Goal: Task Accomplishment & Management: Use online tool/utility

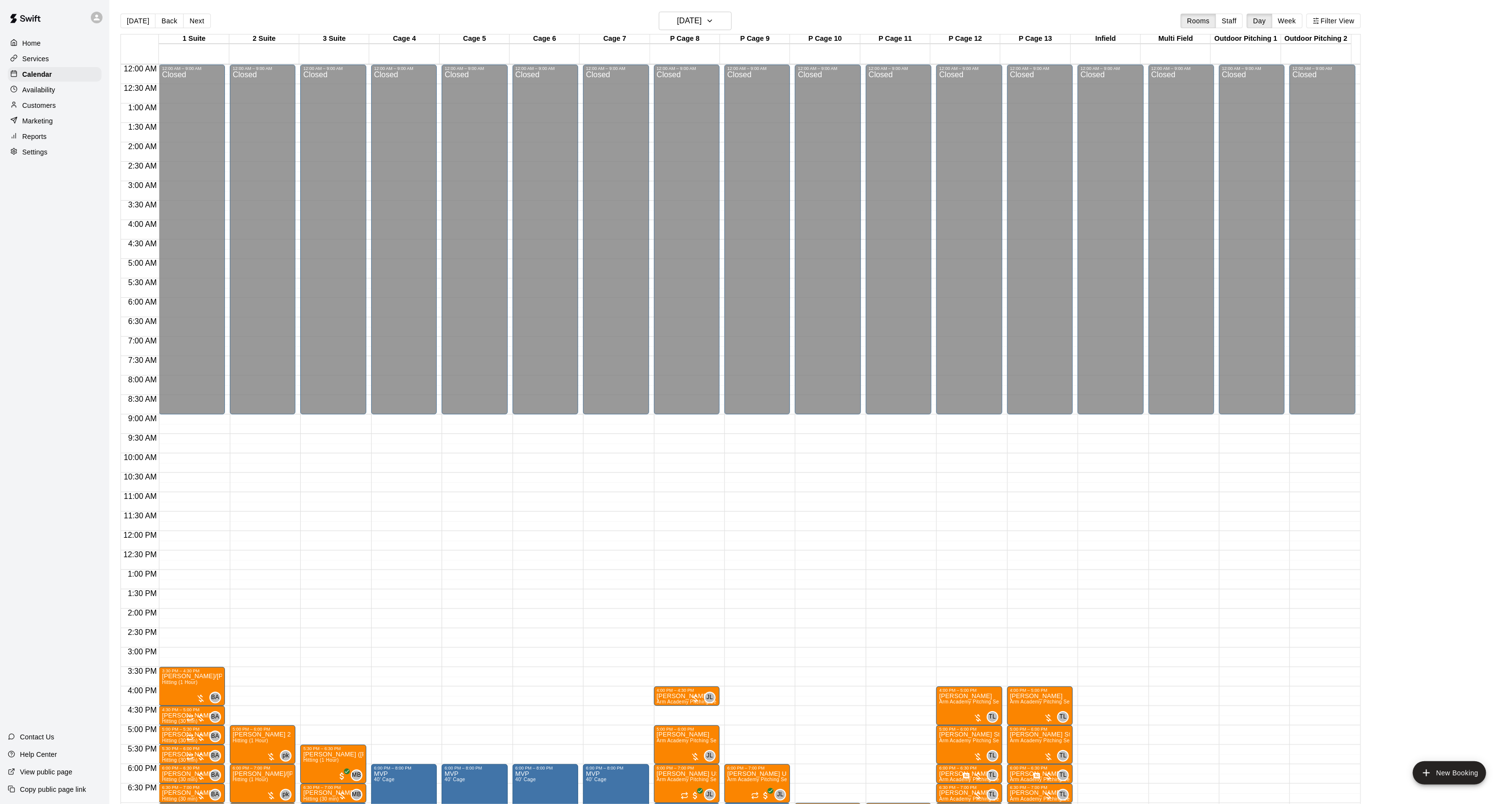
scroll to position [153, 0]
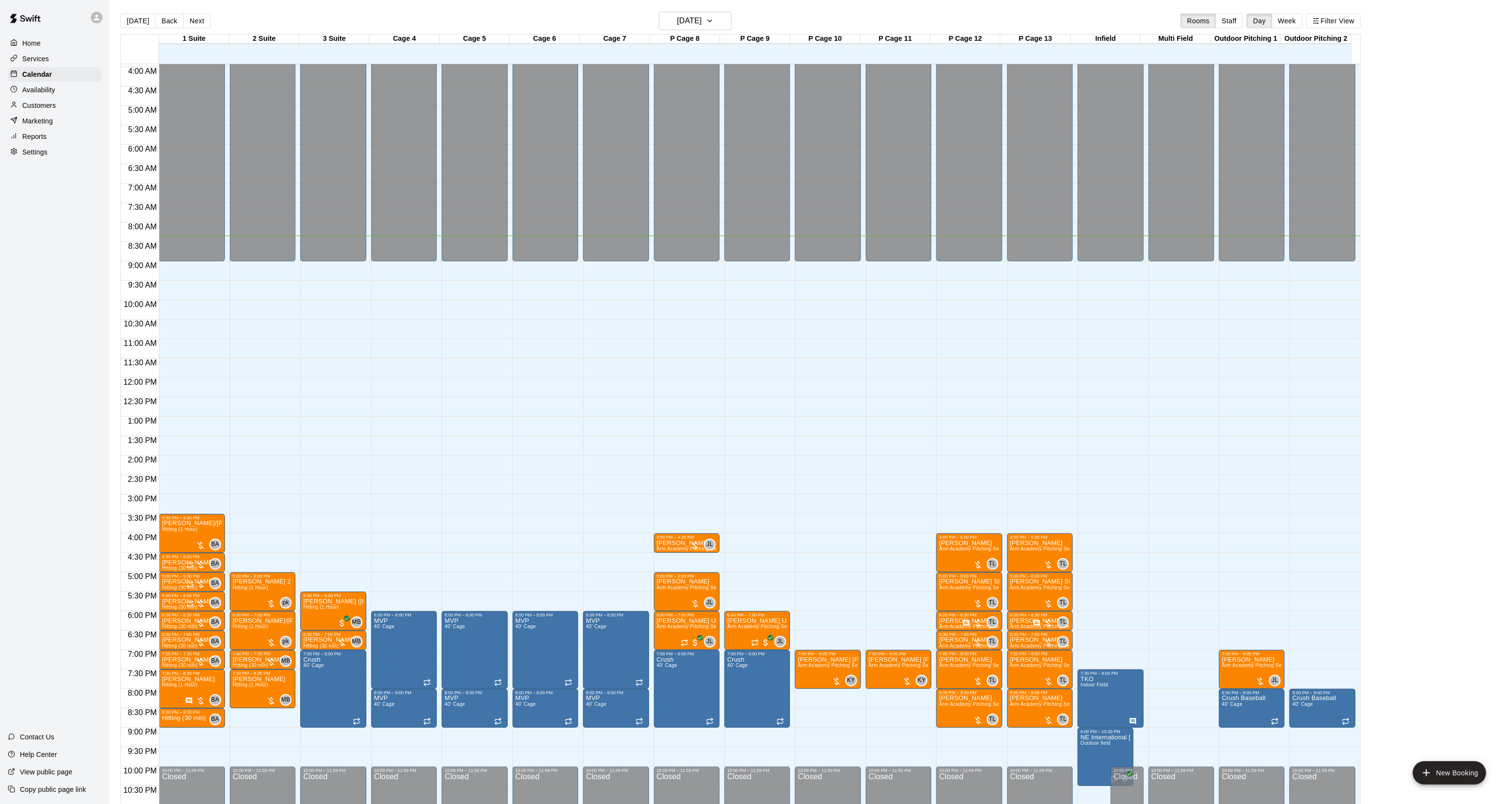
drag, startPoint x: 0, startPoint y: 0, endPoint x: 506, endPoint y: 547, distance: 745.1
click at [521, 547] on div "12:00 AM – 9:00 AM Closed 6:00 PM – 8:00 PM MVP 40' Cage 8:00 PM – 9:00 PM MVP …" at bounding box center [546, 378] width 66 height 933
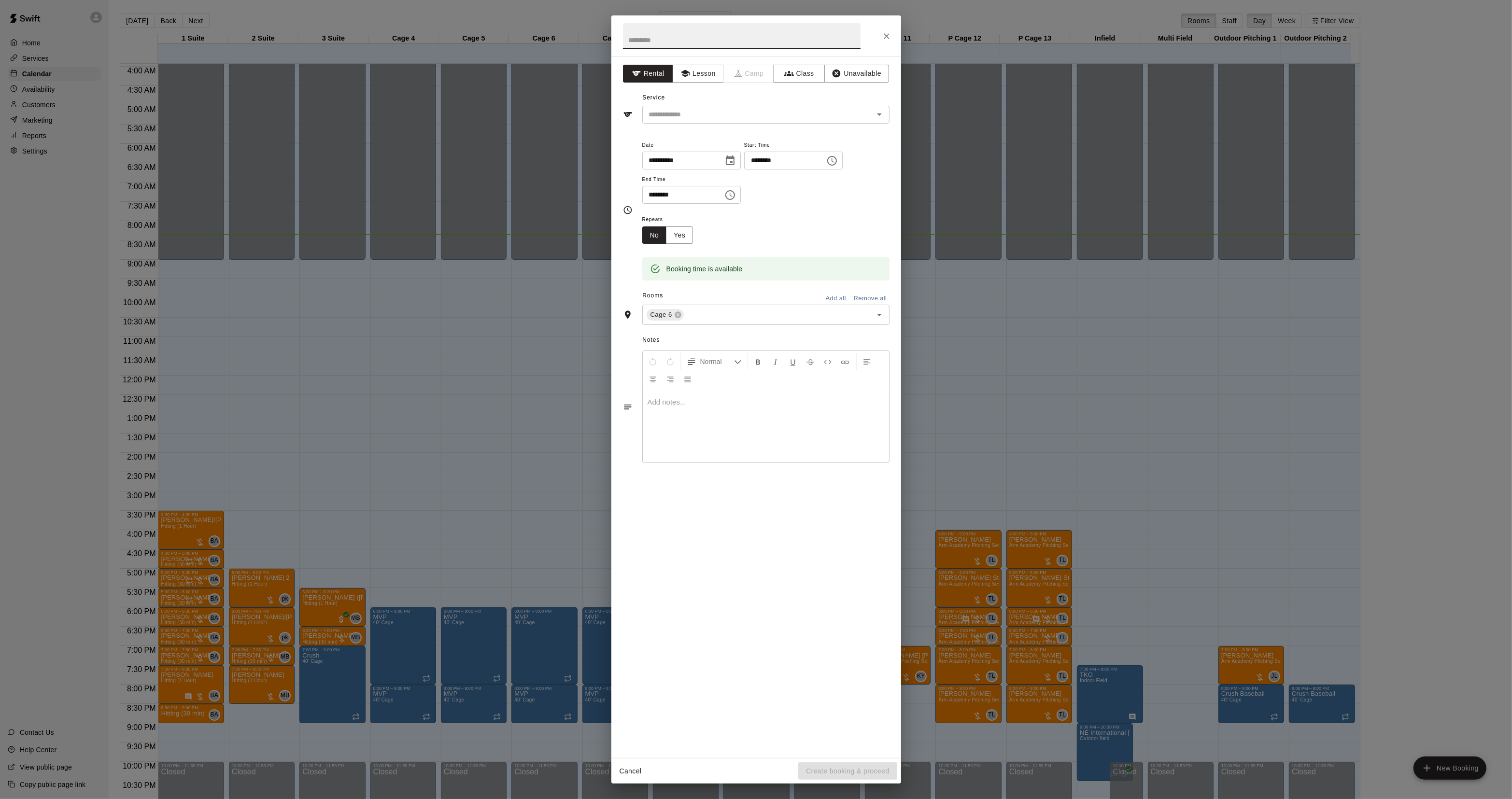
click at [173, 103] on div "**********" at bounding box center [756, 399] width 1512 height 799
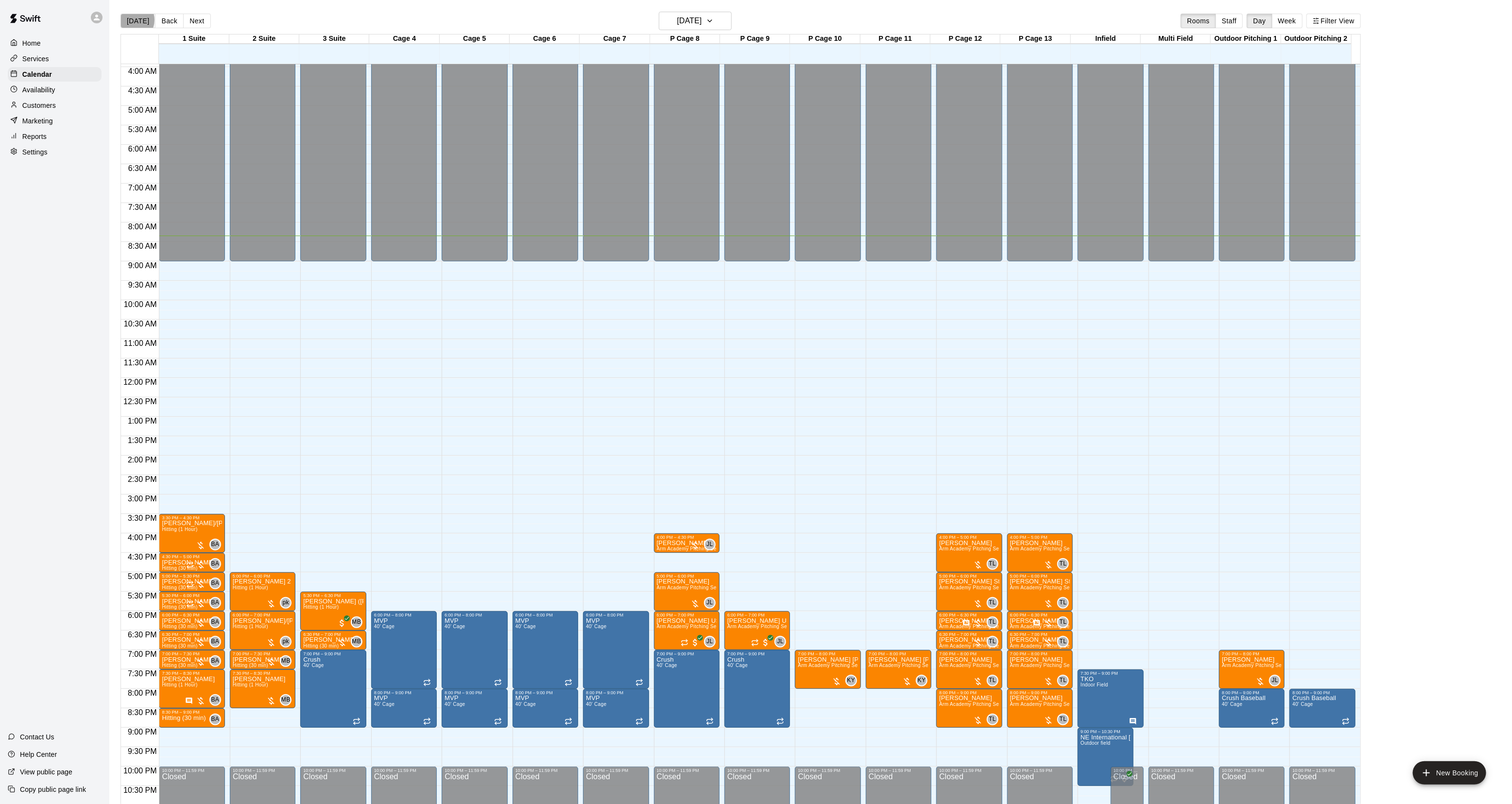
click at [132, 20] on button "[DATE]" at bounding box center [138, 21] width 35 height 14
click at [191, 17] on button "Next" at bounding box center [197, 21] width 27 height 14
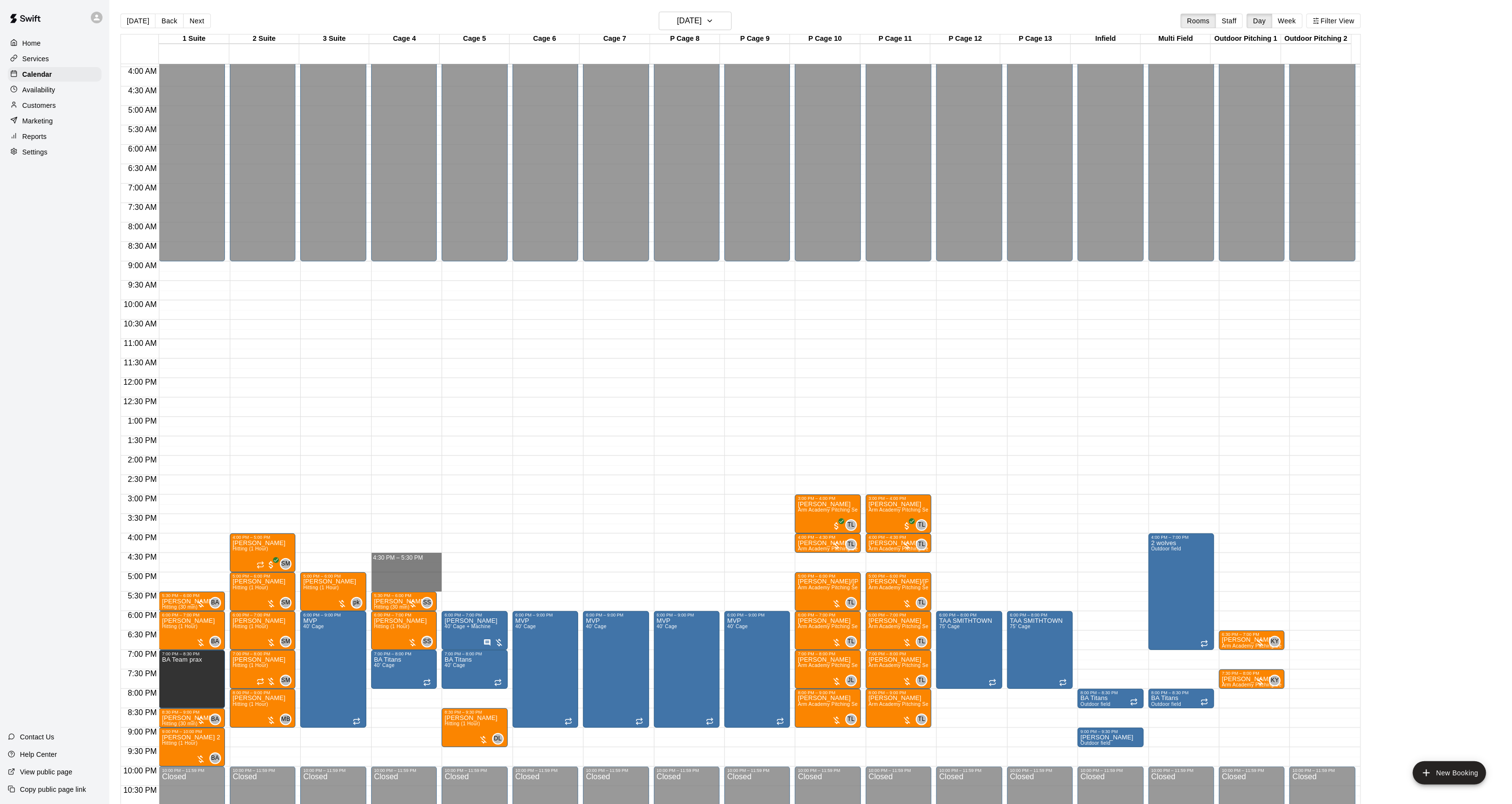
drag, startPoint x: 407, startPoint y: 555, endPoint x: 404, endPoint y: 589, distance: 34.1
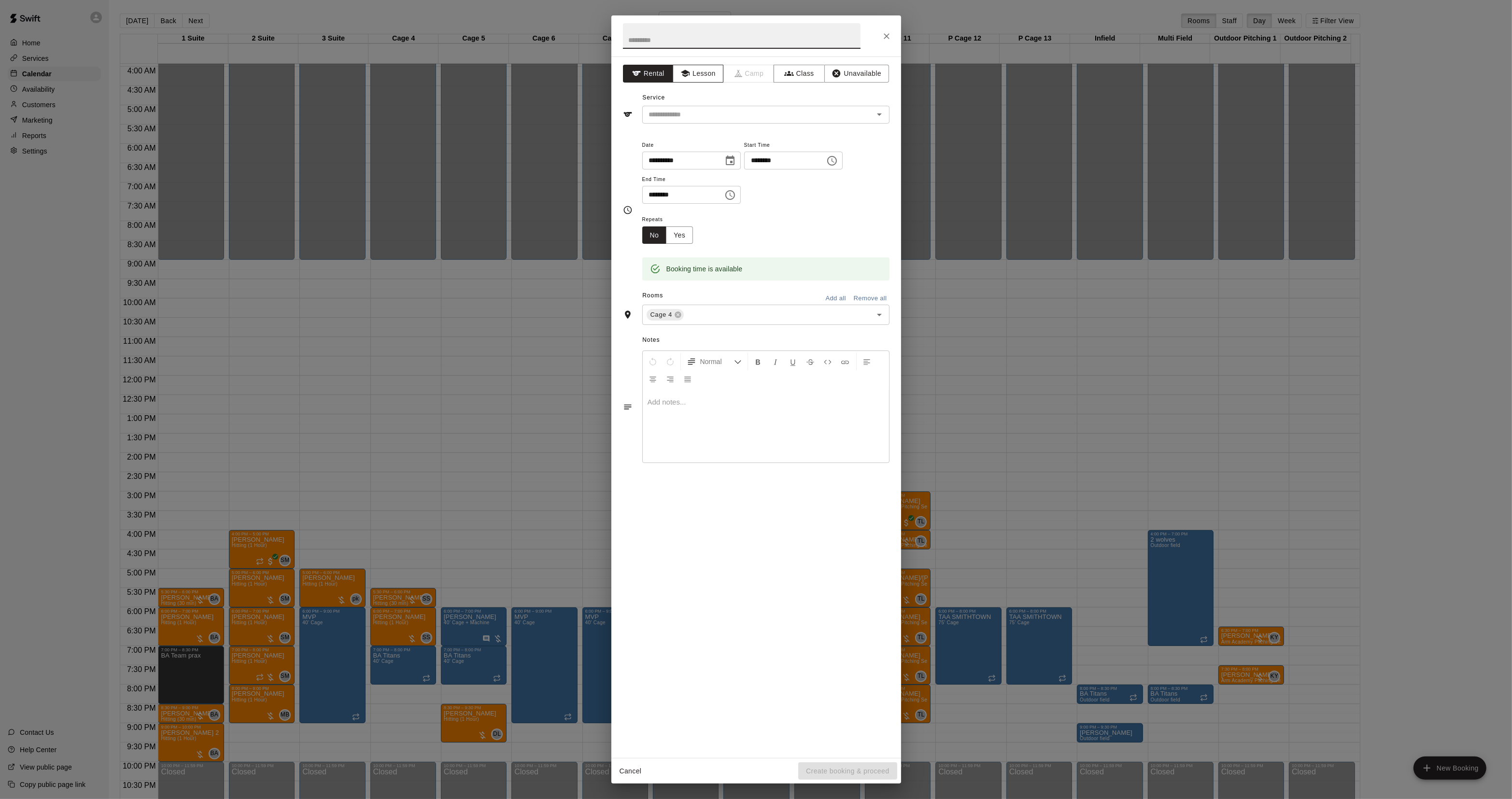
click at [698, 77] on button "Lesson" at bounding box center [698, 74] width 50 height 18
click at [676, 123] on div "​" at bounding box center [766, 114] width 247 height 18
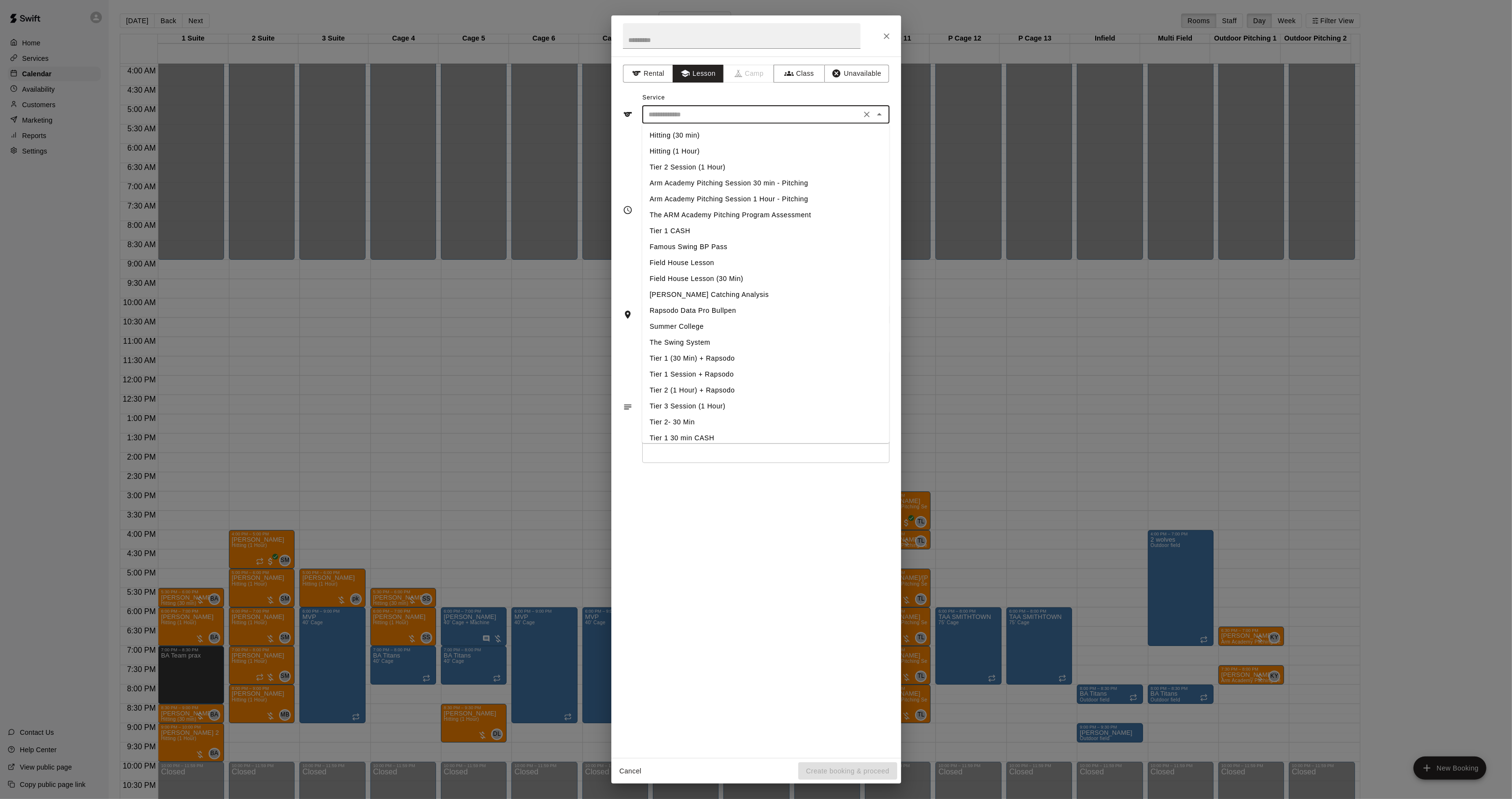
click at [677, 155] on li "Hitting (1 Hour)" at bounding box center [765, 151] width 247 height 16
type input "**********"
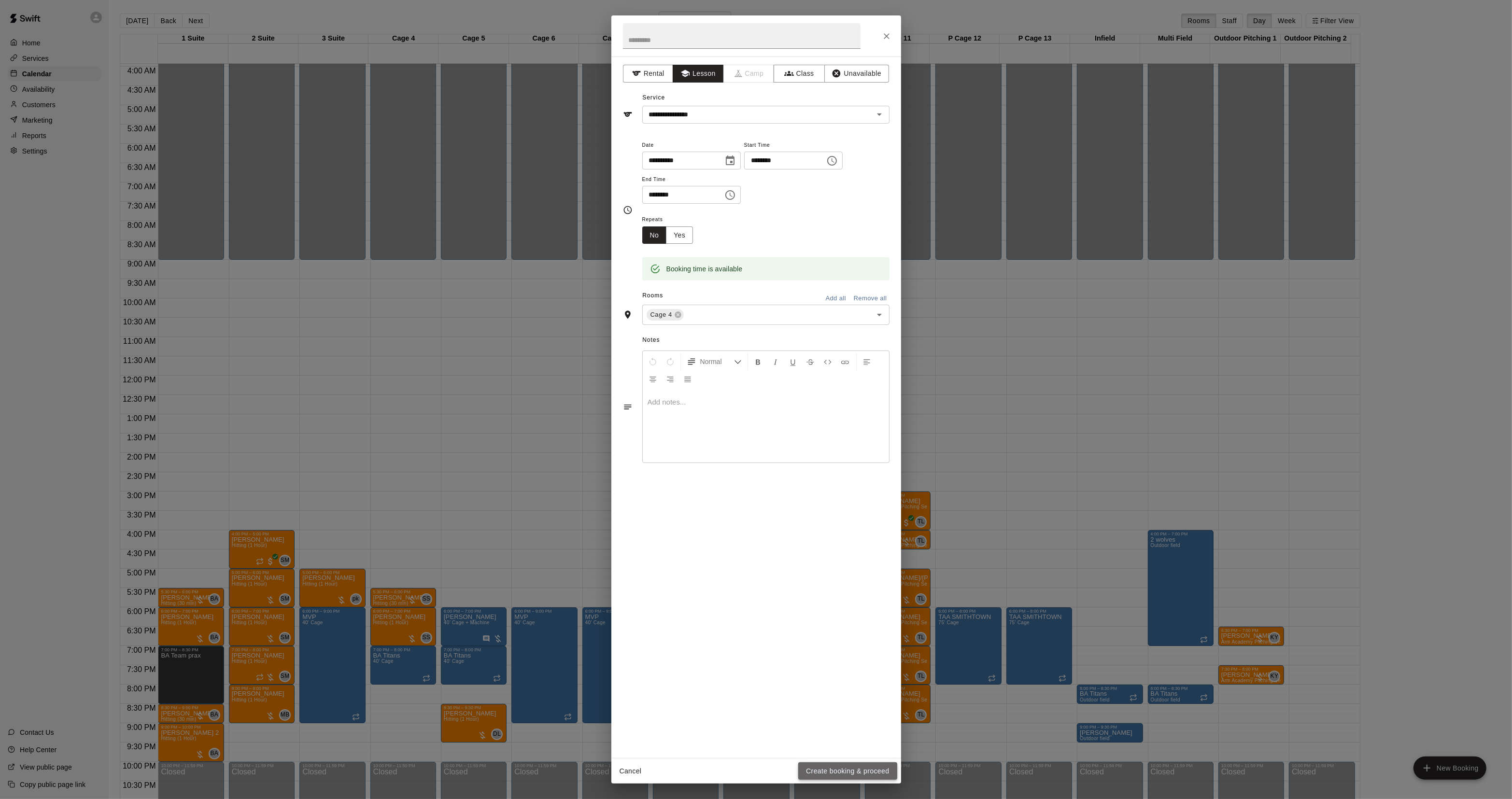
click at [881, 773] on button "Create booking & proceed" at bounding box center [848, 771] width 98 height 18
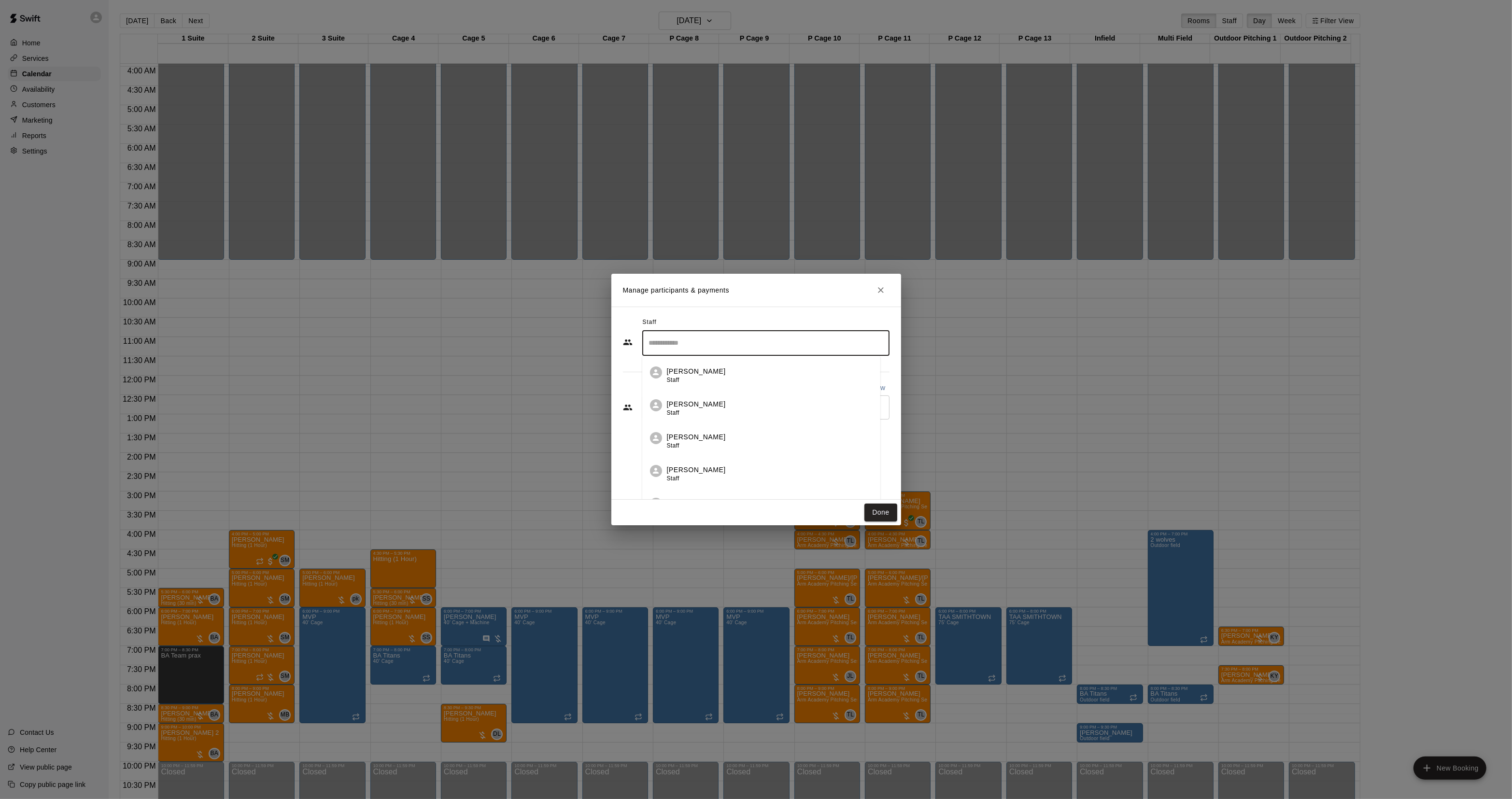
click at [710, 341] on input "Search staff" at bounding box center [766, 343] width 238 height 17
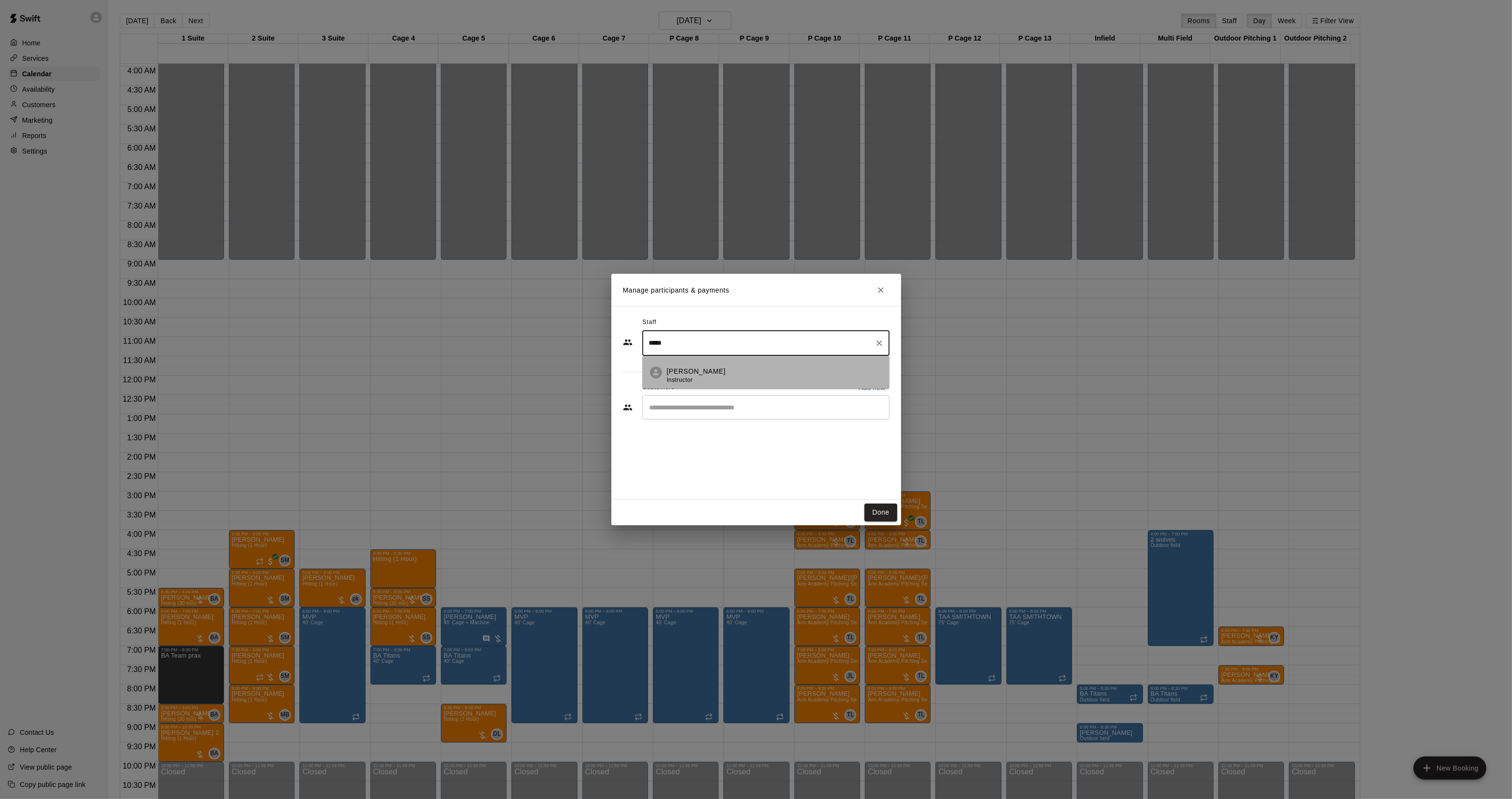
click at [771, 362] on li "[PERSON_NAME] Instructor" at bounding box center [766, 372] width 247 height 33
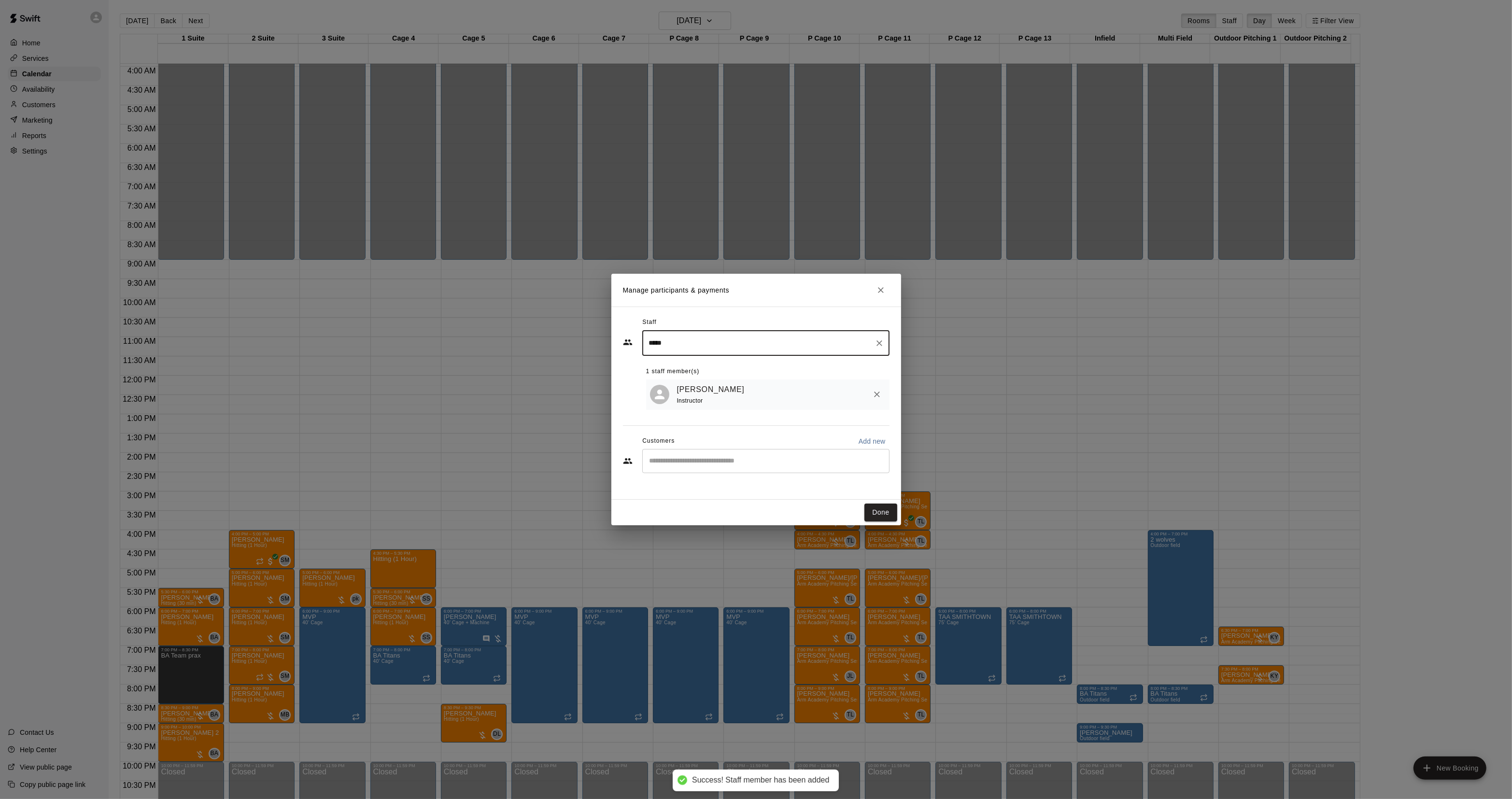
click at [701, 469] on div "​" at bounding box center [766, 461] width 247 height 24
type input "*****"
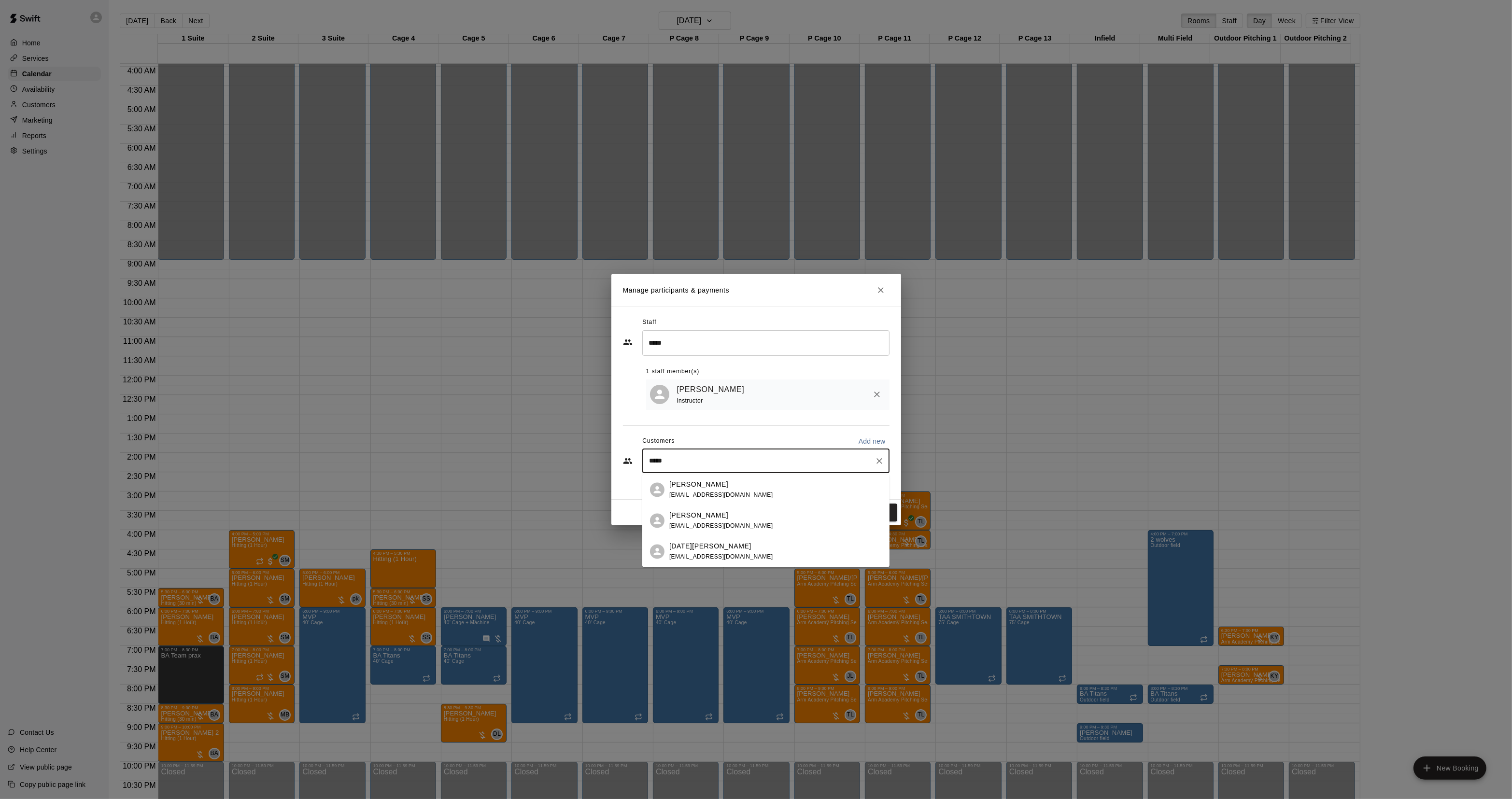
type input "******"
drag, startPoint x: 699, startPoint y: 476, endPoint x: 699, endPoint y: 491, distance: 15.0
click at [699, 491] on div "[PERSON_NAME] [EMAIL_ADDRESS][DOMAIN_NAME]" at bounding box center [721, 489] width 104 height 21
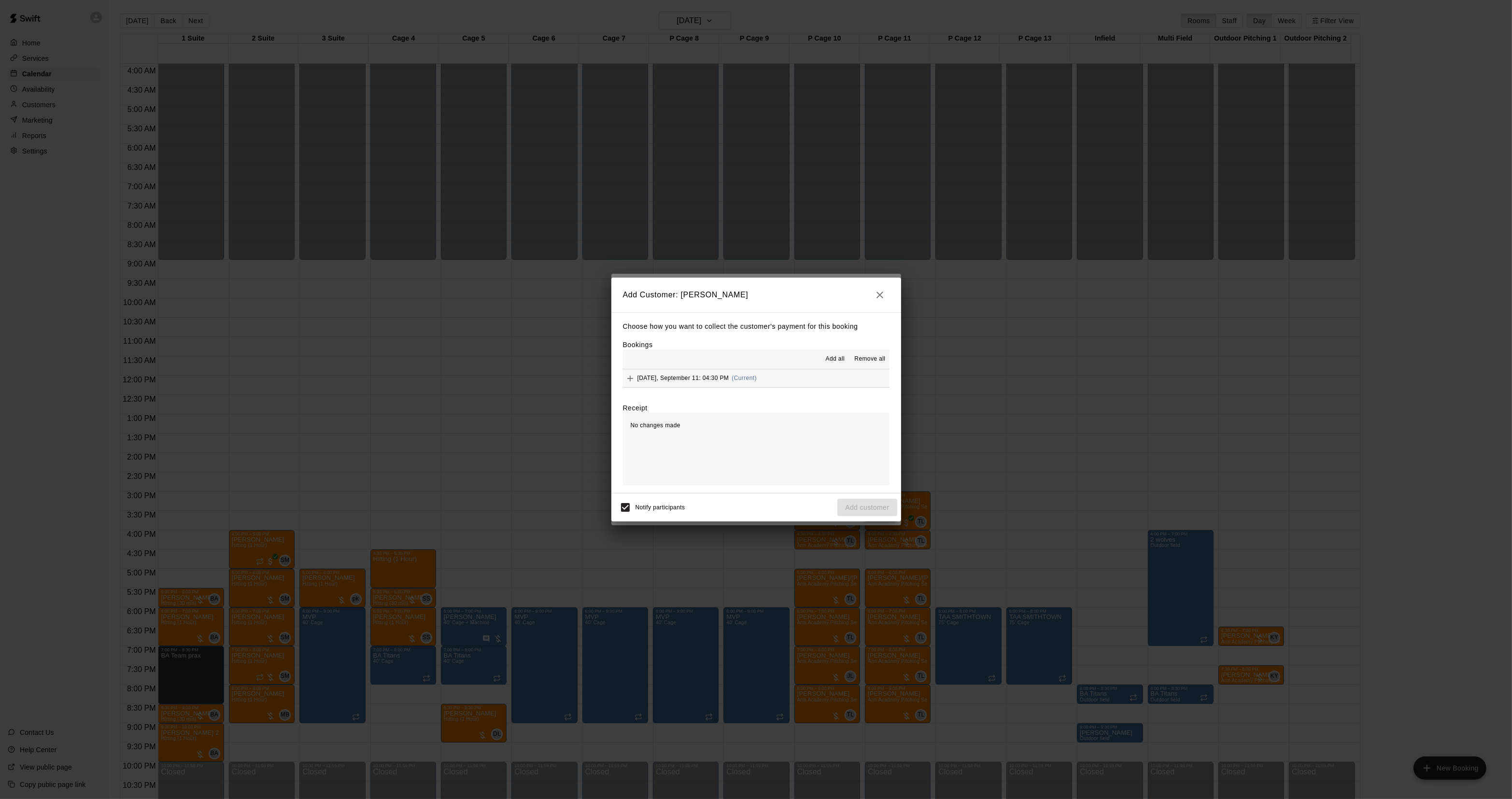
click at [783, 380] on button "[DATE], September 11: 04:30 PM (Current)" at bounding box center [756, 378] width 266 height 18
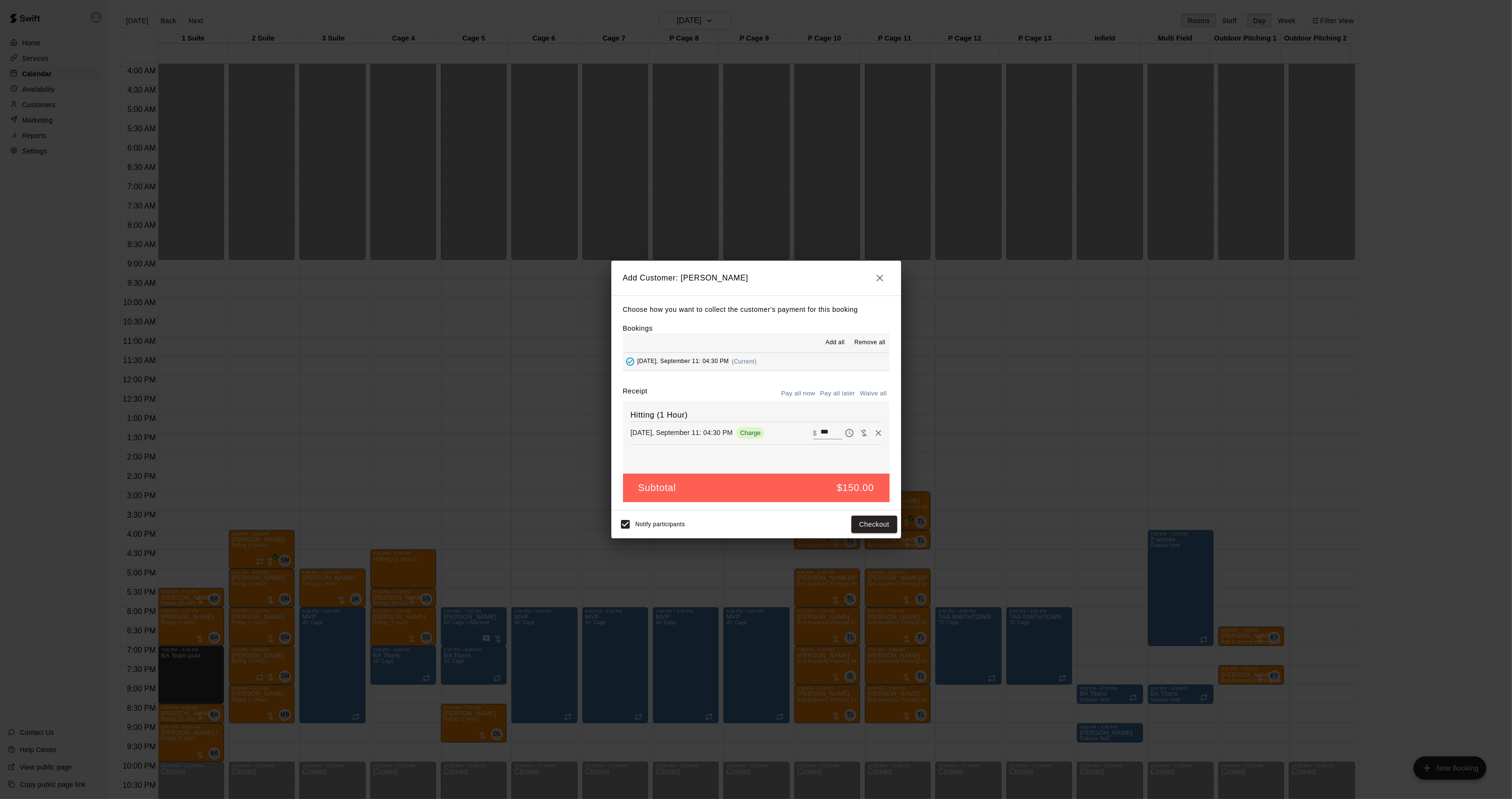
click at [844, 391] on button "Pay all later" at bounding box center [838, 393] width 40 height 15
click at [858, 522] on button "Add customer" at bounding box center [867, 524] width 59 height 18
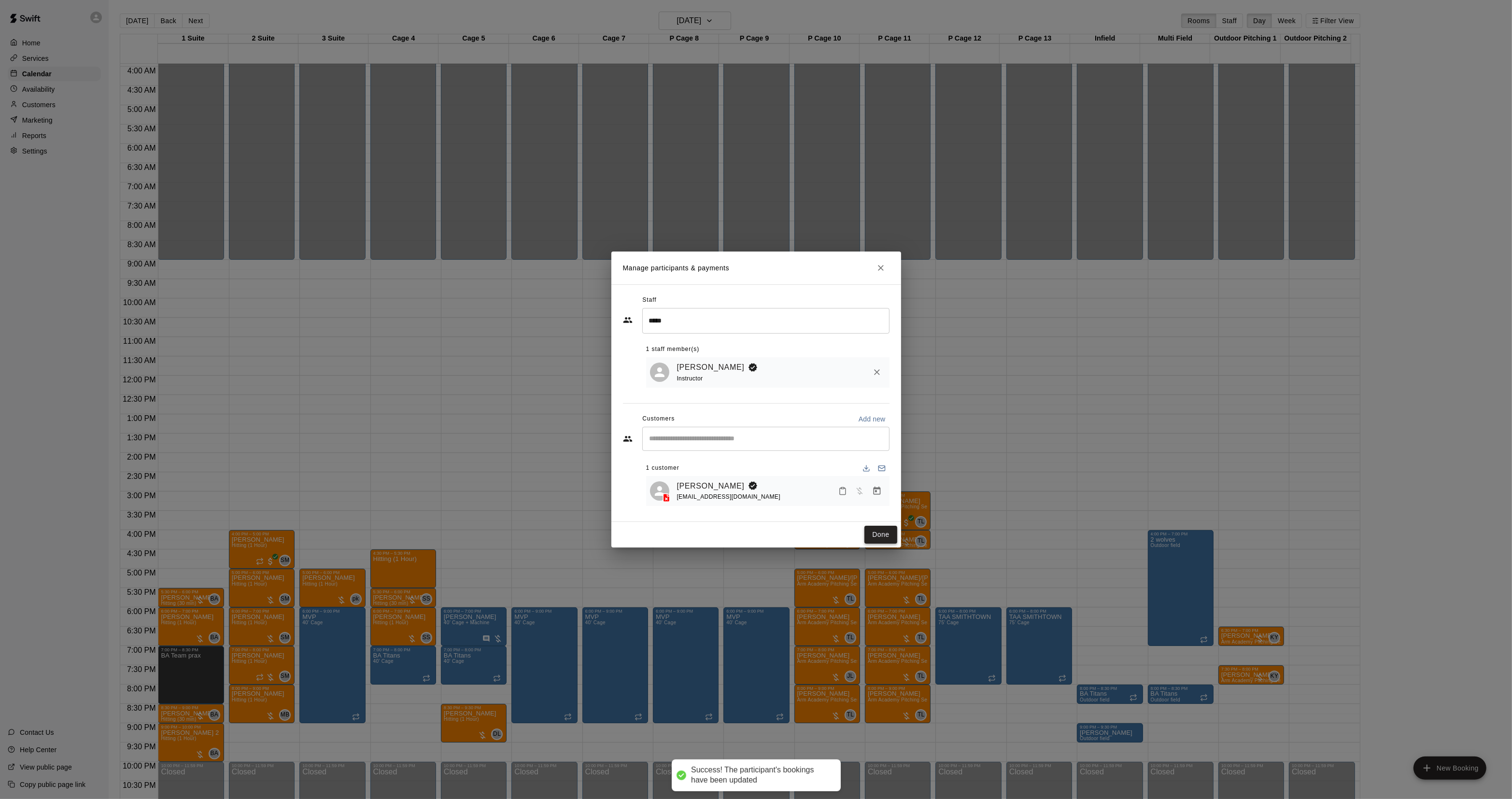
click at [870, 530] on button "Done" at bounding box center [880, 534] width 33 height 18
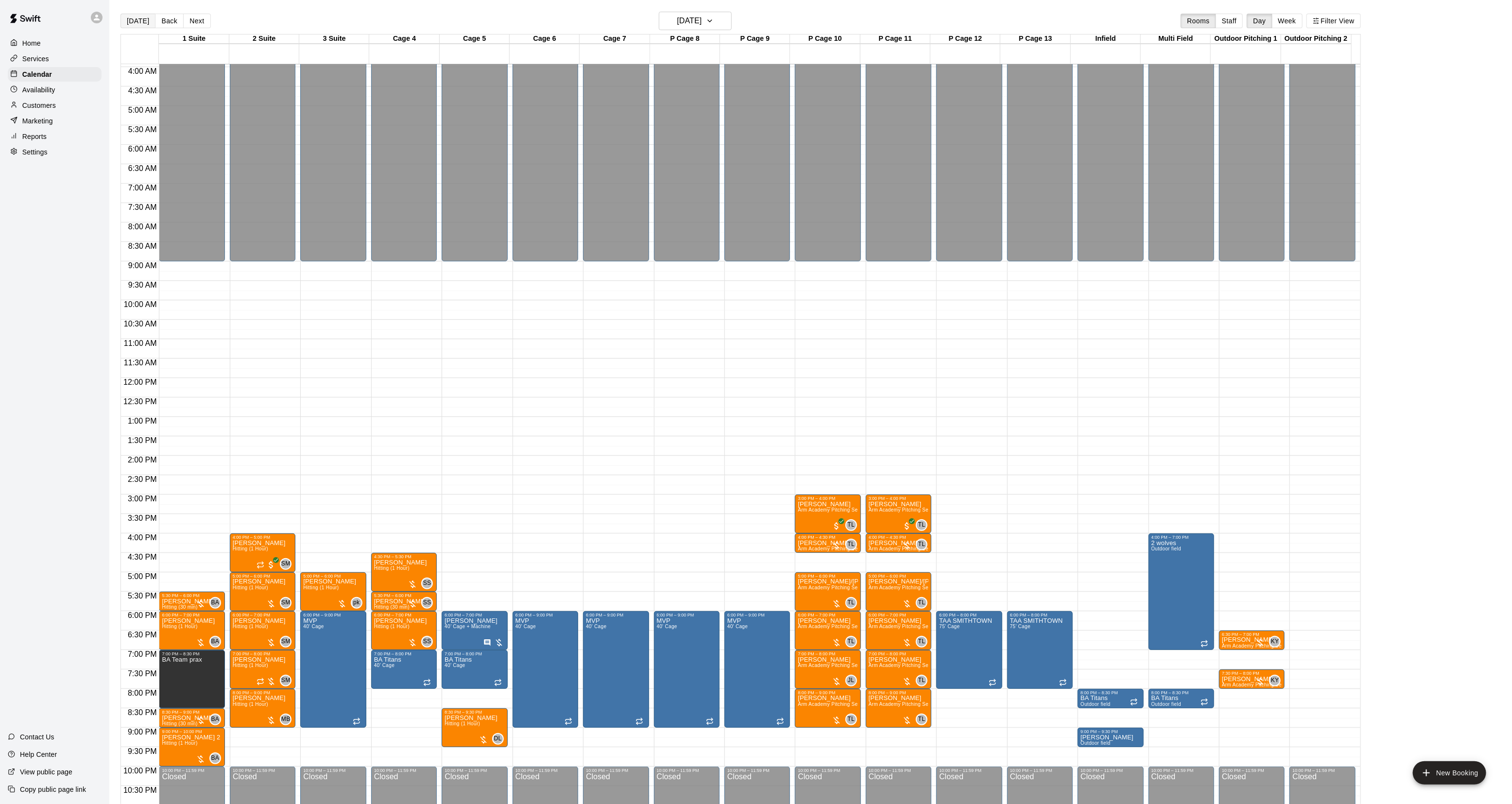
click at [137, 20] on button "[DATE]" at bounding box center [138, 21] width 35 height 14
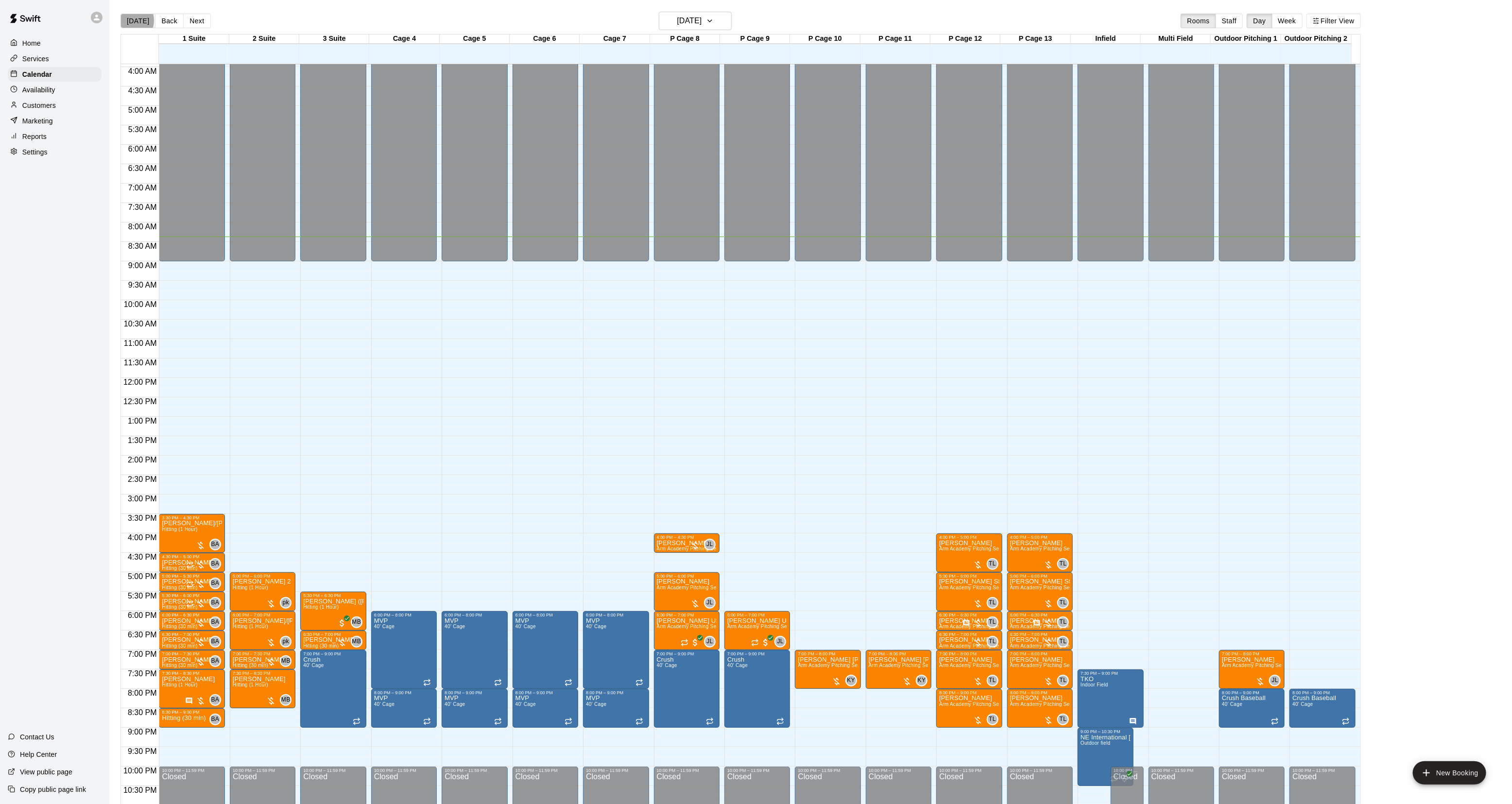
click at [129, 20] on button "[DATE]" at bounding box center [138, 21] width 35 height 14
drag, startPoint x: 407, startPoint y: 599, endPoint x: 409, endPoint y: 604, distance: 5.4
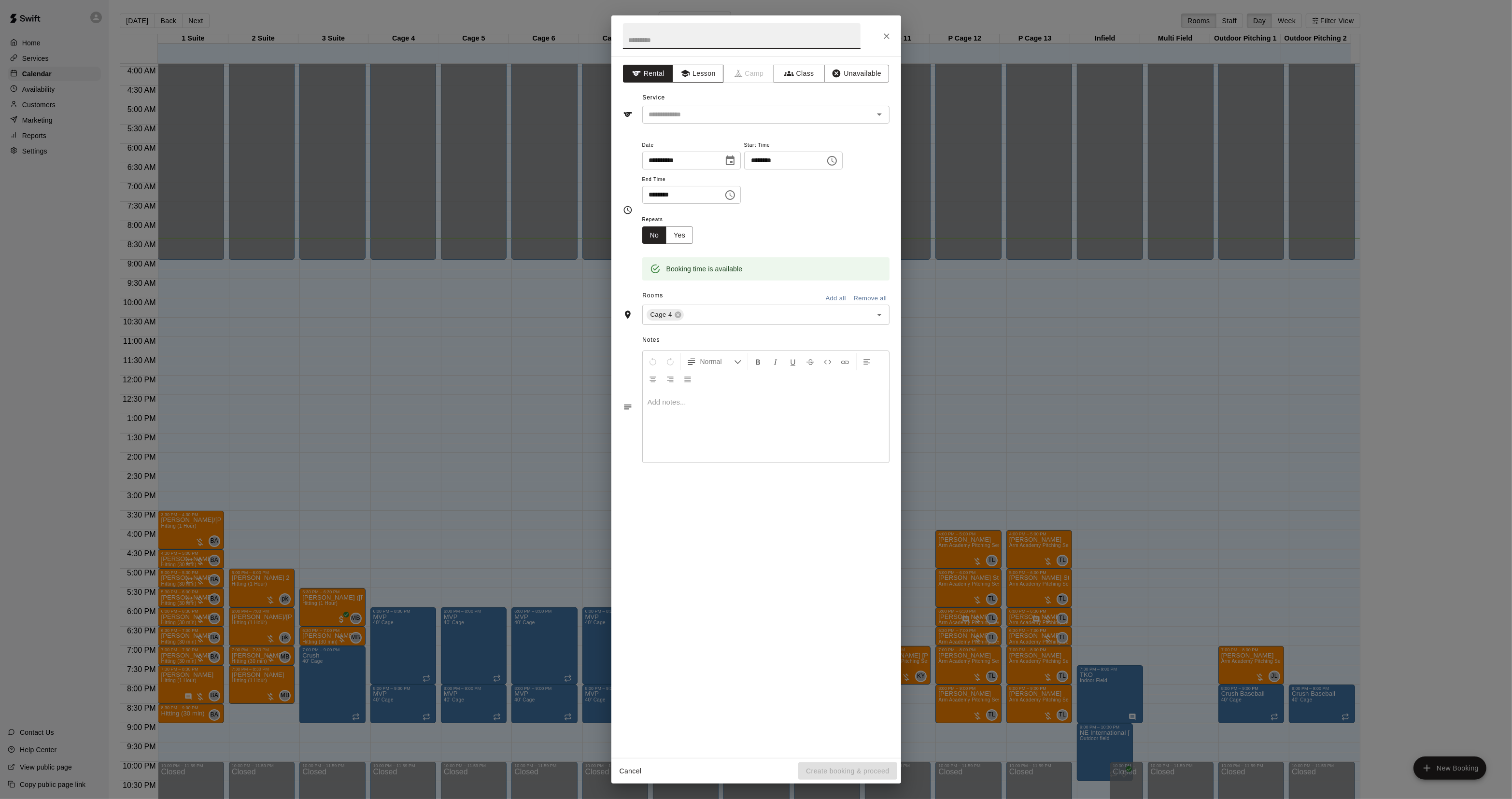
drag, startPoint x: 708, startPoint y: 71, endPoint x: 706, endPoint y: 78, distance: 7.3
click at [708, 71] on button "Lesson" at bounding box center [698, 74] width 50 height 18
click at [669, 115] on input "text" at bounding box center [752, 114] width 213 height 12
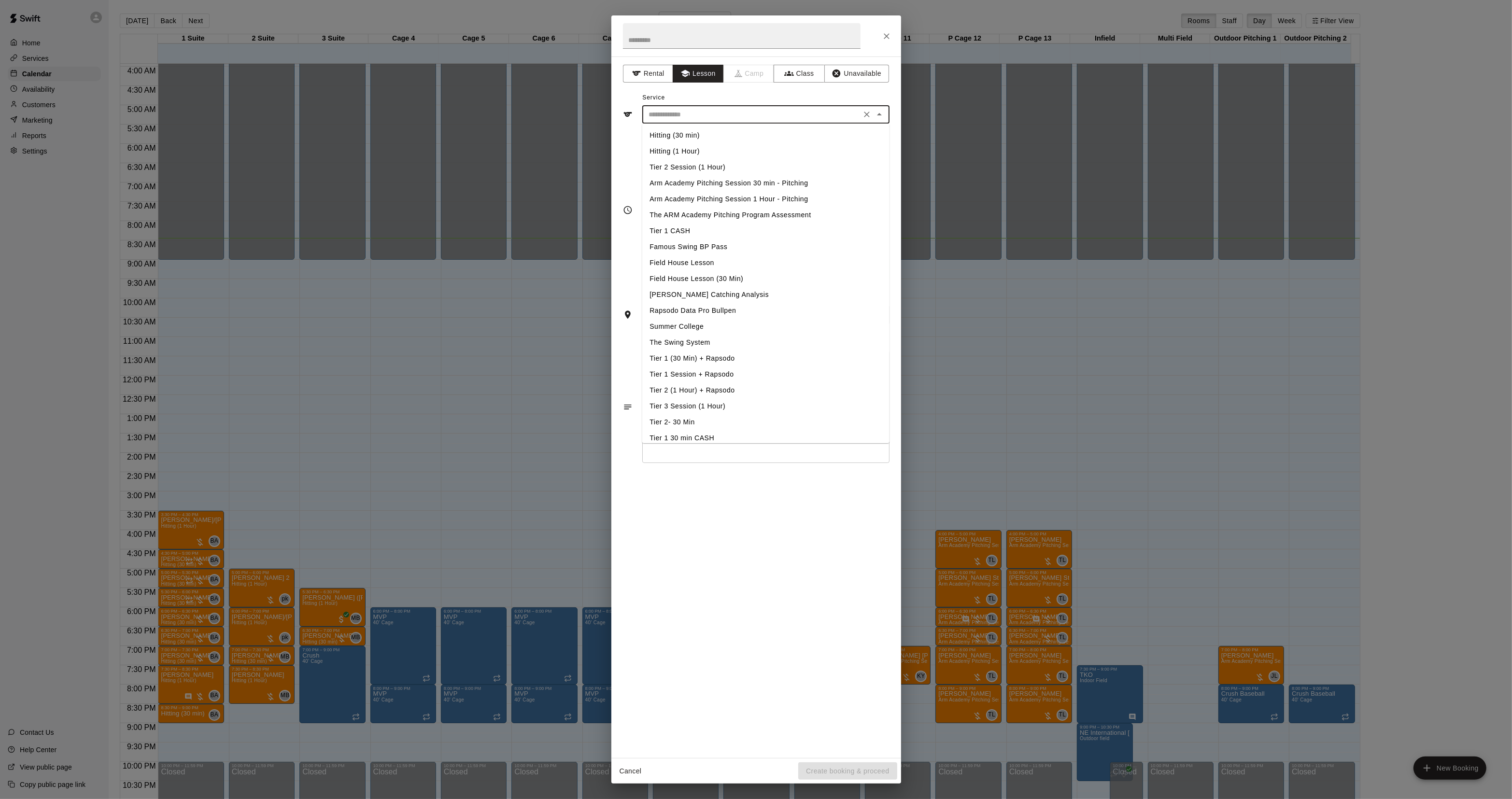
drag, startPoint x: 674, startPoint y: 134, endPoint x: 669, endPoint y: 140, distance: 7.8
click at [674, 136] on li "Hitting (30 min)" at bounding box center [765, 135] width 247 height 16
type input "**********"
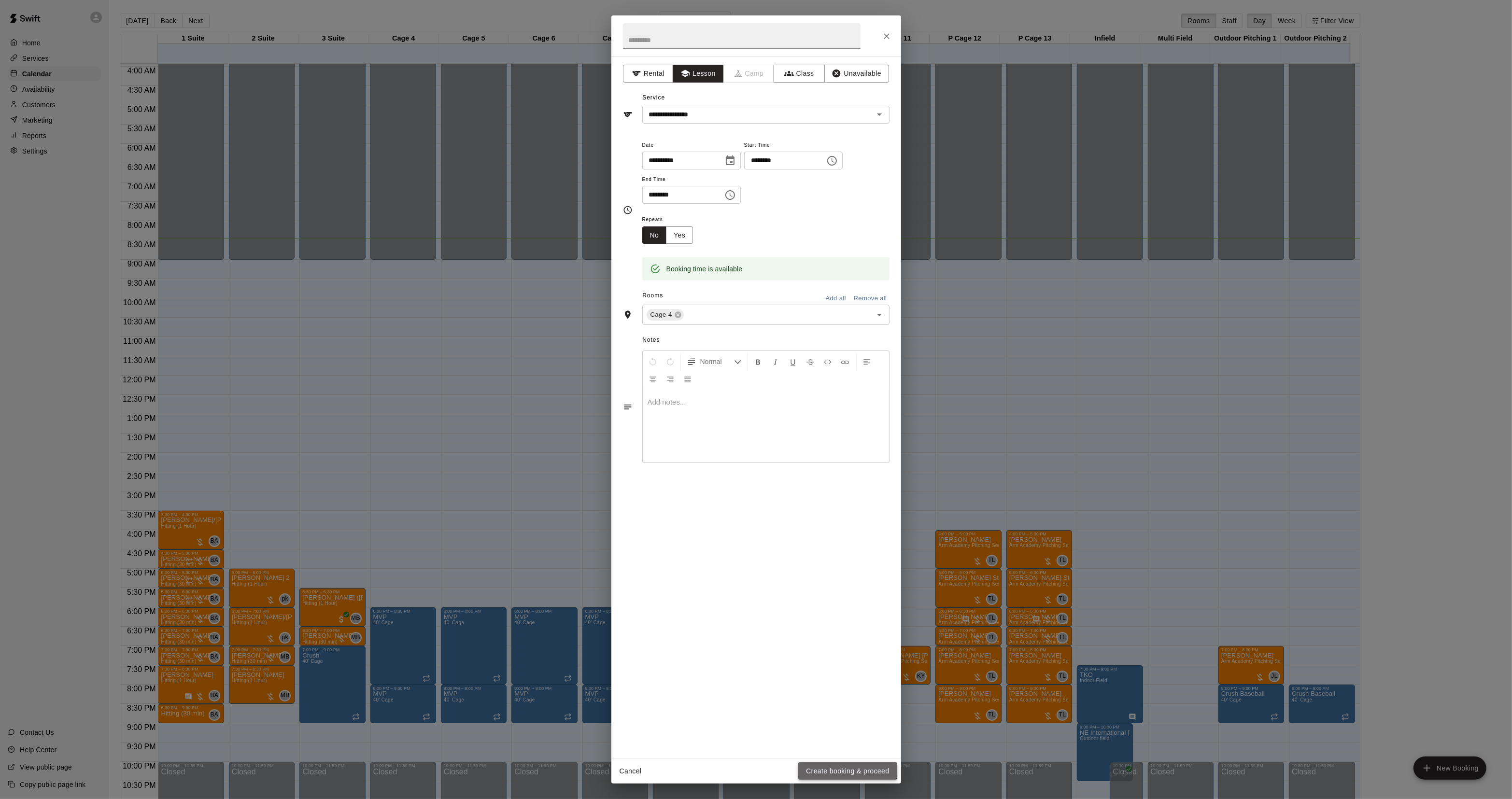
click at [841, 768] on button "Create booking & proceed" at bounding box center [848, 771] width 98 height 18
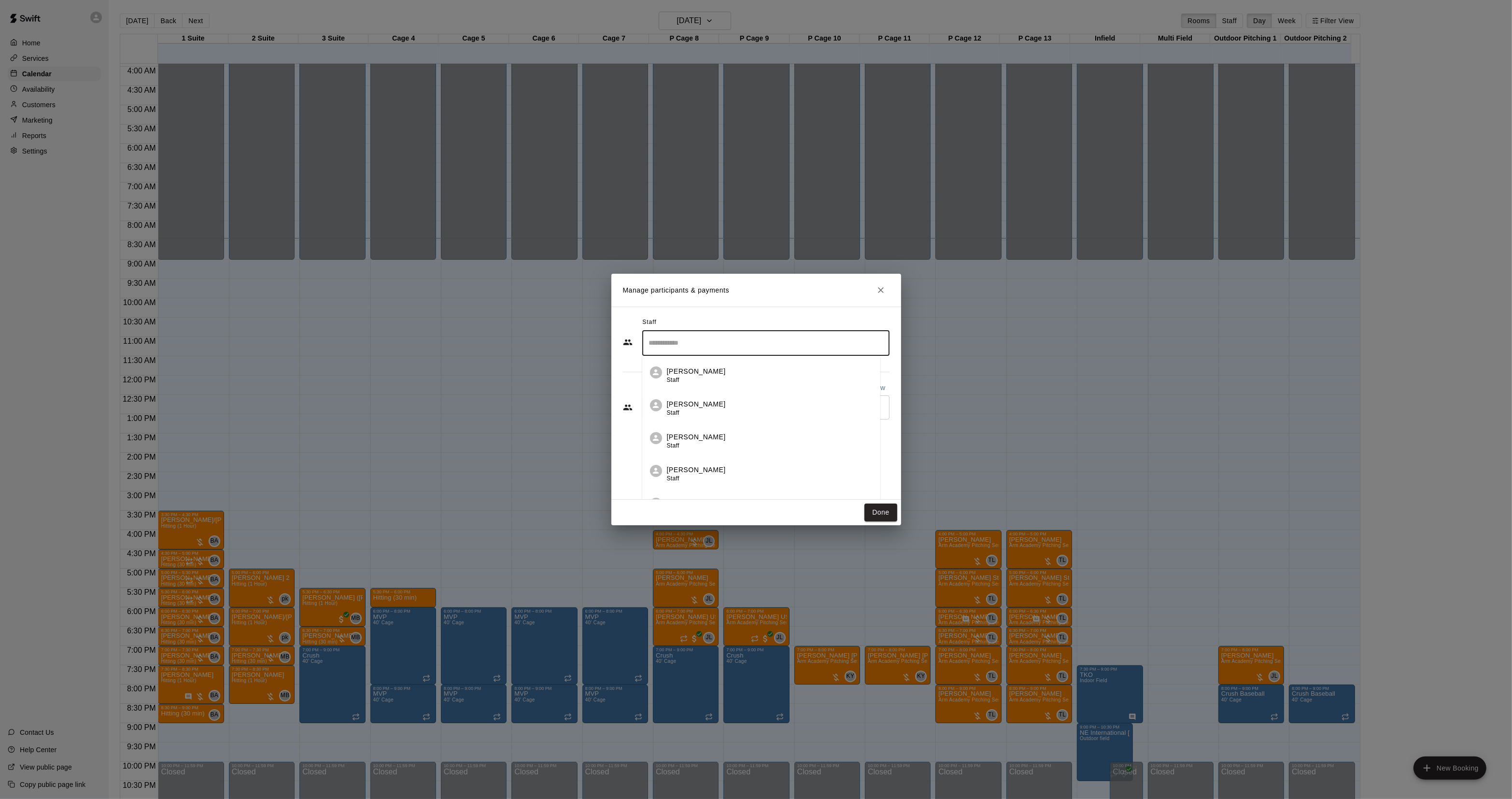
click at [705, 343] on input "Search staff" at bounding box center [766, 343] width 238 height 17
click at [675, 374] on p "[PERSON_NAME]" at bounding box center [696, 371] width 59 height 10
type input "*****"
click at [721, 461] on input "Start typing to search customers..." at bounding box center [766, 461] width 238 height 9
type input "****"
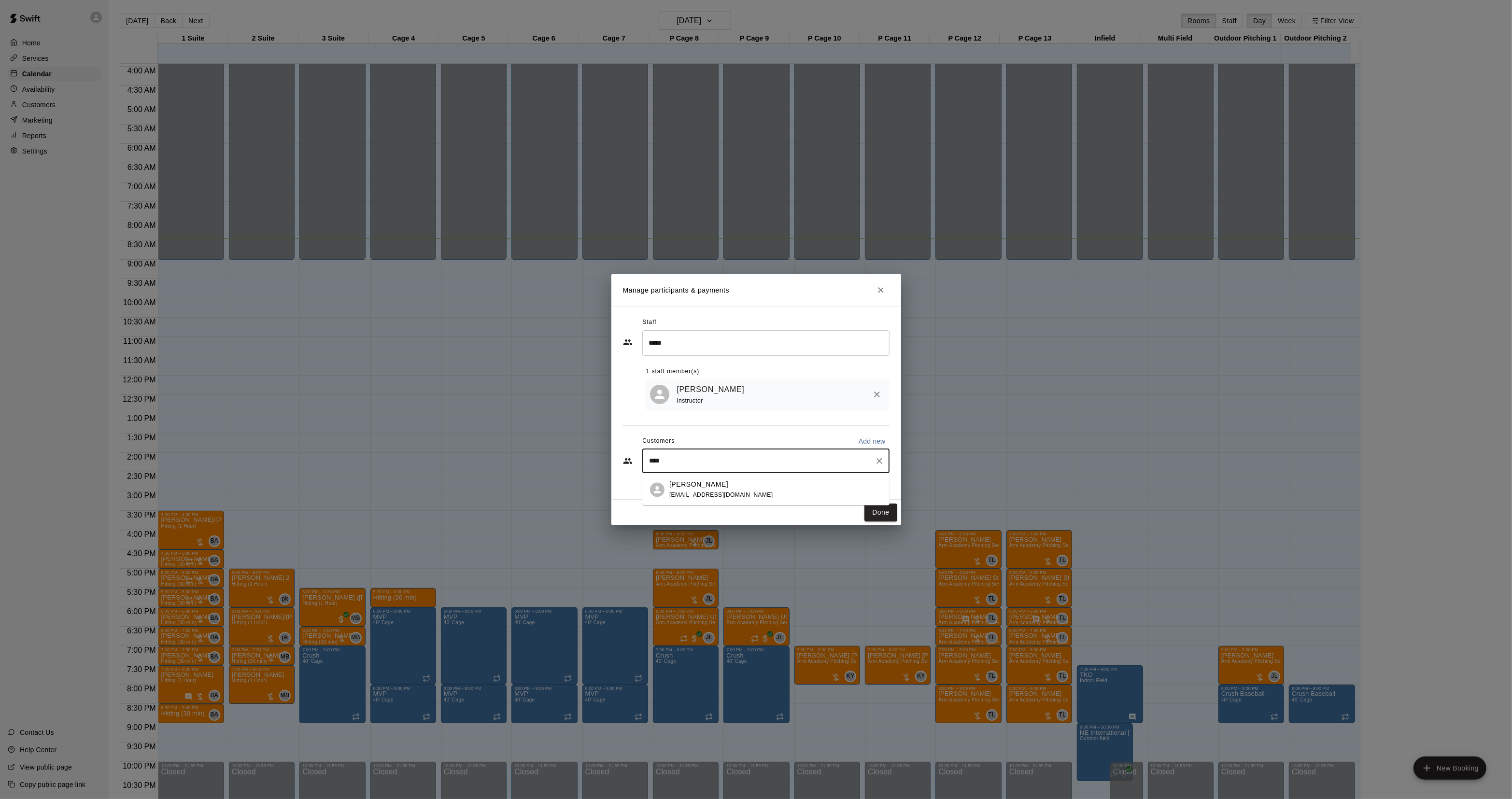
click at [747, 491] on div "[PERSON_NAME] [PERSON_NAME][EMAIL_ADDRESS][DOMAIN_NAME]" at bounding box center [775, 489] width 212 height 21
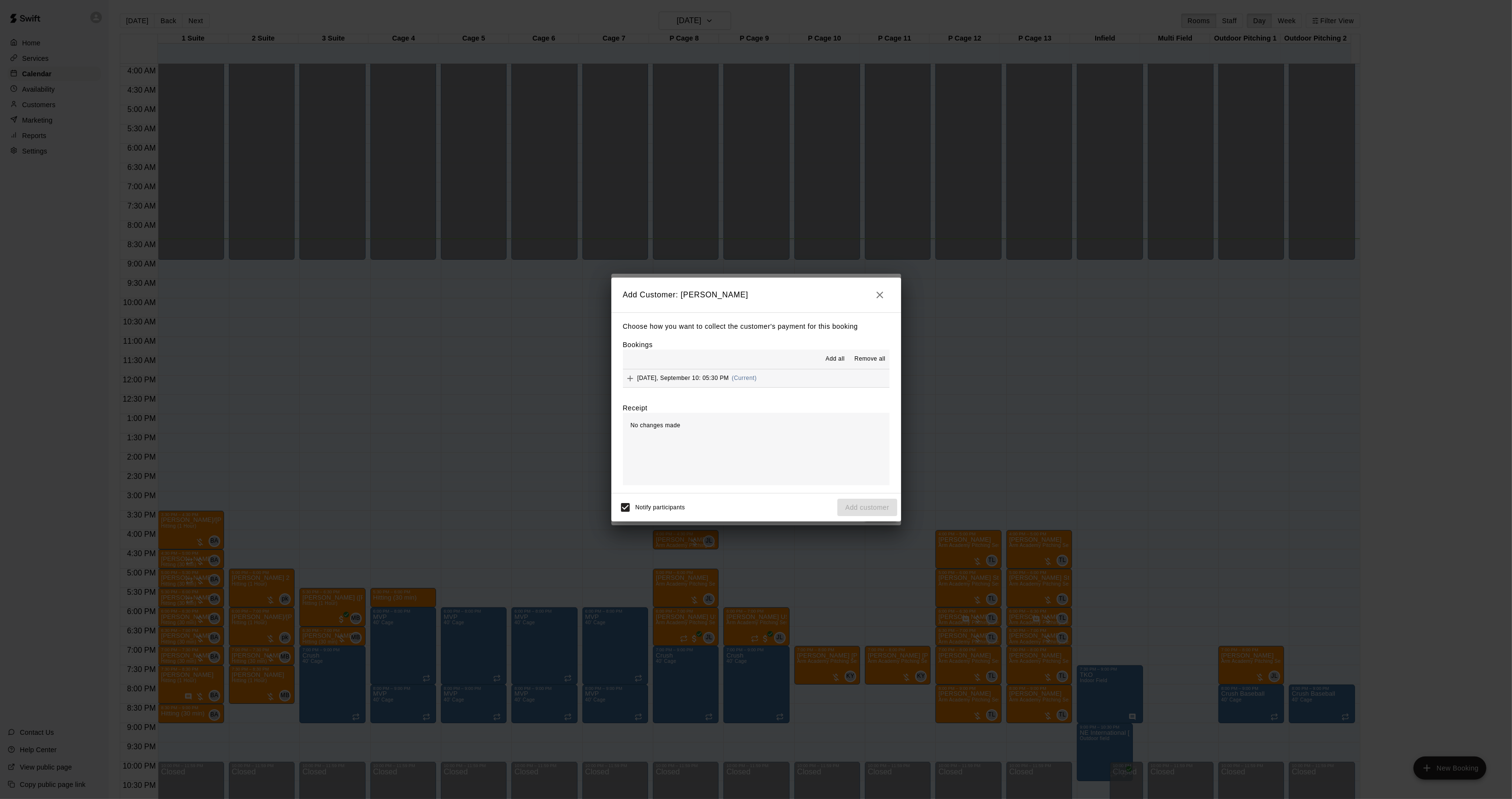
click at [726, 384] on div "[DATE], September 10: 05:30 PM (Current)" at bounding box center [689, 378] width 133 height 14
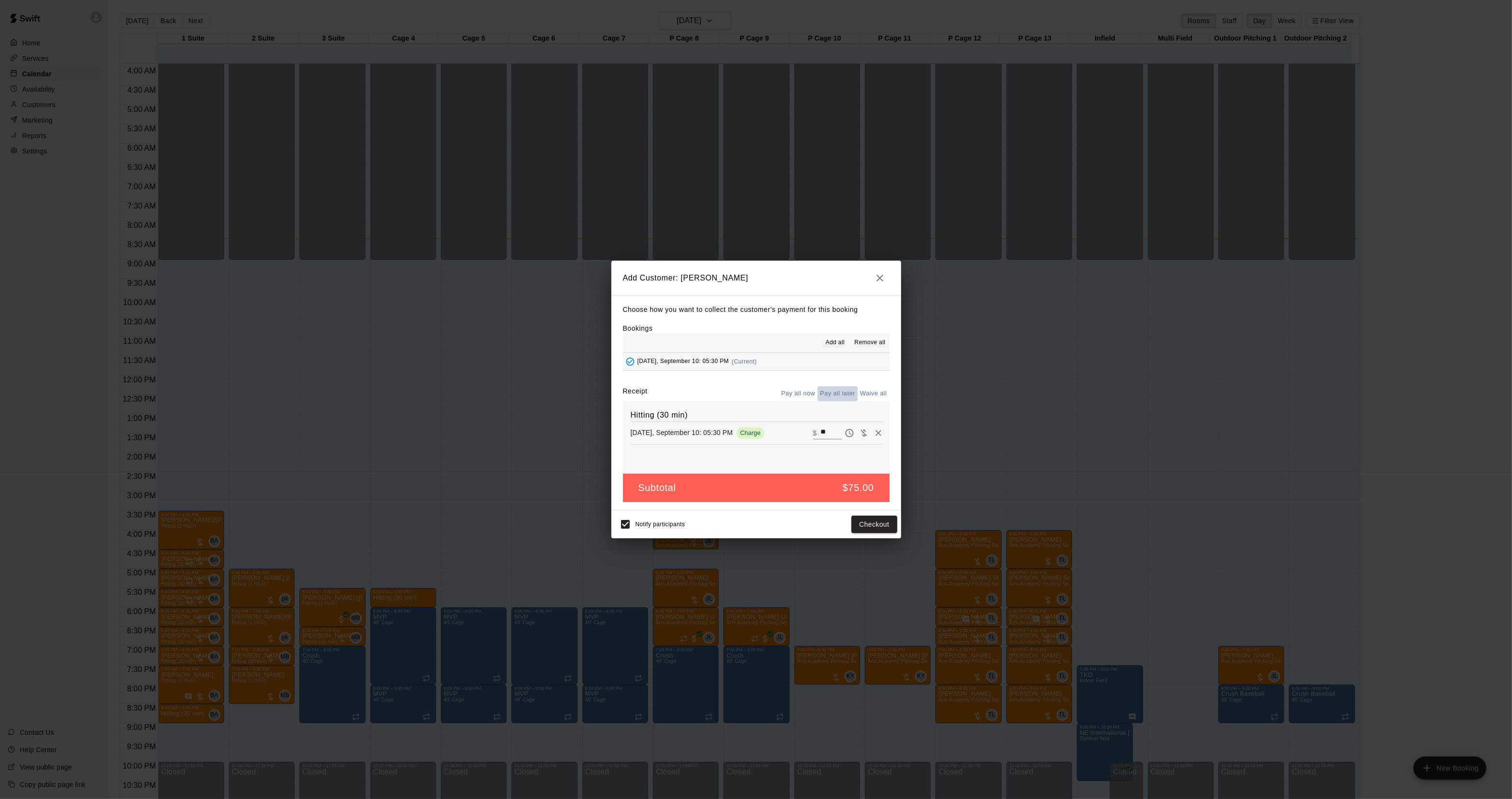
click at [833, 394] on button "Pay all later" at bounding box center [838, 393] width 40 height 15
click at [858, 527] on button "Add customer" at bounding box center [867, 524] width 59 height 18
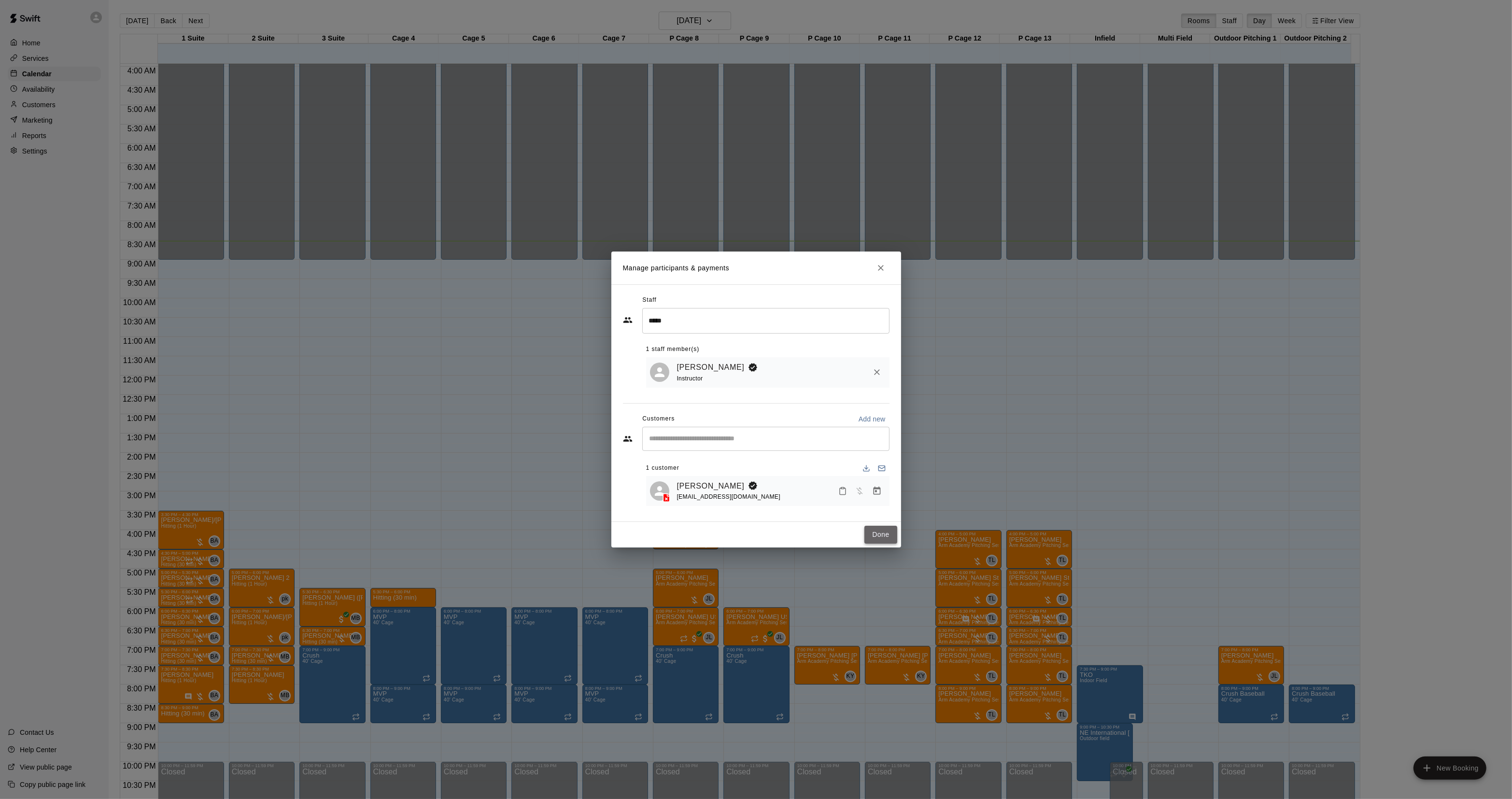
click at [882, 542] on button "Done" at bounding box center [880, 534] width 33 height 18
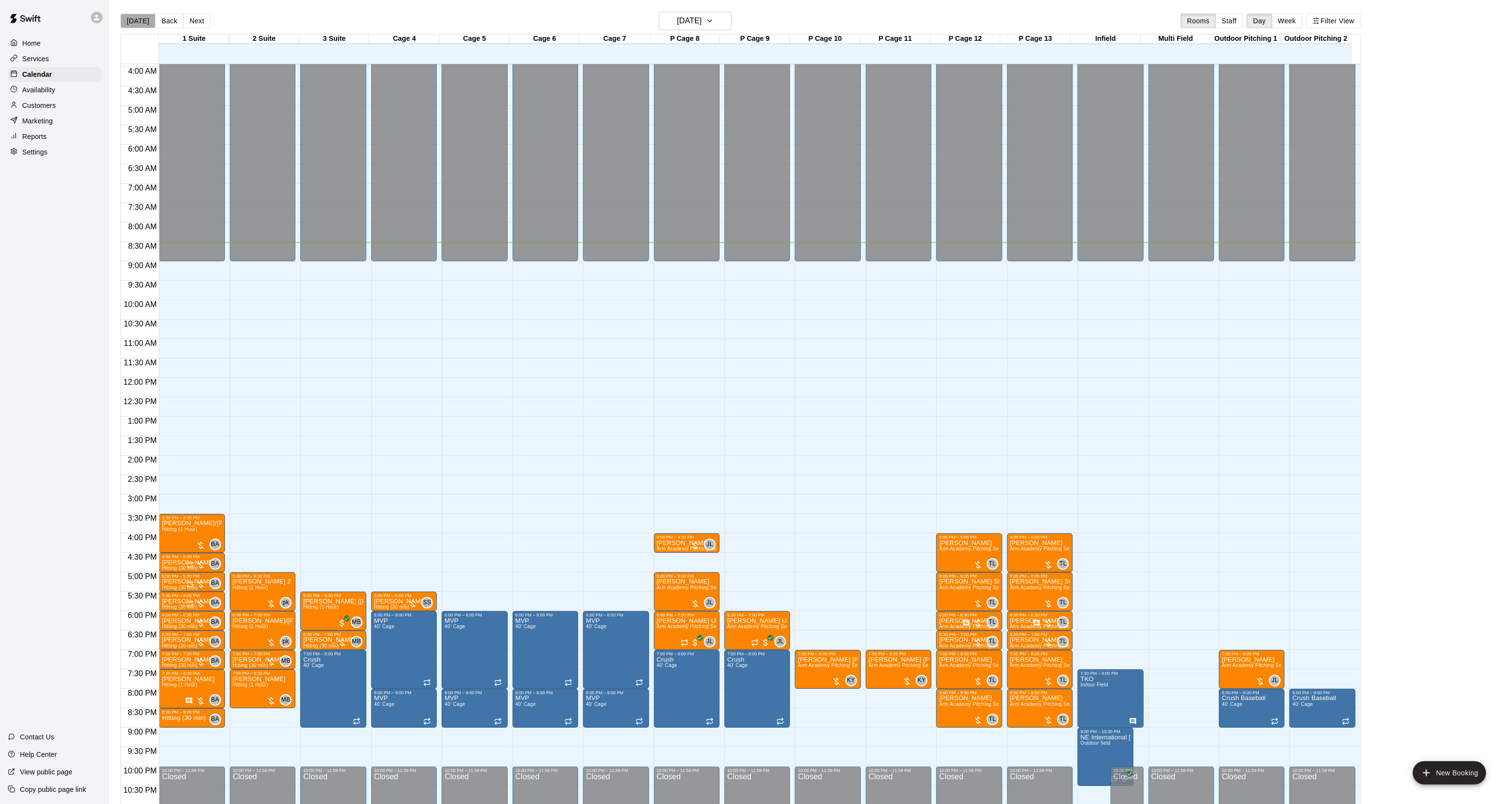
click at [143, 19] on button "[DATE]" at bounding box center [138, 21] width 35 height 14
click at [169, 20] on button "Back" at bounding box center [170, 21] width 29 height 14
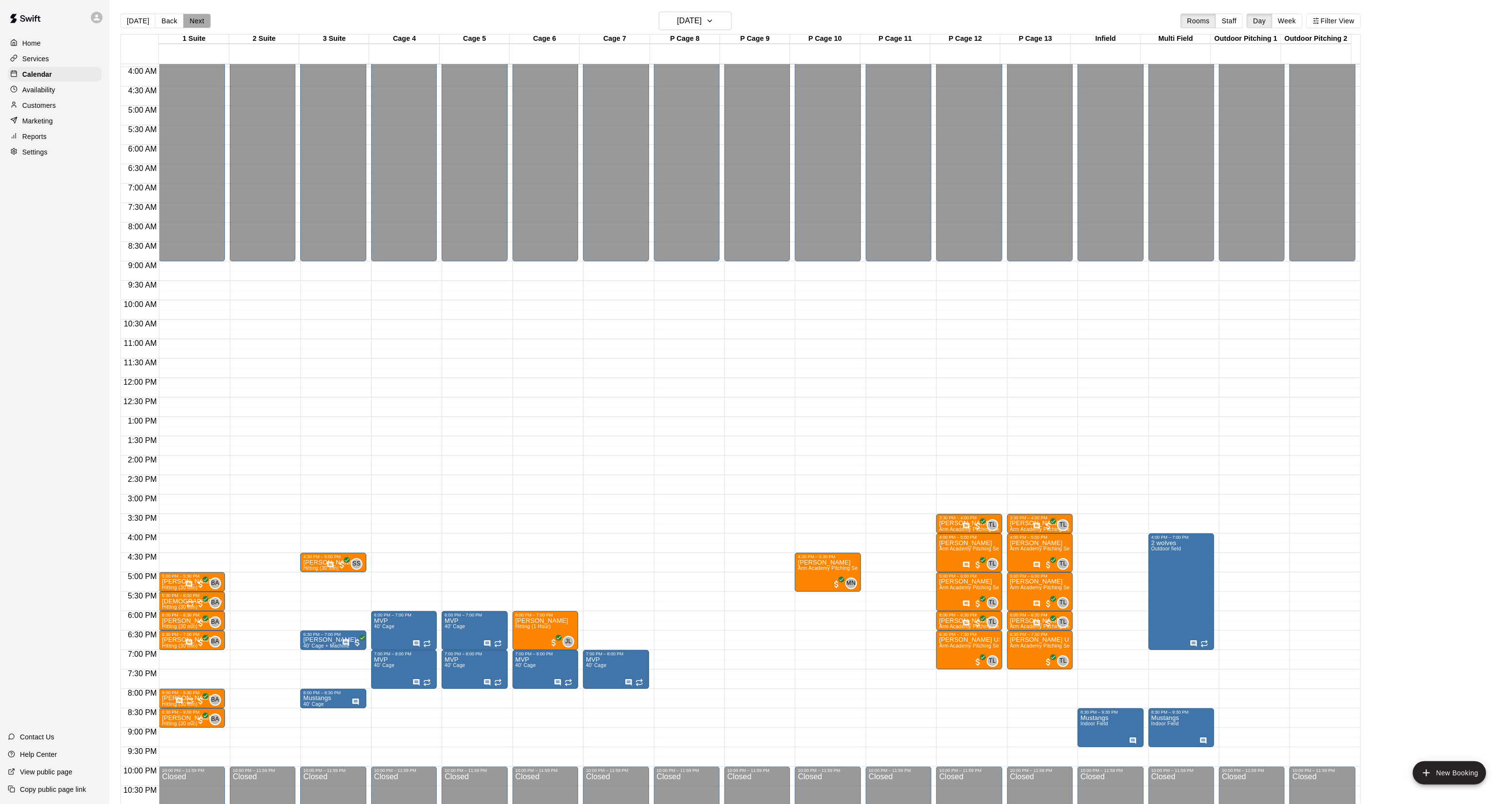
click at [193, 14] on button "Next" at bounding box center [197, 21] width 27 height 14
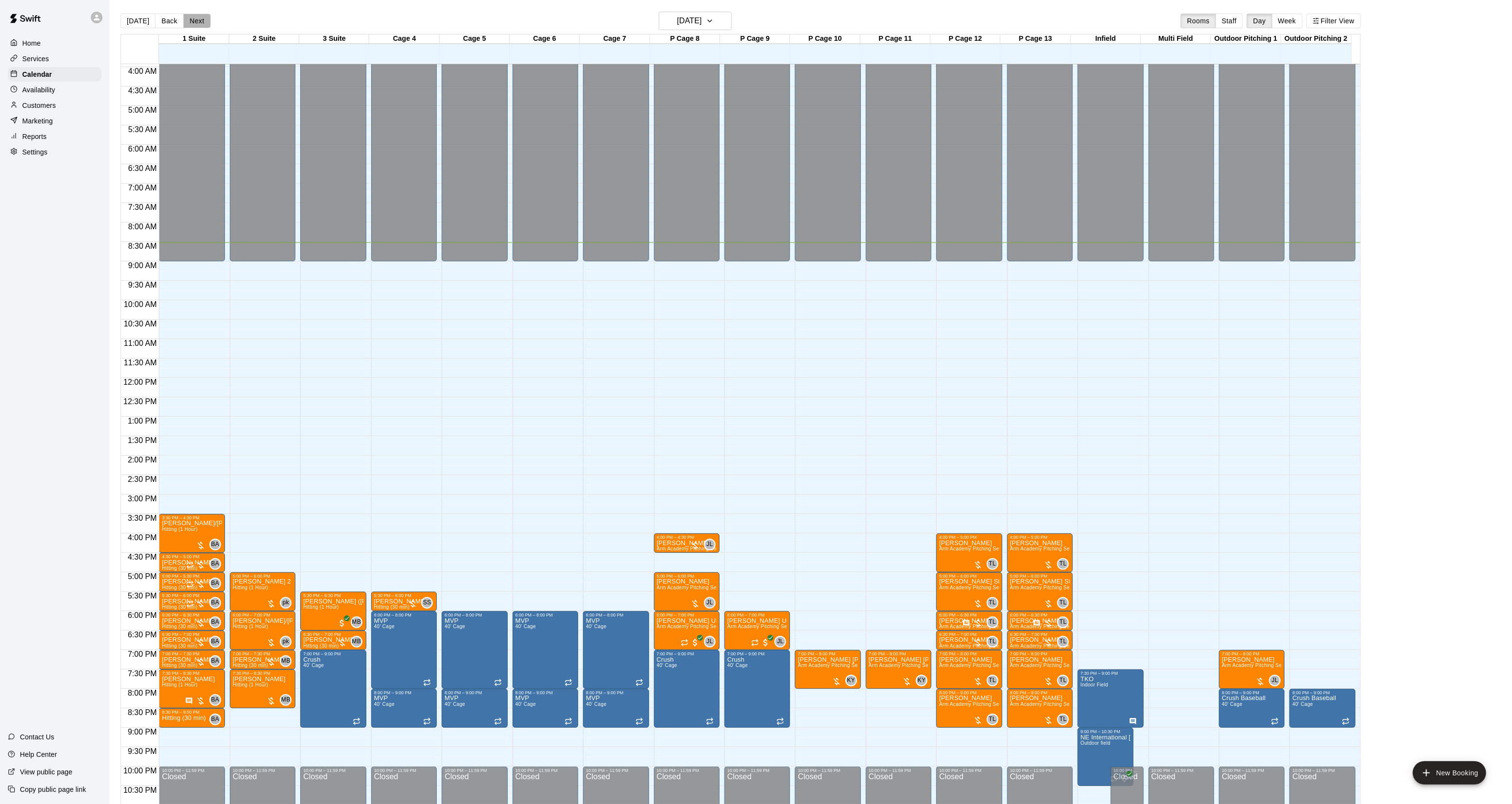
drag, startPoint x: 193, startPoint y: 14, endPoint x: 208, endPoint y: 18, distance: 15.5
click at [208, 18] on div "[DATE] Back [DATE][DATE] Rooms Staff Day Week Filter View" at bounding box center [741, 23] width 1240 height 22
click at [202, 18] on button "Next" at bounding box center [197, 21] width 27 height 14
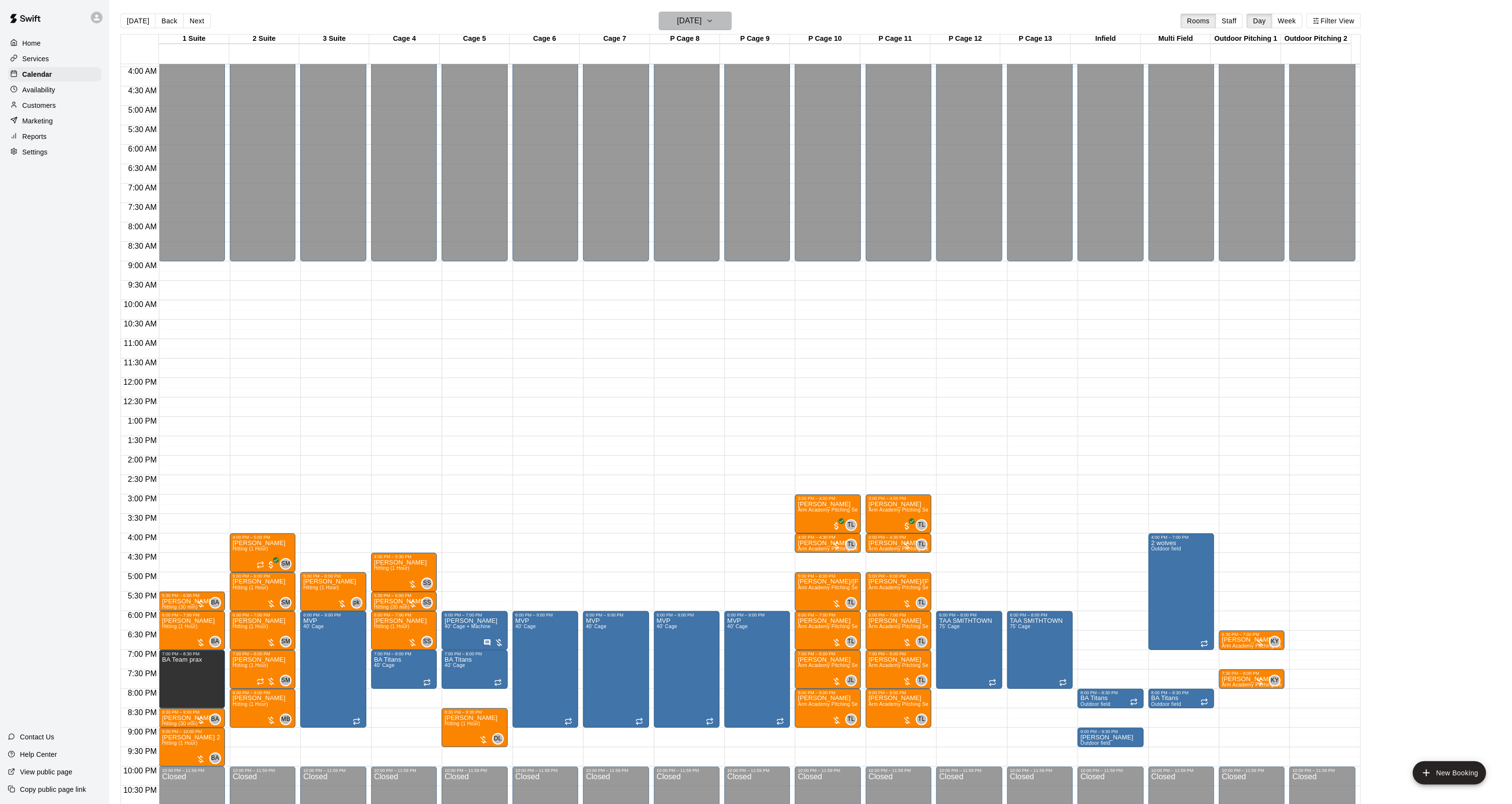
click at [710, 28] on button "[DATE]" at bounding box center [695, 21] width 73 height 19
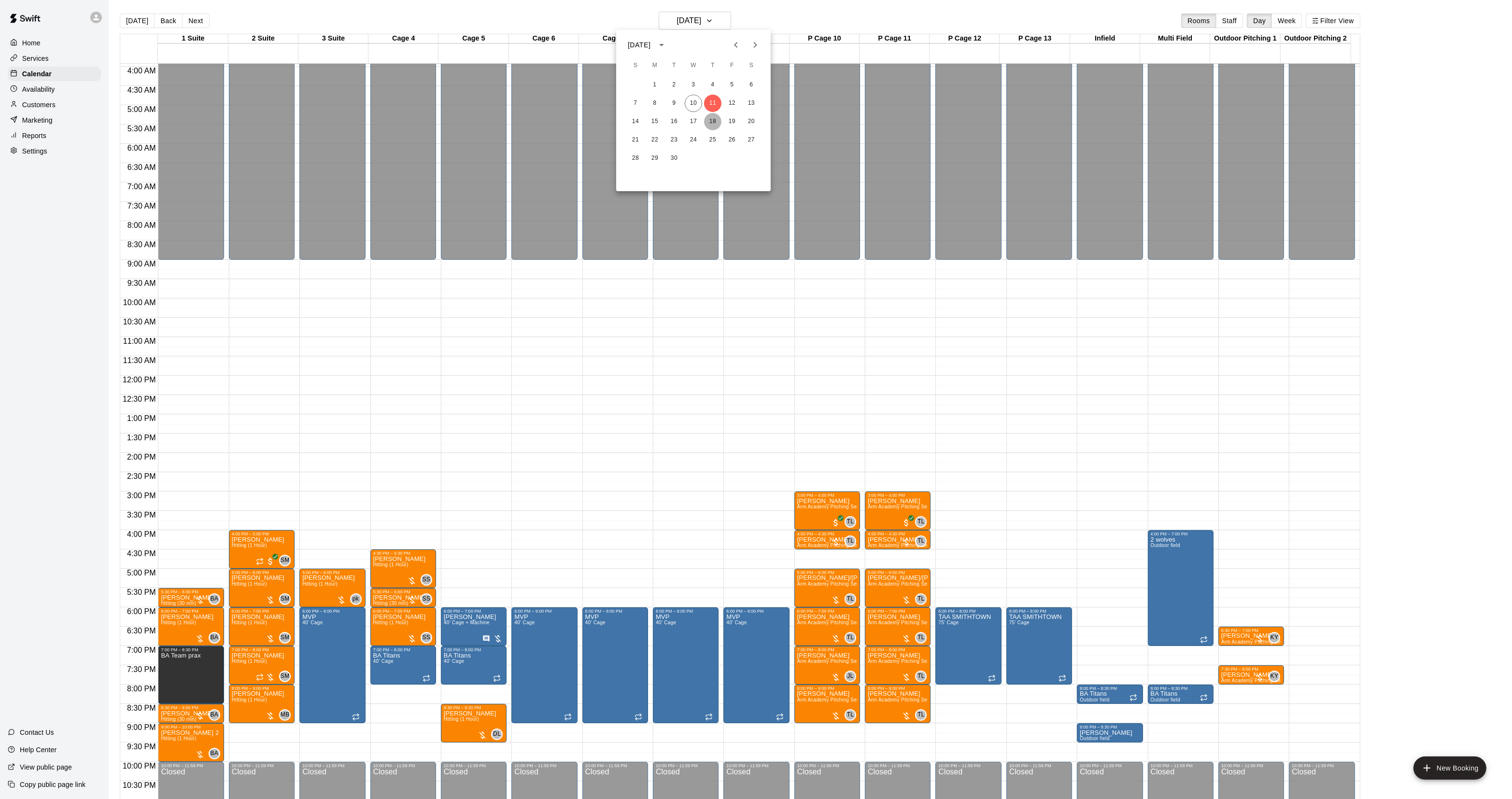
click at [718, 127] on button "18" at bounding box center [712, 121] width 17 height 17
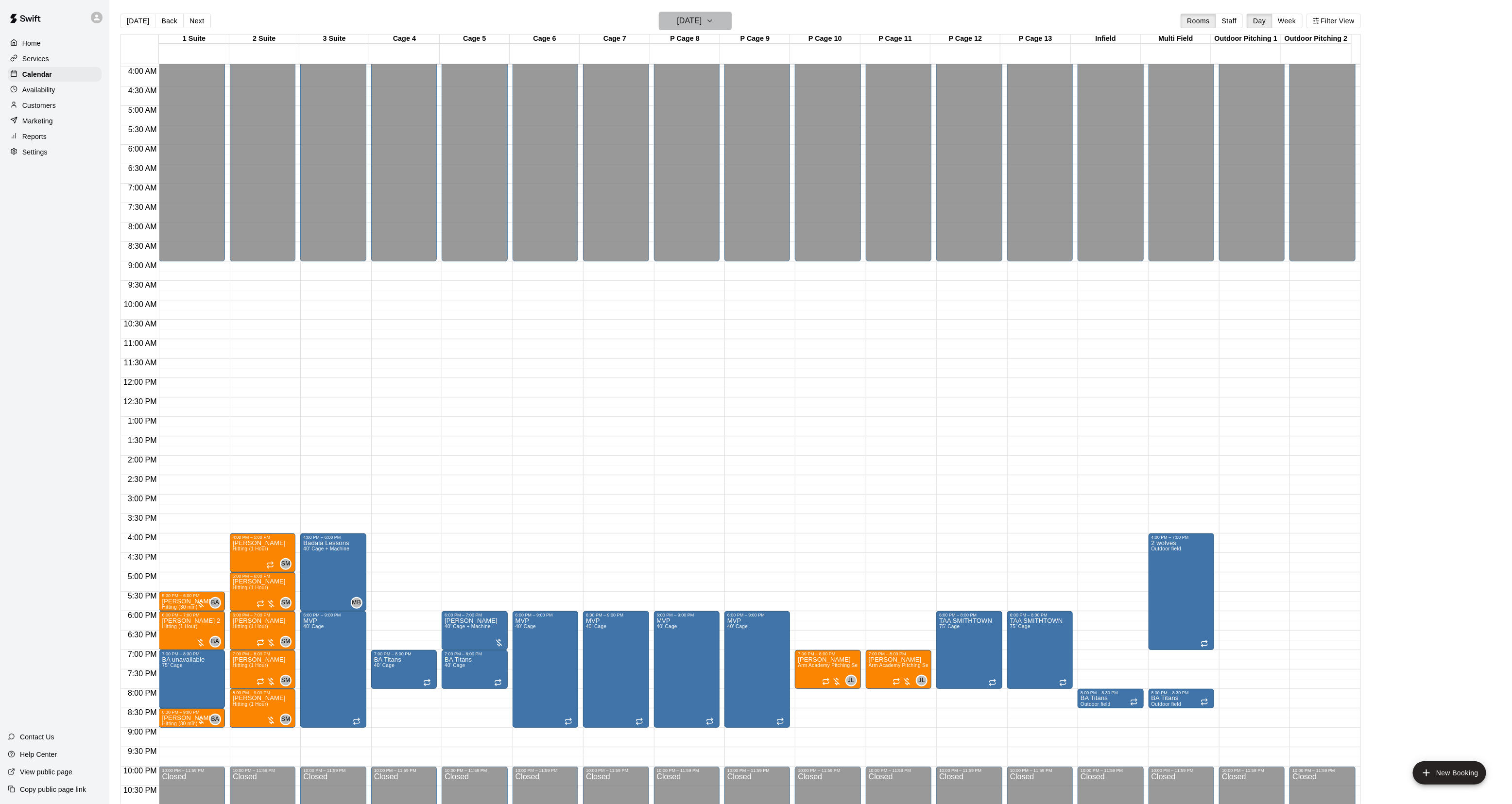
click at [677, 27] on h6 "[DATE]" at bounding box center [689, 21] width 25 height 14
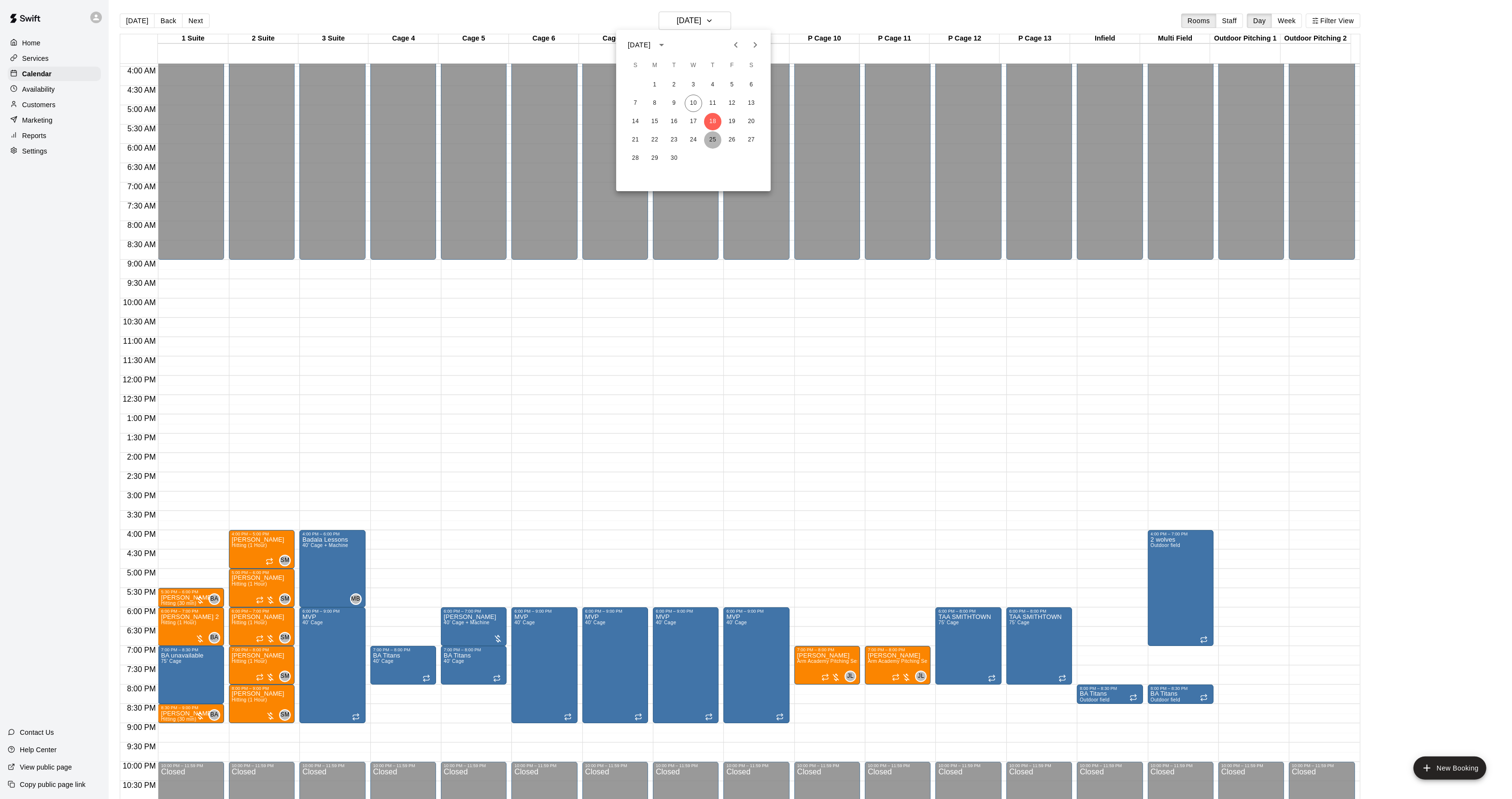
click at [712, 133] on button "25" at bounding box center [712, 139] width 17 height 17
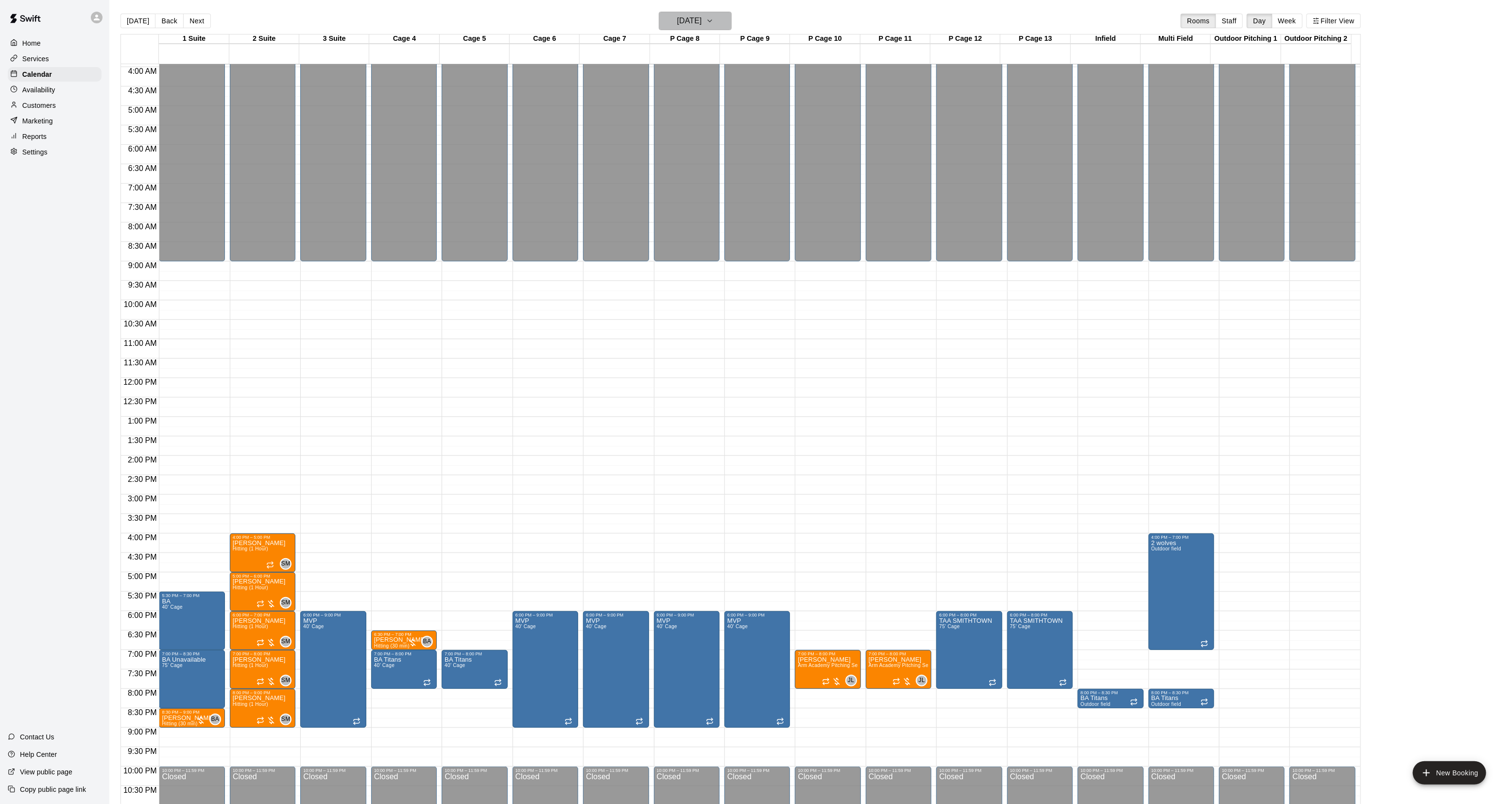
click at [693, 22] on h6 "[DATE]" at bounding box center [689, 21] width 25 height 14
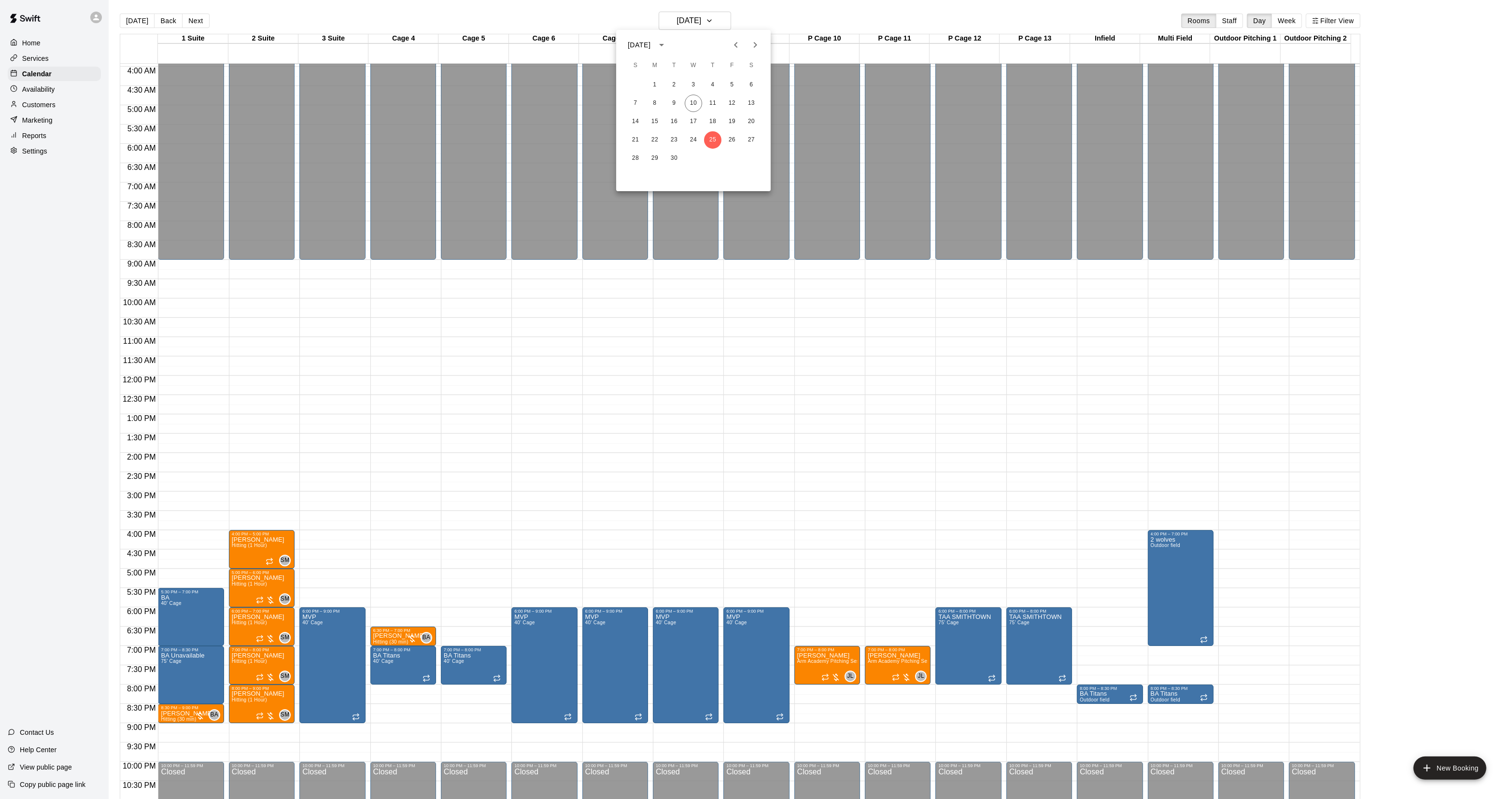
click at [756, 53] on button "Next month" at bounding box center [755, 44] width 20 height 20
click at [717, 90] on button "2" at bounding box center [712, 85] width 17 height 17
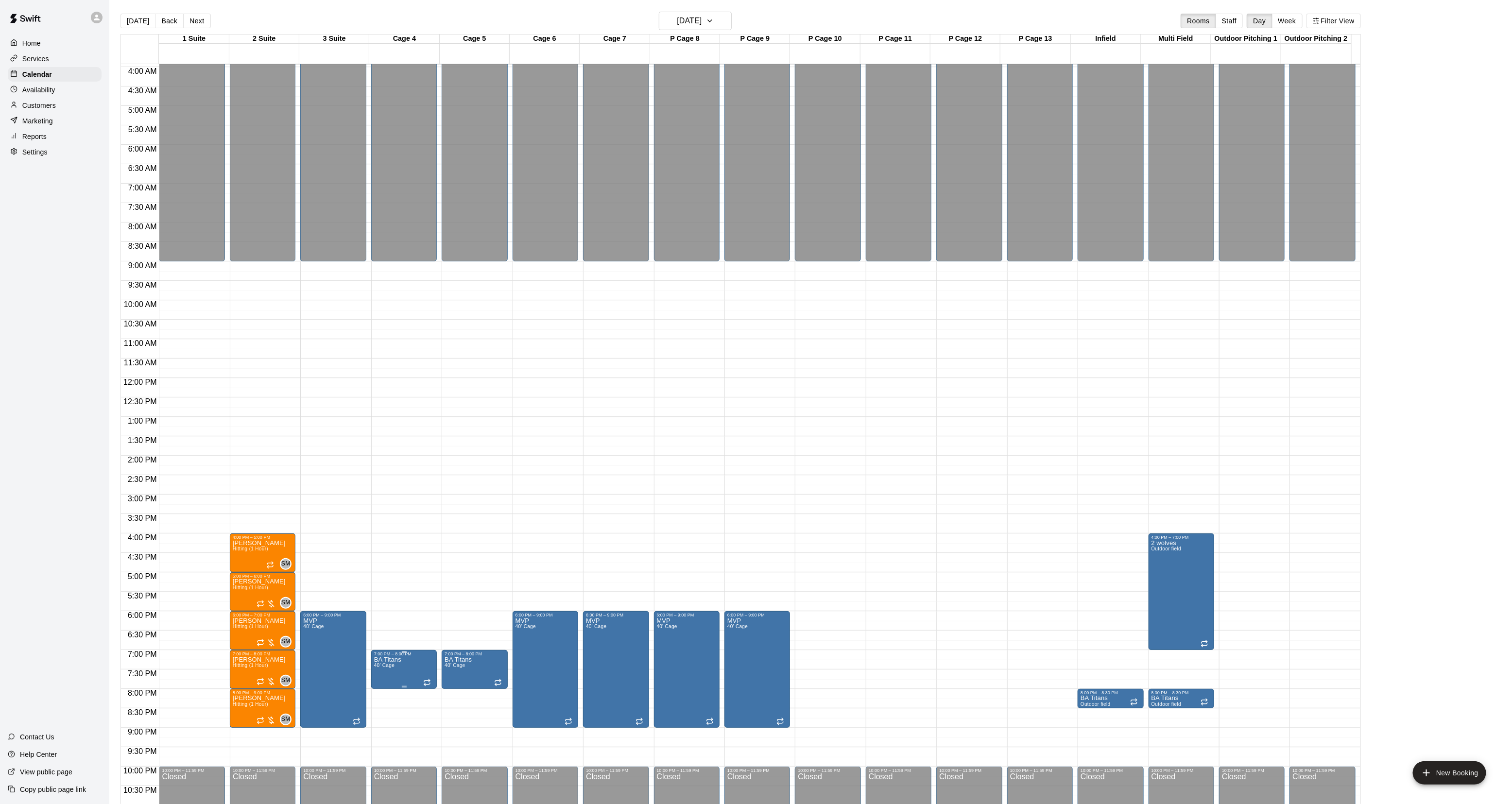
click at [371, 667] on div "7:00 PM – 8:00 PM BA Titans 40' Cage" at bounding box center [404, 669] width 66 height 39
click at [377, 654] on button "edit" at bounding box center [380, 660] width 20 height 20
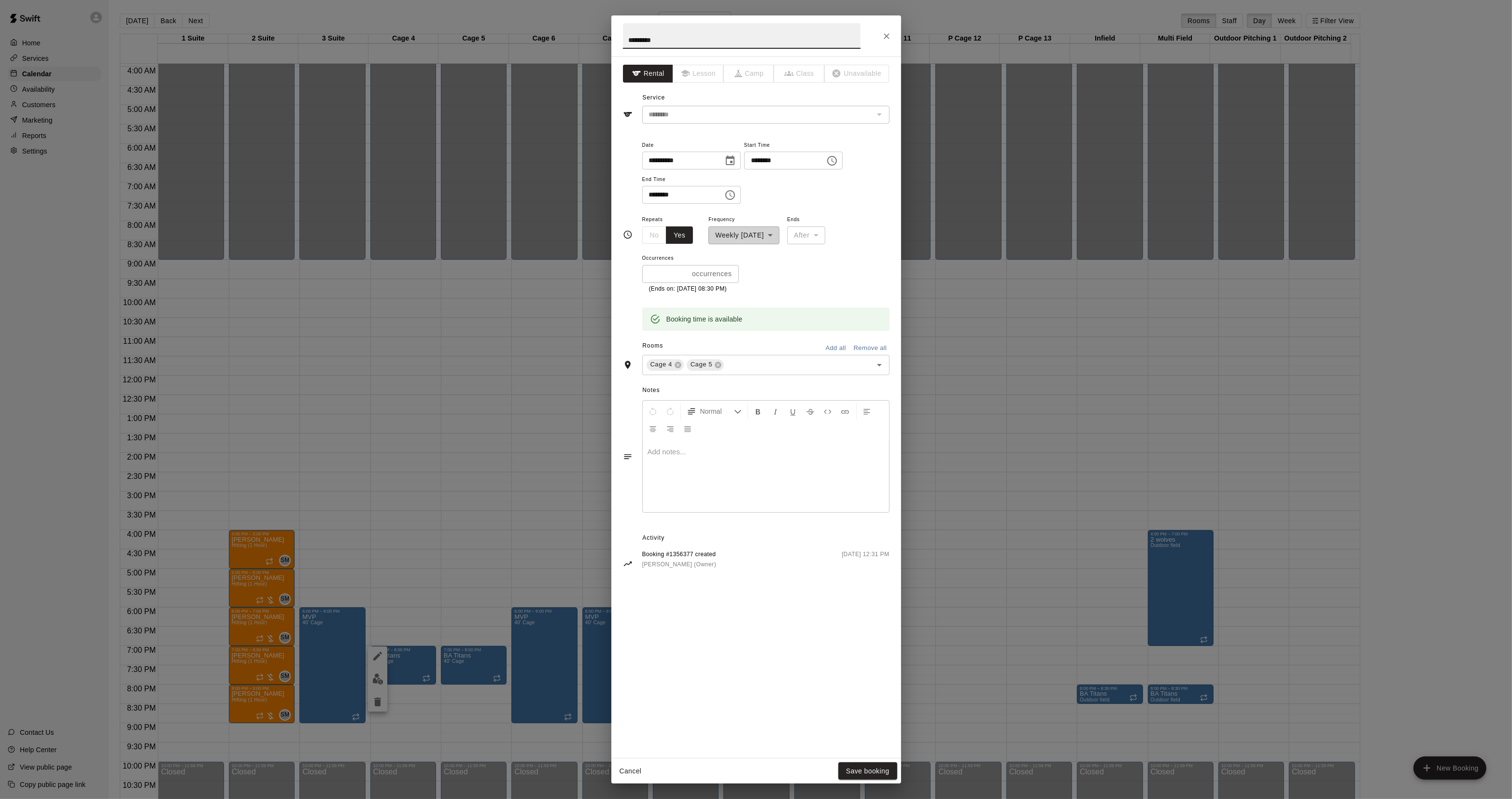
click at [361, 606] on div "**********" at bounding box center [756, 399] width 1512 height 799
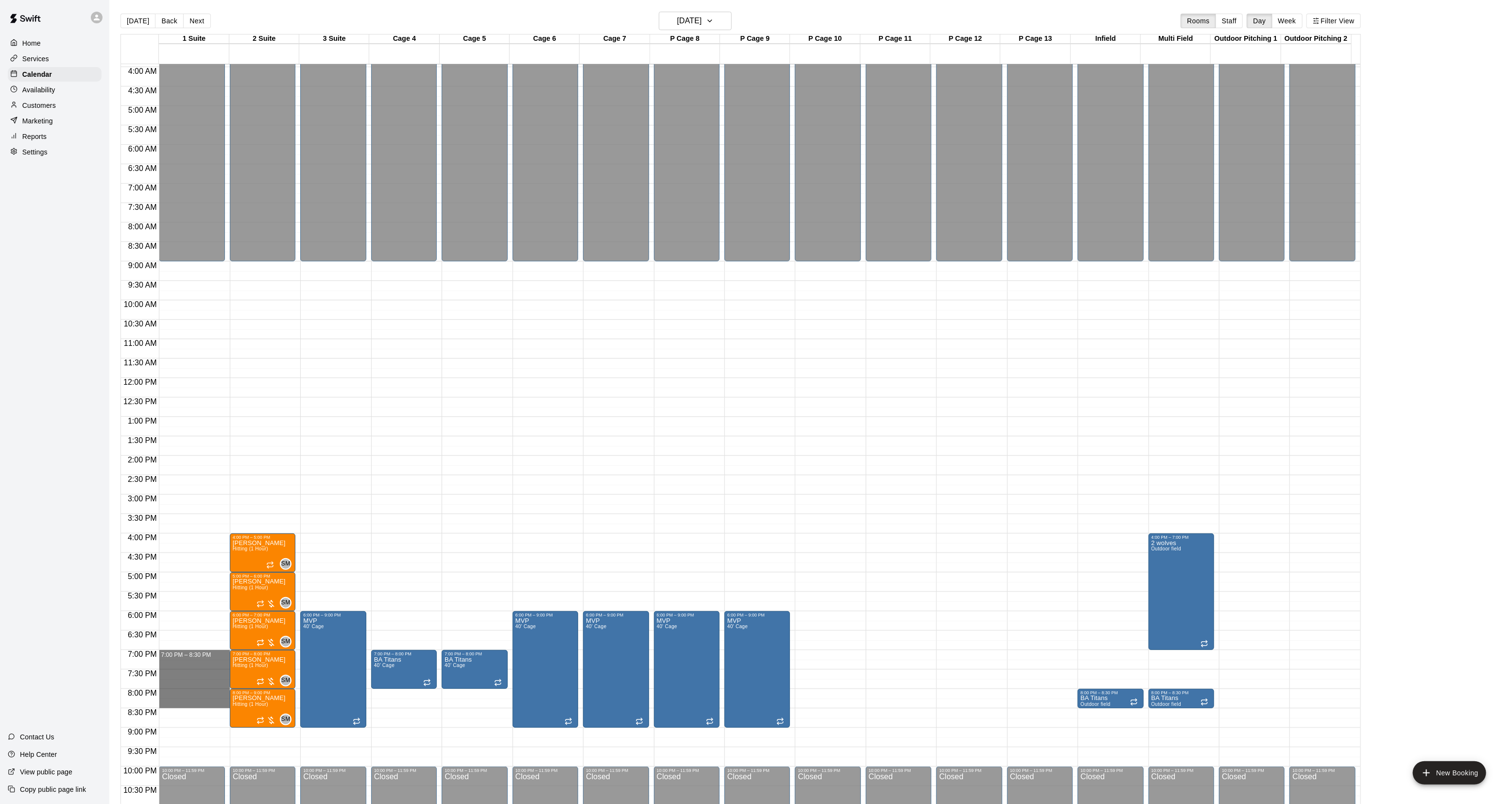
drag, startPoint x: 181, startPoint y: 652, endPoint x: 183, endPoint y: 704, distance: 52.0
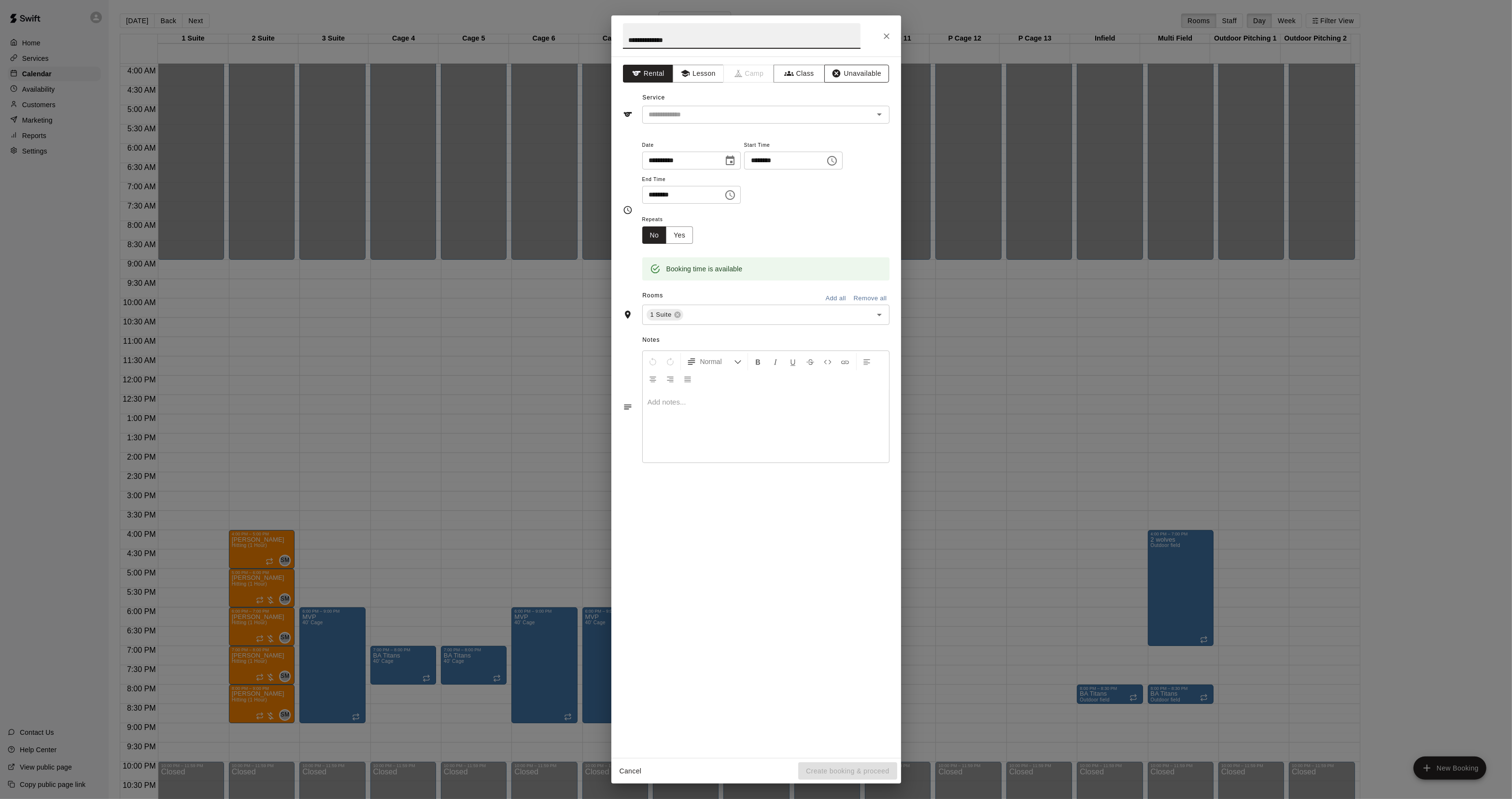
type input "**********"
click at [835, 66] on button "Unavailable" at bounding box center [857, 74] width 65 height 18
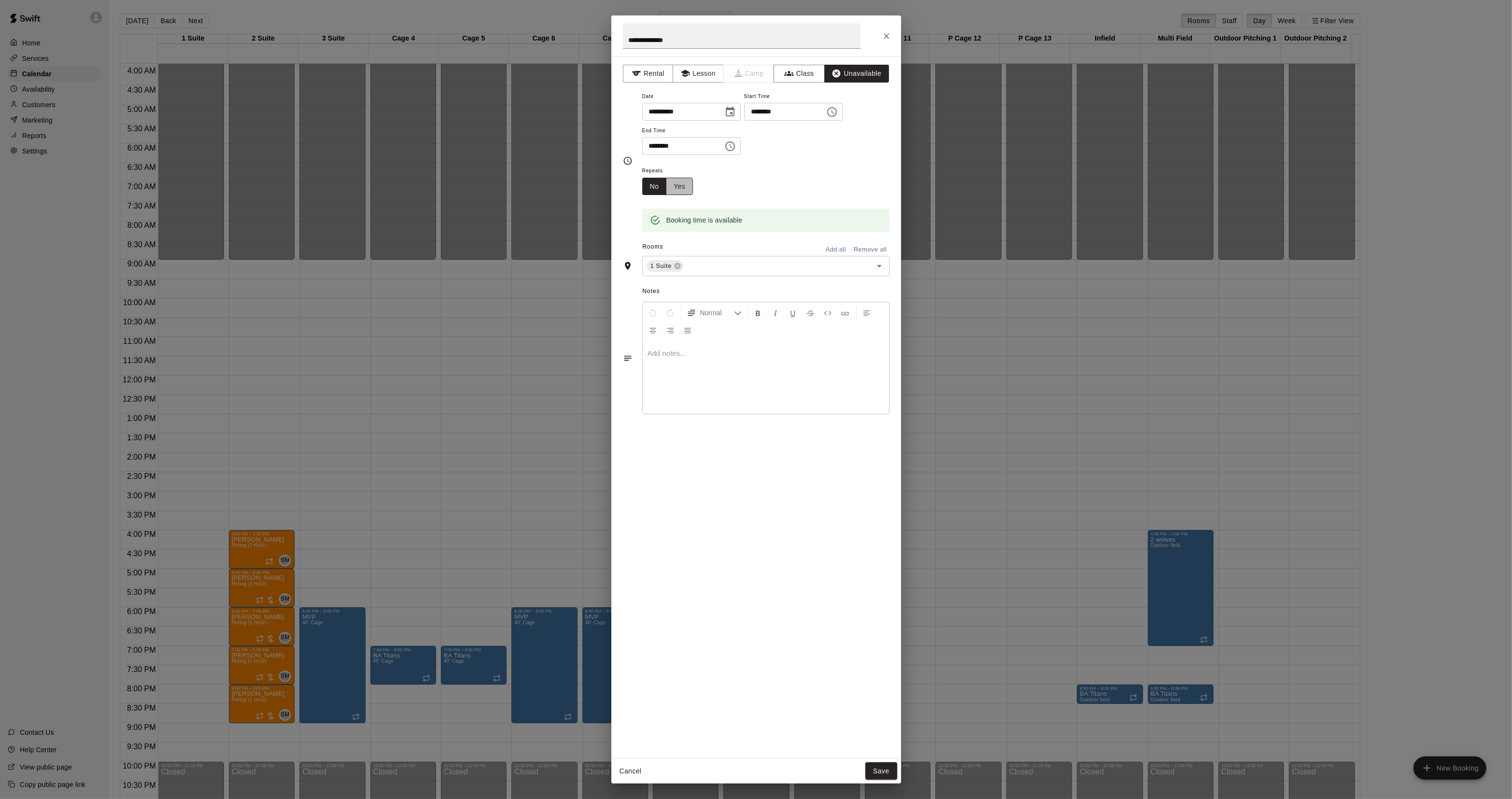
click at [684, 189] on button "Yes" at bounding box center [680, 187] width 27 height 18
click at [731, 196] on body "Home Services Calendar Availability Customers Marketing Reports Settings Contac…" at bounding box center [756, 407] width 1512 height 814
click at [731, 216] on li "Weekly [DATE]" at bounding box center [743, 224] width 121 height 16
type input "******"
drag, startPoint x: 858, startPoint y: 175, endPoint x: 822, endPoint y: 183, distance: 36.9
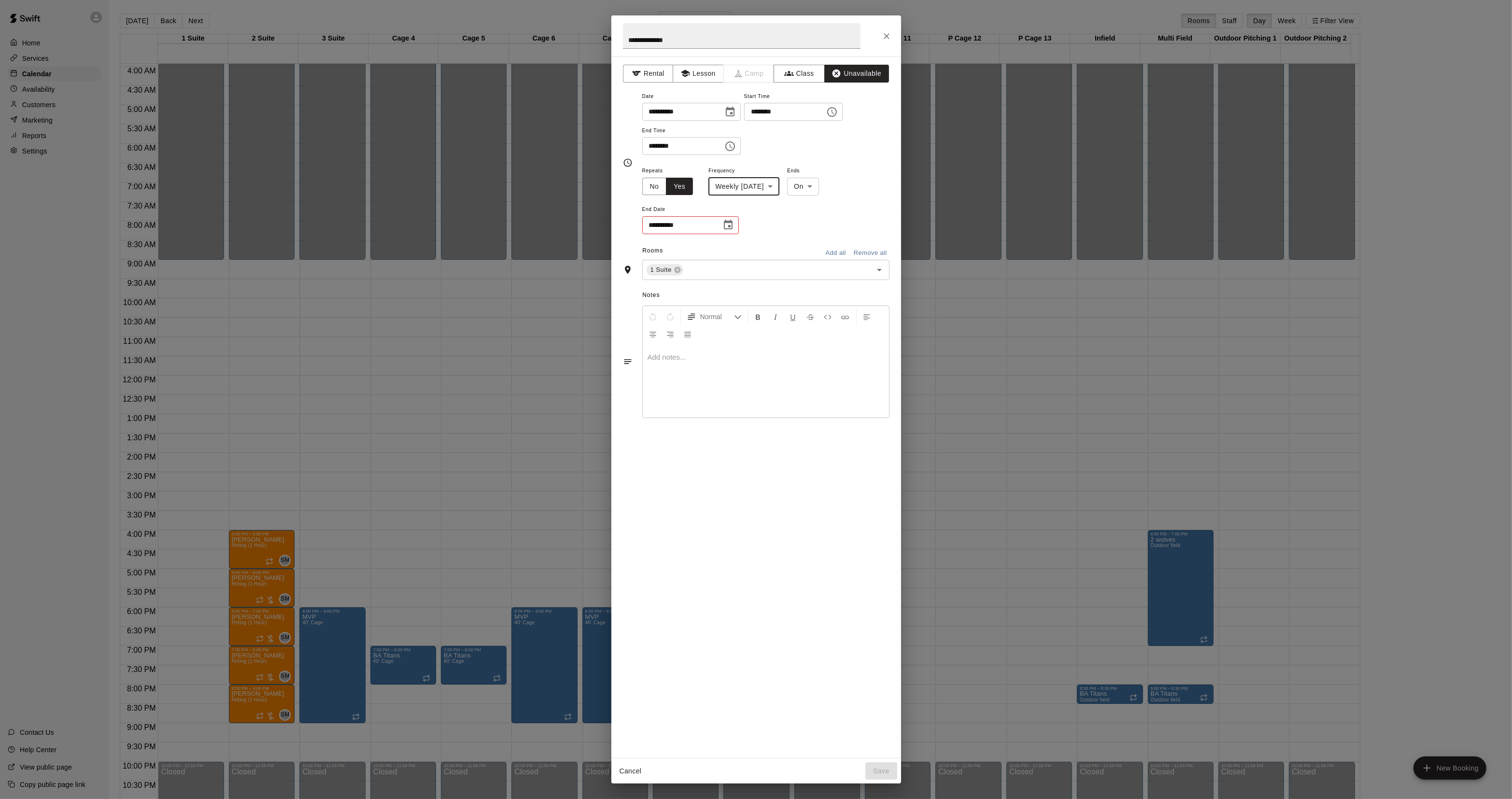
click at [858, 177] on div "**********" at bounding box center [766, 200] width 247 height 71
click at [817, 184] on body "Home Services Calendar Availability Customers Marketing Reports Settings Contac…" at bounding box center [756, 407] width 1512 height 814
click at [817, 225] on li "After" at bounding box center [819, 224] width 31 height 16
type input "*****"
click at [687, 230] on input "*" at bounding box center [667, 225] width 50 height 18
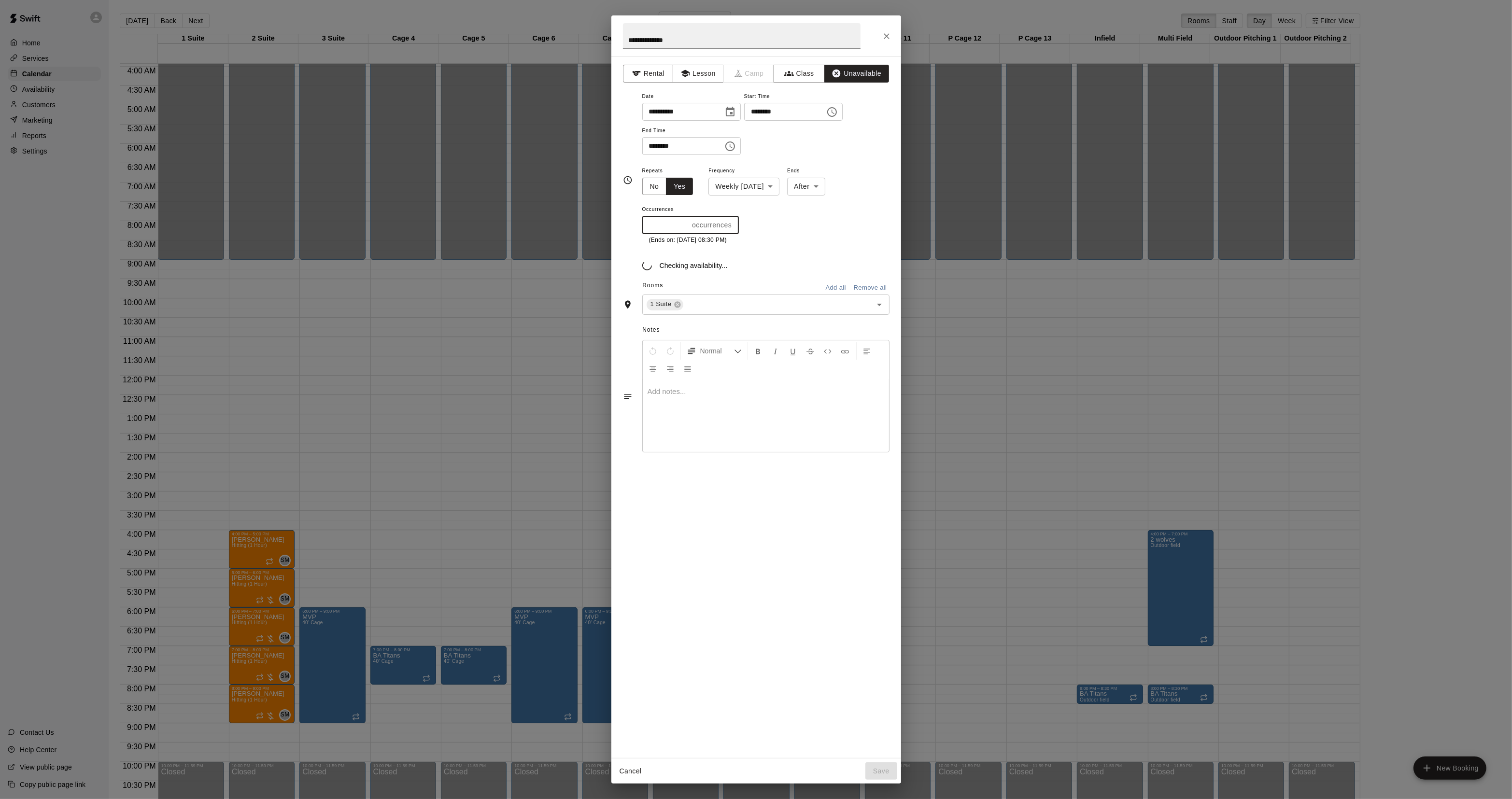
type input "*"
click at [864, 273] on p "Show More" at bounding box center [865, 270] width 37 height 10
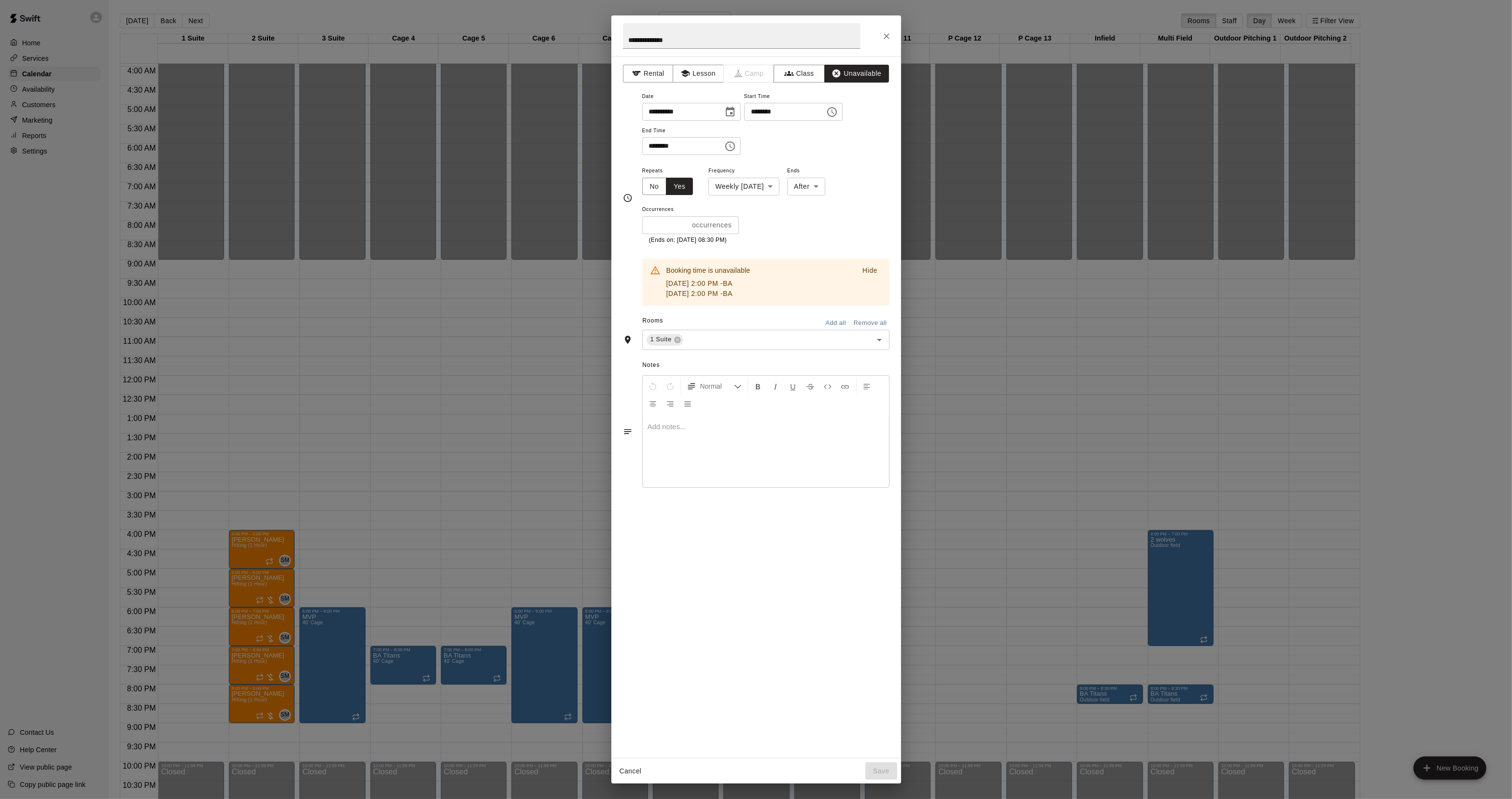
click at [676, 226] on input "*" at bounding box center [666, 225] width 46 height 18
type input "*"
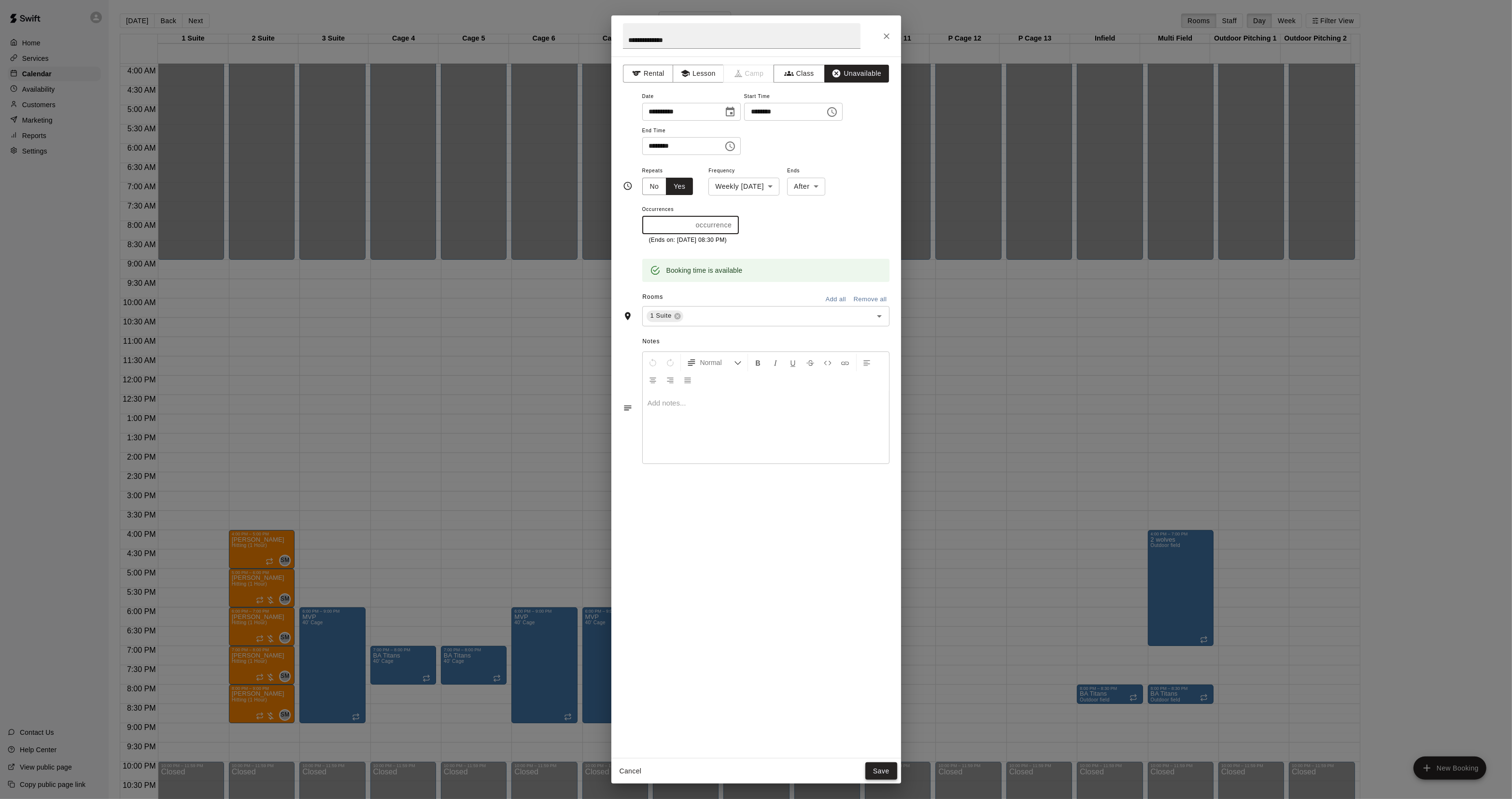
click at [895, 772] on button "Save" at bounding box center [881, 771] width 32 height 18
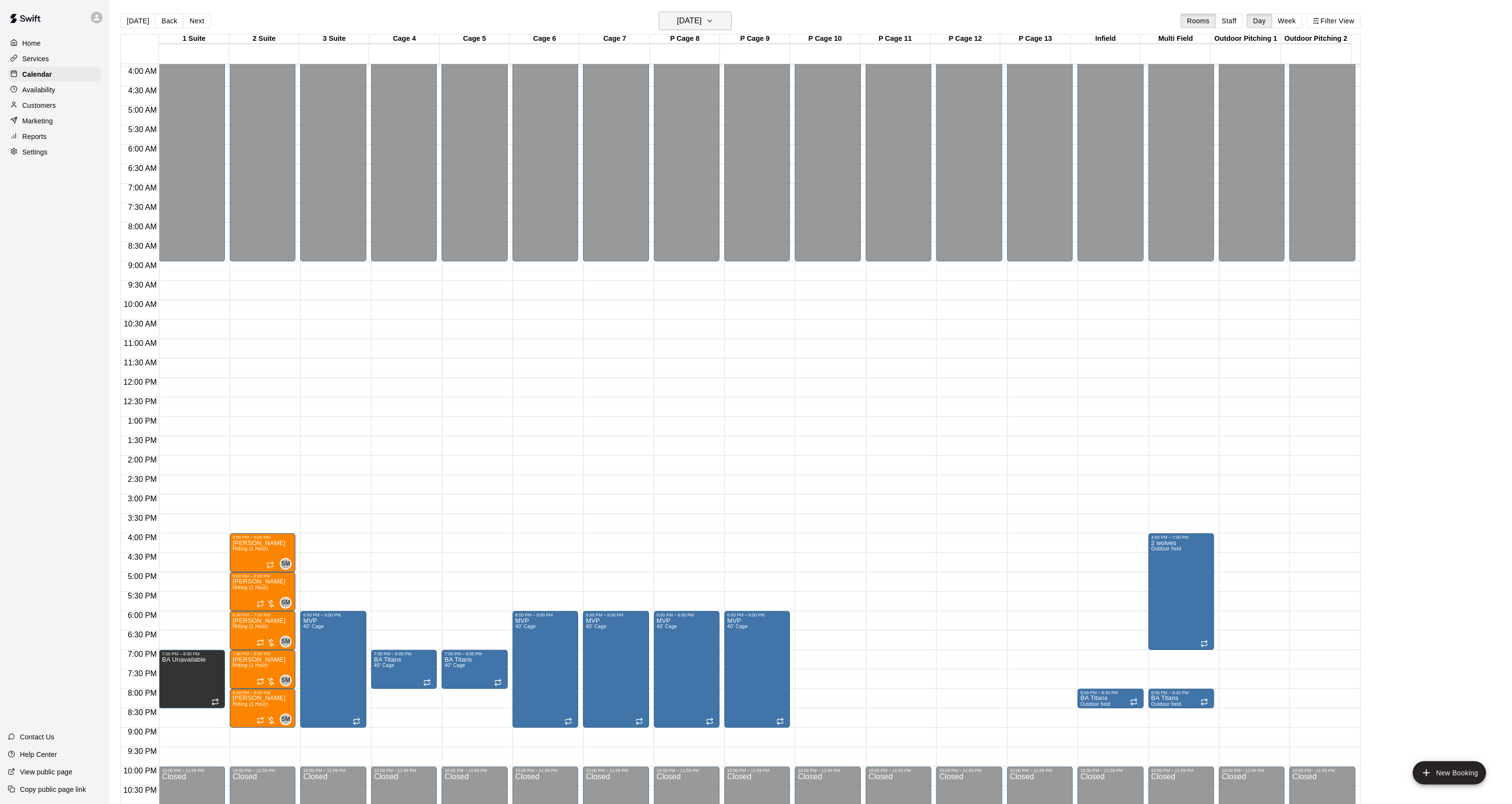
click at [701, 19] on h6 "[DATE]" at bounding box center [689, 21] width 25 height 14
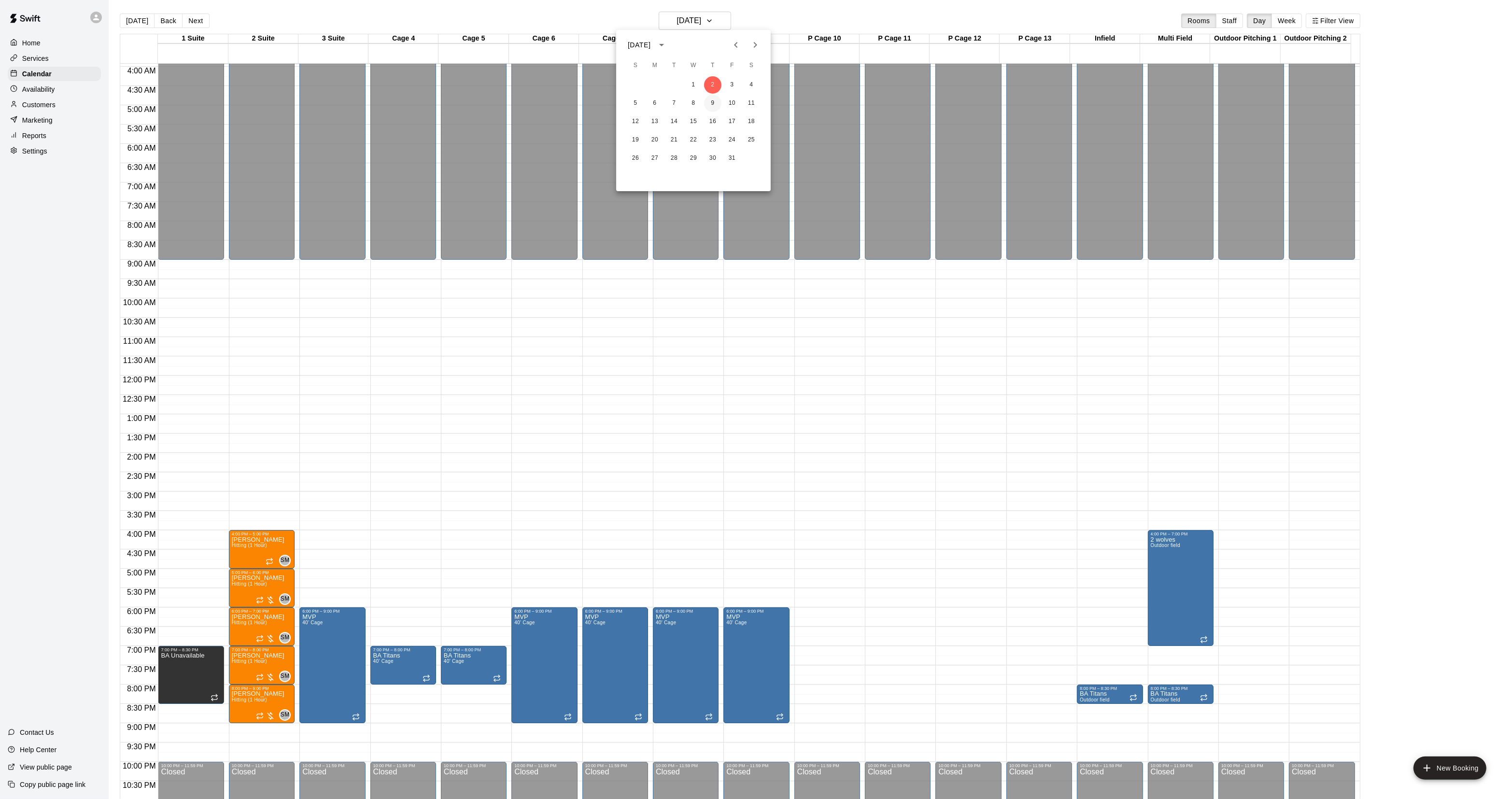
click at [715, 102] on button "9" at bounding box center [712, 103] width 17 height 17
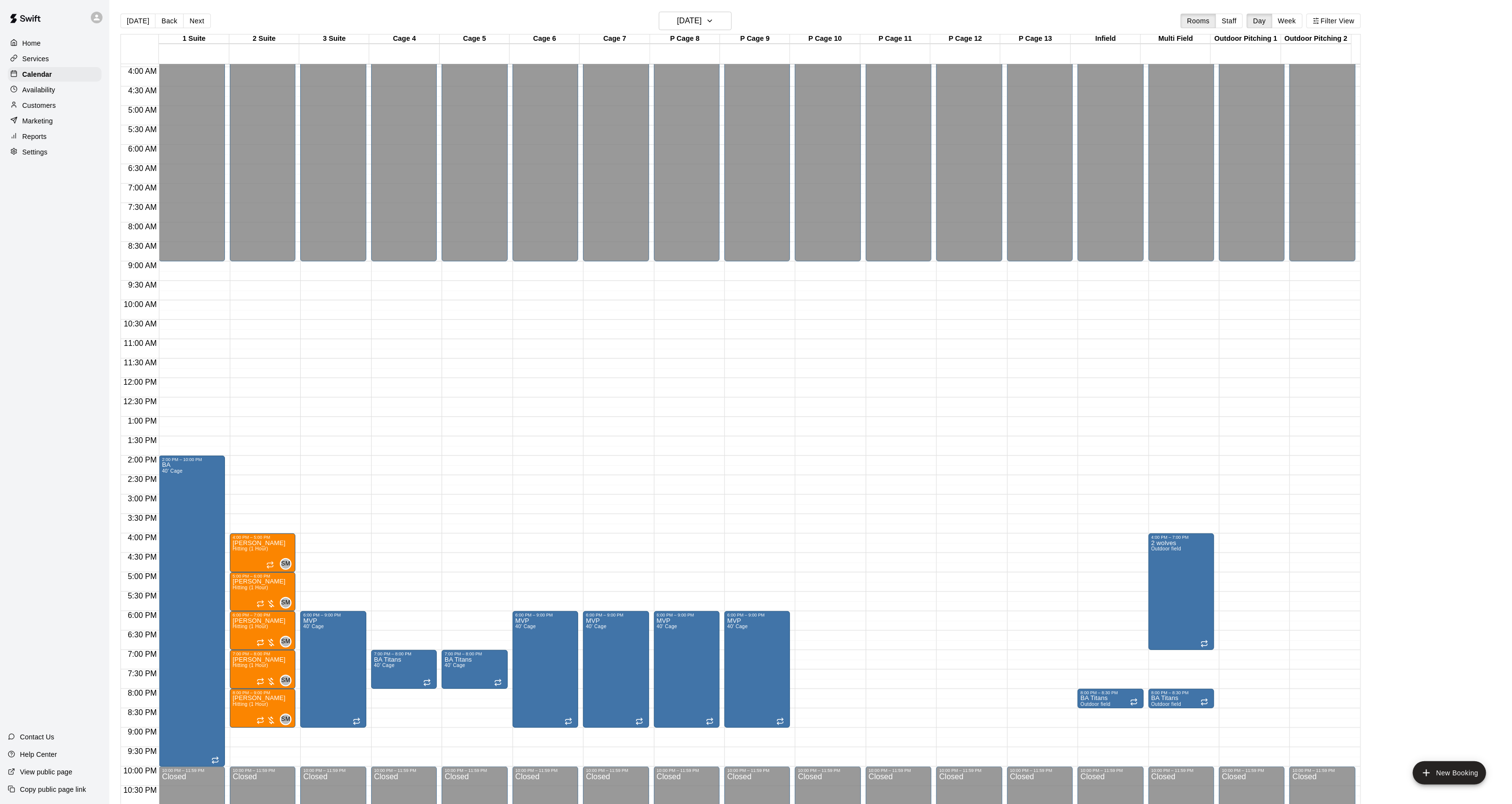
click at [135, 17] on button "[DATE]" at bounding box center [138, 21] width 35 height 14
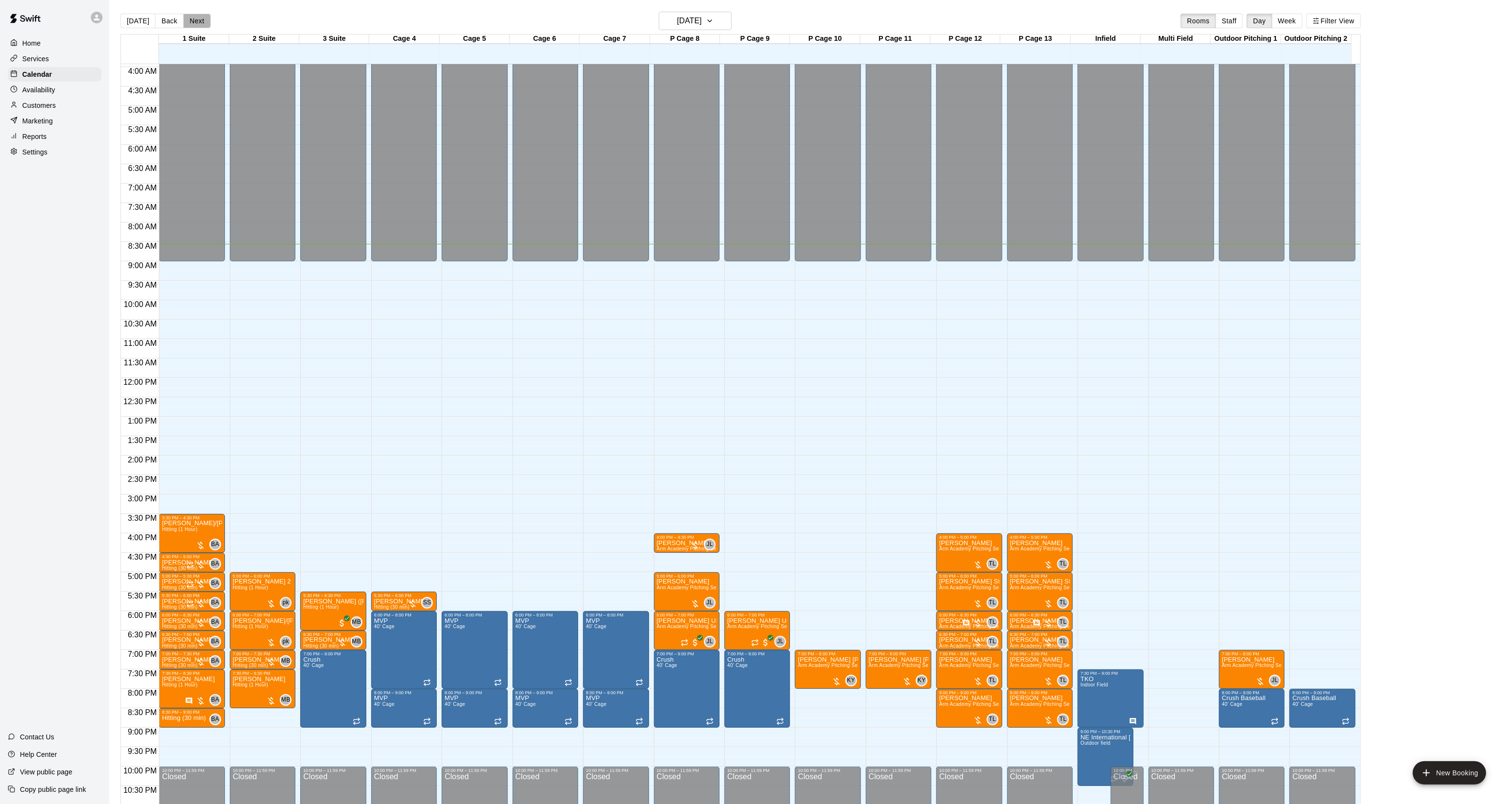
drag, startPoint x: 192, startPoint y: 27, endPoint x: 185, endPoint y: 30, distance: 7.6
click at [191, 27] on button "Next" at bounding box center [197, 21] width 27 height 14
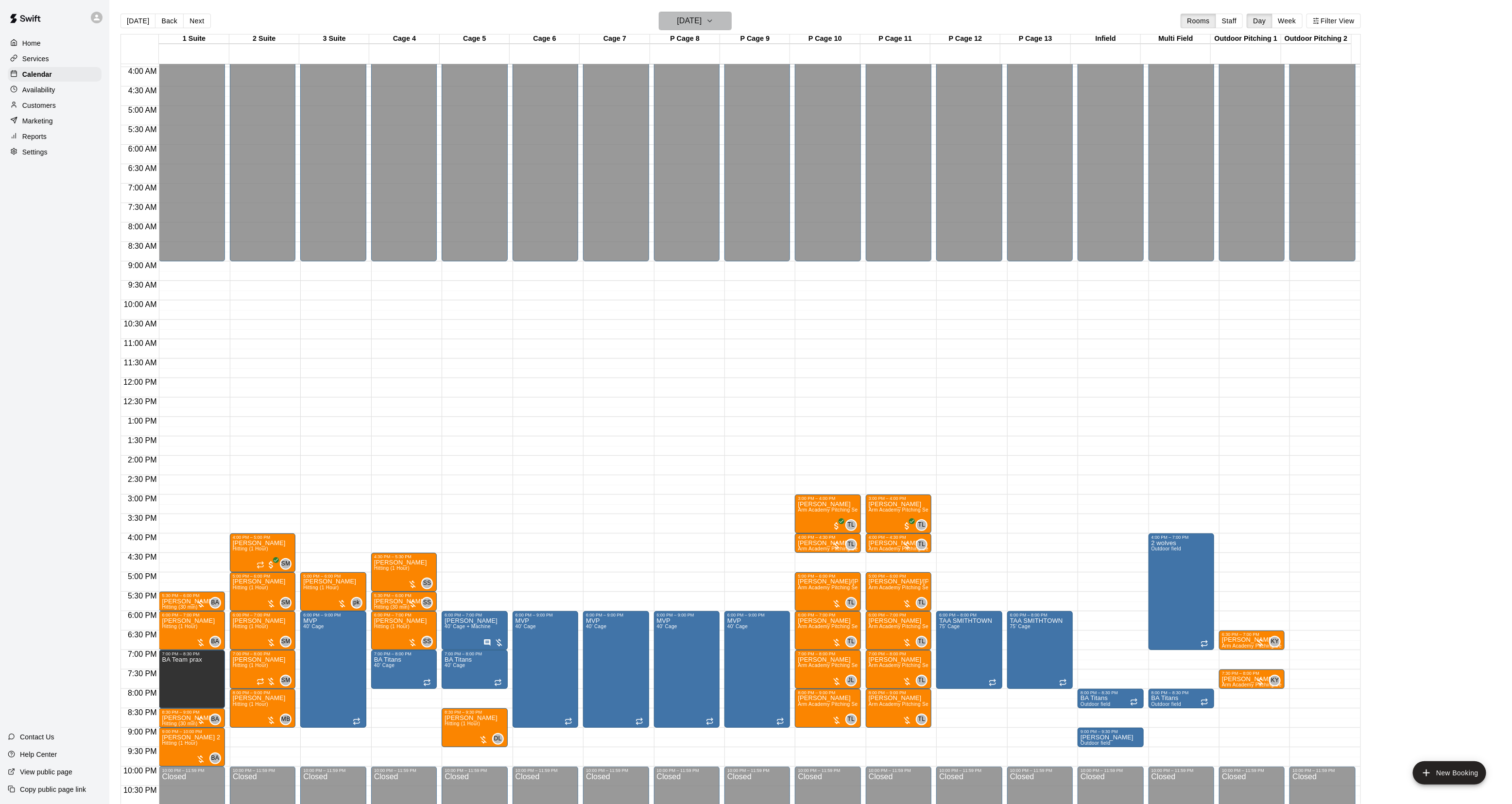
click at [678, 27] on button "[DATE]" at bounding box center [695, 21] width 73 height 19
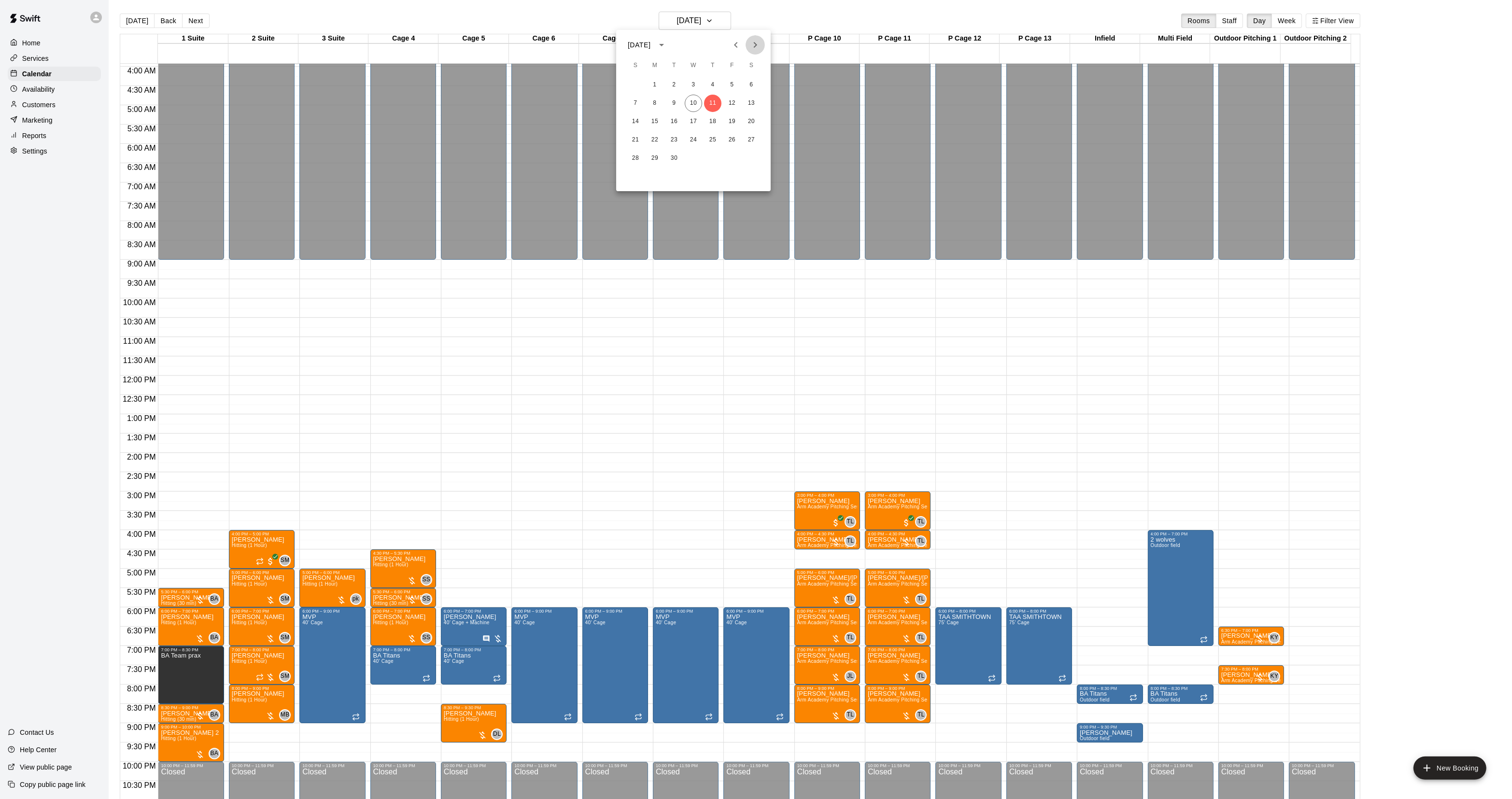
click at [756, 47] on icon "Next month" at bounding box center [755, 45] width 12 height 12
click at [755, 46] on icon "Next month" at bounding box center [756, 45] width 4 height 6
click at [752, 46] on icon "Next month" at bounding box center [755, 45] width 12 height 12
click at [747, 156] on button "31" at bounding box center [751, 158] width 17 height 17
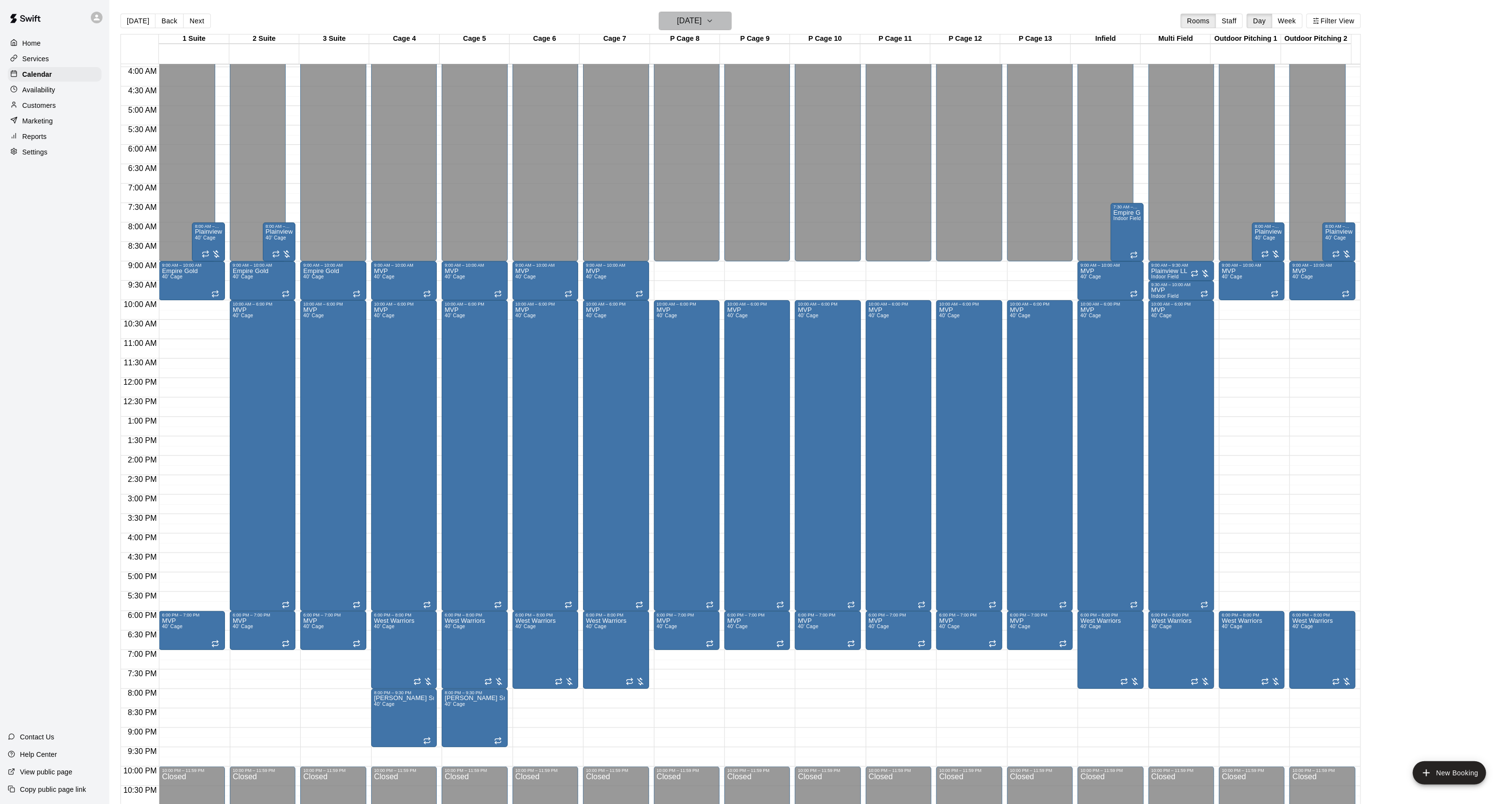
drag, startPoint x: 712, startPoint y: 22, endPoint x: 707, endPoint y: 25, distance: 5.8
click at [701, 25] on h6 "[DATE]" at bounding box center [689, 21] width 25 height 14
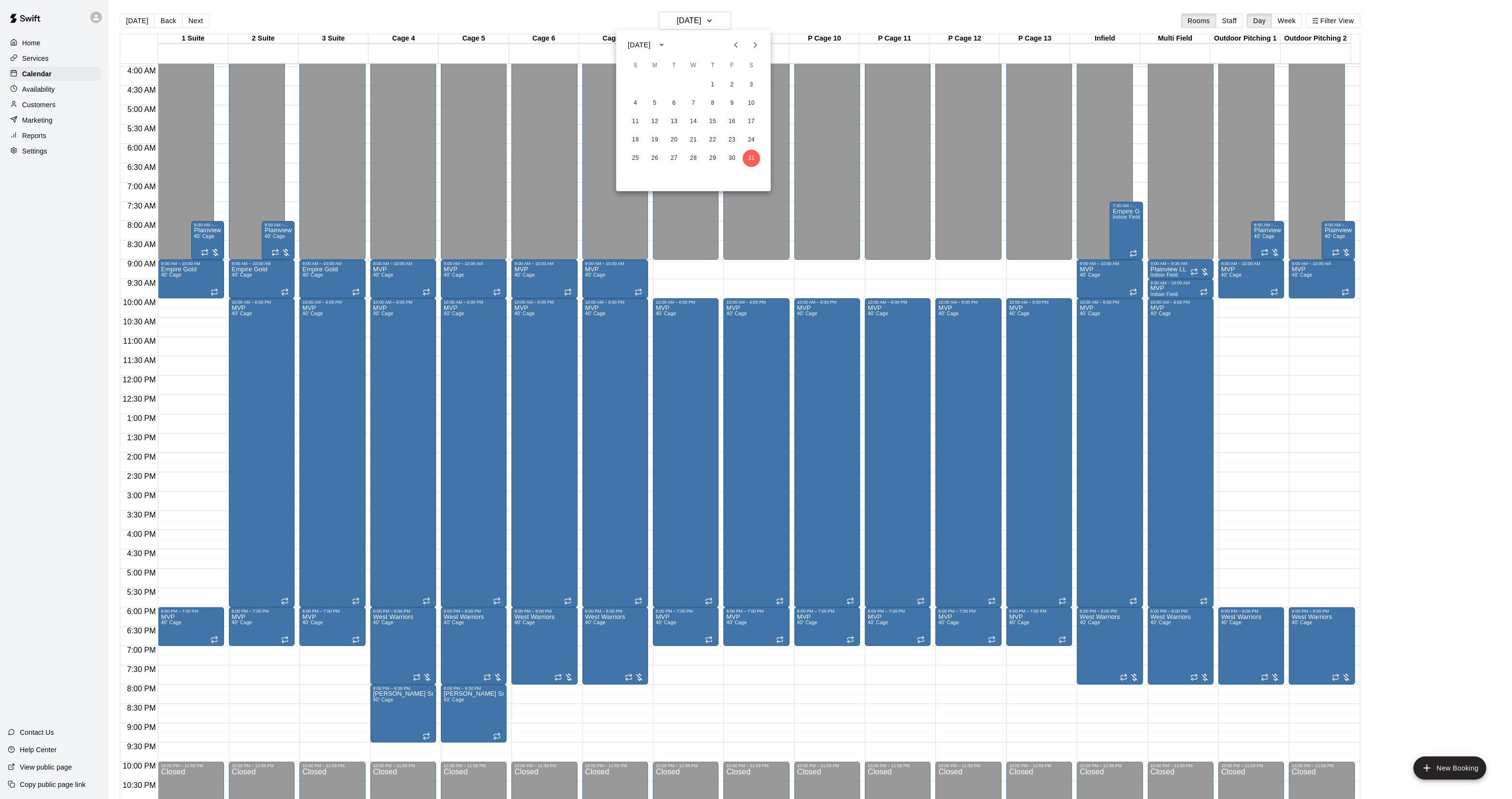
click at [746, 43] on button "Next month" at bounding box center [755, 44] width 20 height 20
click at [636, 84] on button "1" at bounding box center [635, 85] width 17 height 17
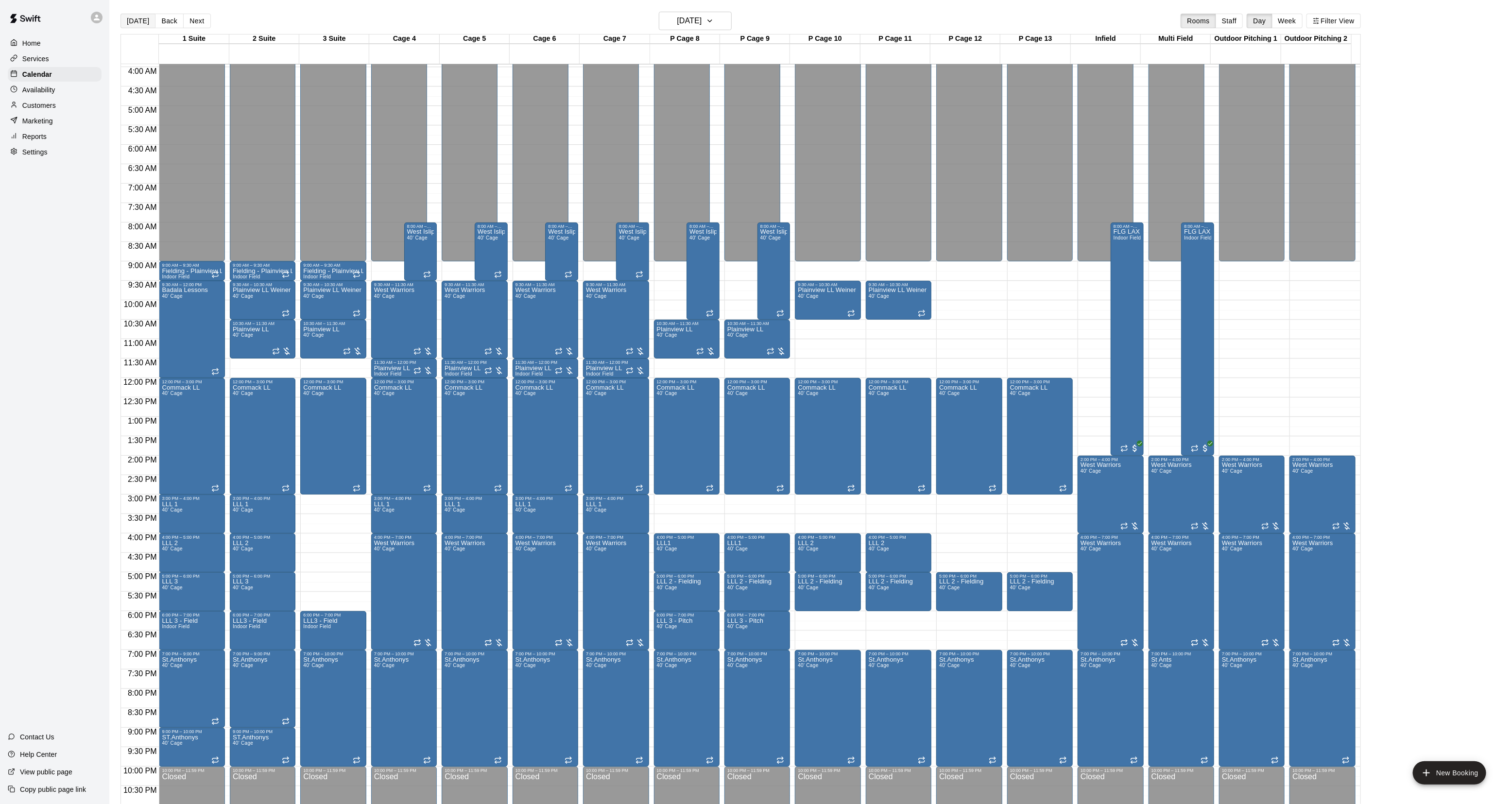
click at [127, 20] on button "[DATE]" at bounding box center [138, 21] width 35 height 14
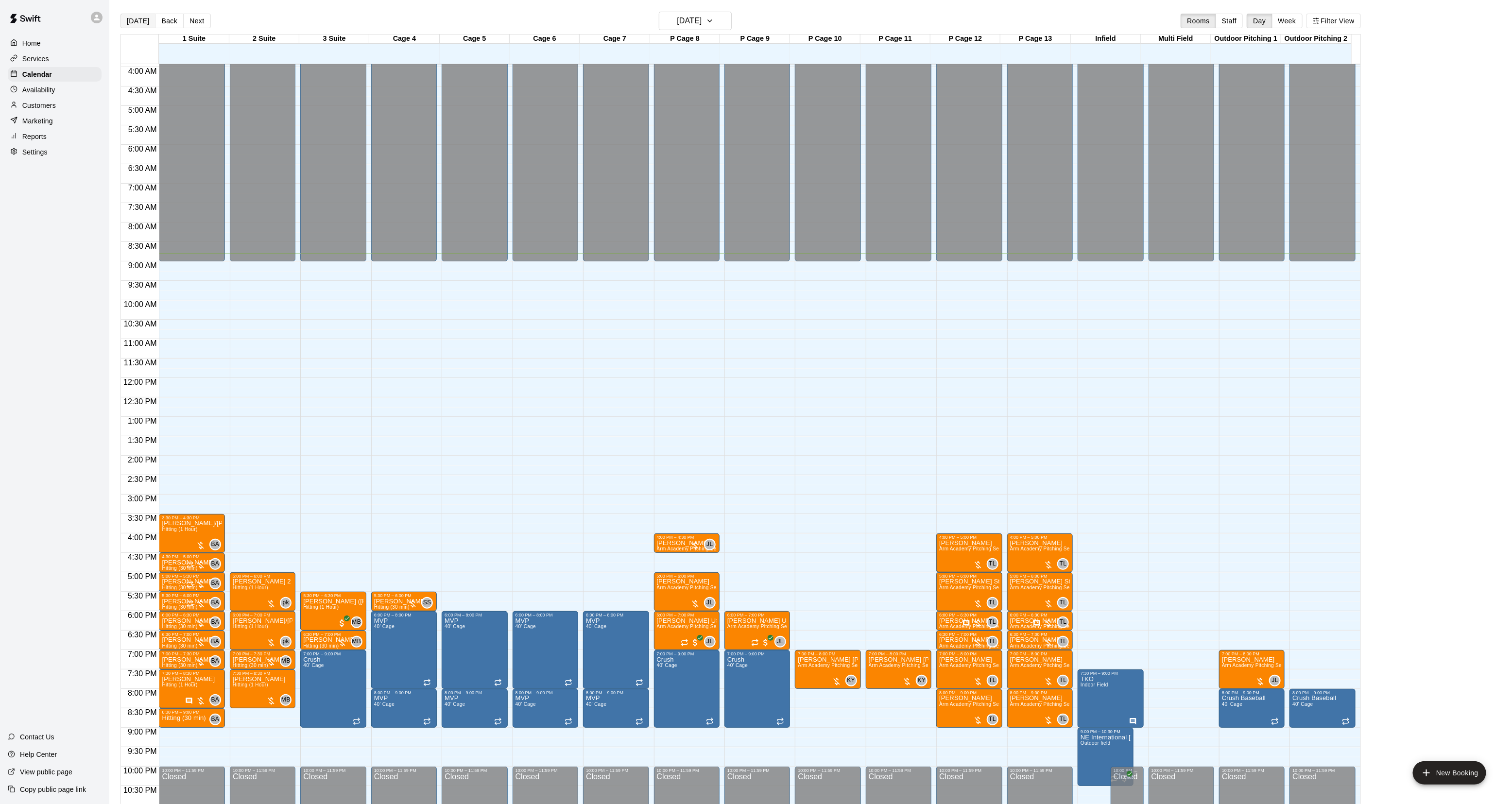
click at [144, 27] on button "[DATE]" at bounding box center [138, 21] width 35 height 14
click at [179, 534] on button "edit" at bounding box center [171, 532] width 20 height 20
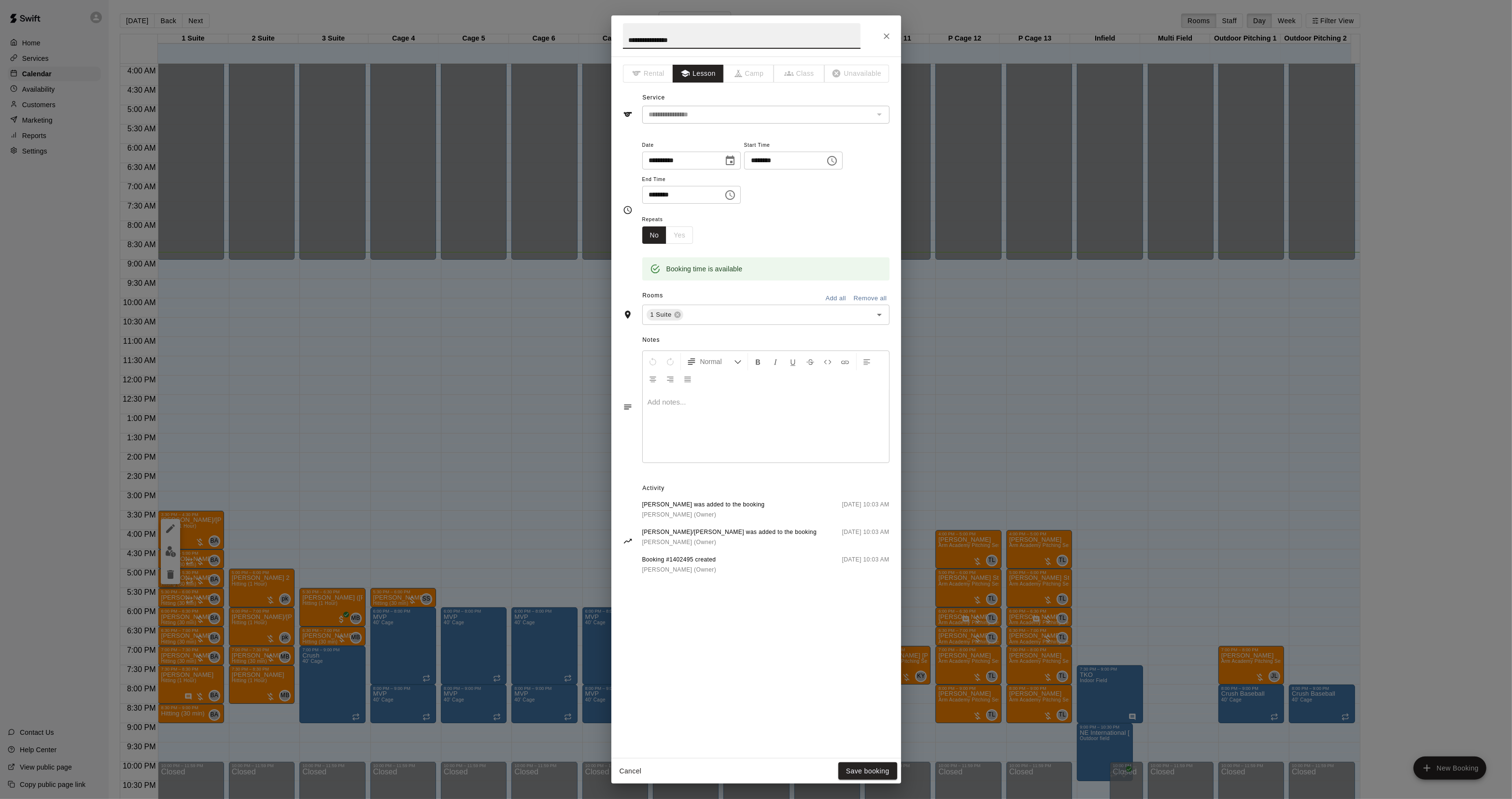
click at [539, 495] on div "**********" at bounding box center [756, 399] width 1512 height 799
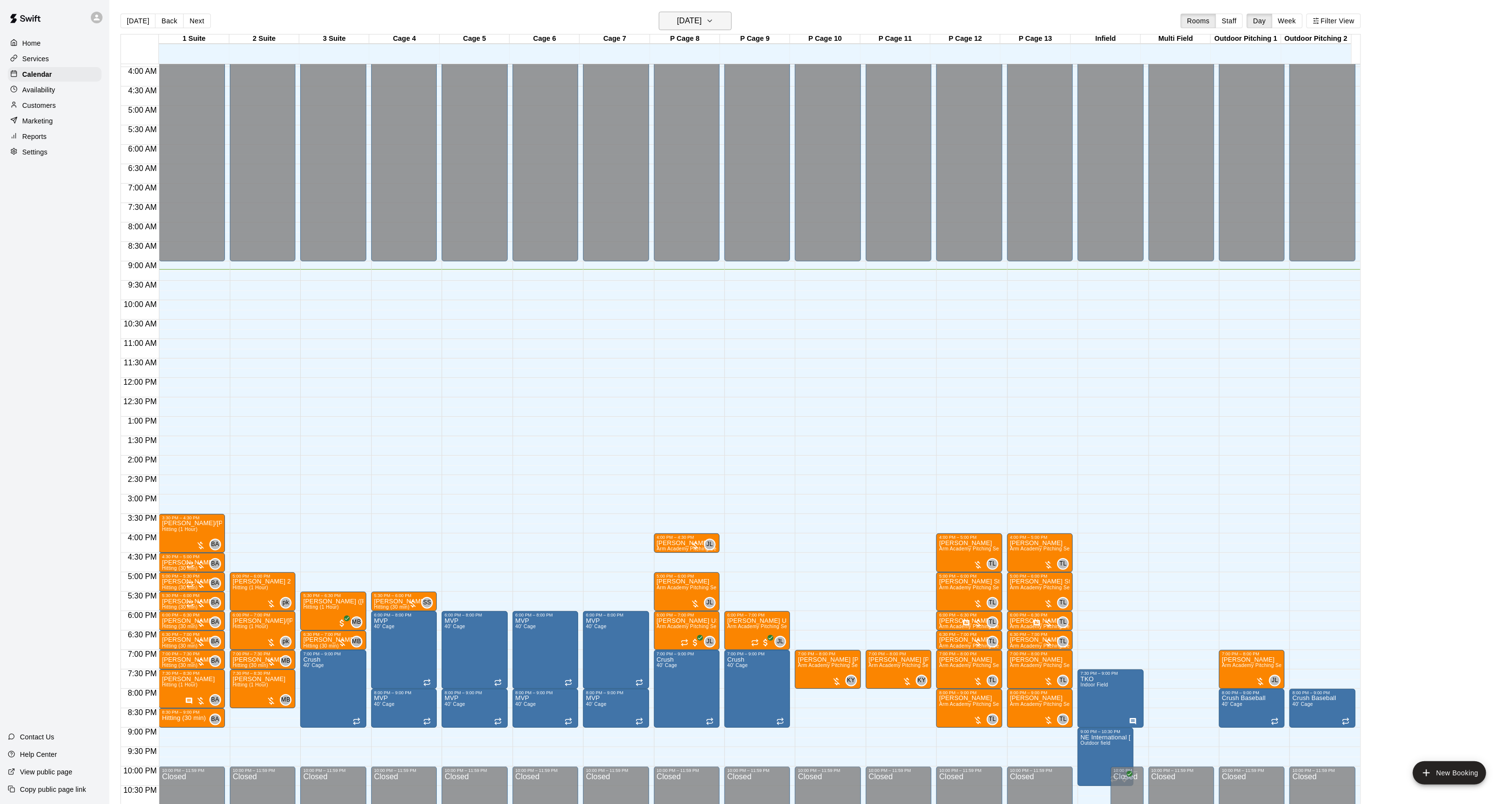
click at [682, 22] on h6 "[DATE]" at bounding box center [689, 21] width 25 height 14
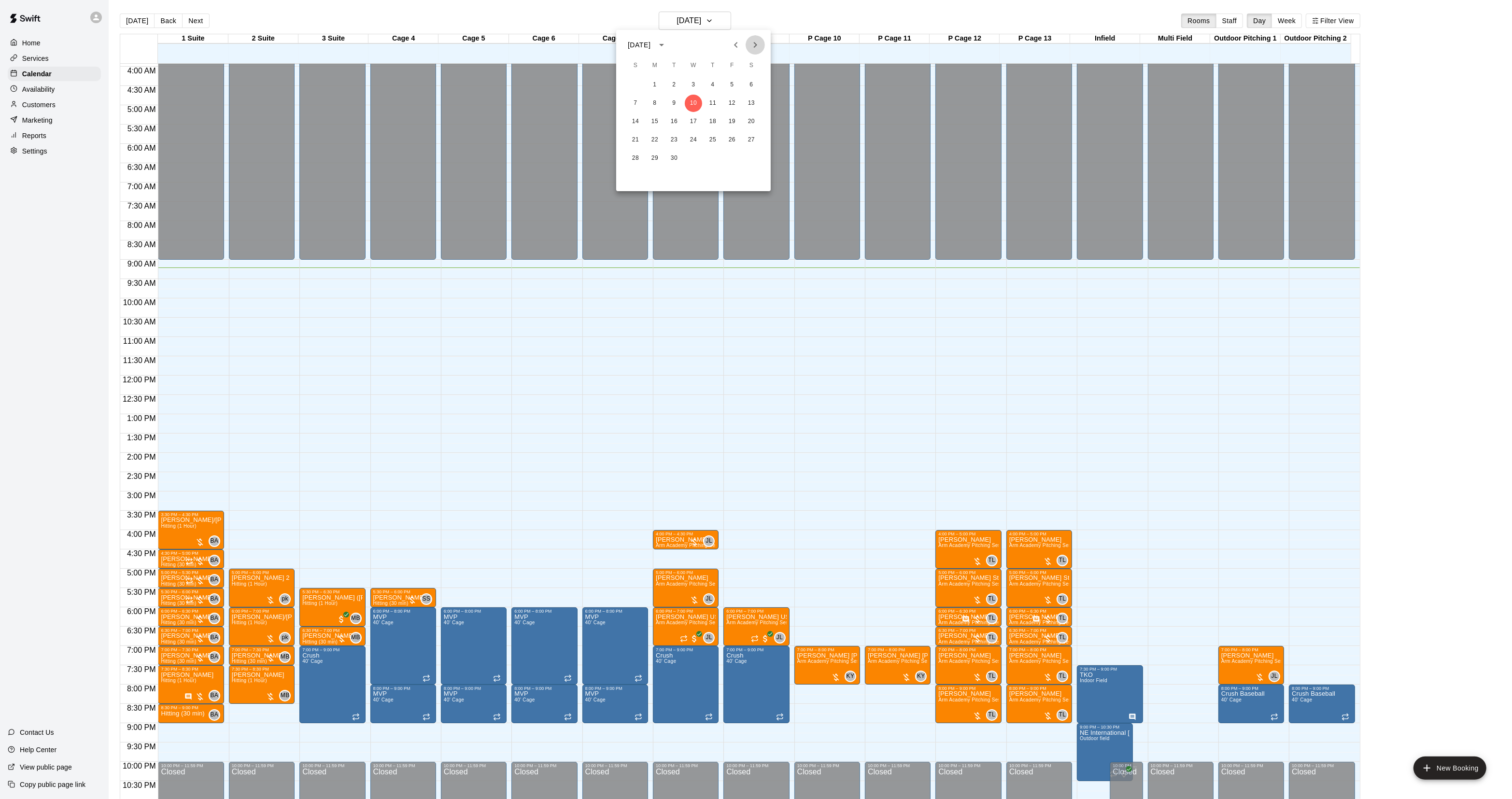
click at [749, 46] on icon "Next month" at bounding box center [755, 45] width 12 height 12
click at [749, 46] on button "Next month" at bounding box center [755, 44] width 20 height 20
click at [749, 47] on button "Next month" at bounding box center [755, 44] width 20 height 20
click at [689, 104] on button "7" at bounding box center [693, 103] width 17 height 17
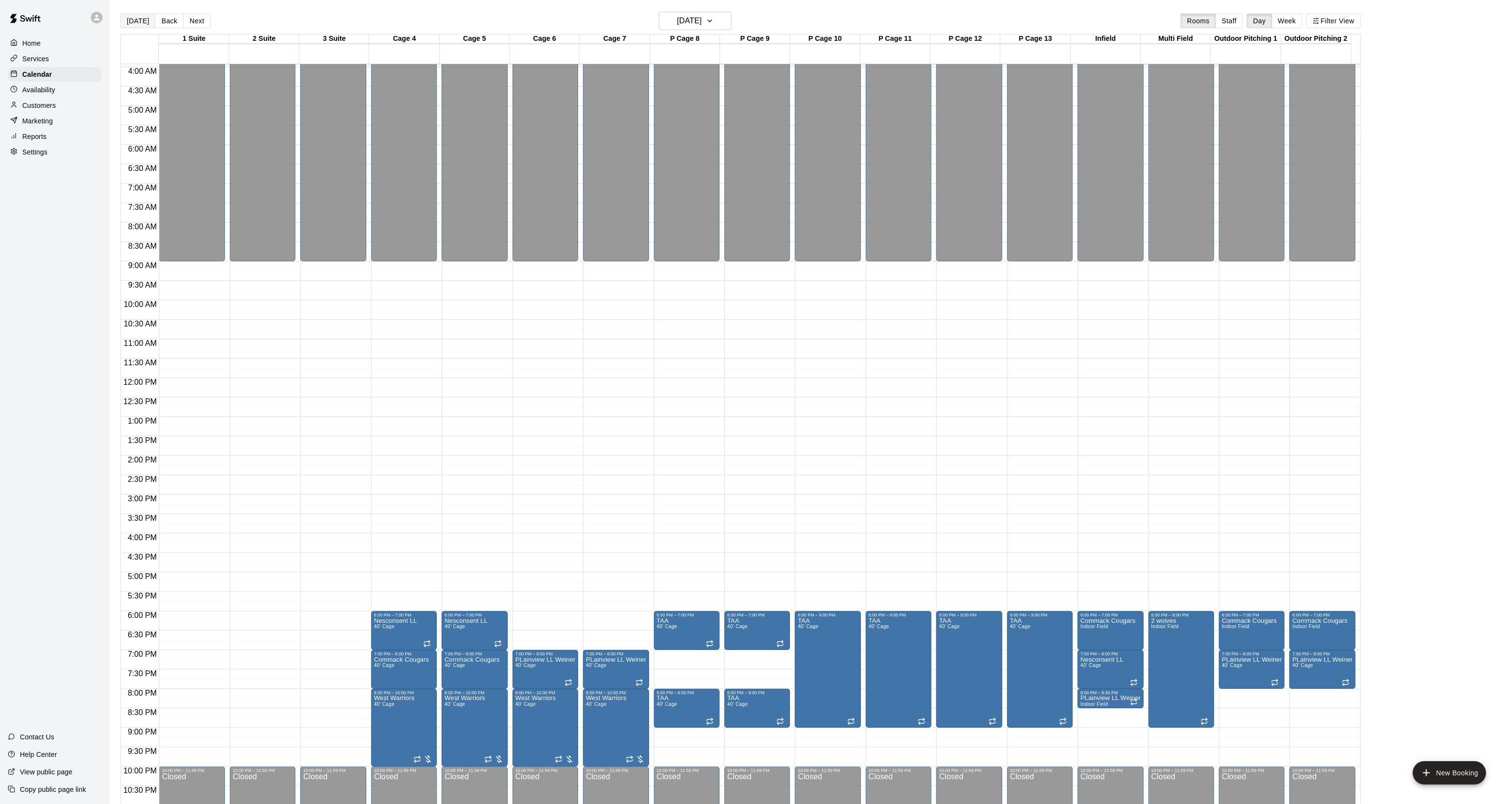
click at [139, 18] on button "[DATE]" at bounding box center [138, 21] width 35 height 14
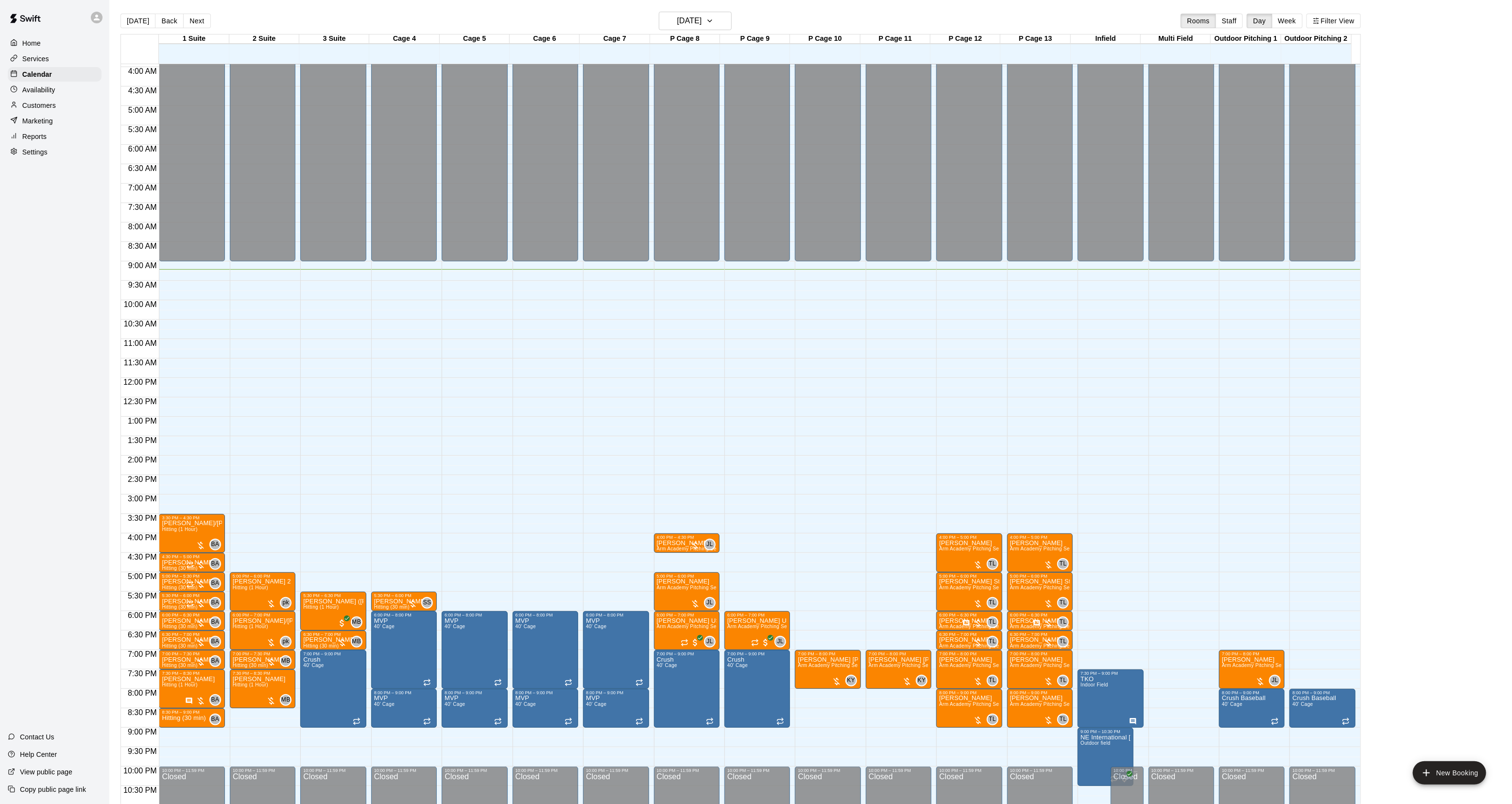
click at [77, 103] on div "Customers" at bounding box center [54, 105] width 94 height 14
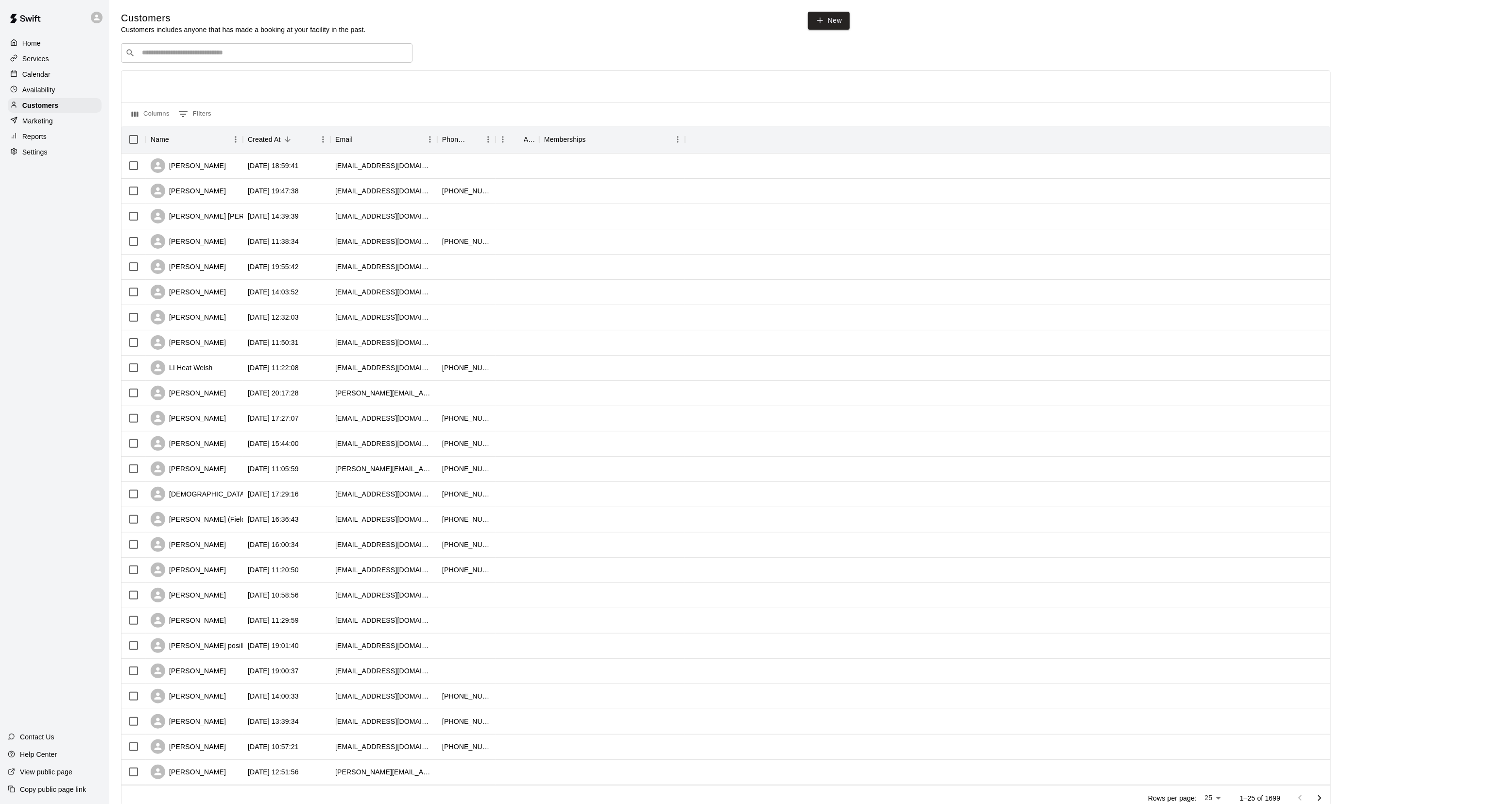
click at [173, 48] on div "​ ​" at bounding box center [267, 53] width 291 height 20
type input "**********"
drag, startPoint x: 186, startPoint y: 77, endPoint x: 184, endPoint y: 83, distance: 6.3
click at [184, 83] on div "Brendan Hyde [EMAIL_ADDRESS][PERSON_NAME][DOMAIN_NAME]" at bounding box center [200, 79] width 104 height 21
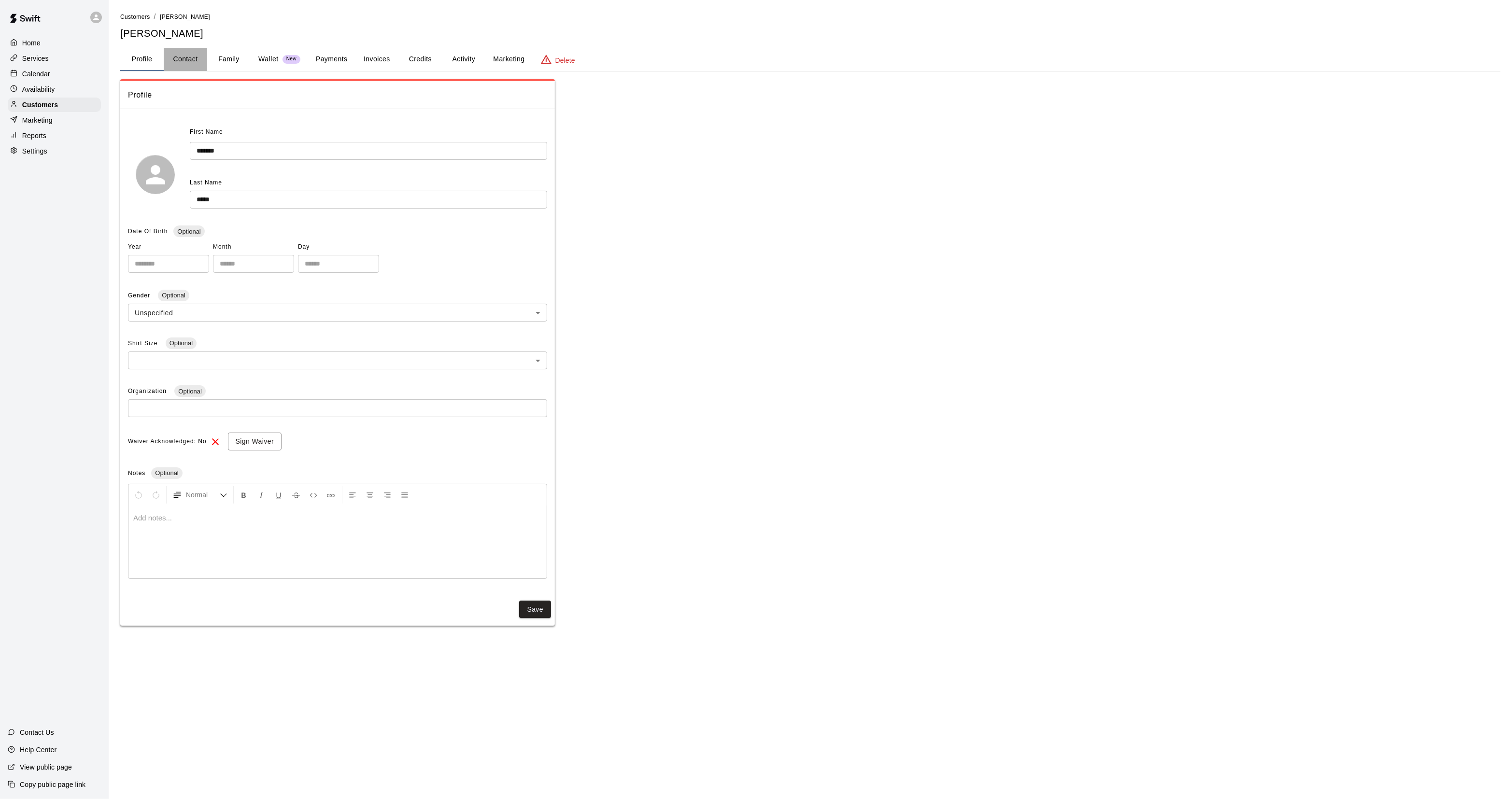
click at [183, 58] on button "Contact" at bounding box center [185, 59] width 43 height 23
select select "**"
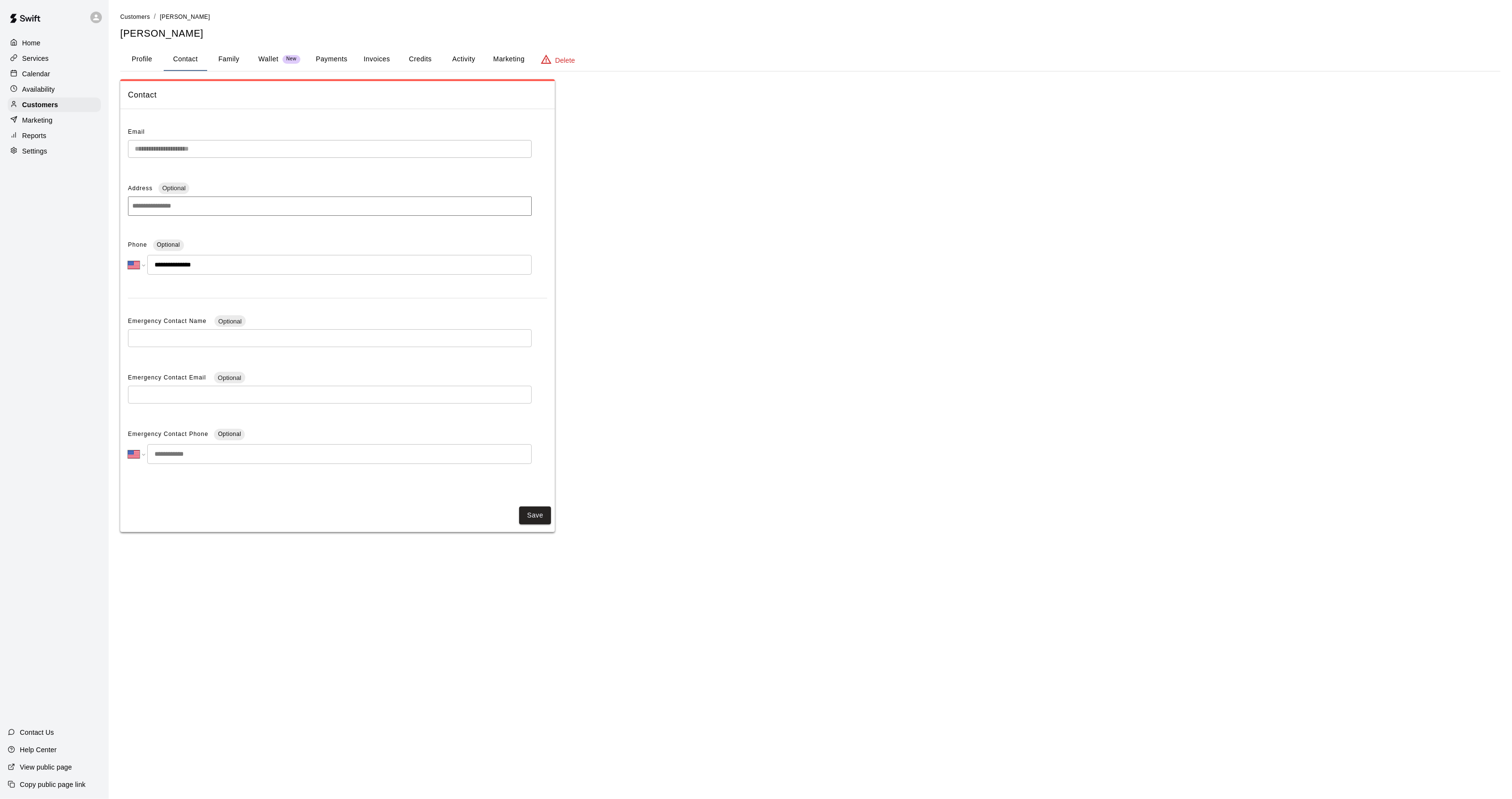
click at [105, 142] on div "**********" at bounding box center [756, 276] width 1512 height 552
click at [84, 76] on div "Calendar" at bounding box center [54, 74] width 93 height 14
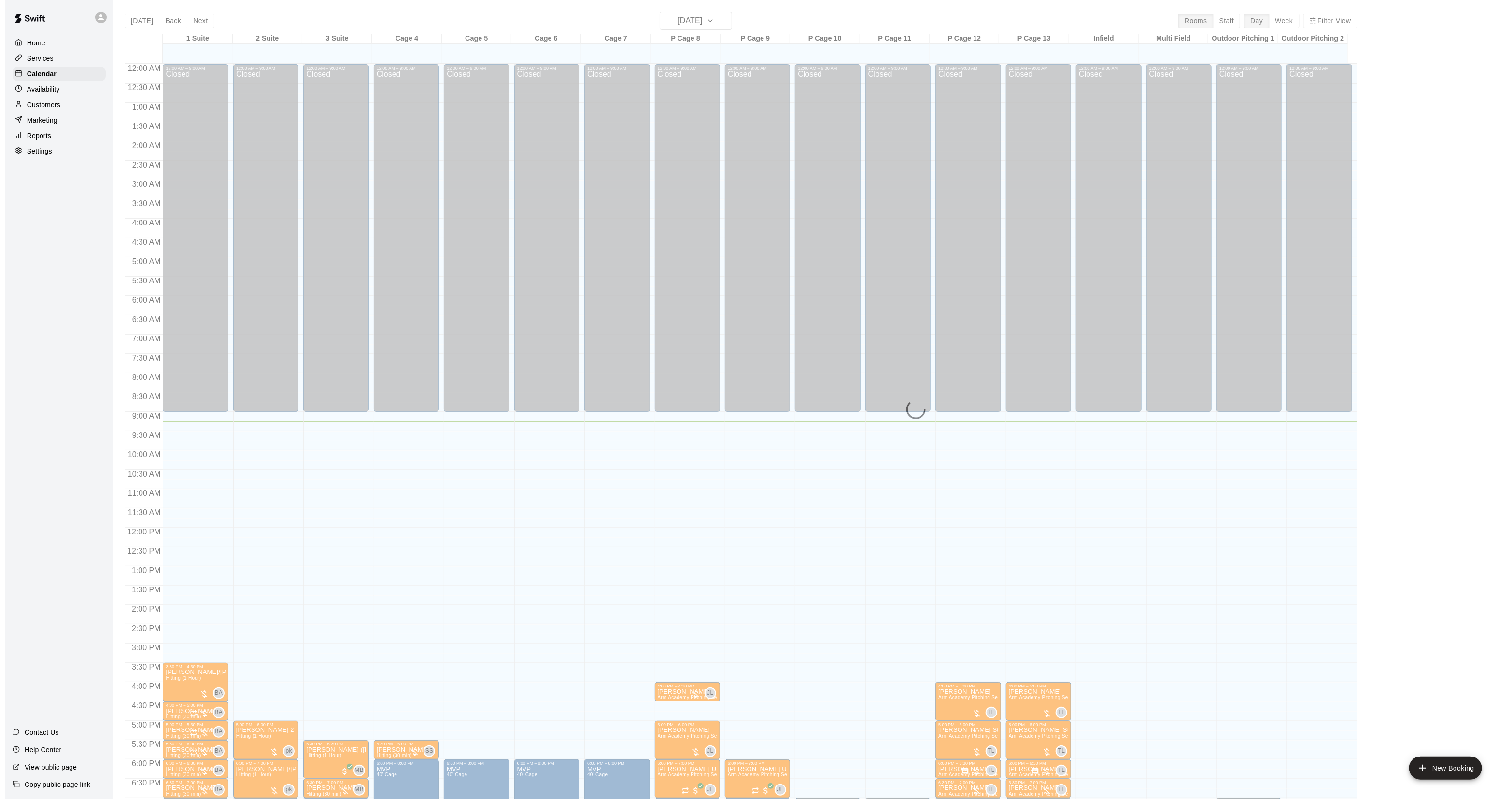
scroll to position [152, 0]
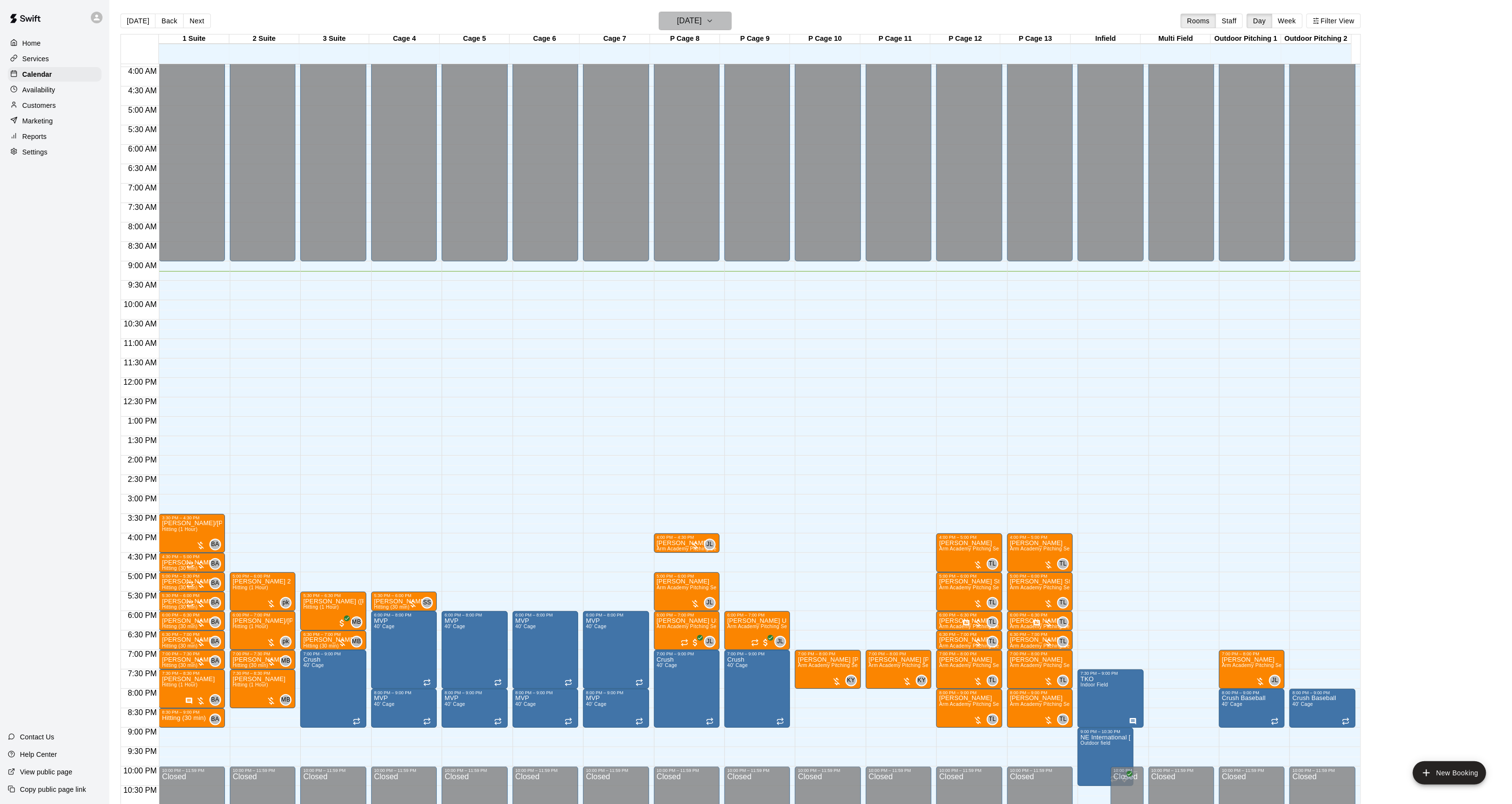
click at [661, 29] on button "[DATE]" at bounding box center [695, 21] width 73 height 19
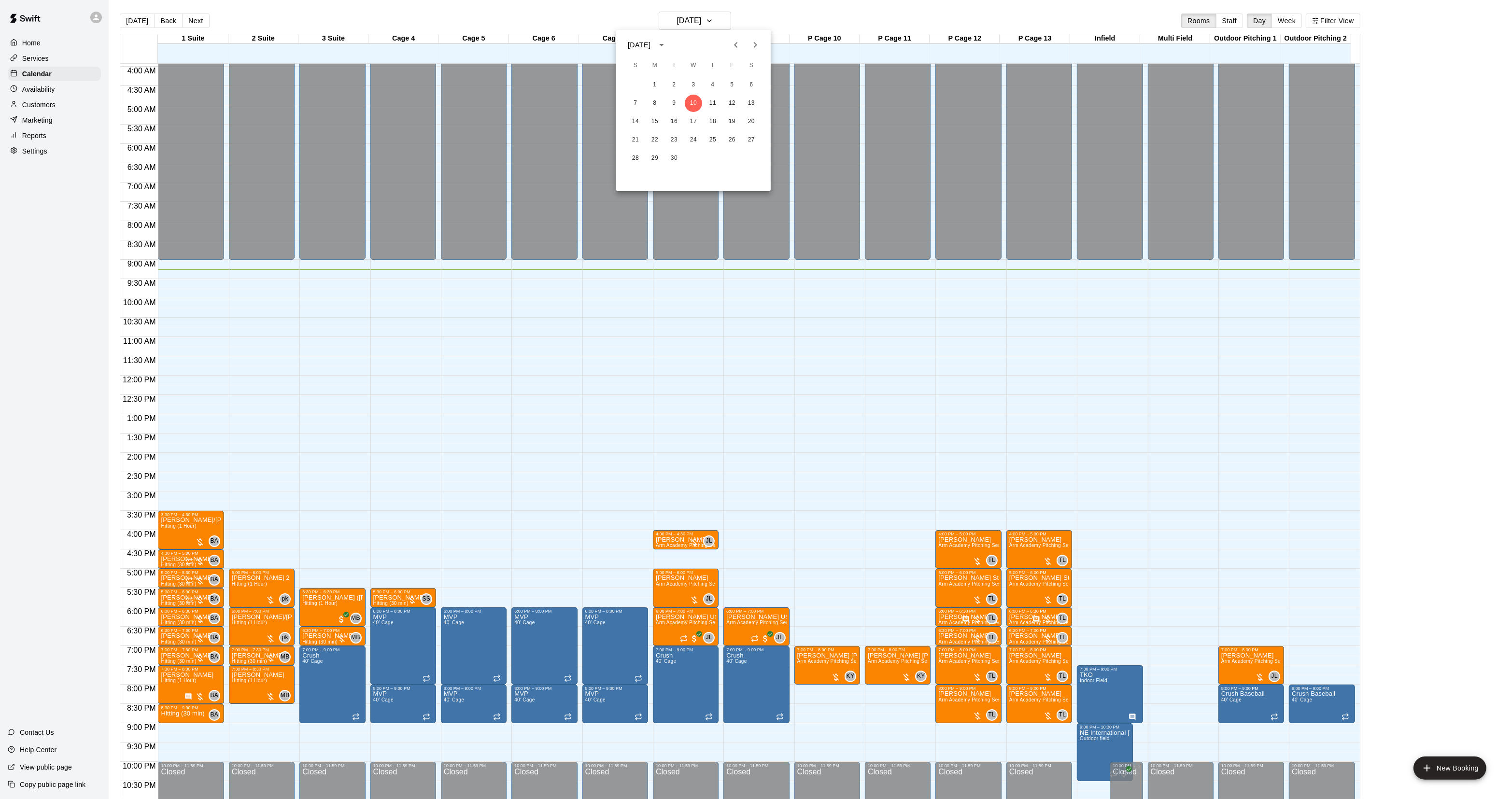
click at [757, 47] on icon "Next month" at bounding box center [755, 45] width 12 height 12
click at [652, 157] on button "26" at bounding box center [654, 158] width 17 height 17
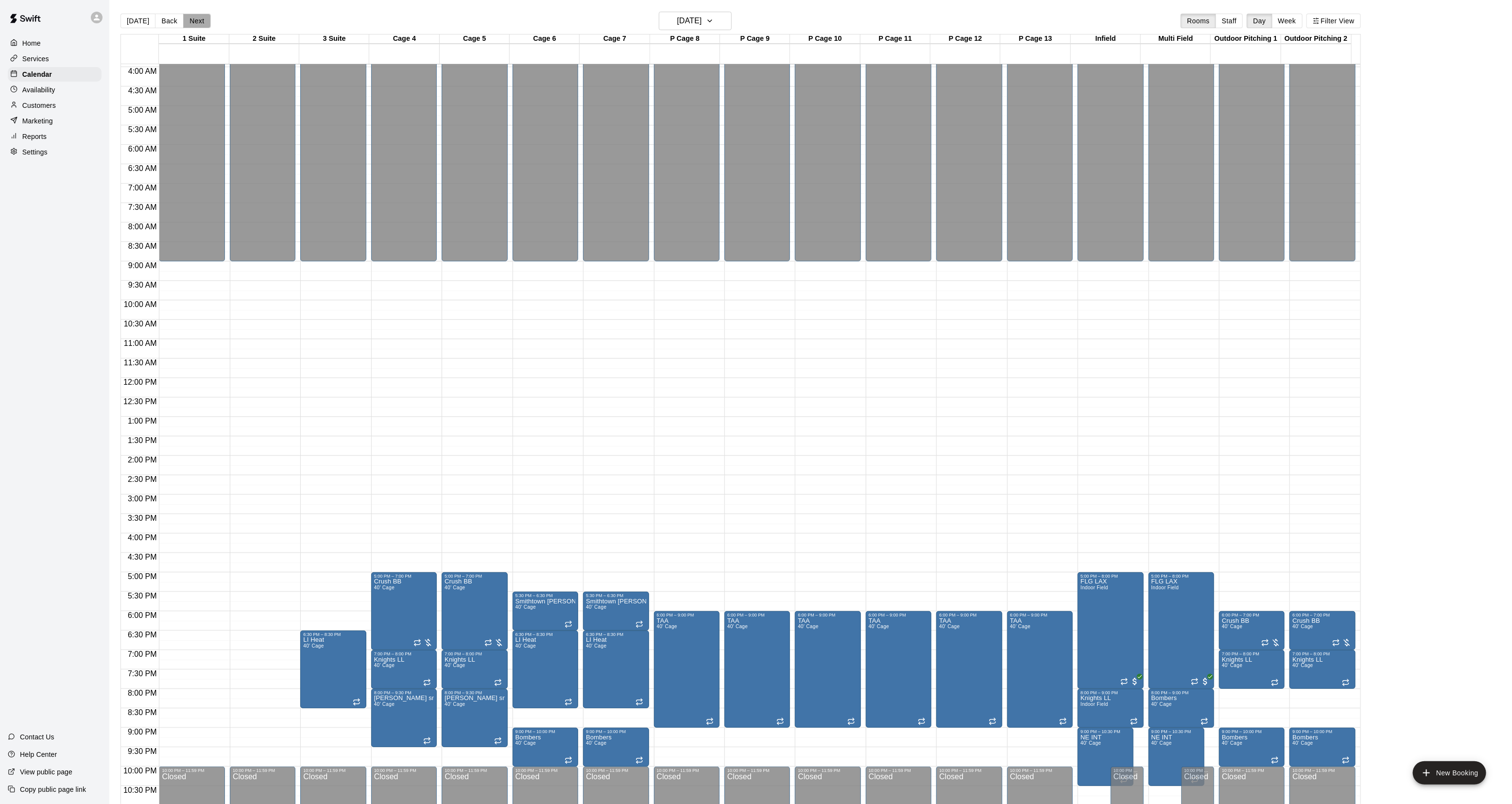
click at [202, 23] on button "Next" at bounding box center [197, 21] width 27 height 14
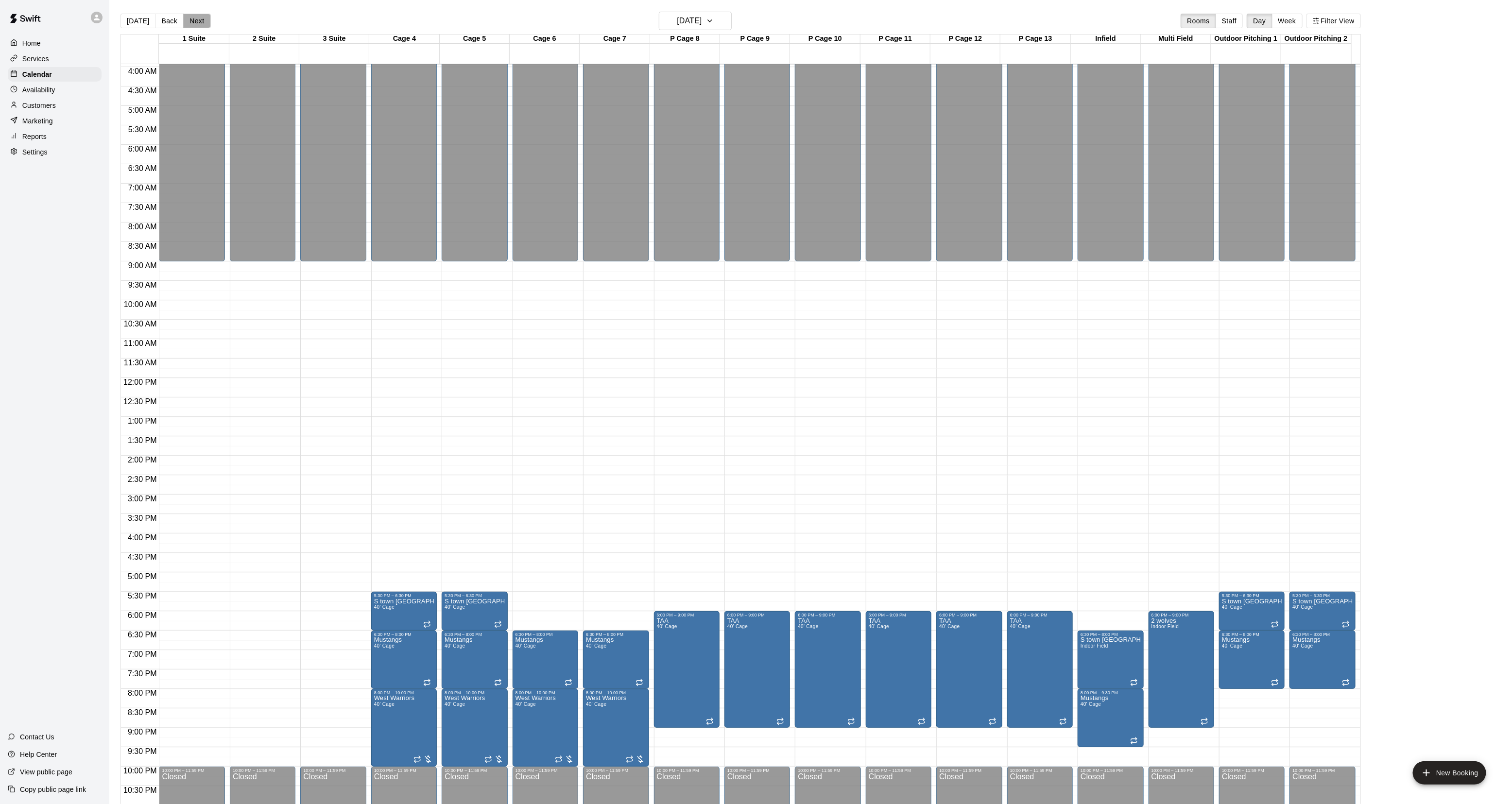
click at [202, 23] on button "Next" at bounding box center [197, 21] width 27 height 14
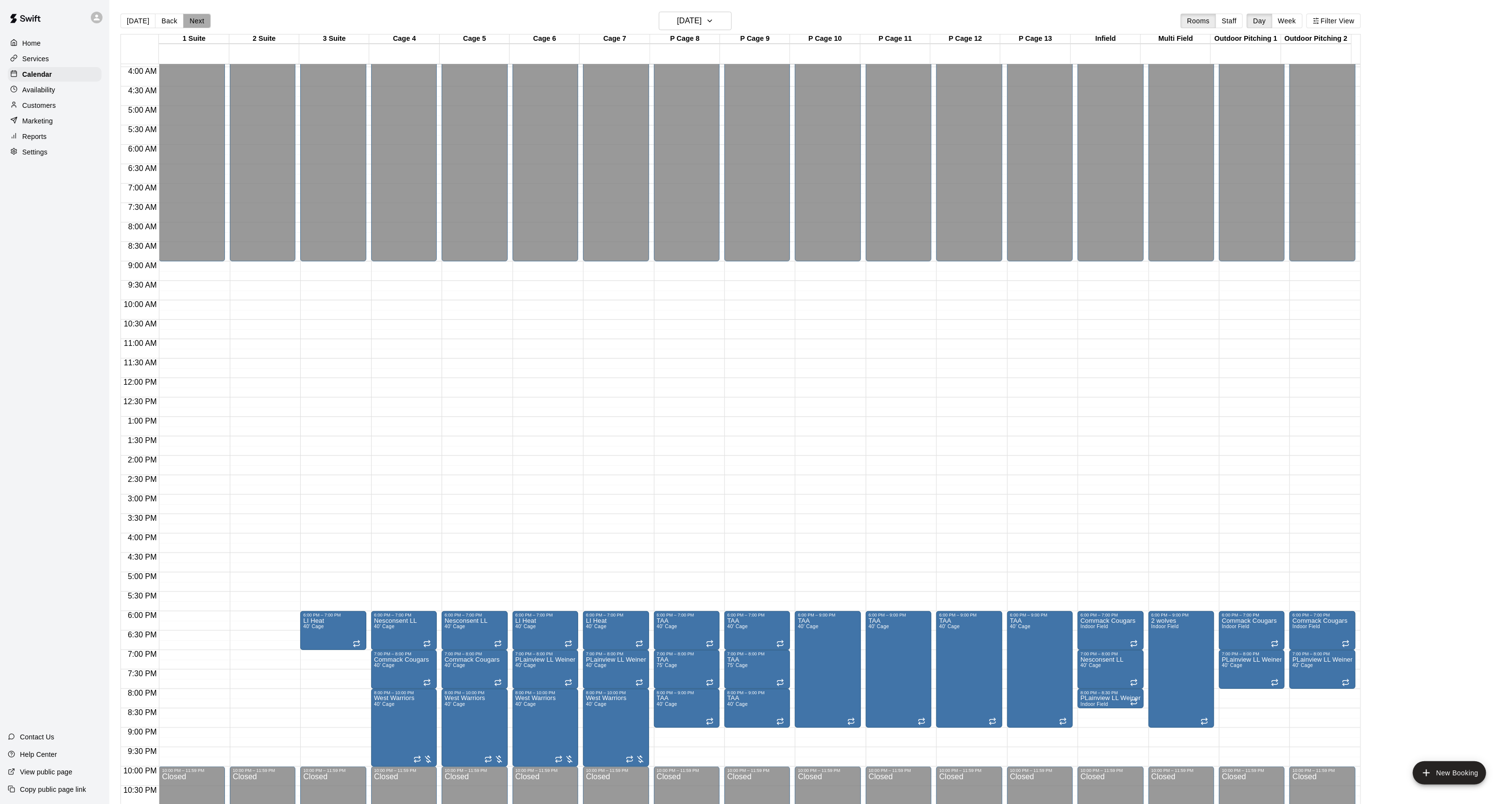
click at [202, 23] on button "Next" at bounding box center [197, 21] width 27 height 14
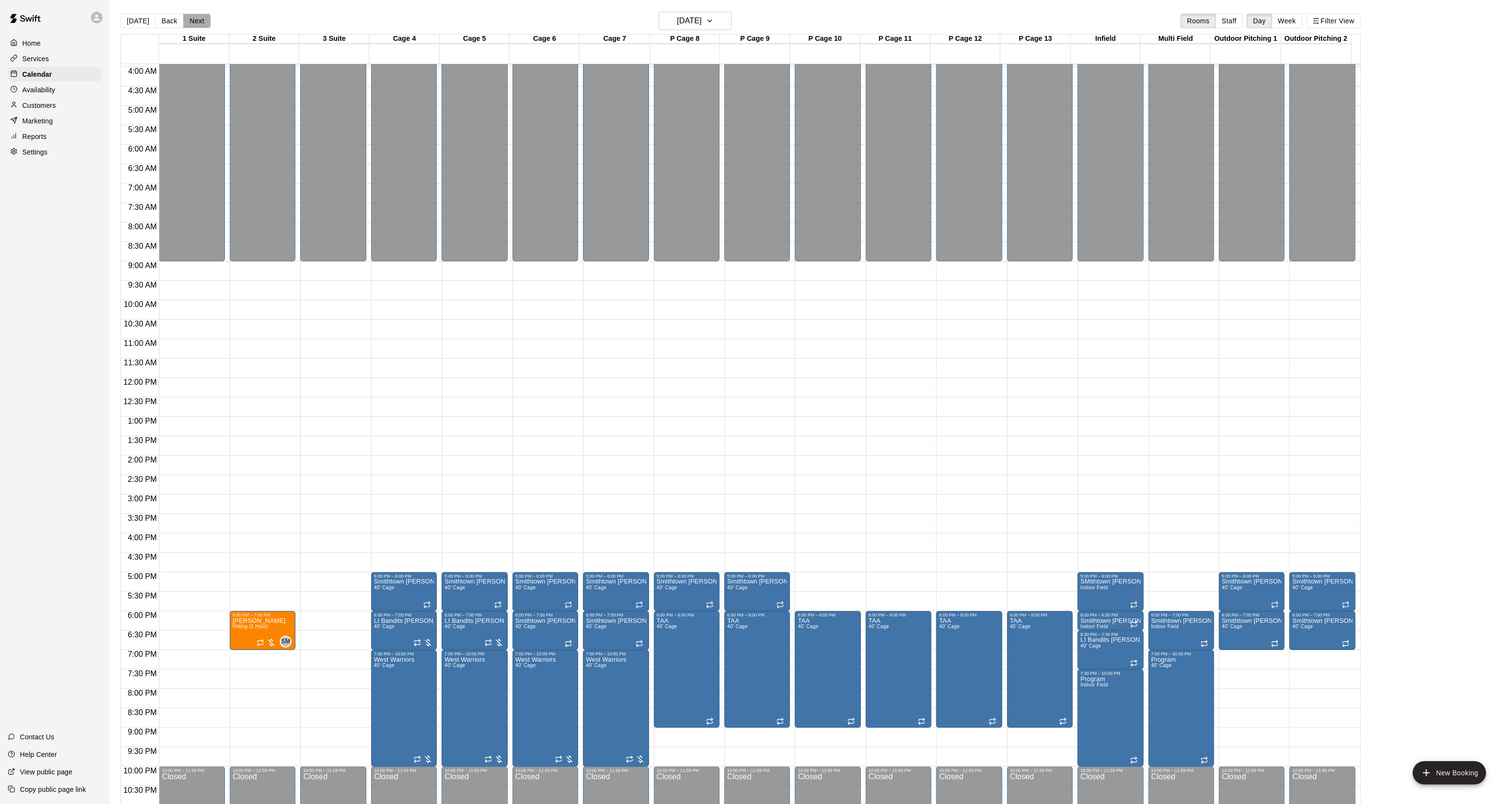
click at [202, 23] on button "Next" at bounding box center [197, 21] width 27 height 14
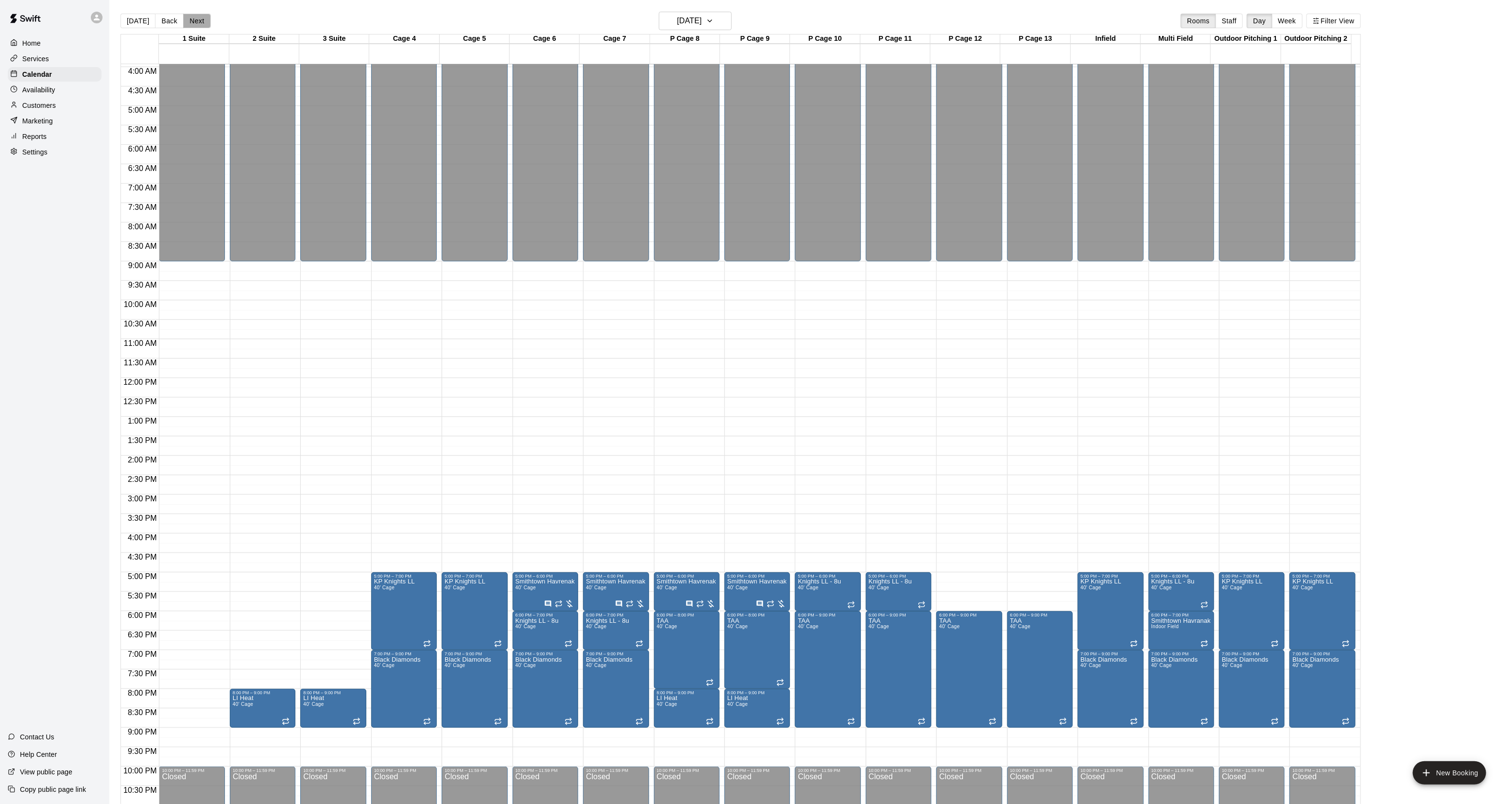
click at [199, 23] on button "Next" at bounding box center [197, 21] width 27 height 14
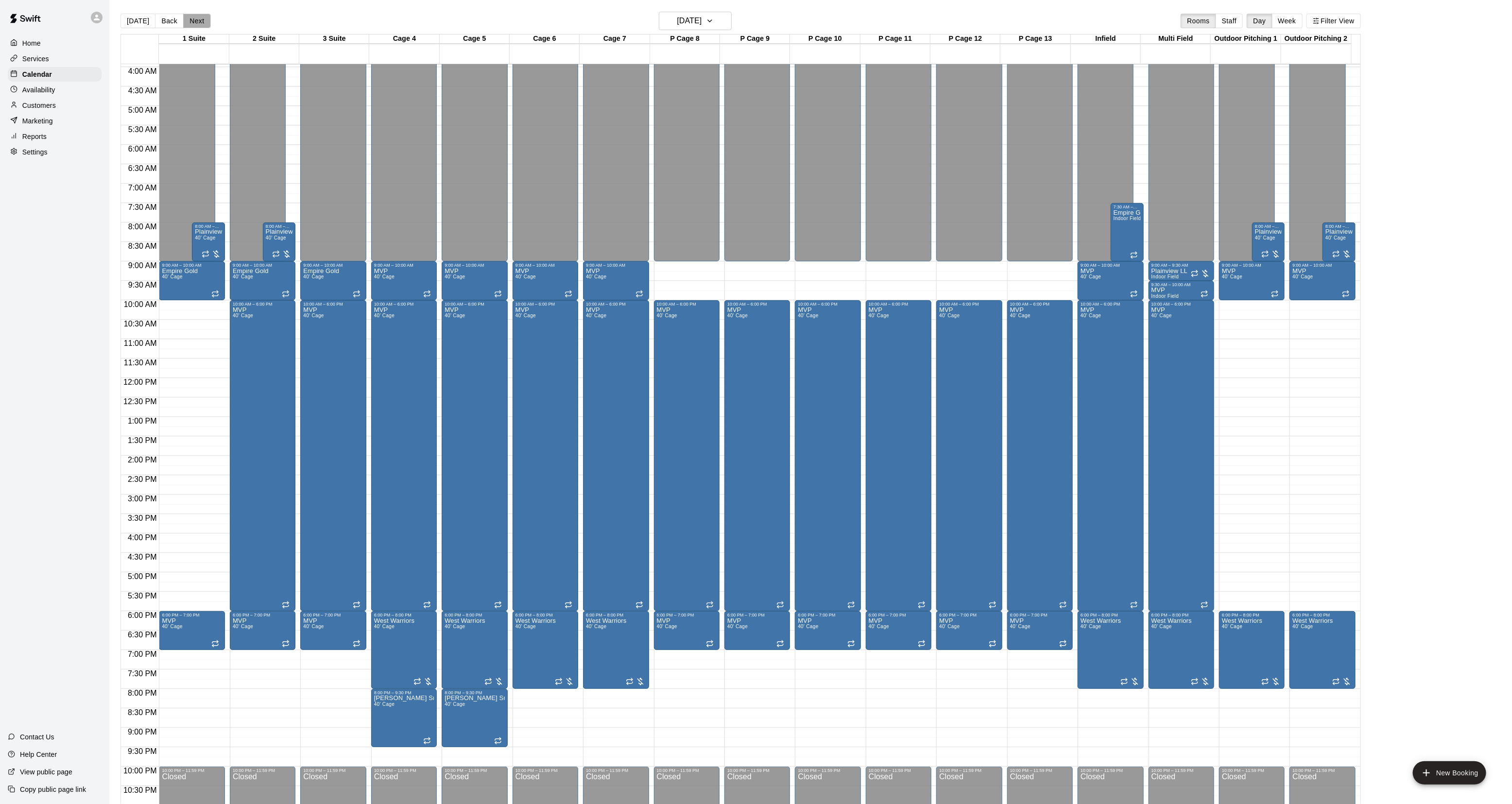
click at [197, 23] on button "Next" at bounding box center [197, 21] width 27 height 14
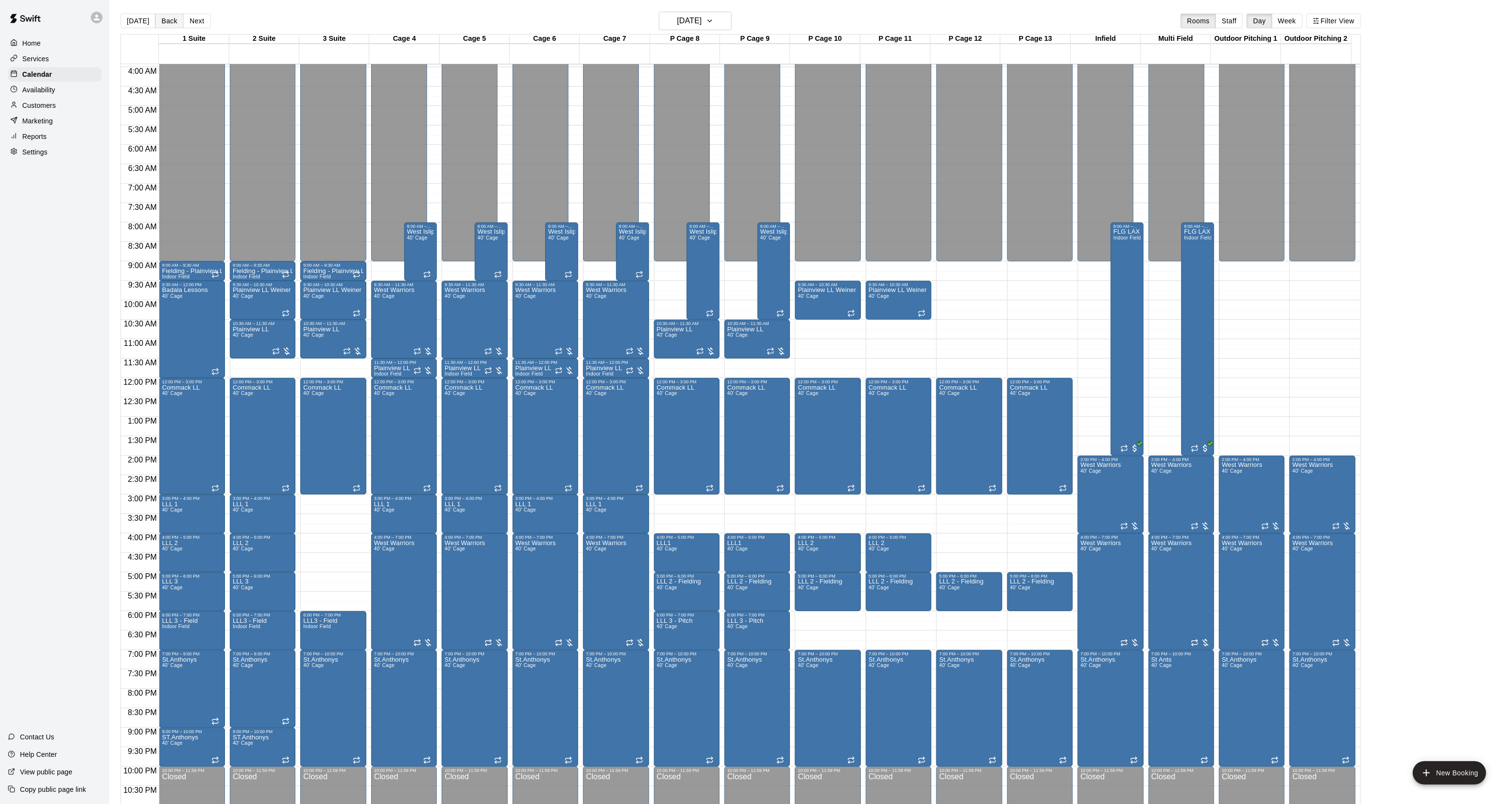
click at [165, 23] on button "Back" at bounding box center [170, 21] width 29 height 14
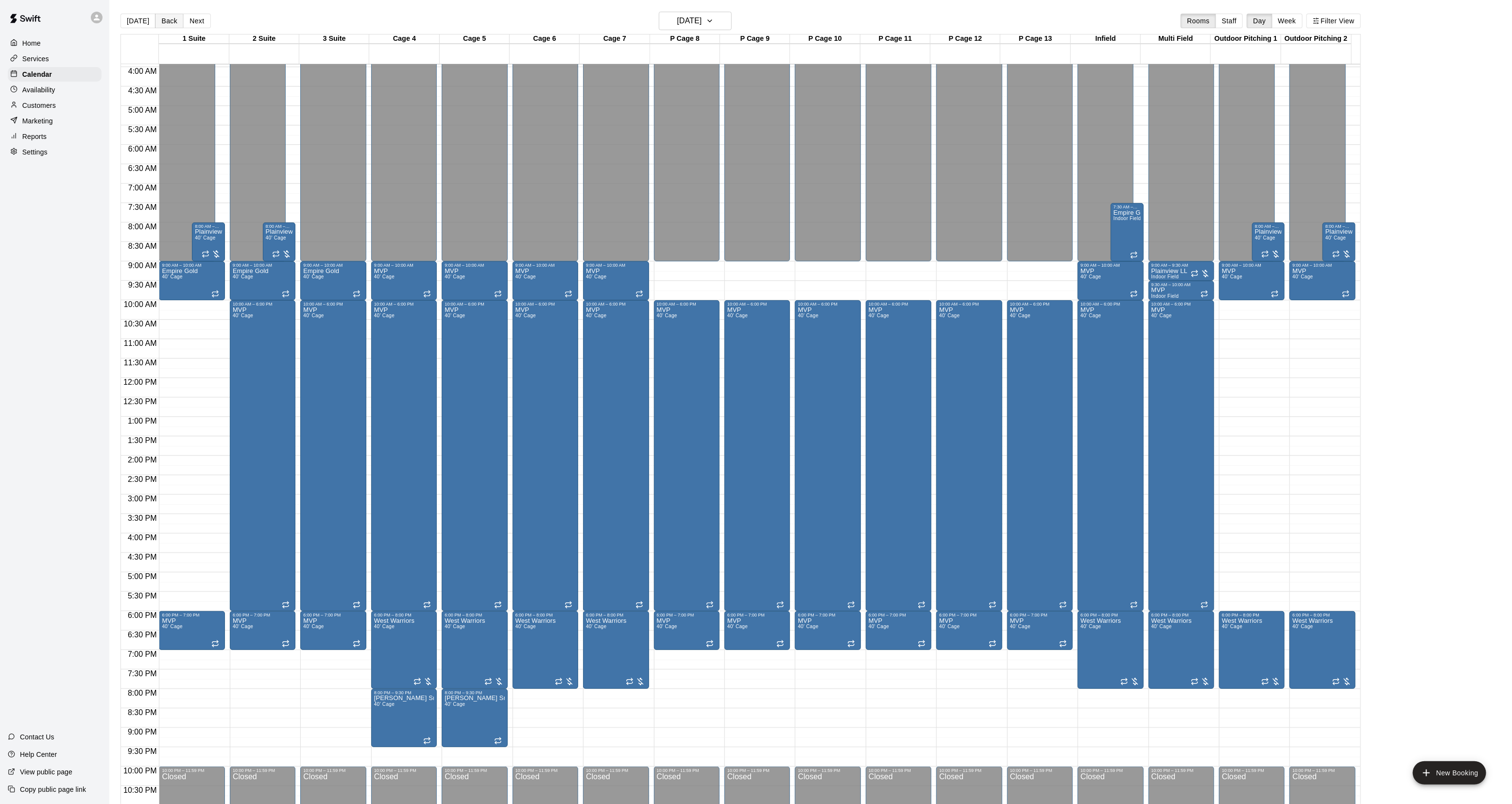
click at [165, 23] on button "Back" at bounding box center [170, 21] width 29 height 14
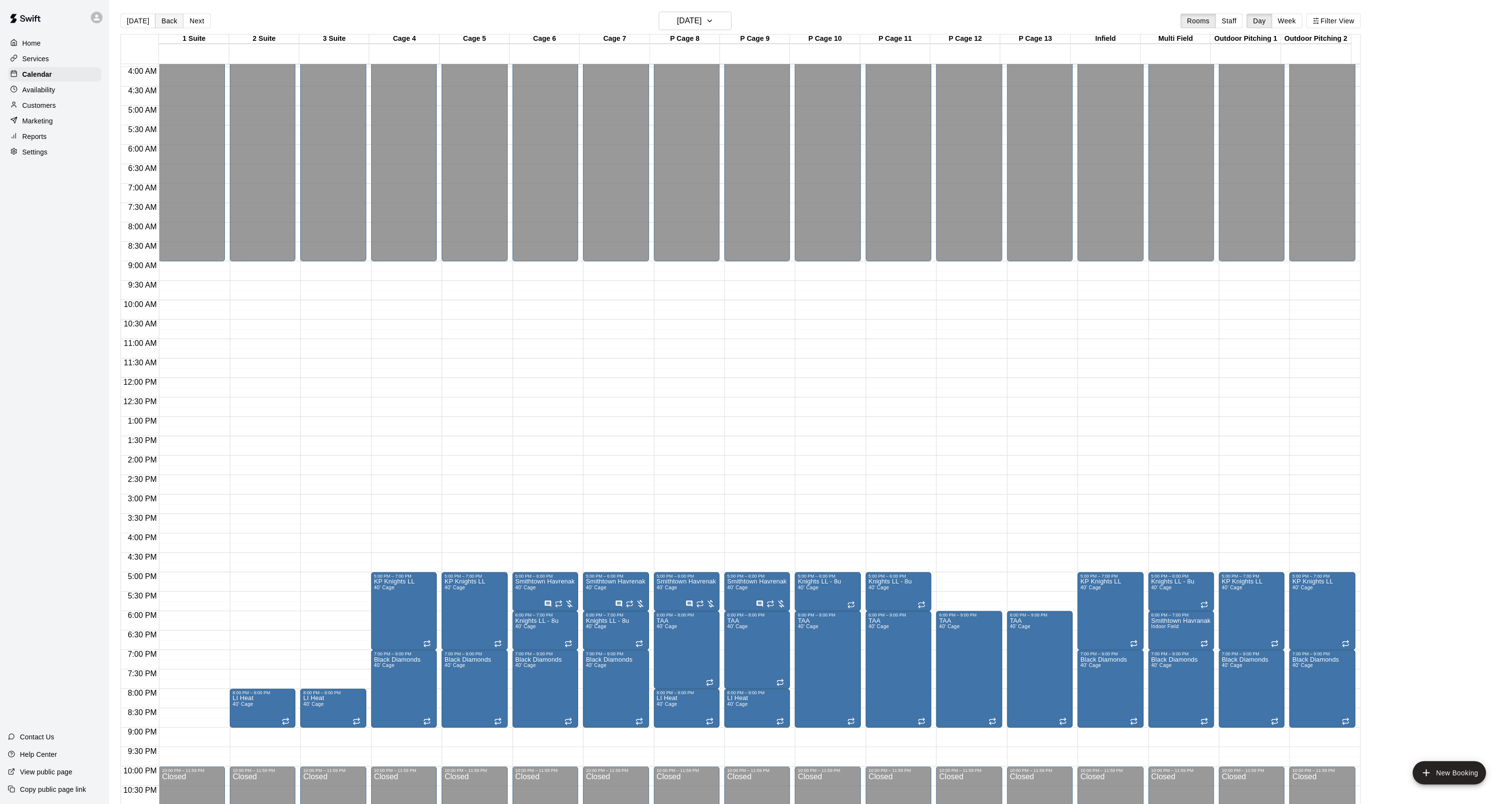
click at [165, 23] on button "Back" at bounding box center [170, 21] width 29 height 14
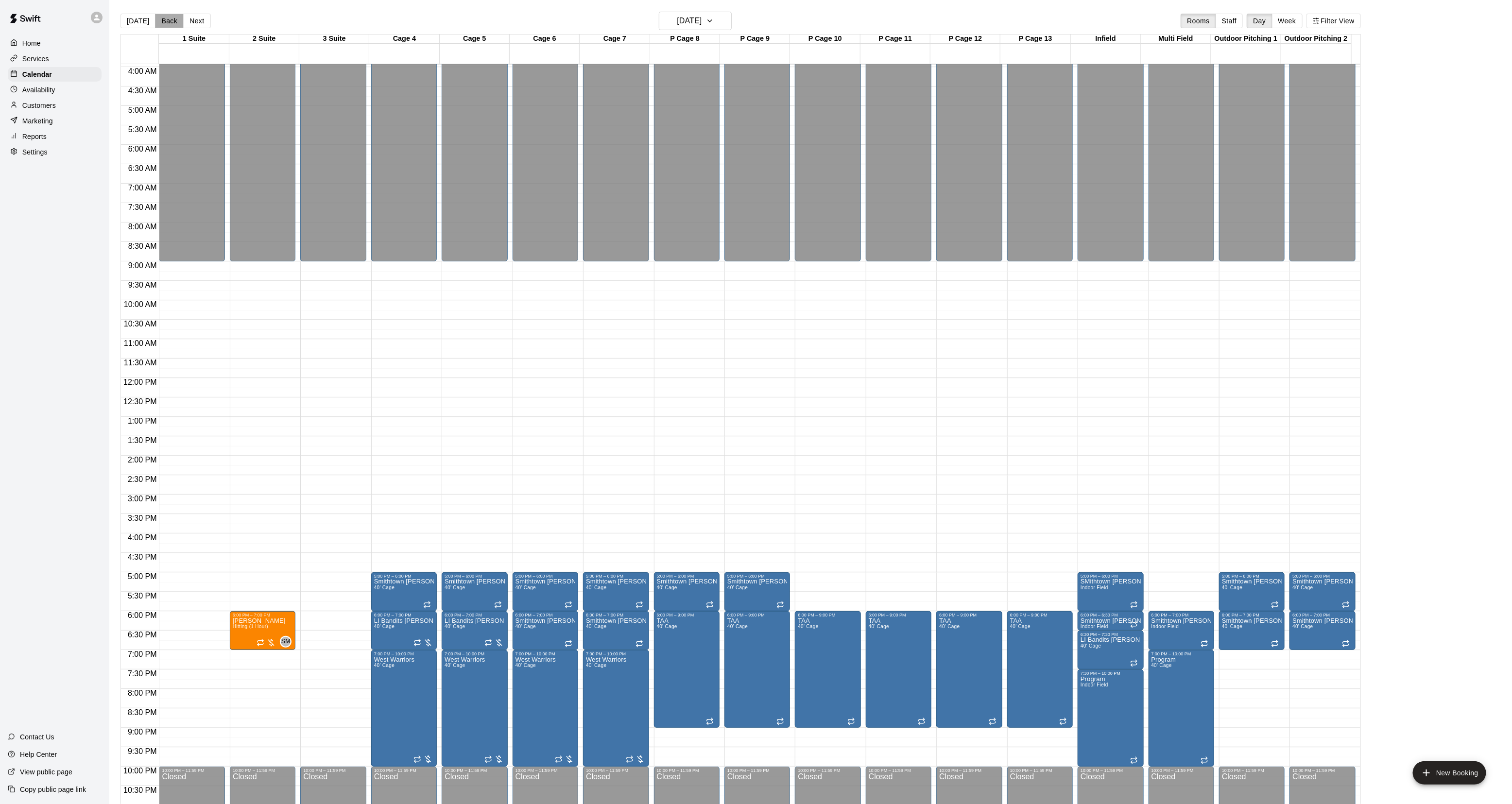
click at [165, 23] on button "Back" at bounding box center [170, 21] width 29 height 14
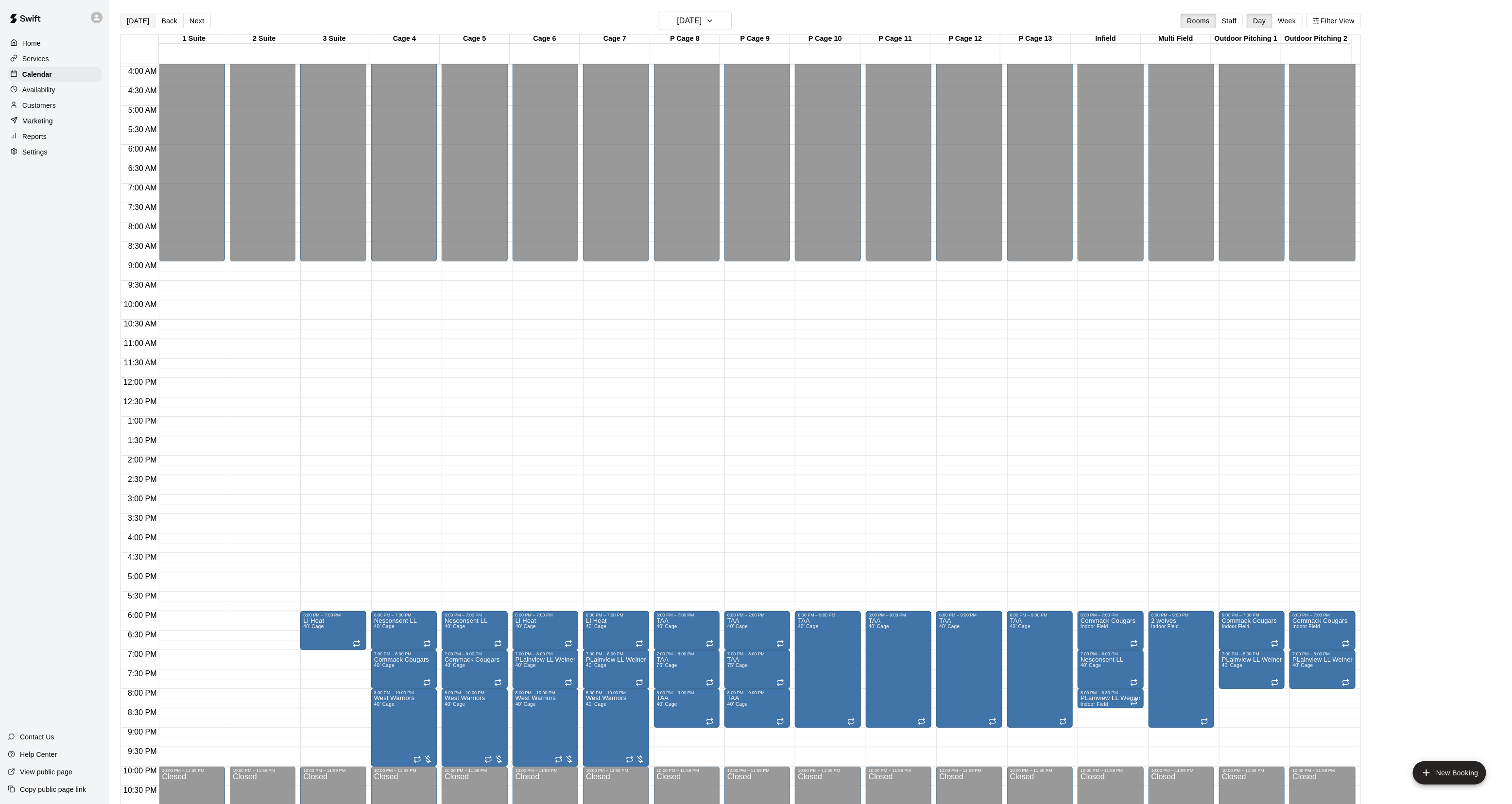
click at [135, 19] on button "[DATE]" at bounding box center [138, 21] width 35 height 14
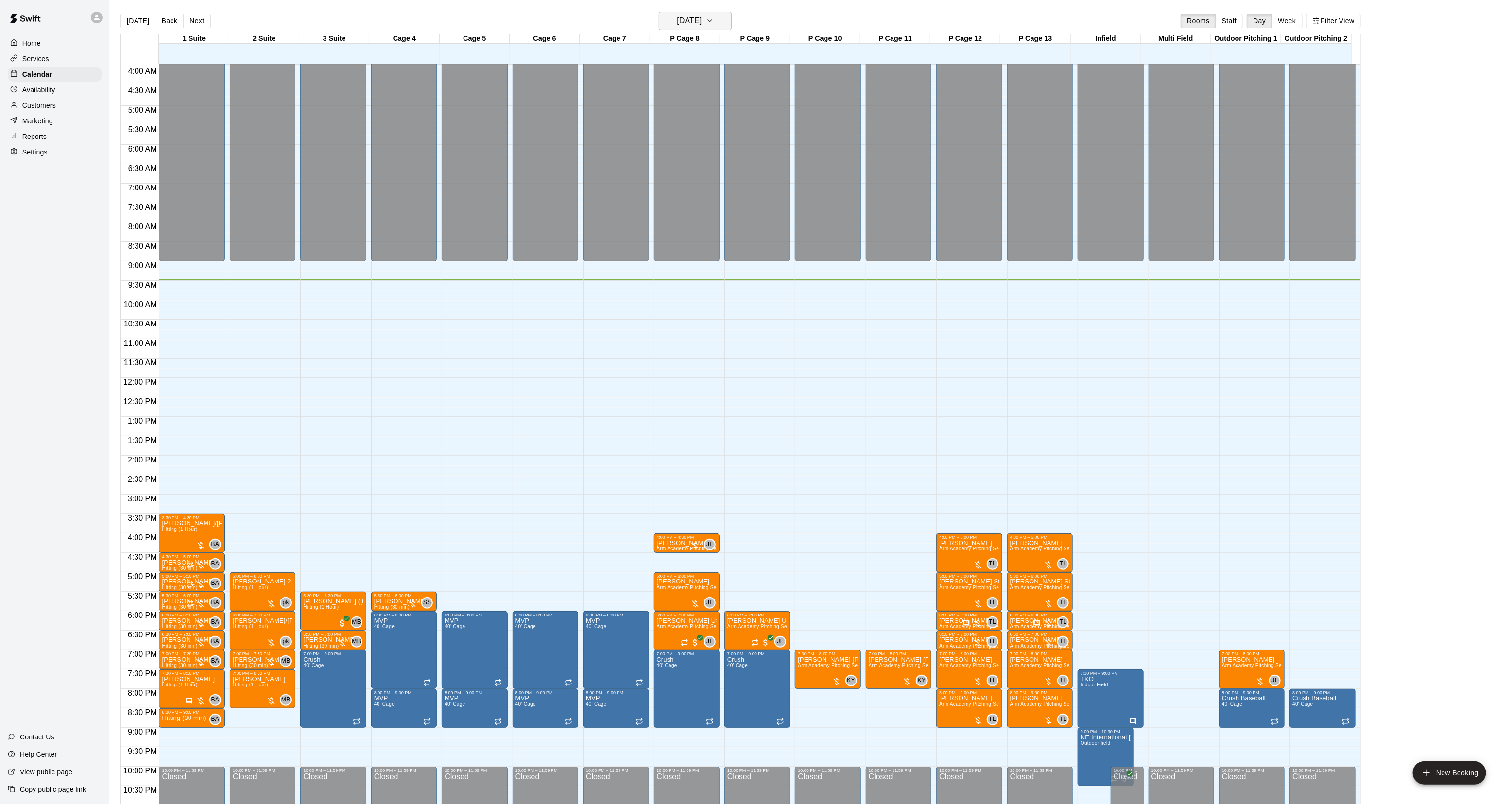
click at [701, 27] on h6 "[DATE]" at bounding box center [689, 21] width 25 height 14
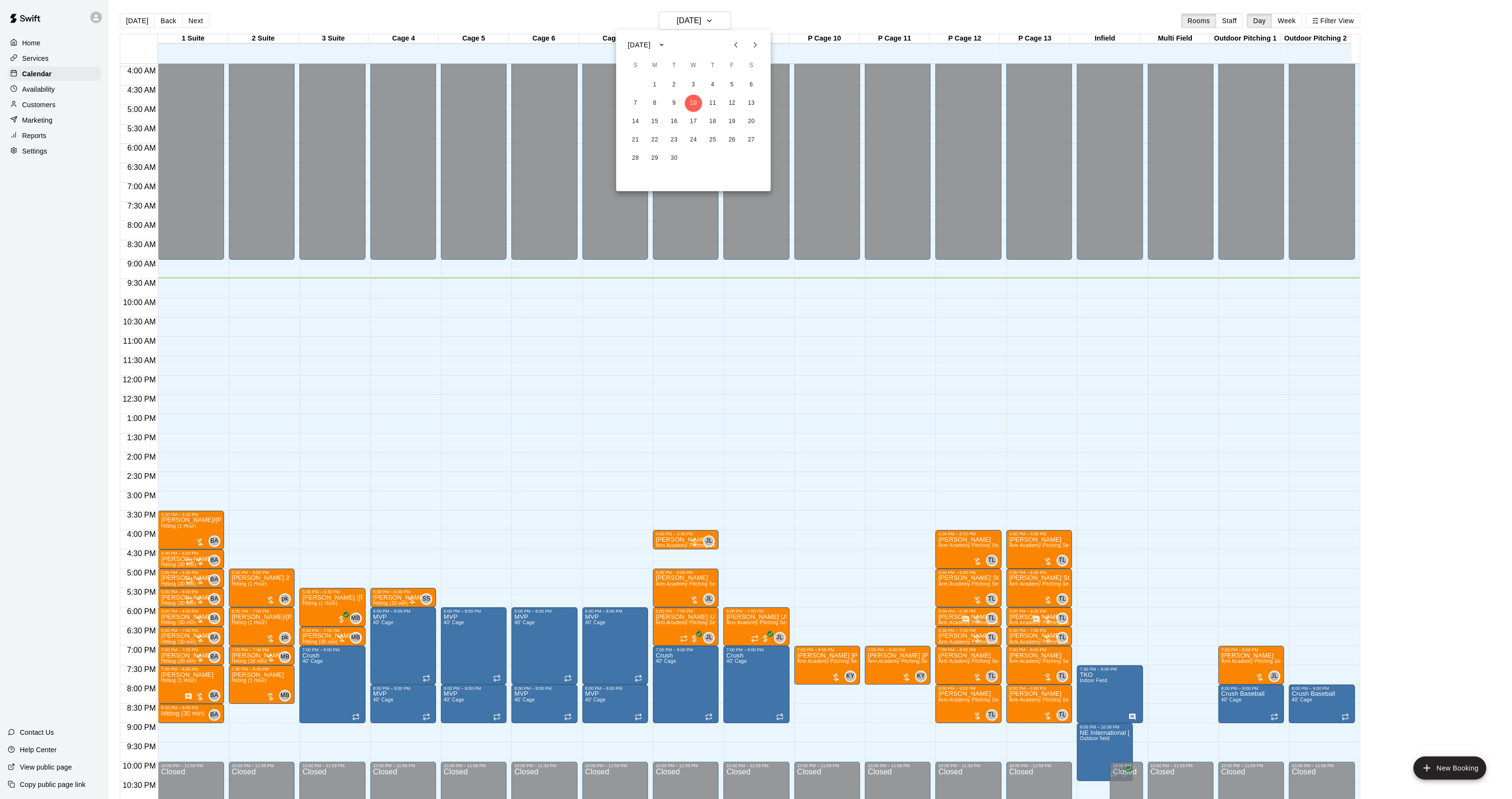
click at [749, 45] on button "Next month" at bounding box center [755, 44] width 20 height 20
click at [753, 46] on icon "Next month" at bounding box center [755, 45] width 12 height 12
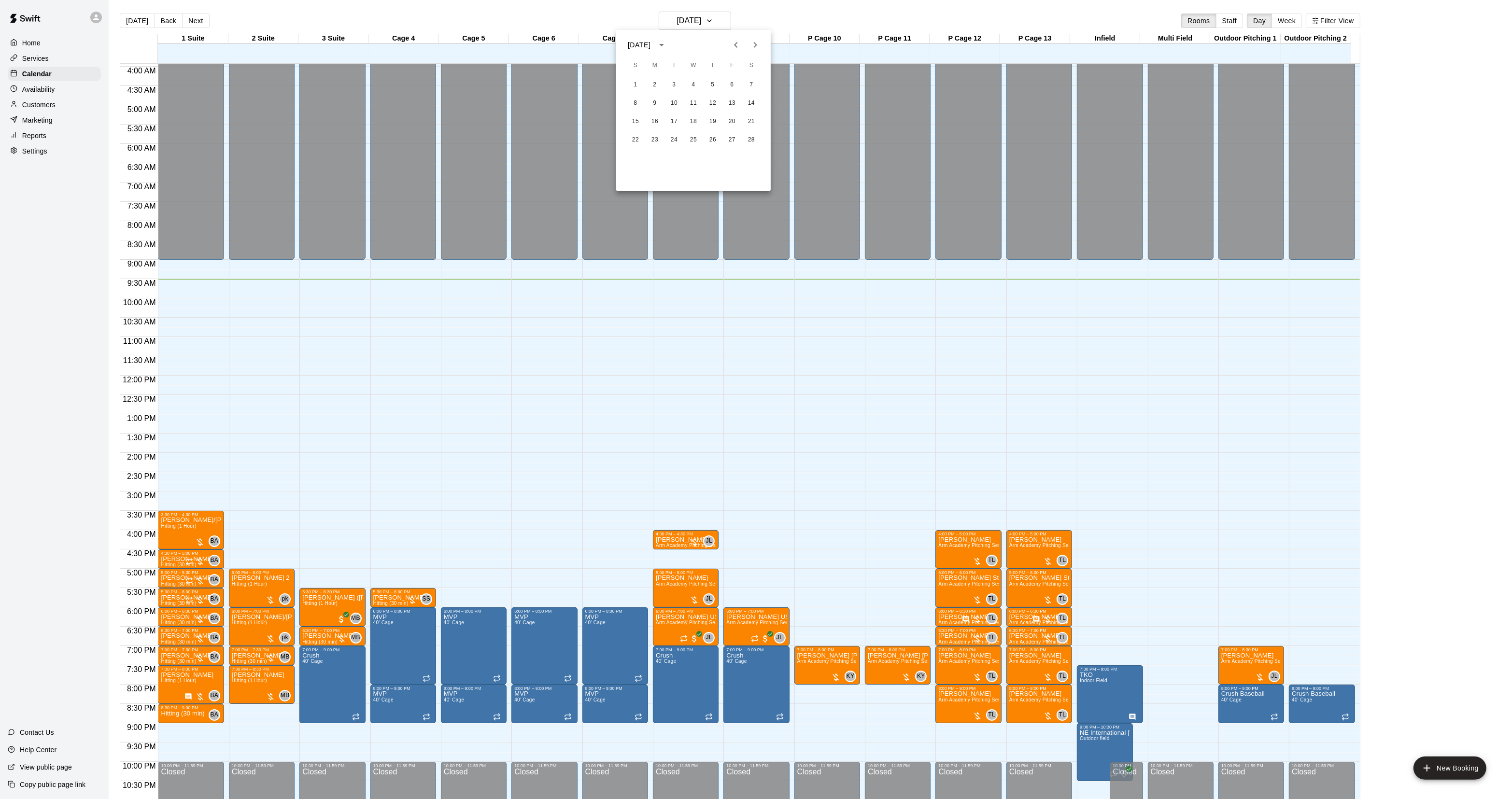
click at [733, 44] on icon "Previous month" at bounding box center [736, 45] width 12 height 12
click at [753, 50] on button "Next month" at bounding box center [755, 44] width 20 height 20
click at [755, 47] on icon "Next month" at bounding box center [756, 45] width 4 height 6
click at [732, 41] on icon "Previous month" at bounding box center [736, 45] width 12 height 12
click at [732, 42] on icon "Previous month" at bounding box center [736, 45] width 12 height 12
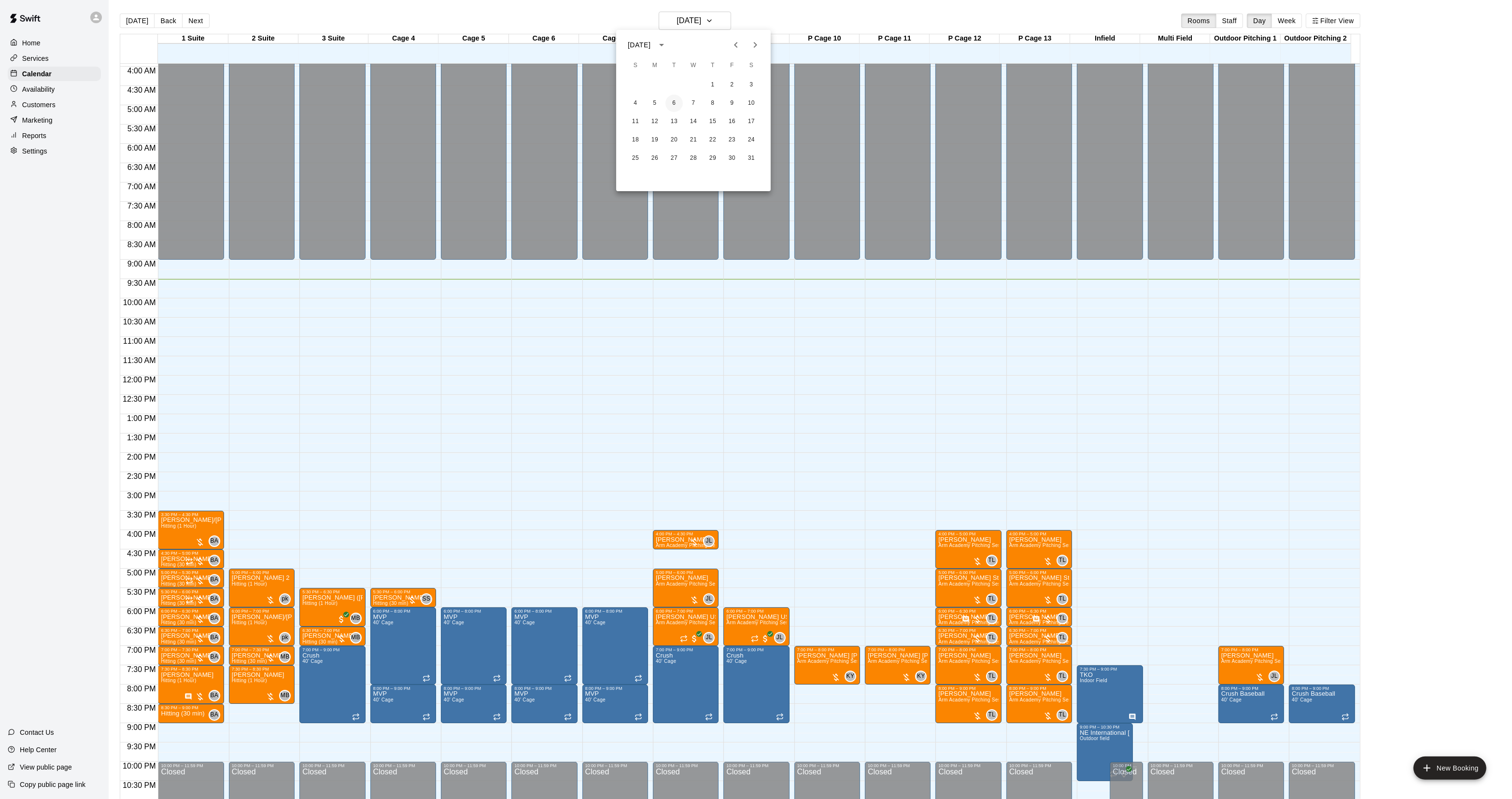
click at [672, 97] on button "6" at bounding box center [674, 103] width 17 height 17
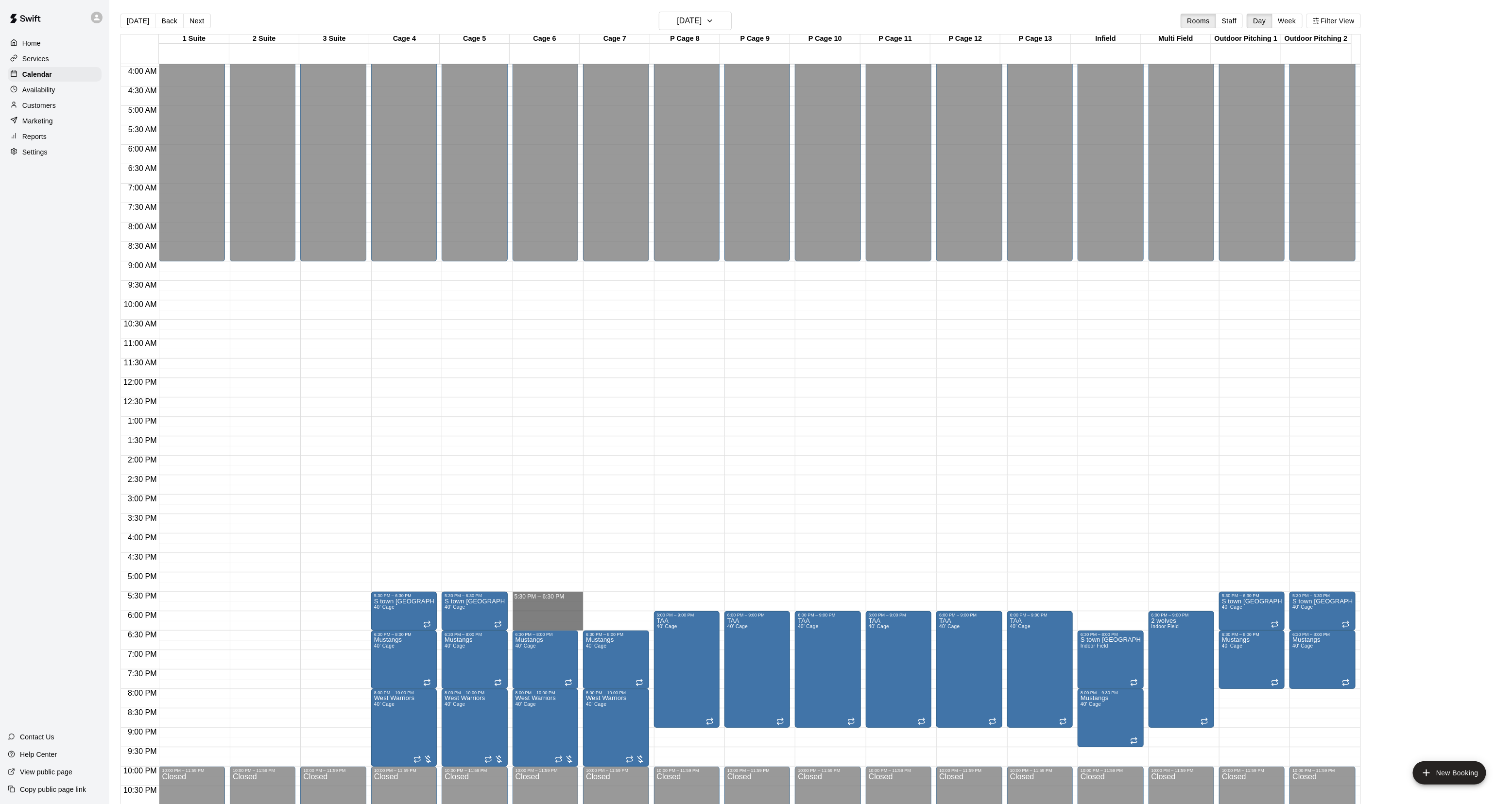
drag, startPoint x: 526, startPoint y: 595, endPoint x: 525, endPoint y: 623, distance: 28.0
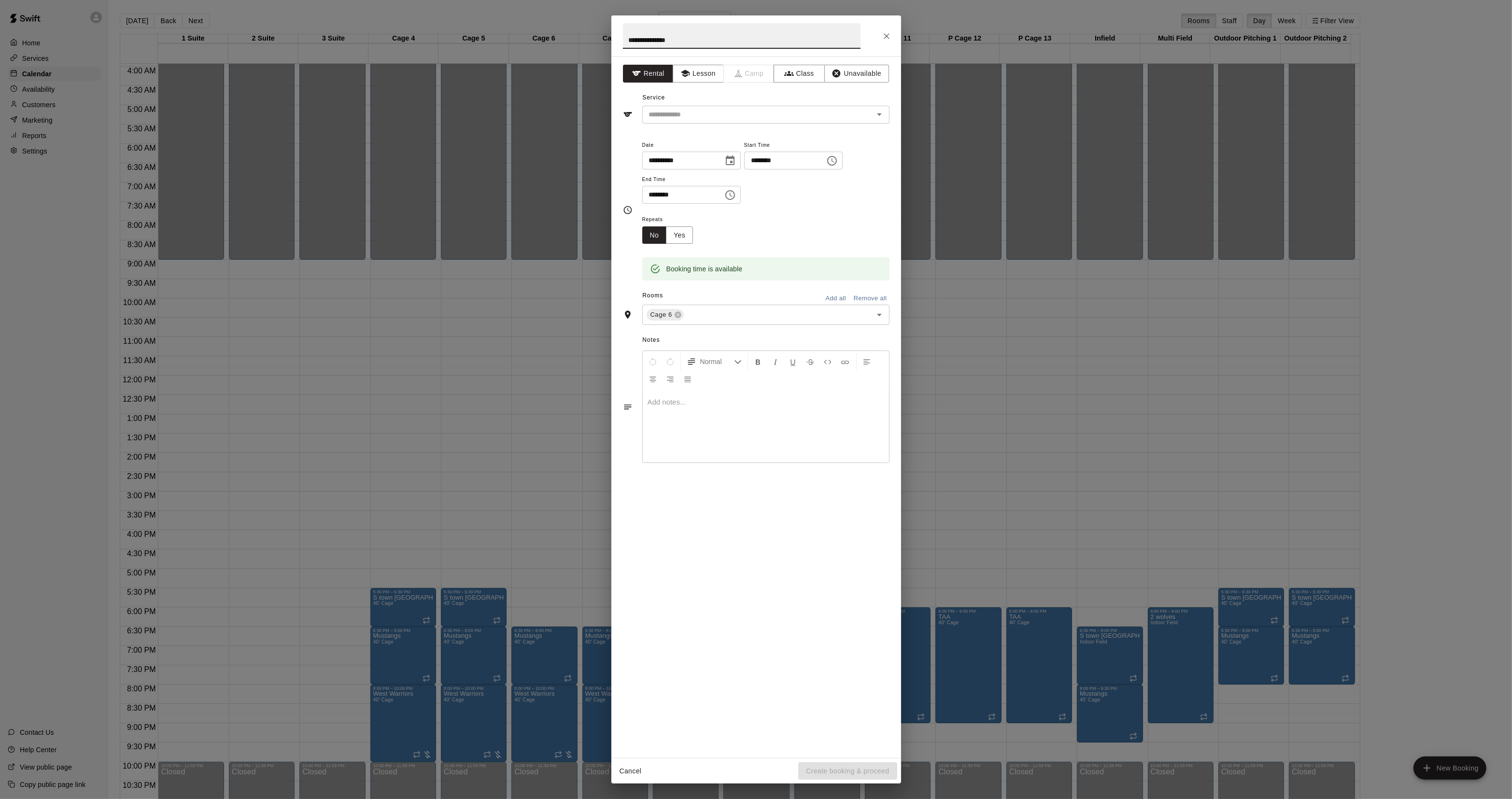
click at [747, 124] on div "**********" at bounding box center [756, 407] width 289 height 702
type input "**********"
click at [699, 108] on div "​" at bounding box center [766, 114] width 247 height 18
click at [676, 119] on input "text" at bounding box center [752, 114] width 213 height 12
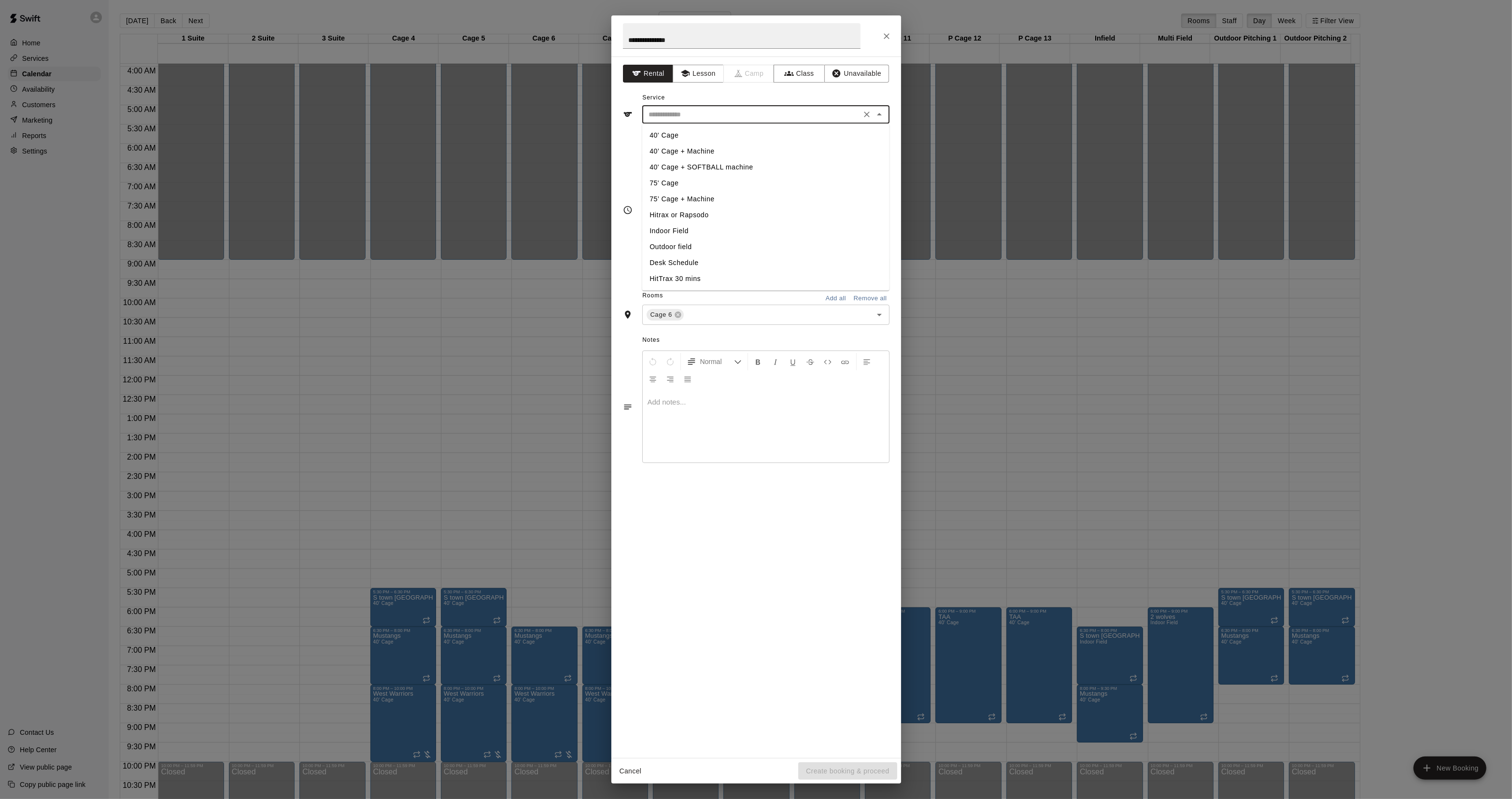
drag, startPoint x: 669, startPoint y: 133, endPoint x: 689, endPoint y: 142, distance: 21.9
click at [669, 133] on li "40' Cage" at bounding box center [765, 135] width 247 height 16
type input "********"
click at [702, 316] on input "text" at bounding box center [771, 315] width 173 height 12
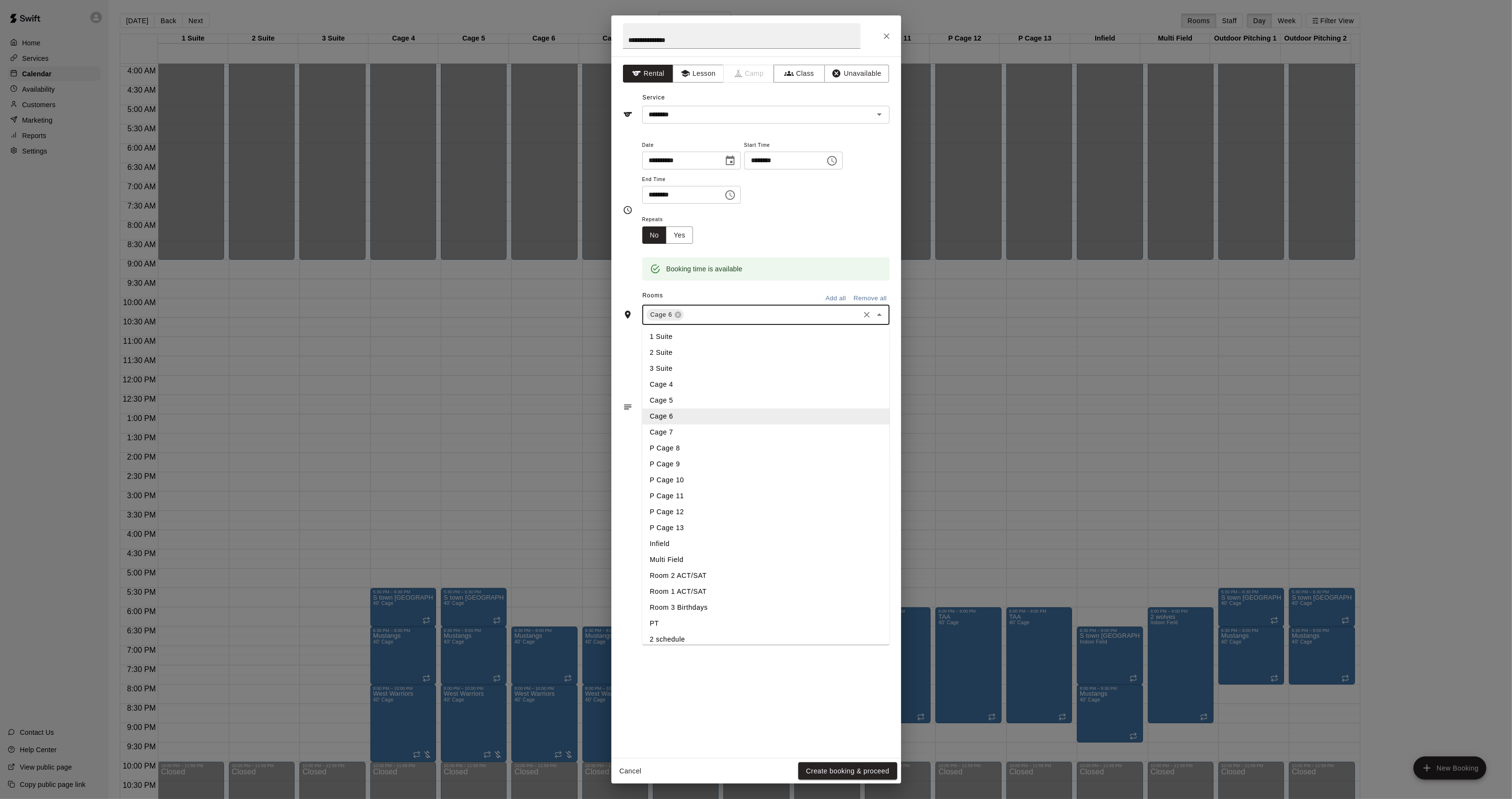
click at [676, 431] on li "Cage 7" at bounding box center [766, 432] width 247 height 16
click at [843, 769] on button "Create booking & proceed" at bounding box center [848, 771] width 98 height 18
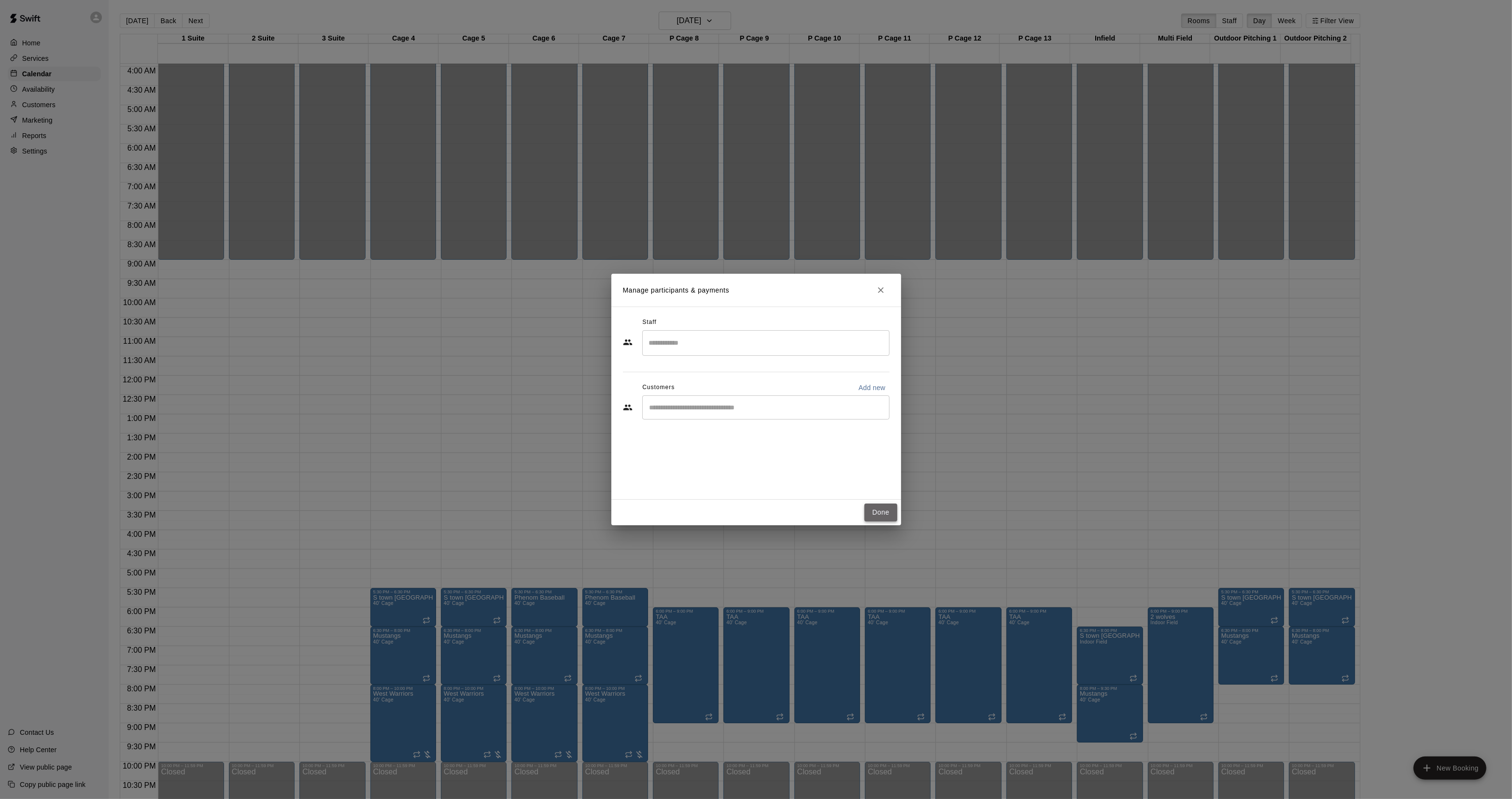
click at [872, 508] on button "Done" at bounding box center [880, 512] width 33 height 18
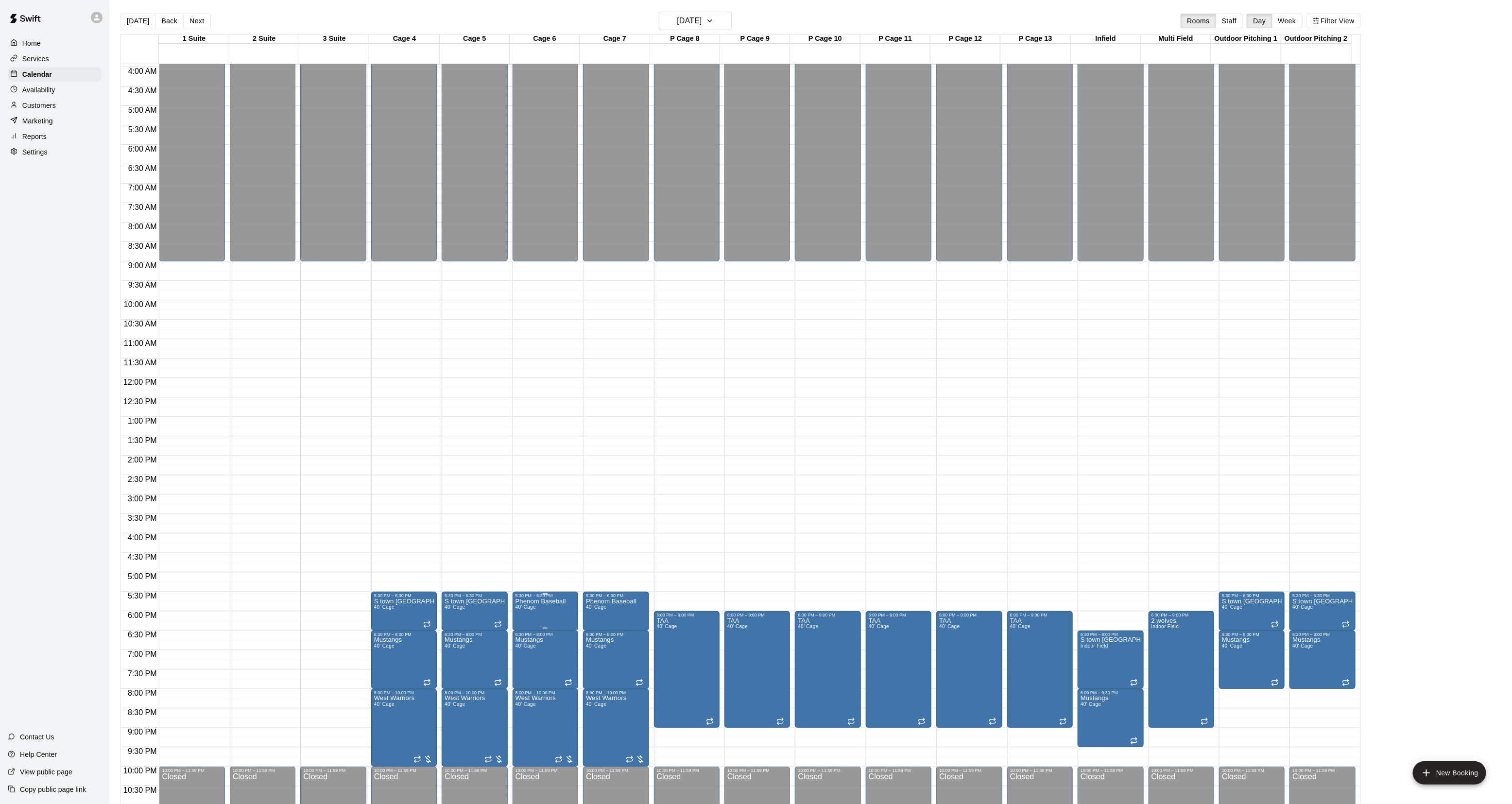
click at [543, 598] on div "5:30 PM – 6:30 PM" at bounding box center [546, 596] width 60 height 5
click at [528, 652] on icon "delete" at bounding box center [525, 650] width 12 height 12
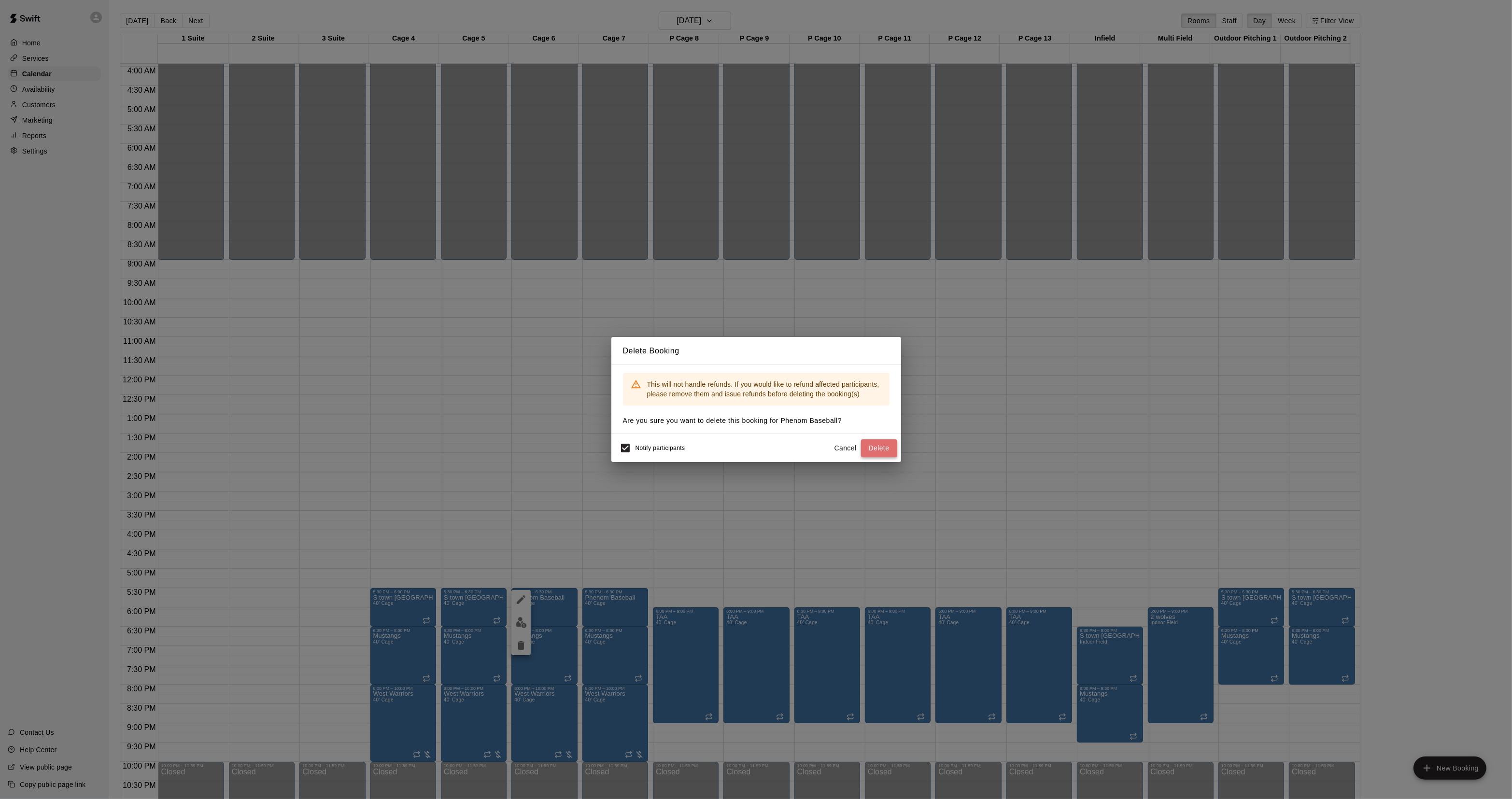
click at [884, 457] on button "Delete" at bounding box center [878, 448] width 36 height 18
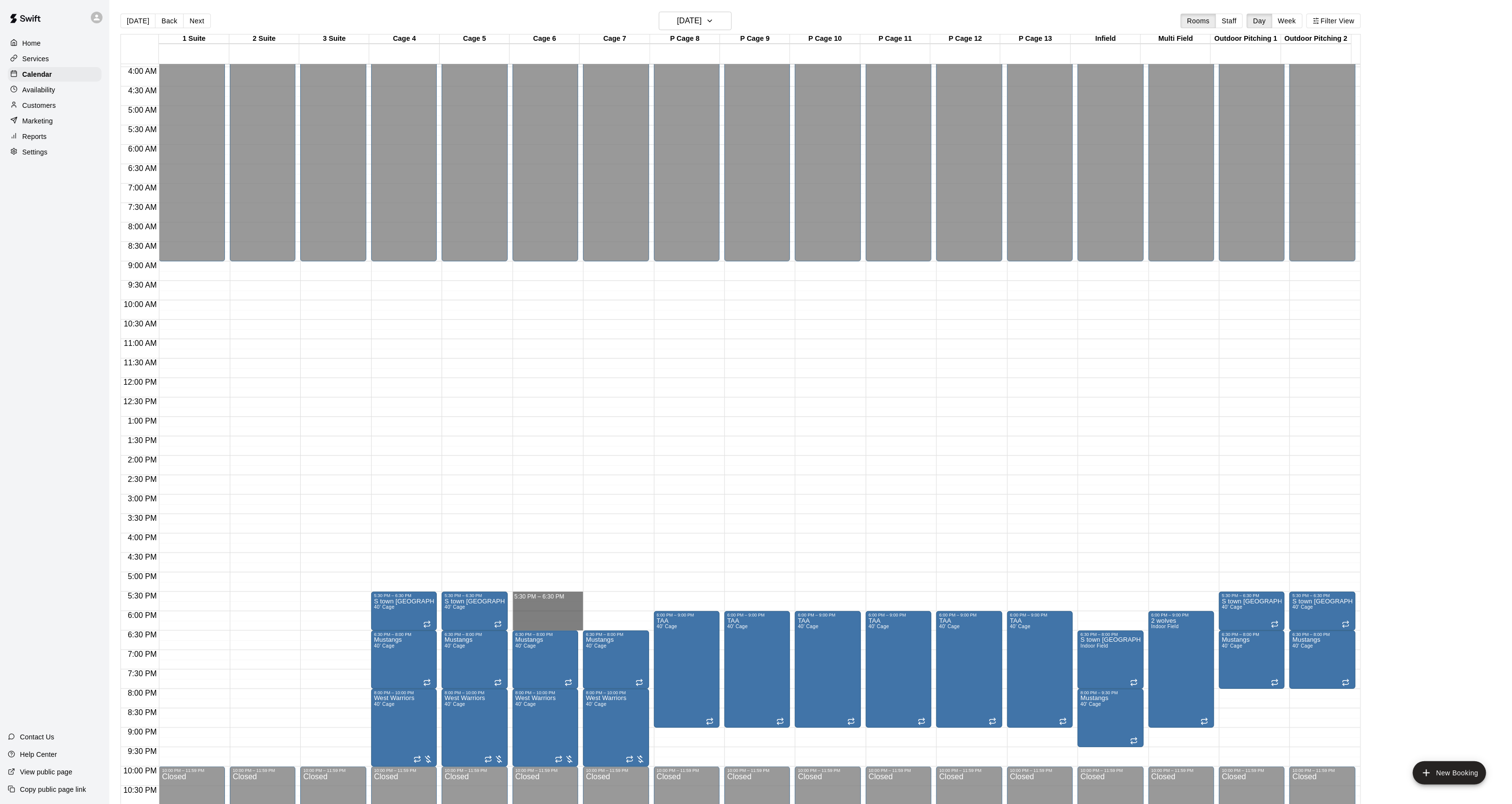
drag, startPoint x: 526, startPoint y: 593, endPoint x: 526, endPoint y: 624, distance: 31.0
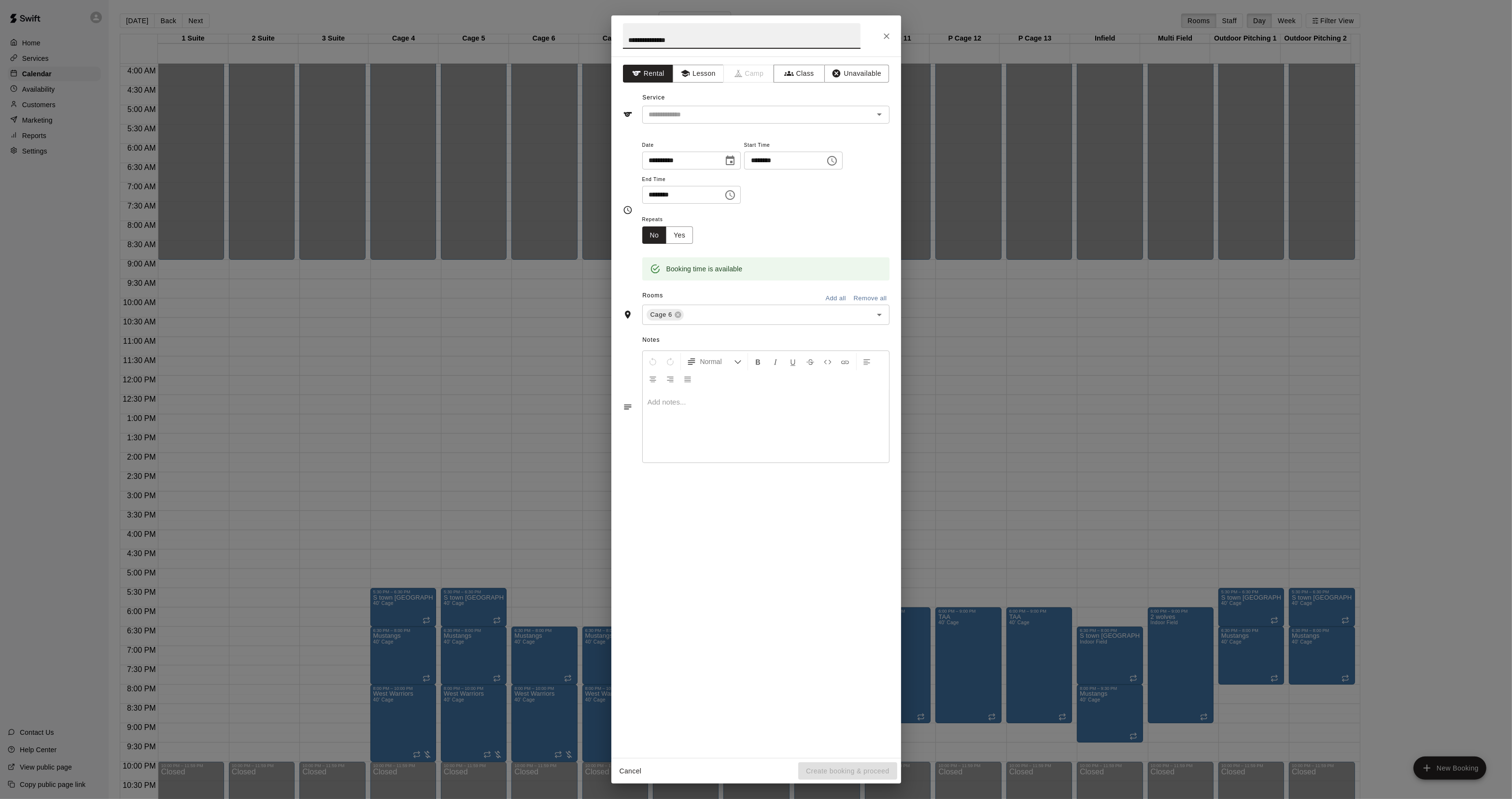
type input "**********"
click at [651, 126] on div "**********" at bounding box center [756, 407] width 289 height 702
click at [653, 121] on div "​" at bounding box center [766, 114] width 247 height 18
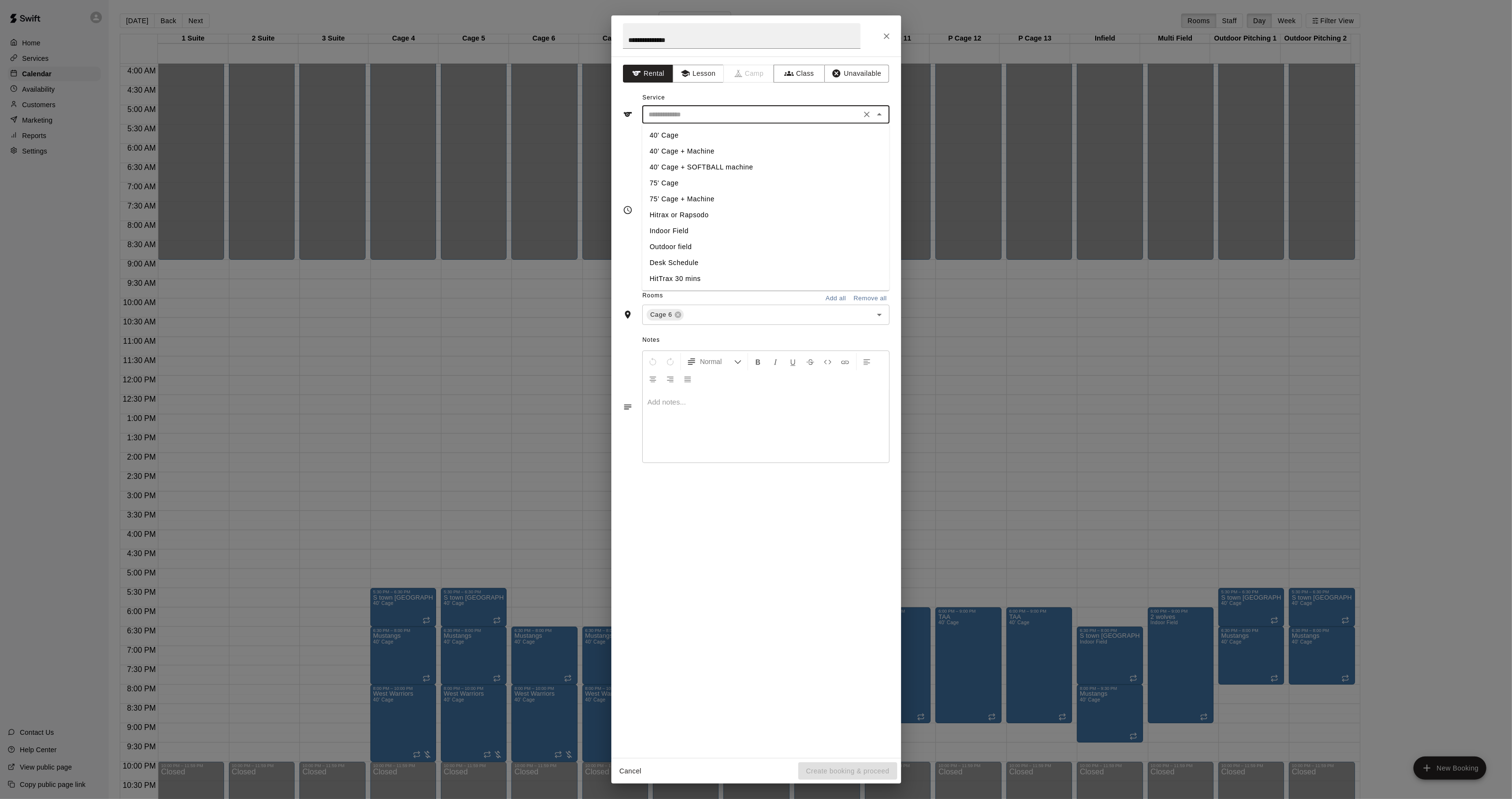
click at [655, 130] on li "40' Cage" at bounding box center [765, 135] width 247 height 16
type input "********"
click at [722, 308] on div "Cage 6 ​" at bounding box center [766, 315] width 247 height 20
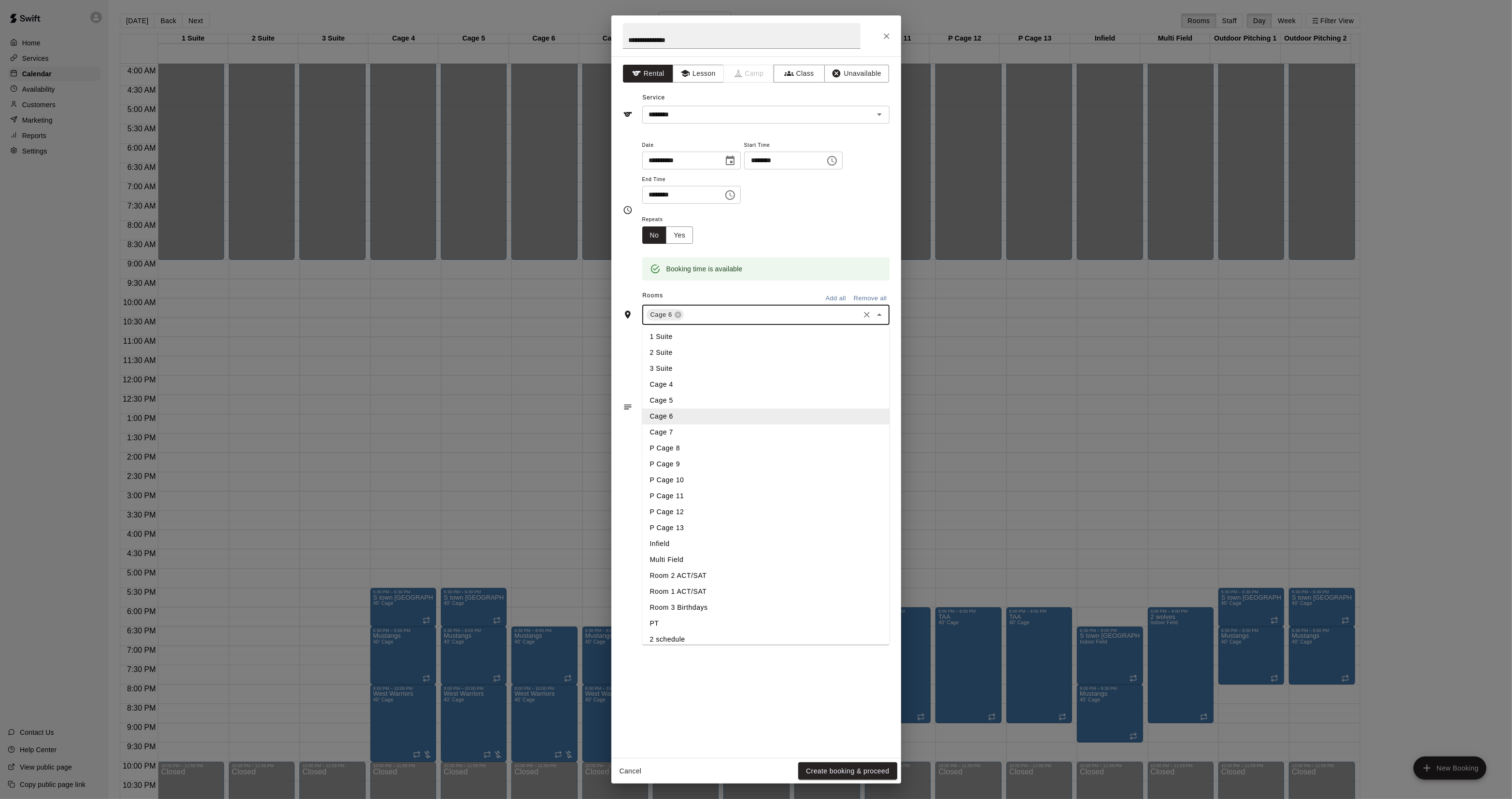
drag, startPoint x: 679, startPoint y: 429, endPoint x: 677, endPoint y: 401, distance: 28.1
click at [679, 430] on li "Cage 7" at bounding box center [766, 432] width 247 height 16
click at [675, 245] on div "Booking time is available" at bounding box center [766, 262] width 247 height 37
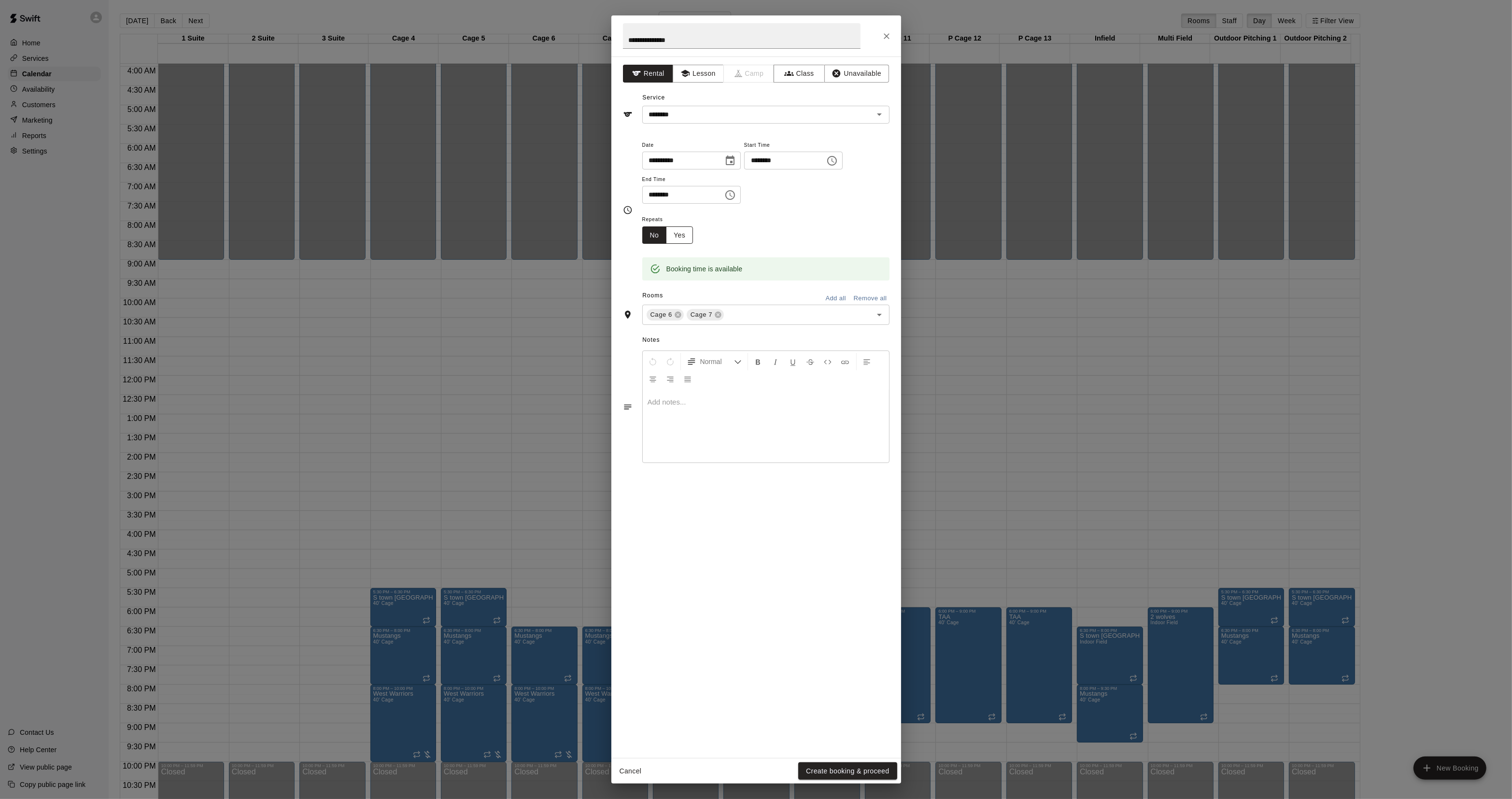
click at [686, 233] on button "Yes" at bounding box center [680, 235] width 27 height 18
click at [725, 235] on body "Home Services Calendar Availability Customers Marketing Reports Settings Contac…" at bounding box center [756, 407] width 1512 height 814
click at [723, 269] on li "Weekly [DATE]" at bounding box center [743, 272] width 121 height 16
type input "******"
click at [825, 235] on body "Home Services Calendar Availability Customers Marketing Reports Settings Contac…" at bounding box center [756, 407] width 1512 height 814
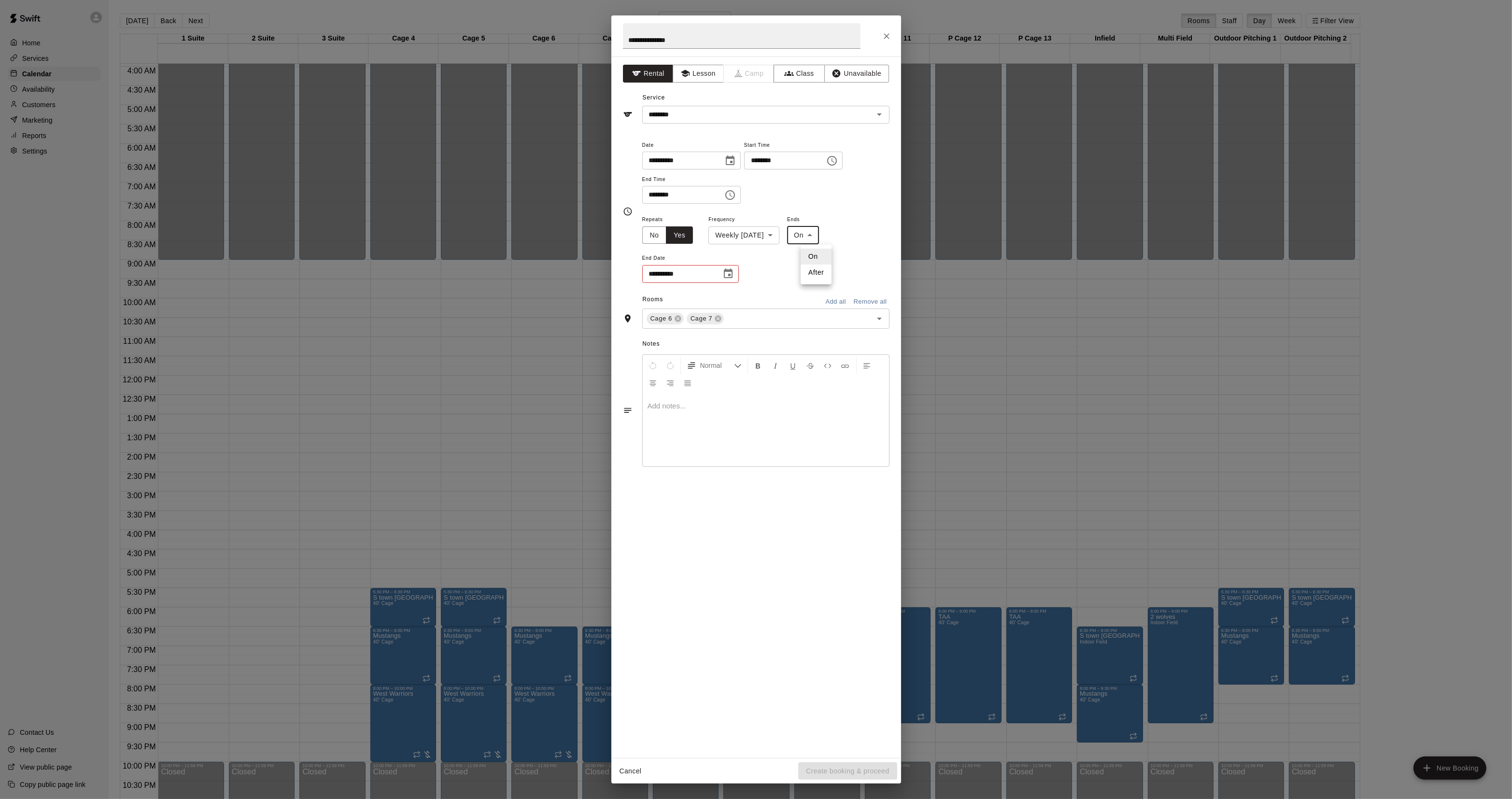
click at [811, 271] on li "After" at bounding box center [816, 272] width 31 height 16
type input "*****"
click at [700, 278] on p "occurrence" at bounding box center [714, 273] width 36 height 10
click at [686, 272] on input "*" at bounding box center [667, 274] width 50 height 18
drag, startPoint x: 655, startPoint y: 278, endPoint x: 624, endPoint y: 274, distance: 31.3
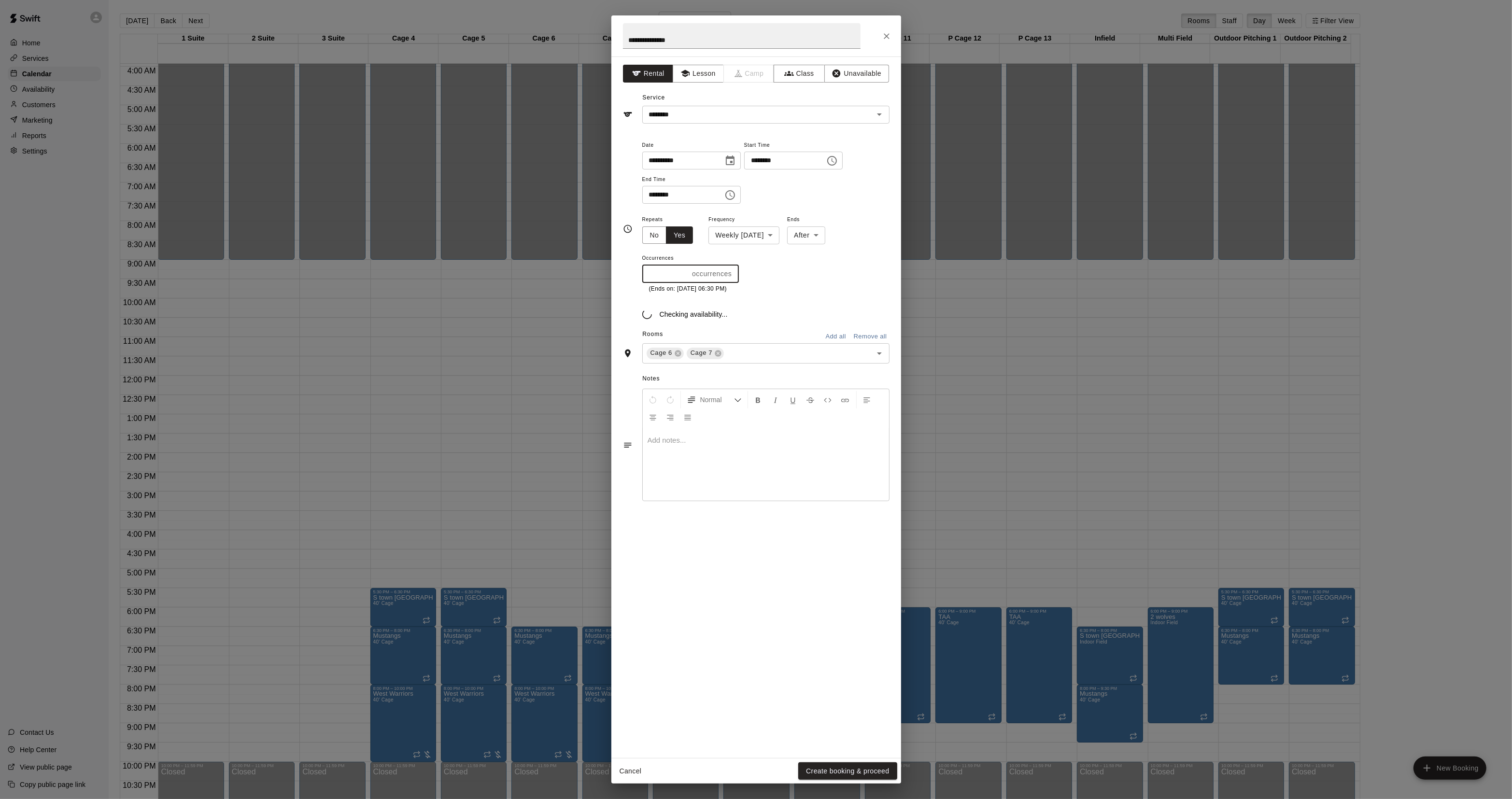
click at [625, 273] on div "**********" at bounding box center [756, 229] width 266 height 180
type input "**"
click at [838, 768] on button "Create booking & proceed" at bounding box center [848, 771] width 98 height 18
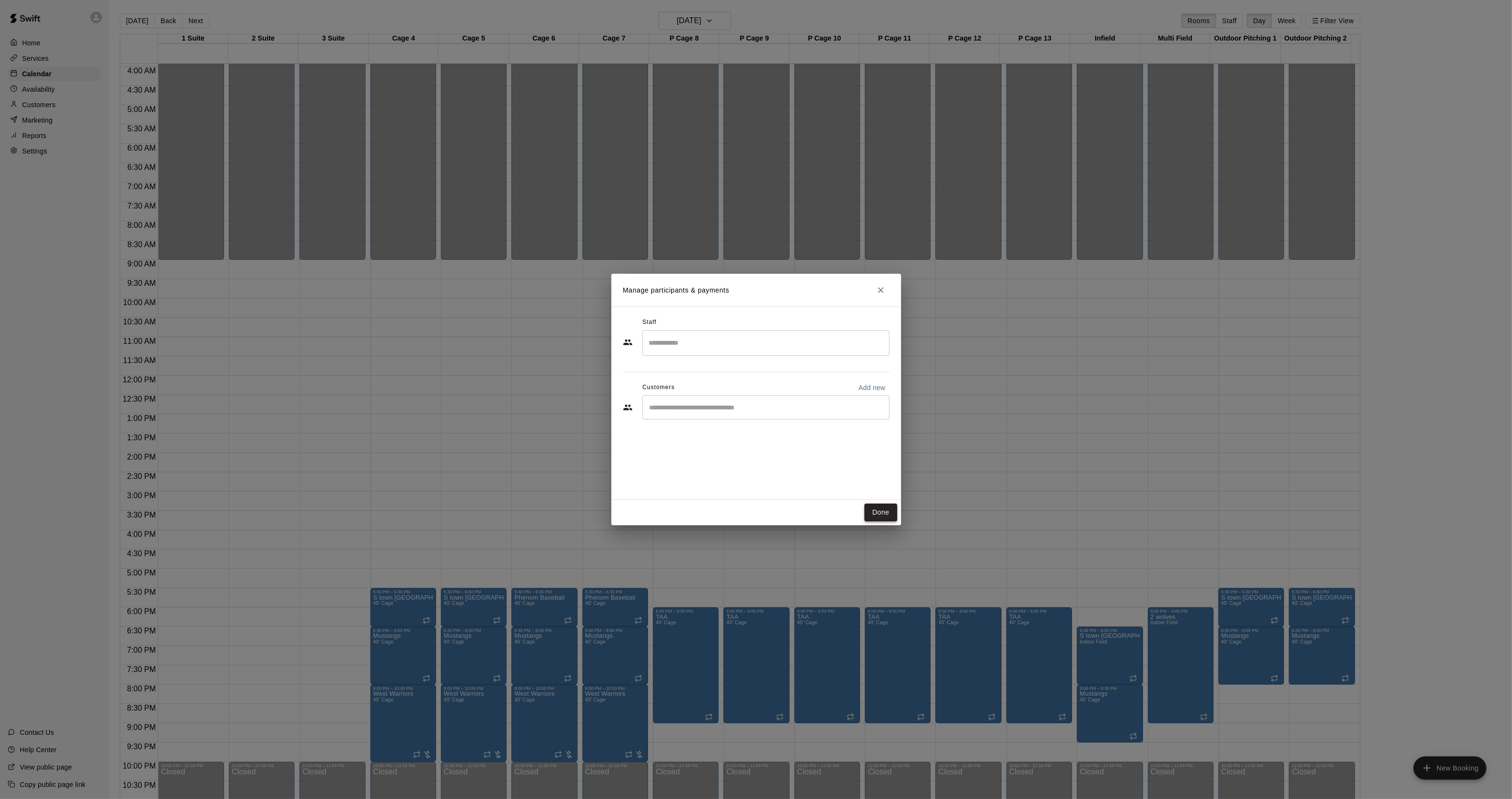
click at [876, 508] on button "Done" at bounding box center [880, 512] width 33 height 18
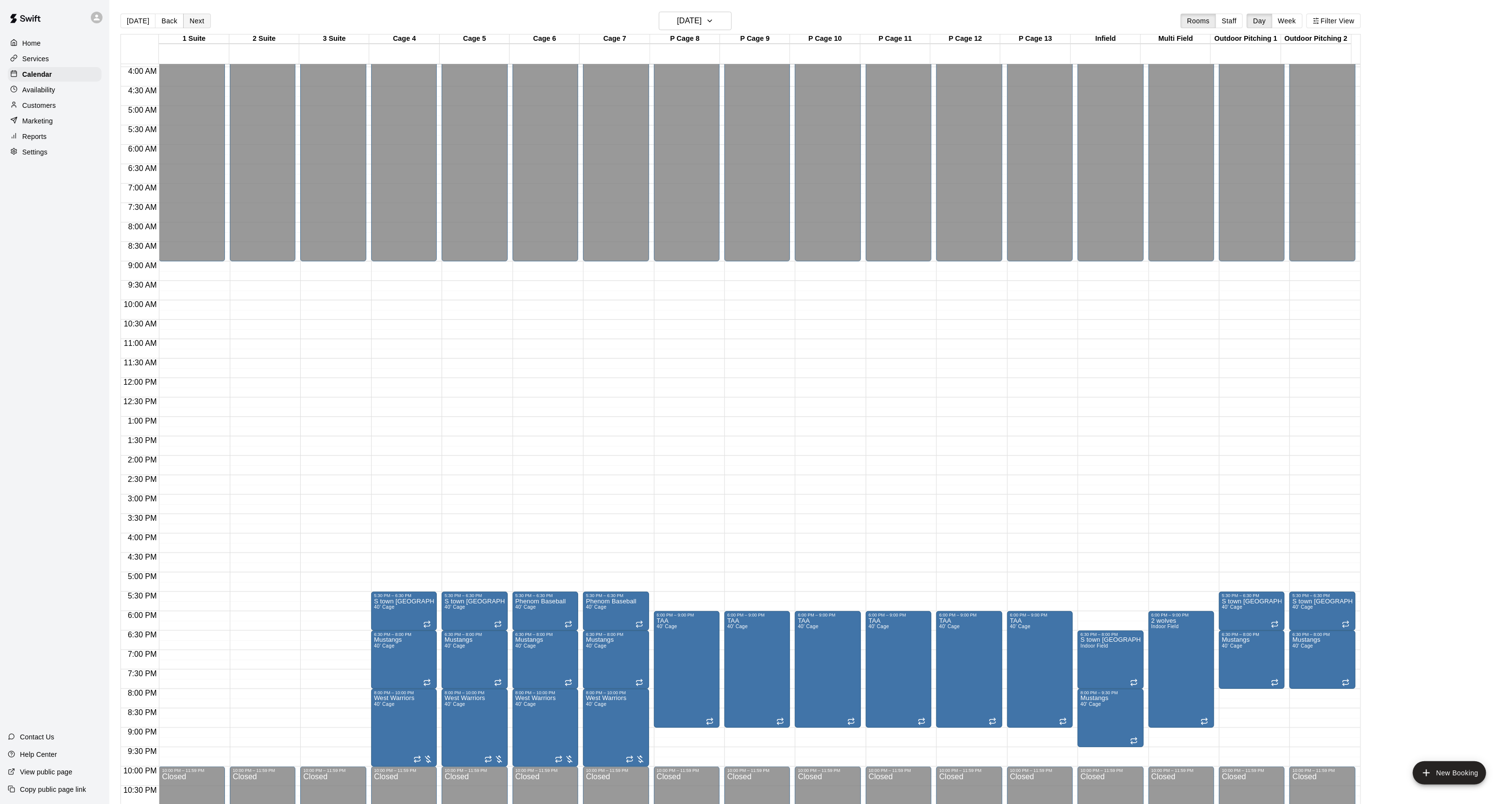
click at [186, 17] on button "Next" at bounding box center [197, 21] width 27 height 14
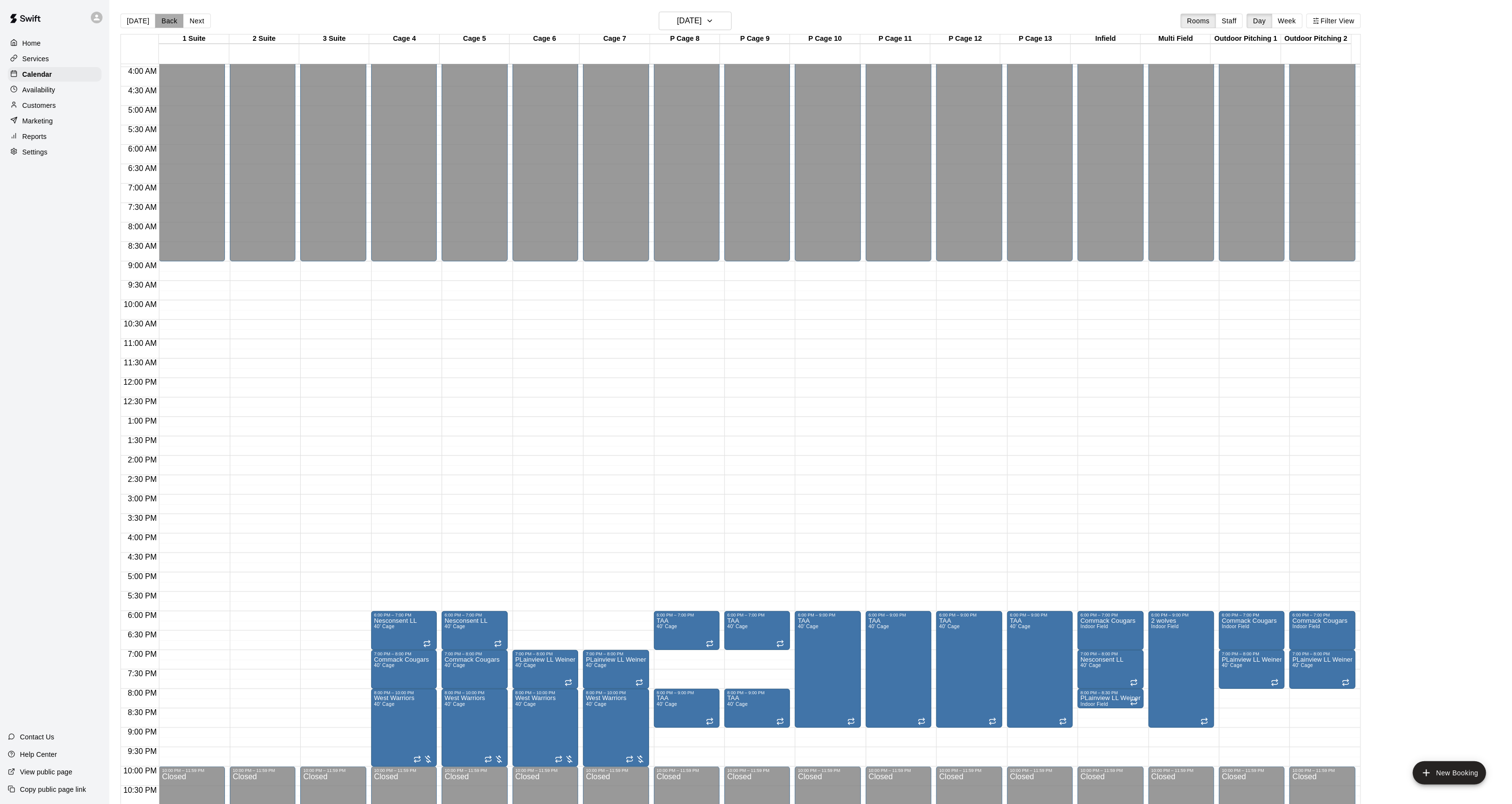
click at [164, 24] on button "Back" at bounding box center [170, 21] width 29 height 14
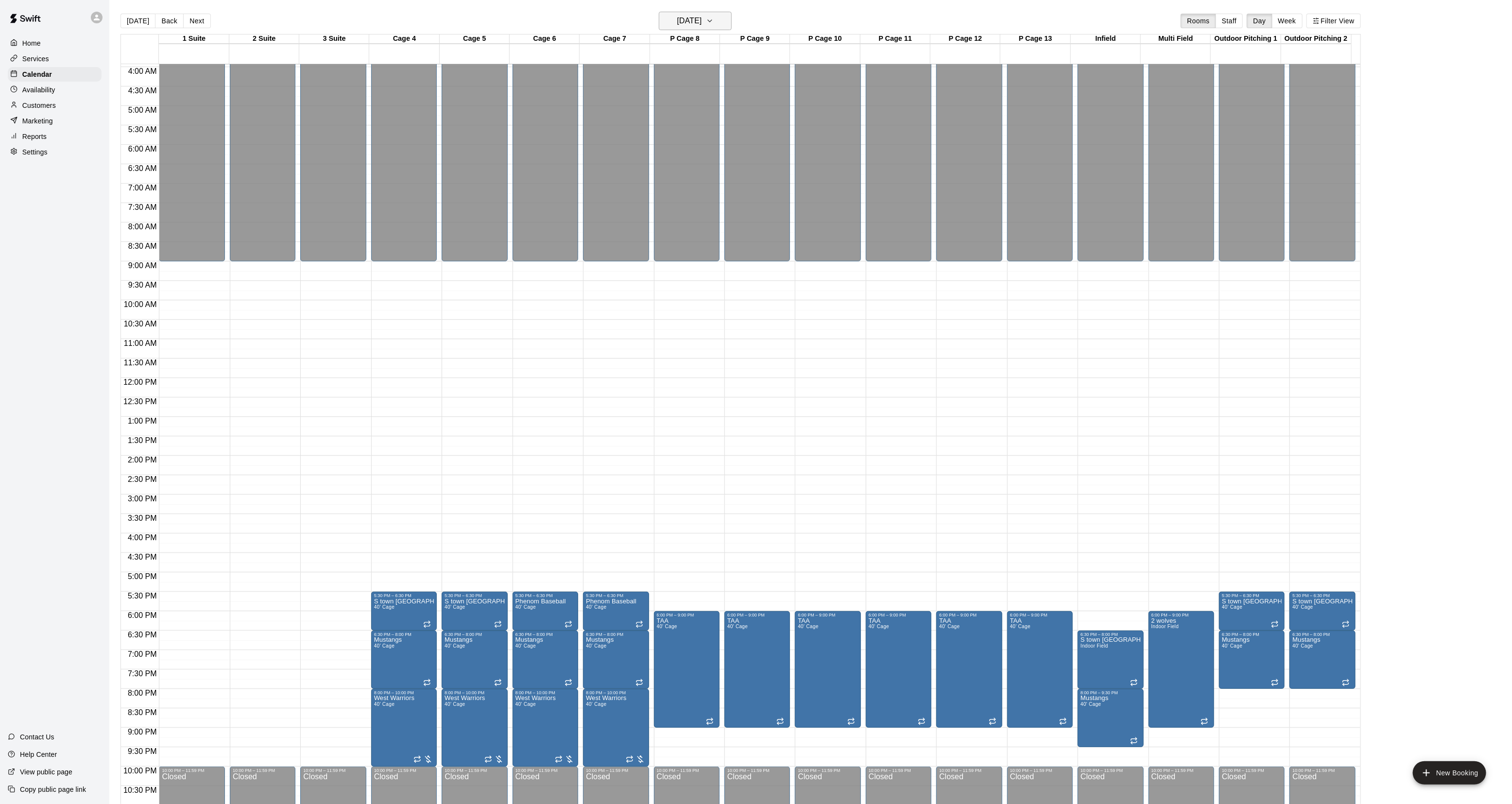
click at [707, 30] on button "[DATE]" at bounding box center [695, 21] width 73 height 19
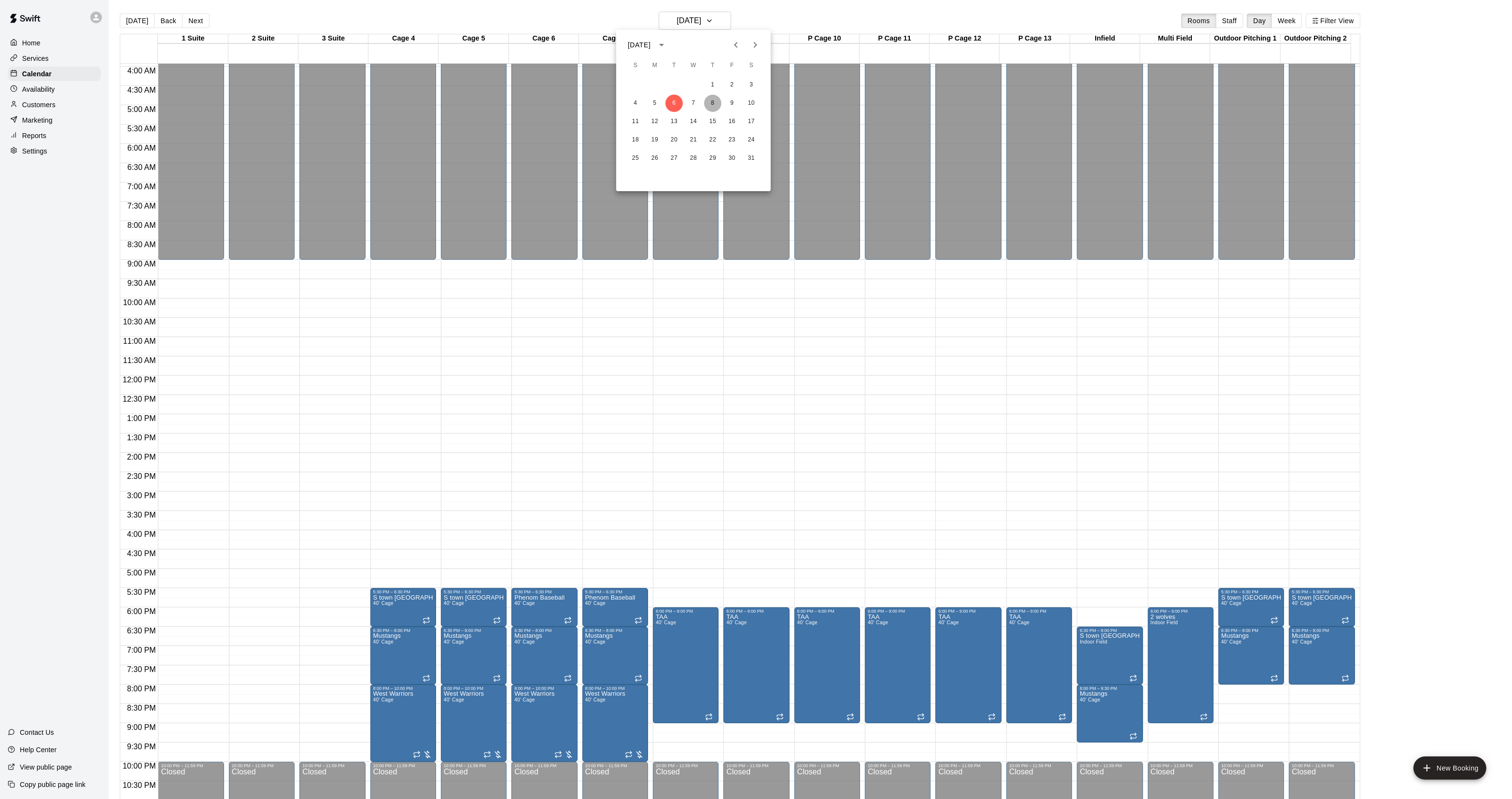
click at [710, 104] on button "8" at bounding box center [712, 103] width 17 height 17
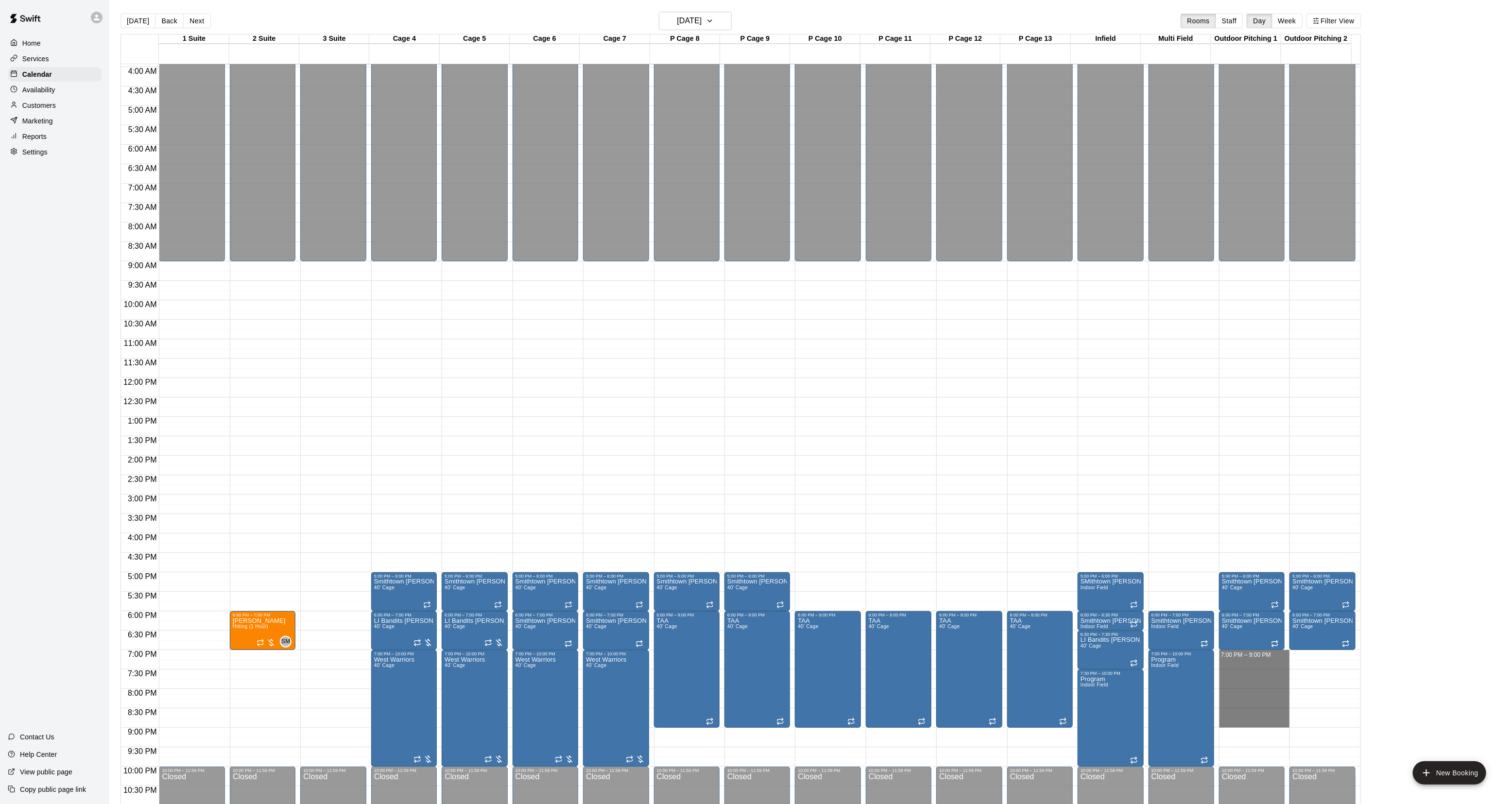
drag, startPoint x: 1225, startPoint y: 652, endPoint x: 1223, endPoint y: 725, distance: 73.0
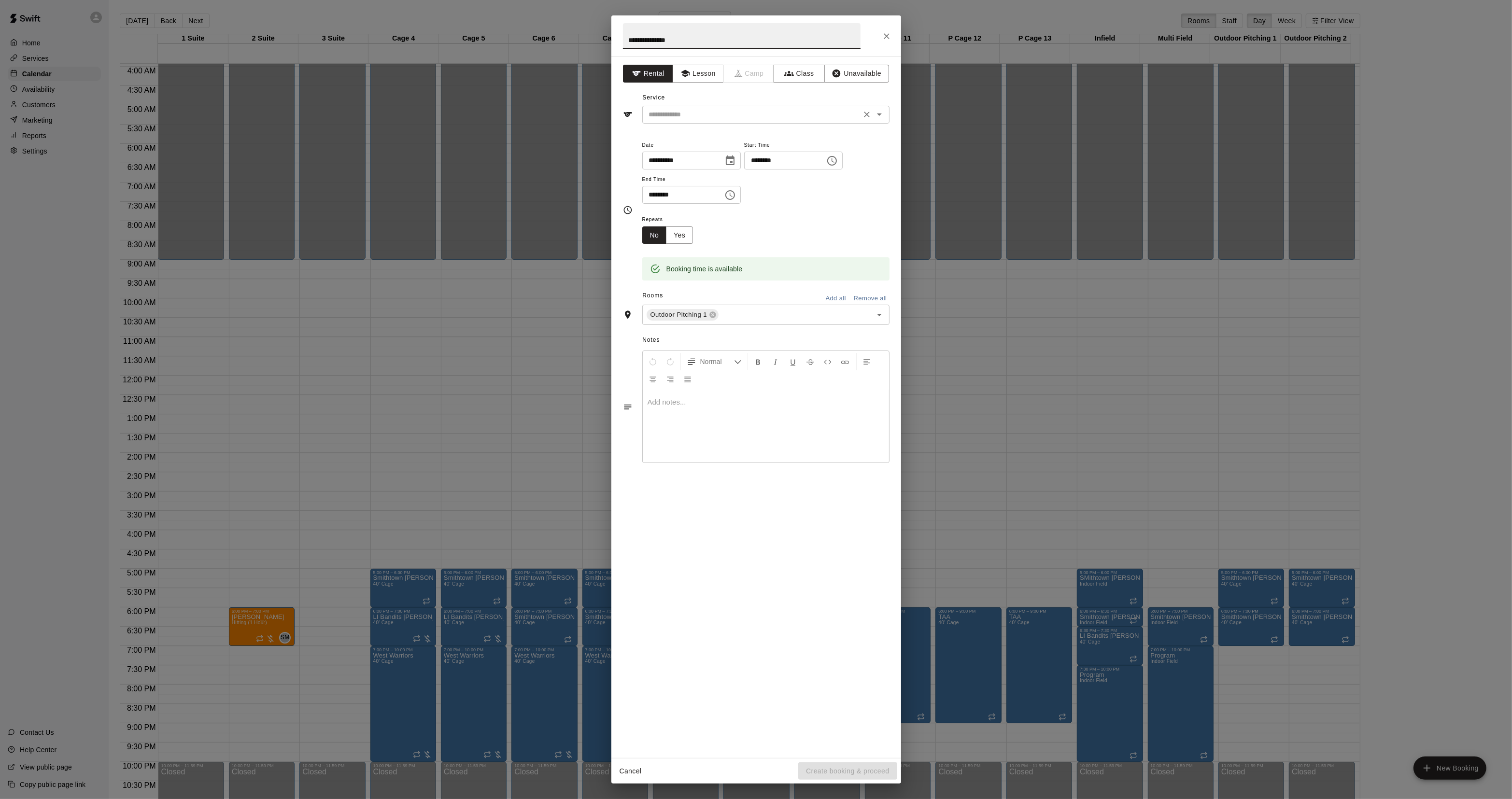
type input "**********"
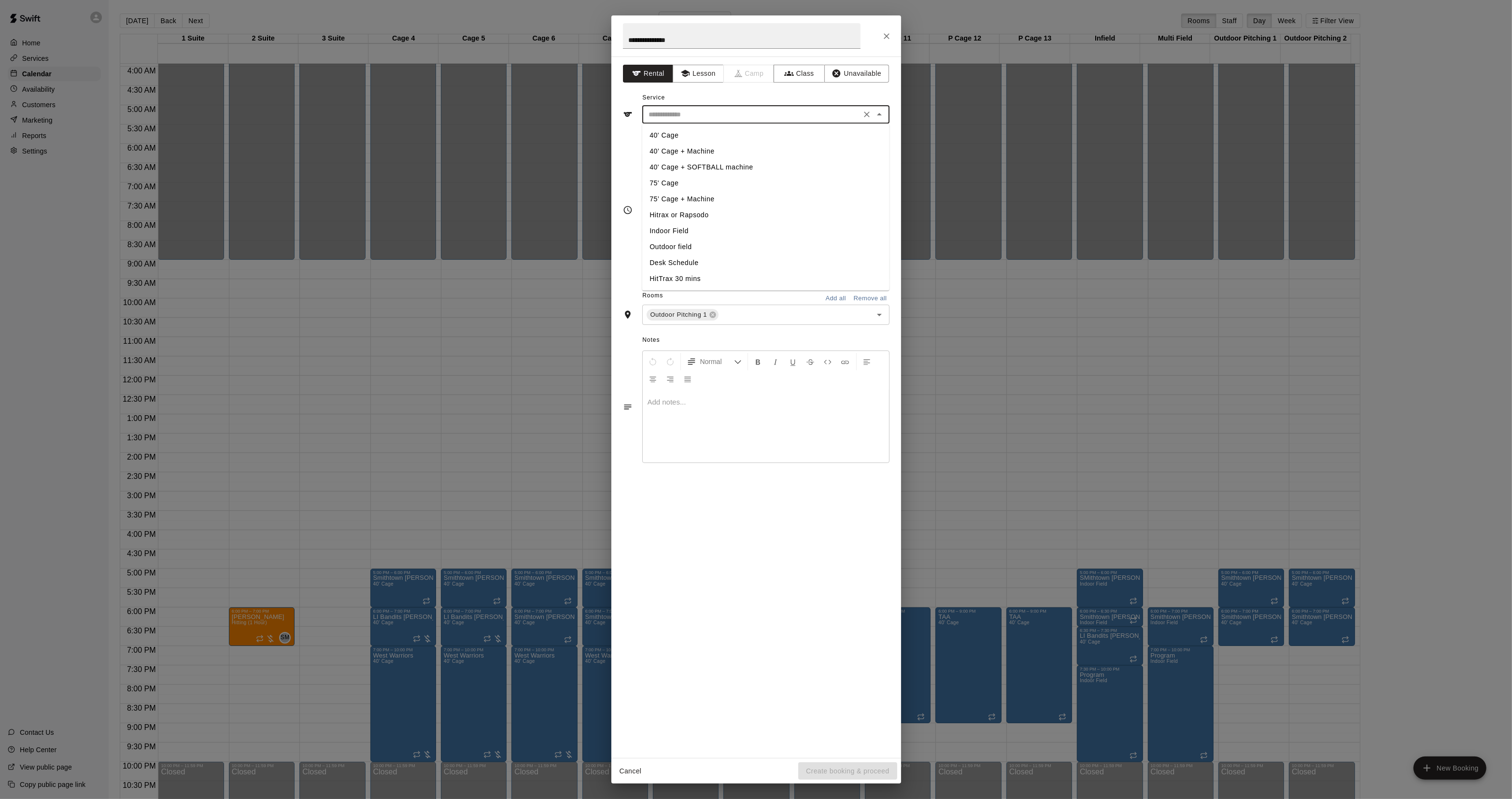
click at [688, 119] on input "text" at bounding box center [752, 114] width 213 height 12
click at [666, 129] on li "40' Cage" at bounding box center [765, 135] width 247 height 16
type input "********"
click at [732, 305] on div "Outdoor Pitching 1 ​" at bounding box center [766, 315] width 247 height 20
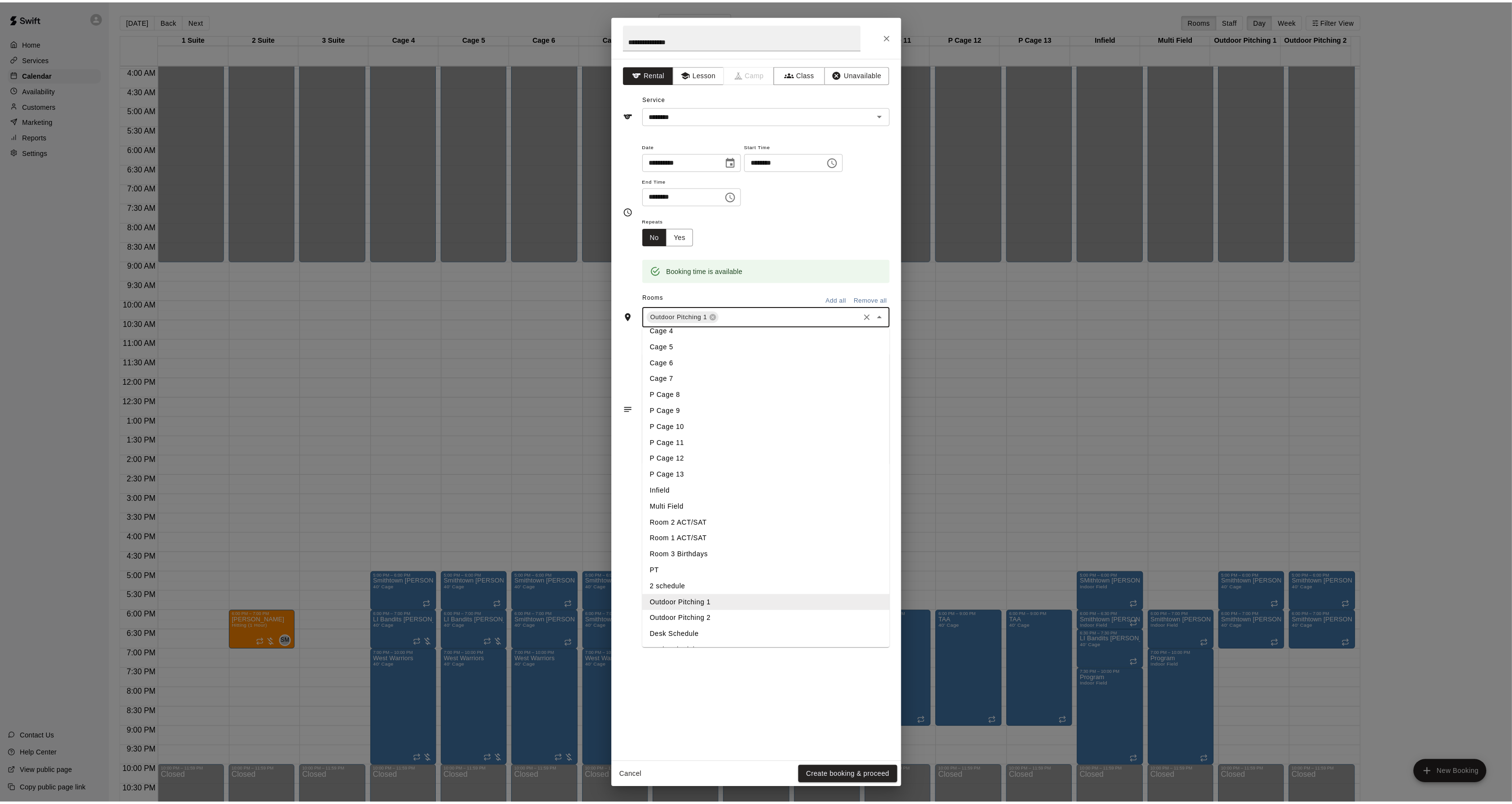
scroll to position [70, 0]
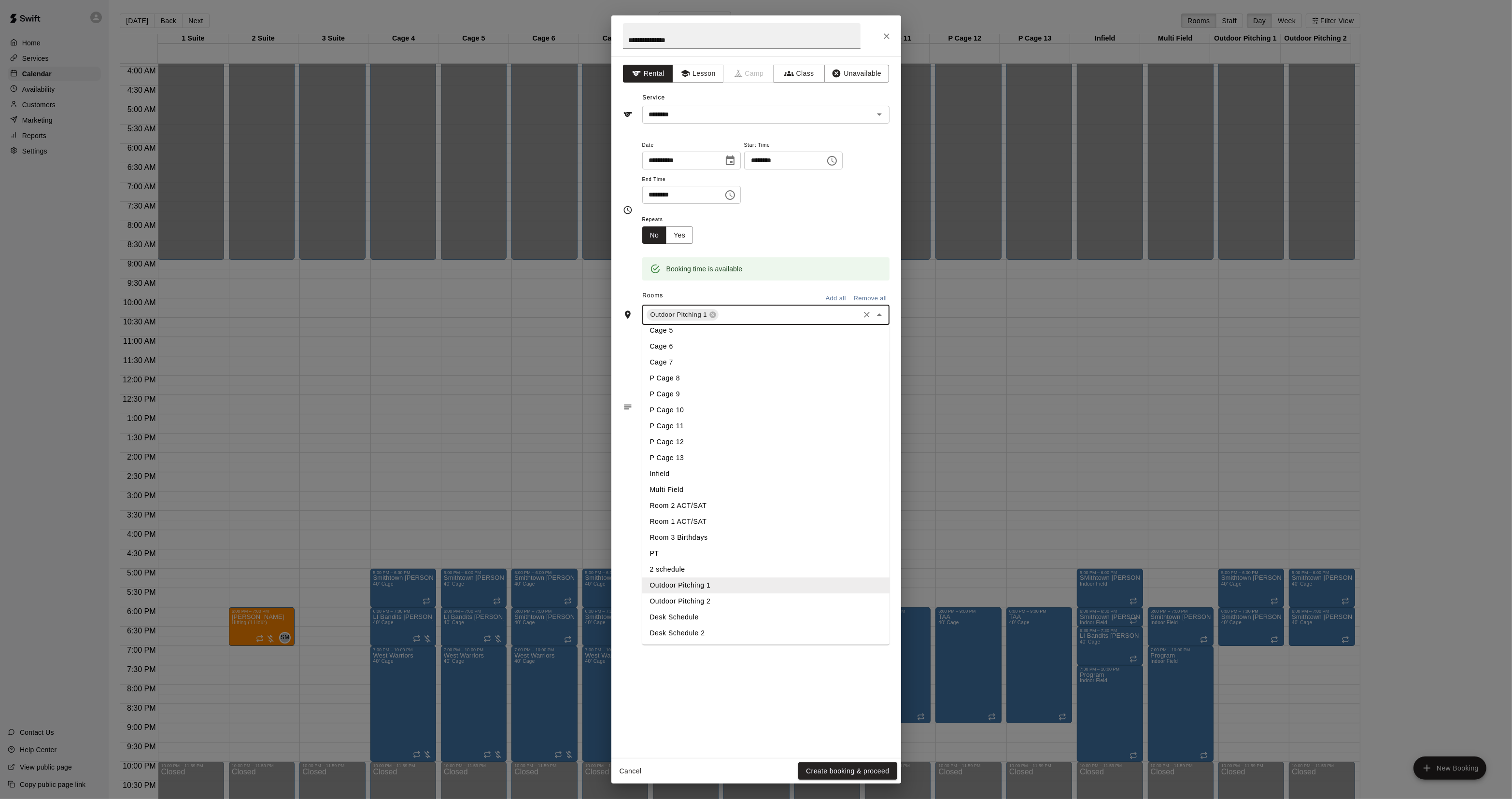
click at [702, 605] on li "Outdoor Pitching 2" at bounding box center [766, 601] width 247 height 16
click at [686, 238] on button "Yes" at bounding box center [680, 235] width 27 height 18
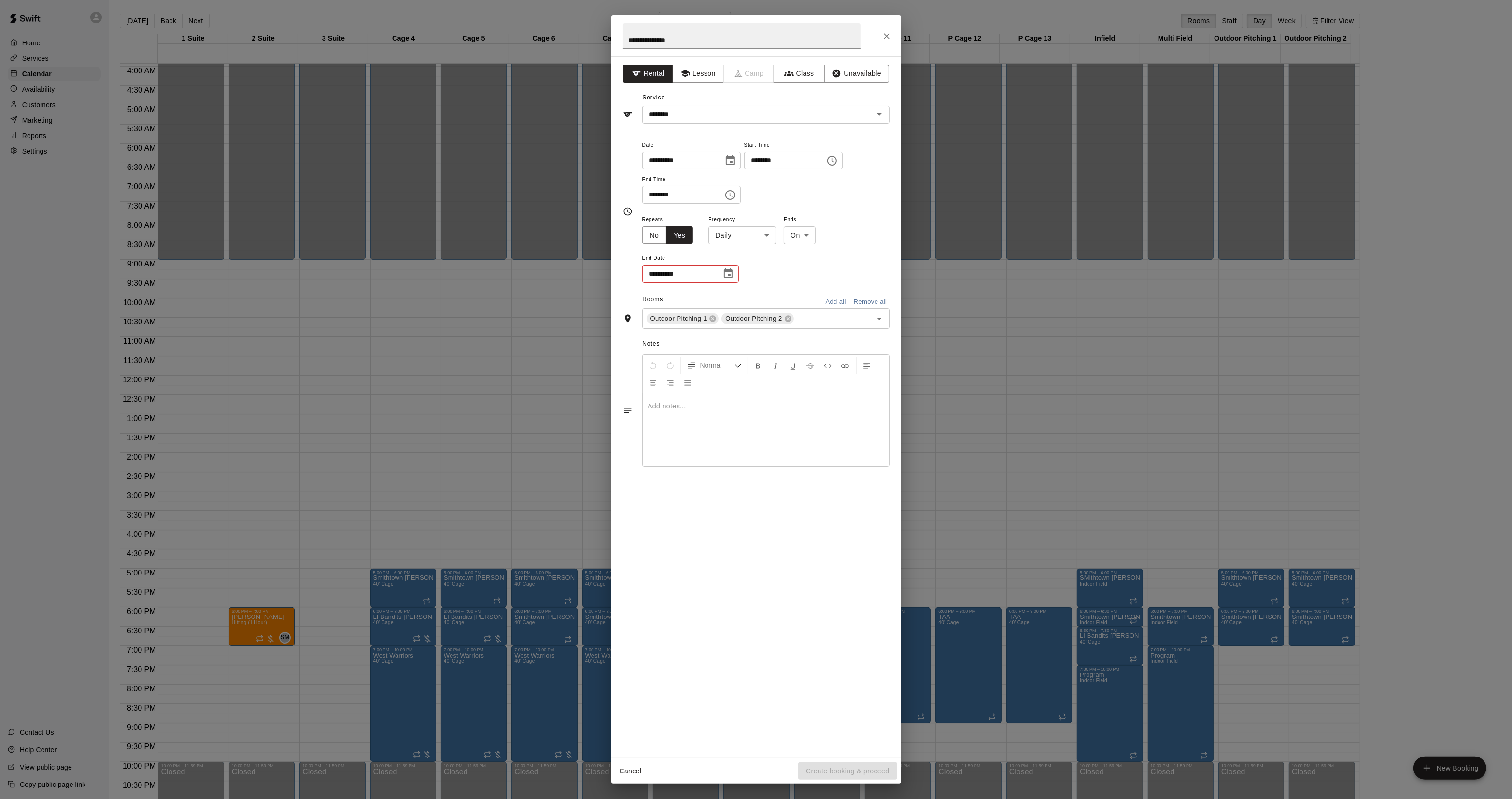
click at [730, 237] on body "Home Services Calendar Availability Customers Marketing Reports Settings Contac…" at bounding box center [756, 407] width 1512 height 814
click at [727, 273] on li "Weekly [DATE]" at bounding box center [743, 272] width 121 height 16
type input "******"
click at [814, 233] on body "Home Services Calendar Availability Customers Marketing Reports Settings Contac…" at bounding box center [756, 407] width 1512 height 814
click at [811, 272] on li "After" at bounding box center [819, 272] width 31 height 16
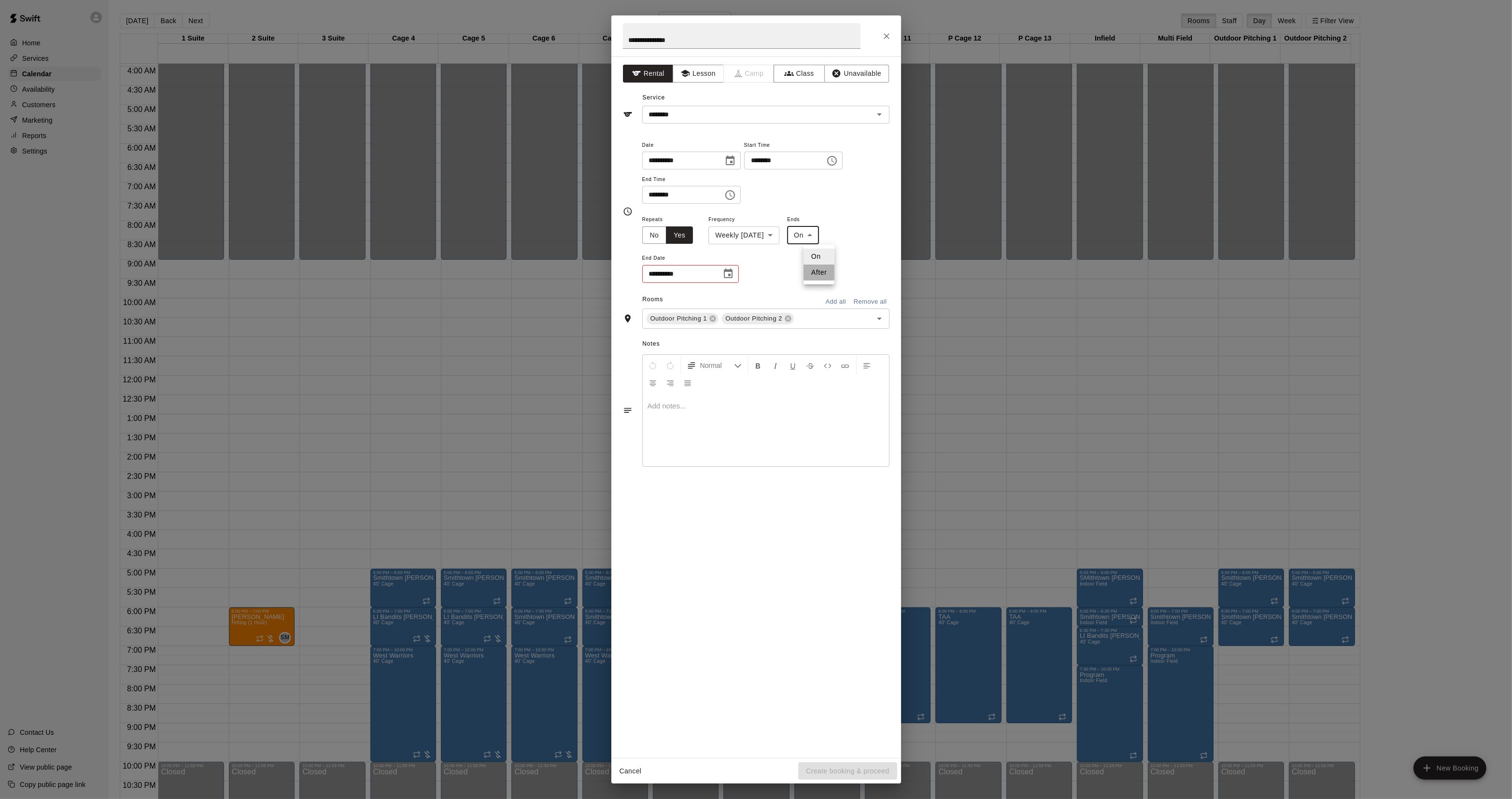
type input "*****"
click at [667, 275] on input "*" at bounding box center [667, 274] width 50 height 18
type input "**"
click at [856, 770] on button "Create booking & proceed" at bounding box center [848, 771] width 98 height 18
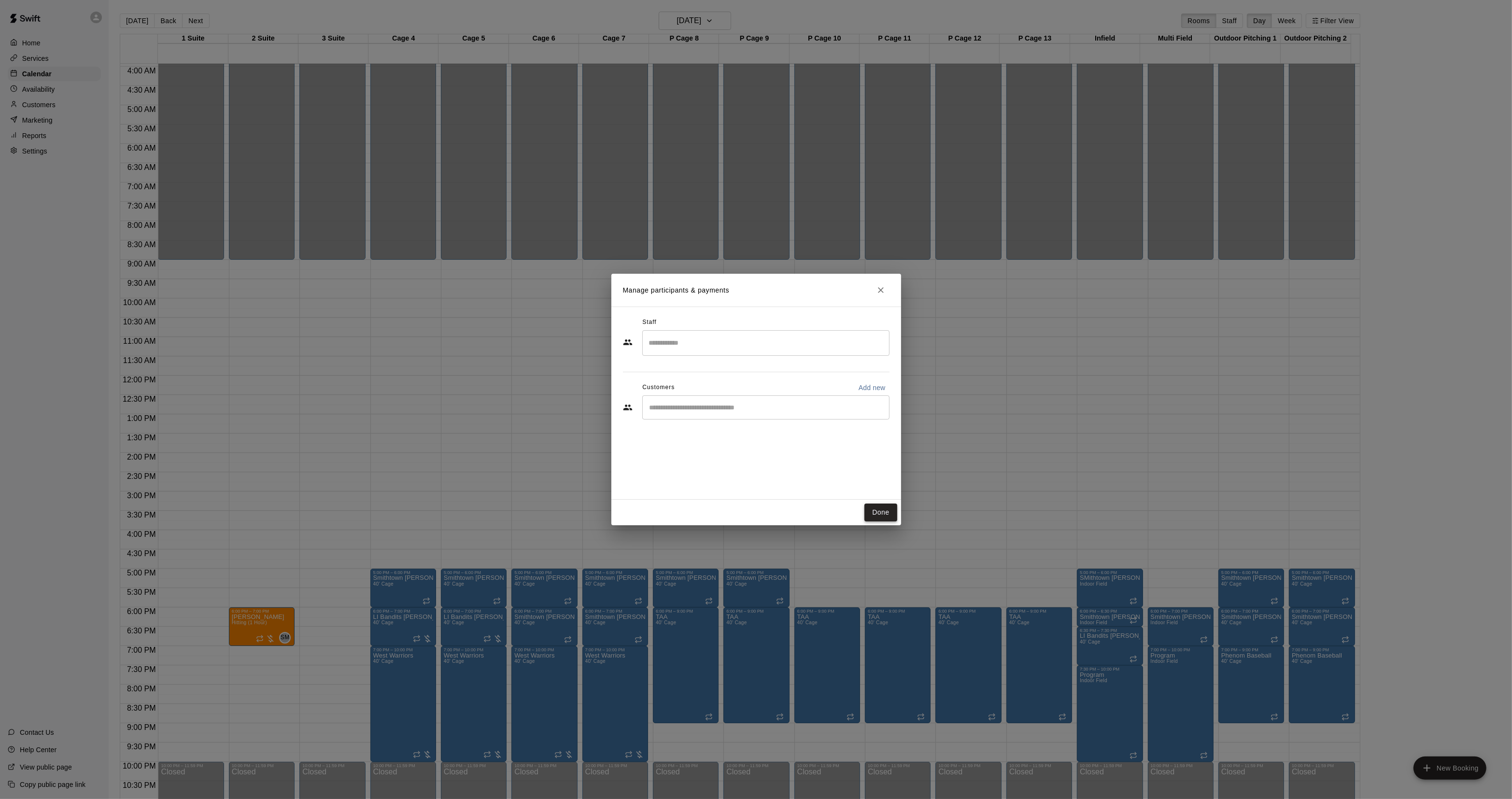
click at [889, 525] on div "Done" at bounding box center [756, 512] width 289 height 26
click at [876, 505] on button "Done" at bounding box center [880, 512] width 33 height 18
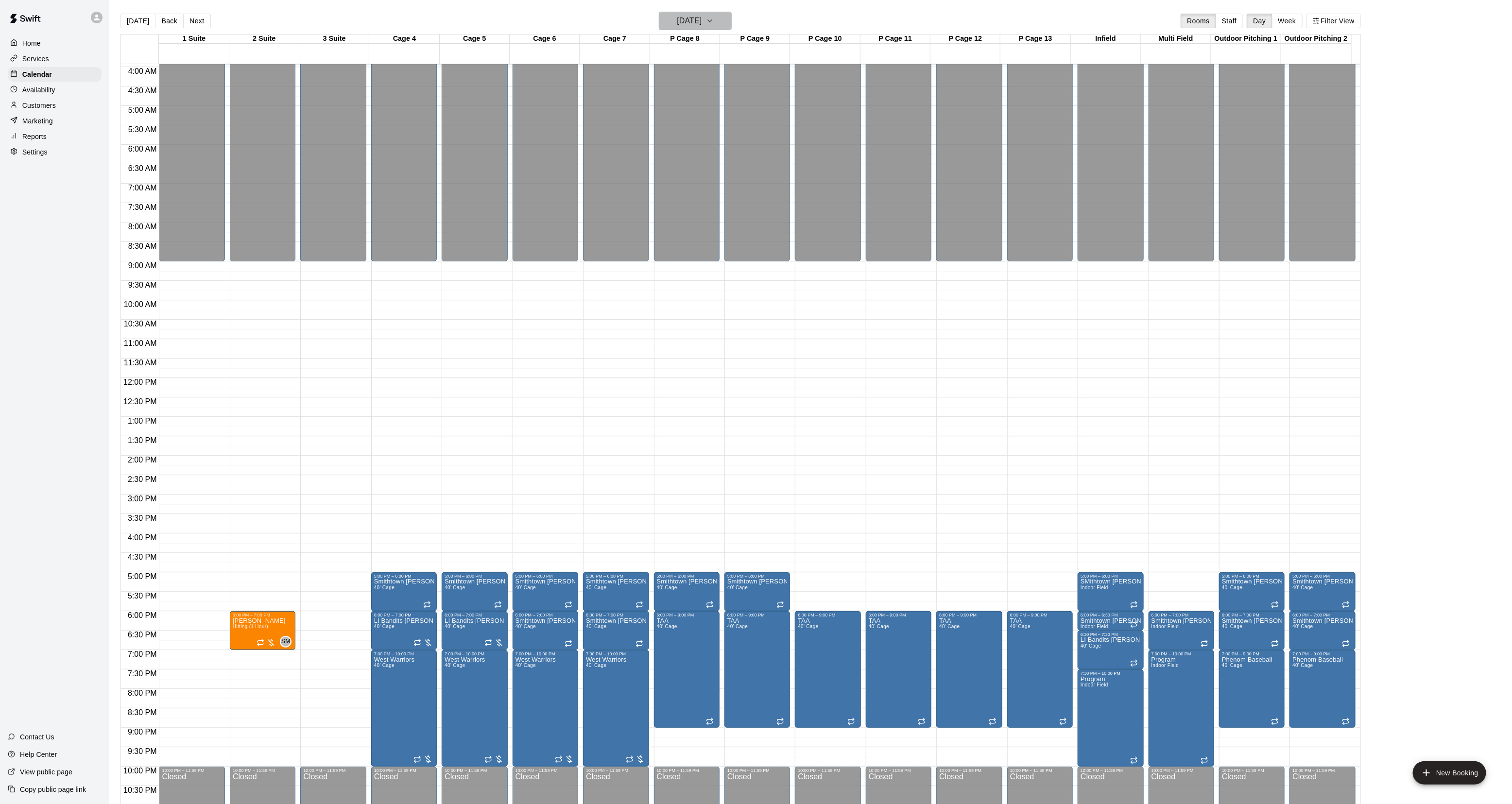
click at [701, 17] on h6 "[DATE]" at bounding box center [689, 21] width 25 height 14
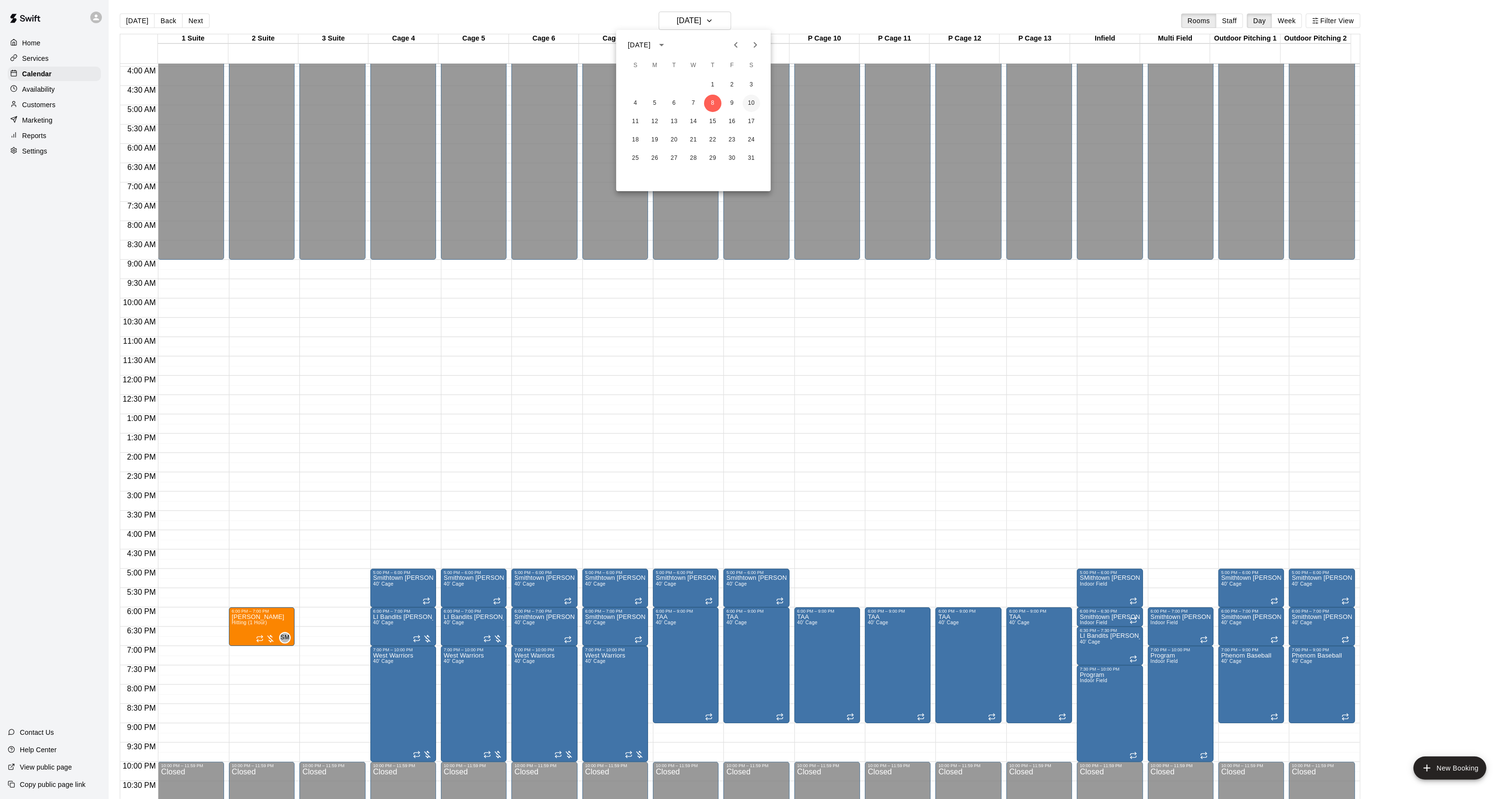
click at [751, 100] on button "10" at bounding box center [751, 103] width 17 height 17
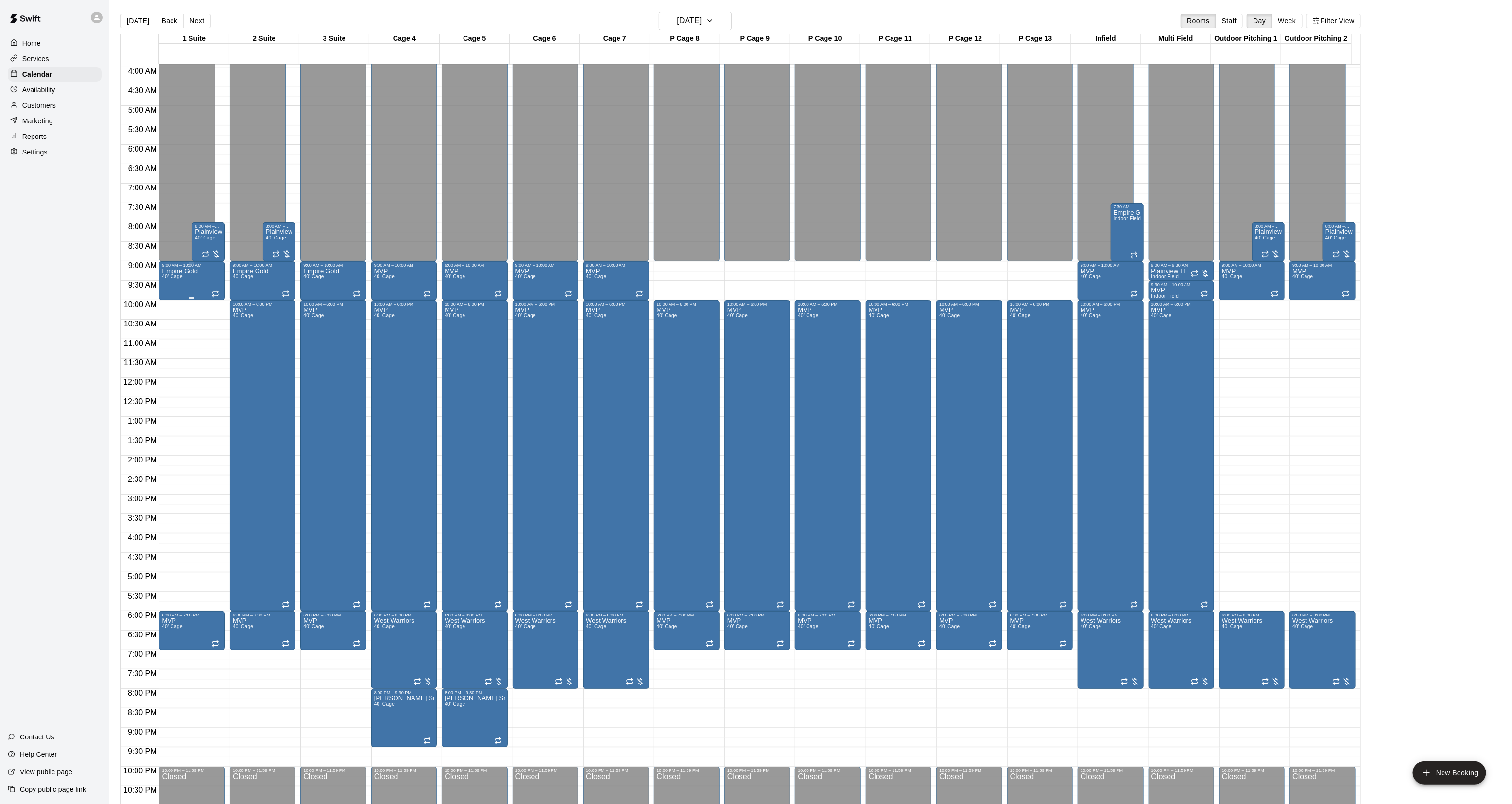
click at [173, 286] on div "Empire Gold 40' Cage" at bounding box center [180, 670] width 36 height 804
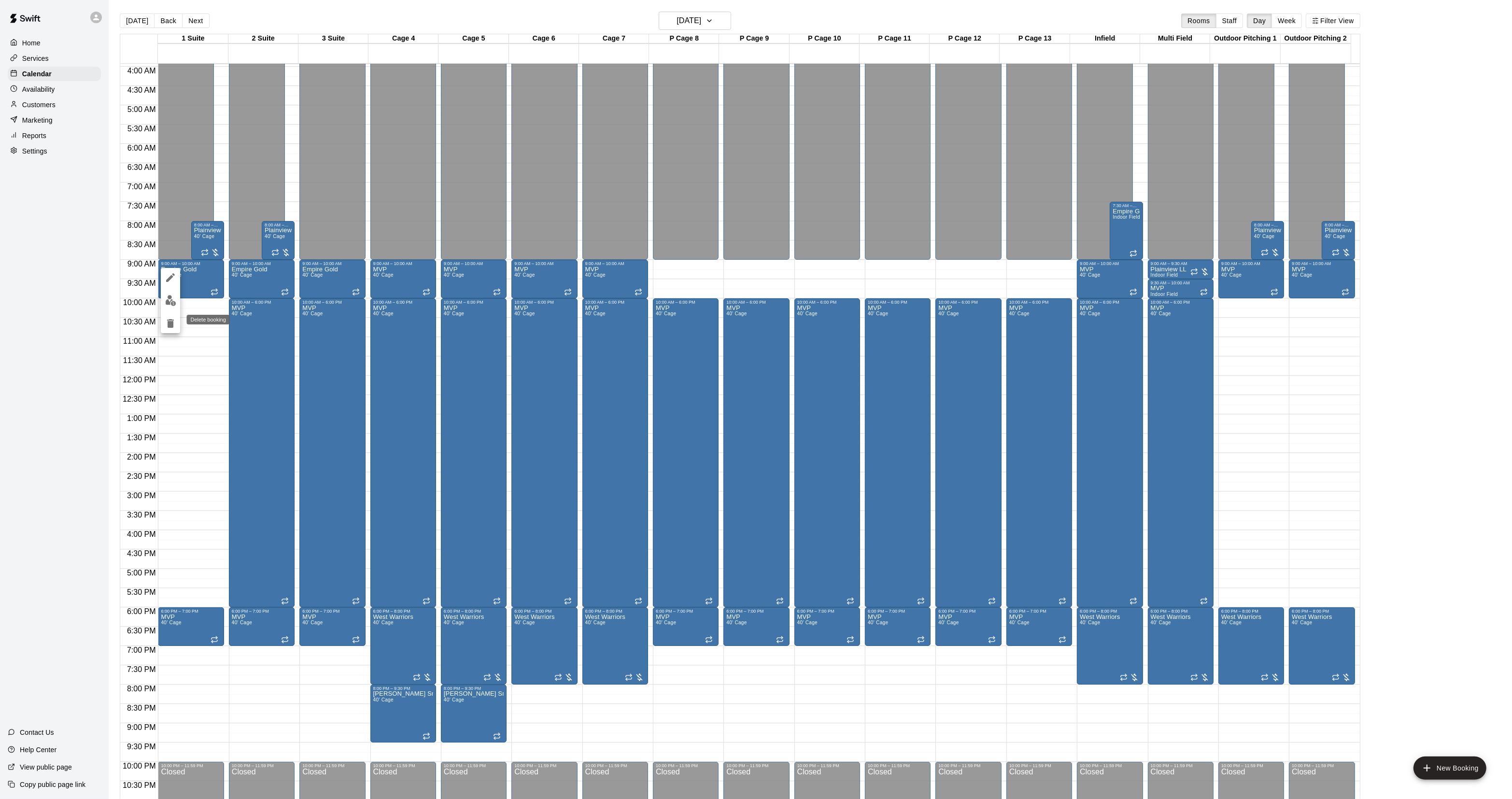
click at [184, 342] on div at bounding box center [756, 399] width 1512 height 799
drag, startPoint x: 170, startPoint y: 318, endPoint x: 185, endPoint y: 320, distance: 15.1
click at [172, 320] on icon "delete" at bounding box center [171, 324] width 12 height 12
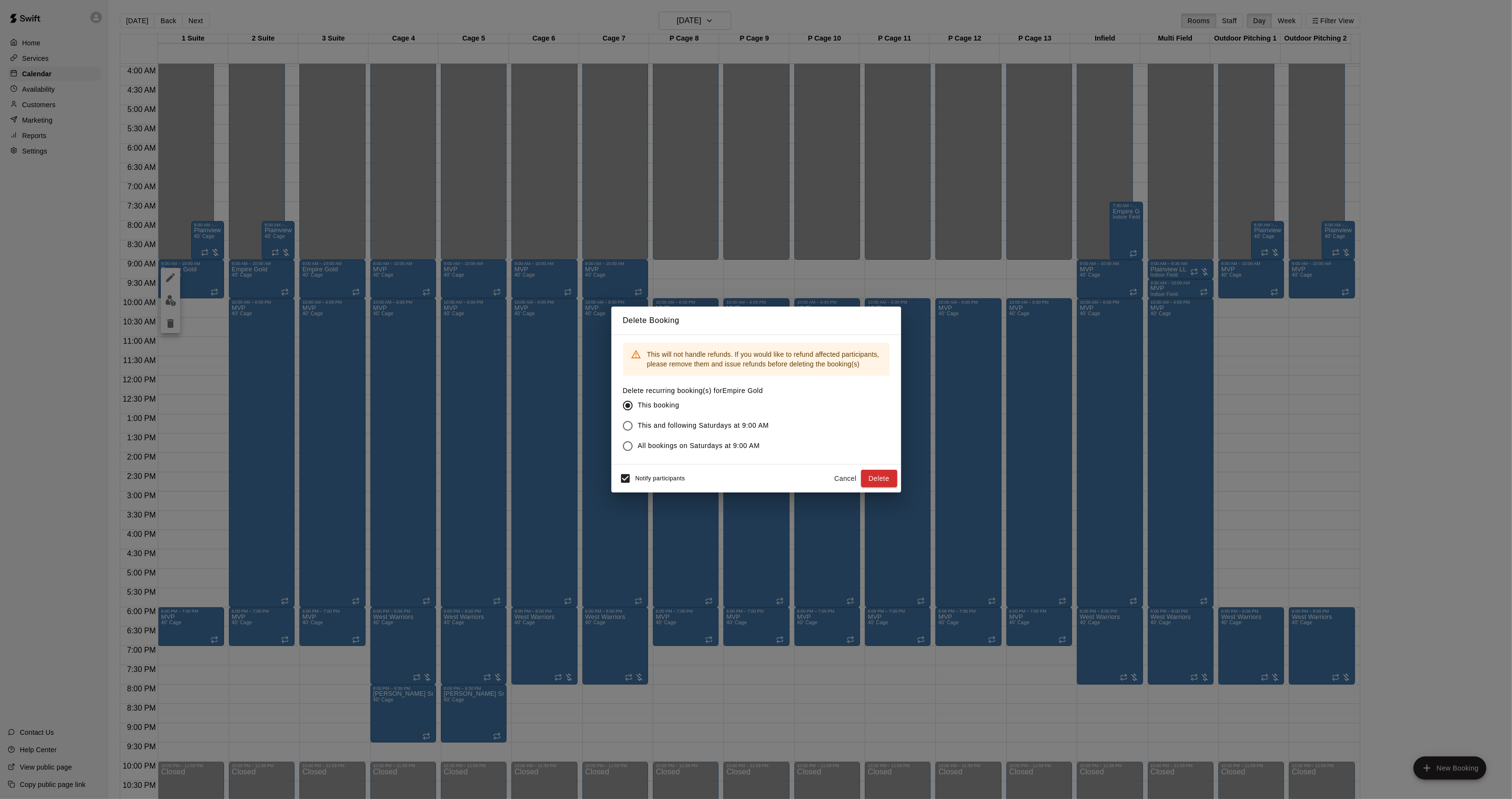
drag, startPoint x: 651, startPoint y: 421, endPoint x: 708, endPoint y: 445, distance: 61.8
click at [651, 422] on span "This and following Saturdays at 9:00 AM" at bounding box center [703, 425] width 131 height 10
click at [881, 476] on button "Delete" at bounding box center [878, 479] width 36 height 18
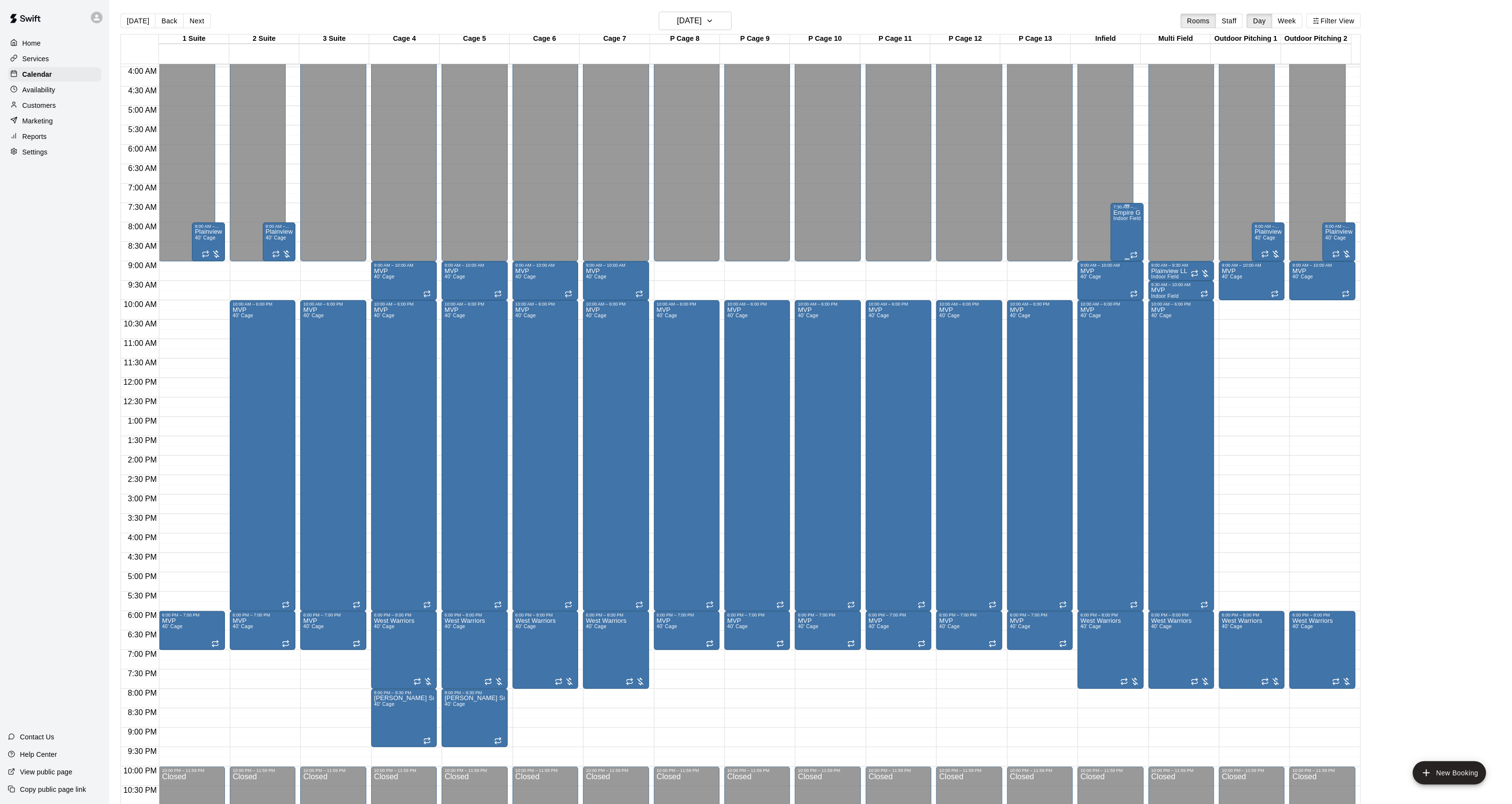
click at [1122, 231] on div "Empire [GEOGRAPHIC_DATA][PERSON_NAME]" at bounding box center [1128, 611] width 27 height 804
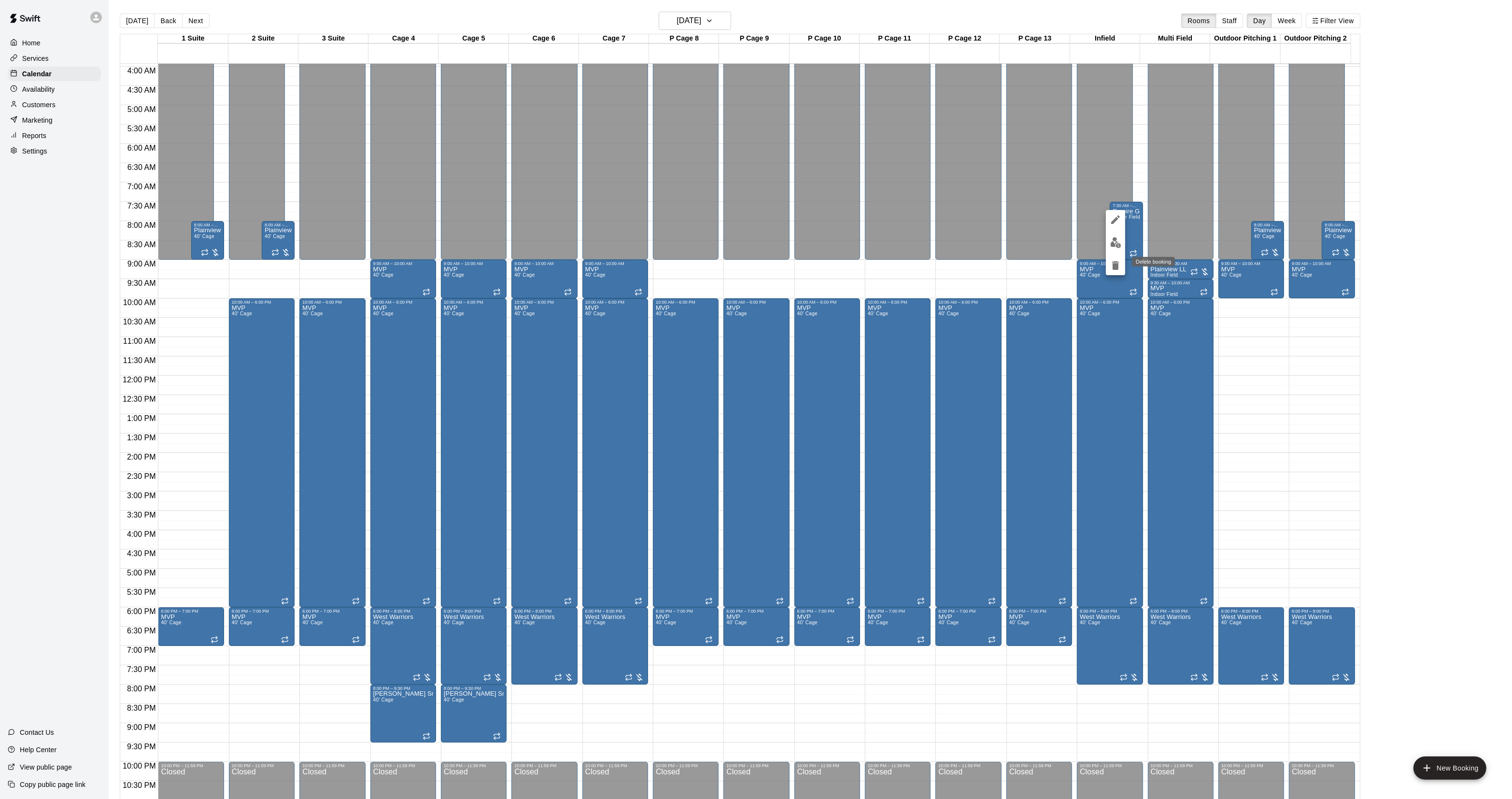
click at [1108, 269] on button "delete" at bounding box center [1115, 265] width 20 height 20
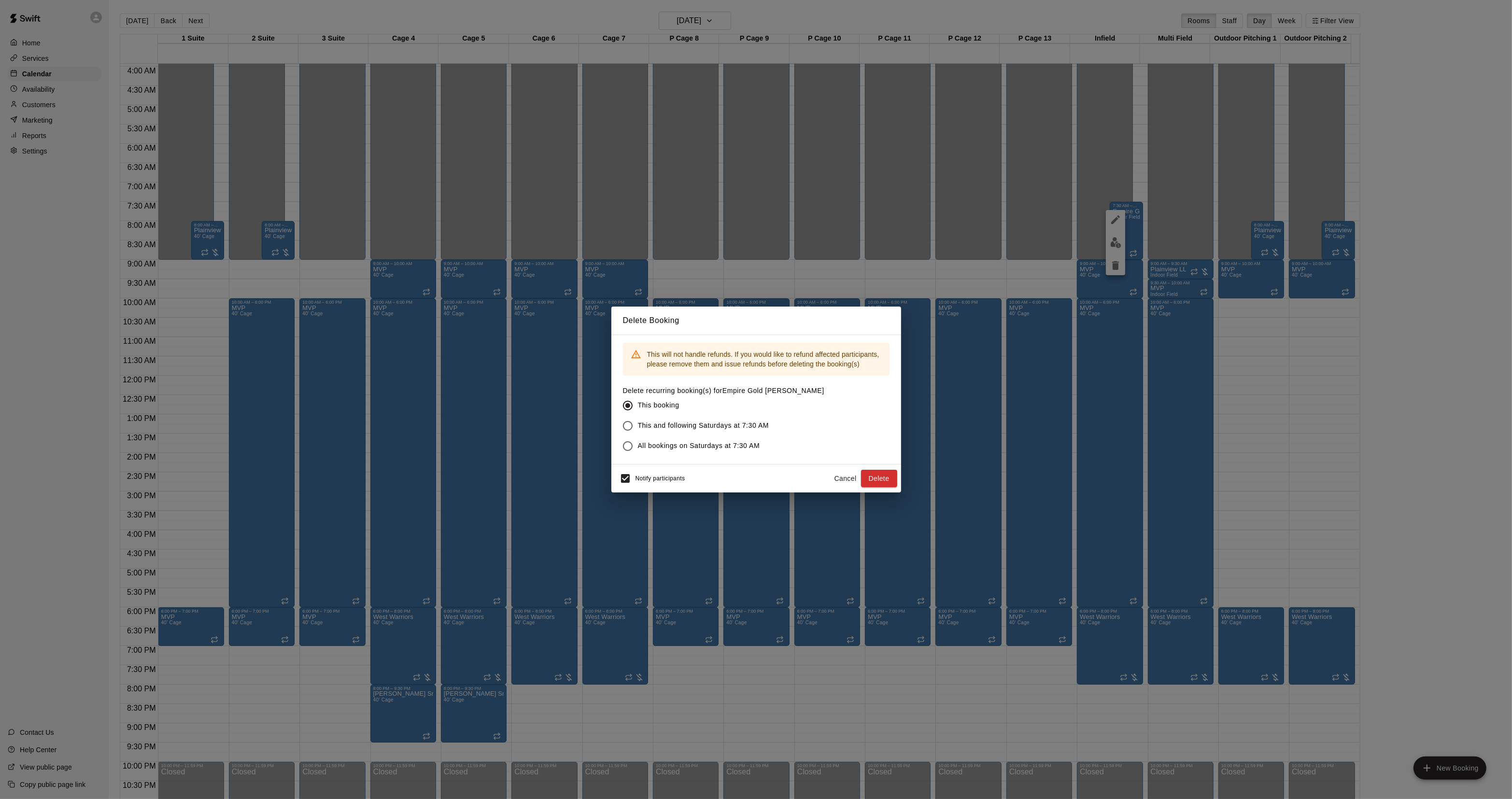
drag, startPoint x: 669, startPoint y: 429, endPoint x: 722, endPoint y: 440, distance: 54.1
click at [670, 429] on span "This and following Saturdays at 7:30 AM" at bounding box center [703, 425] width 131 height 10
click at [874, 479] on button "Delete" at bounding box center [878, 479] width 36 height 18
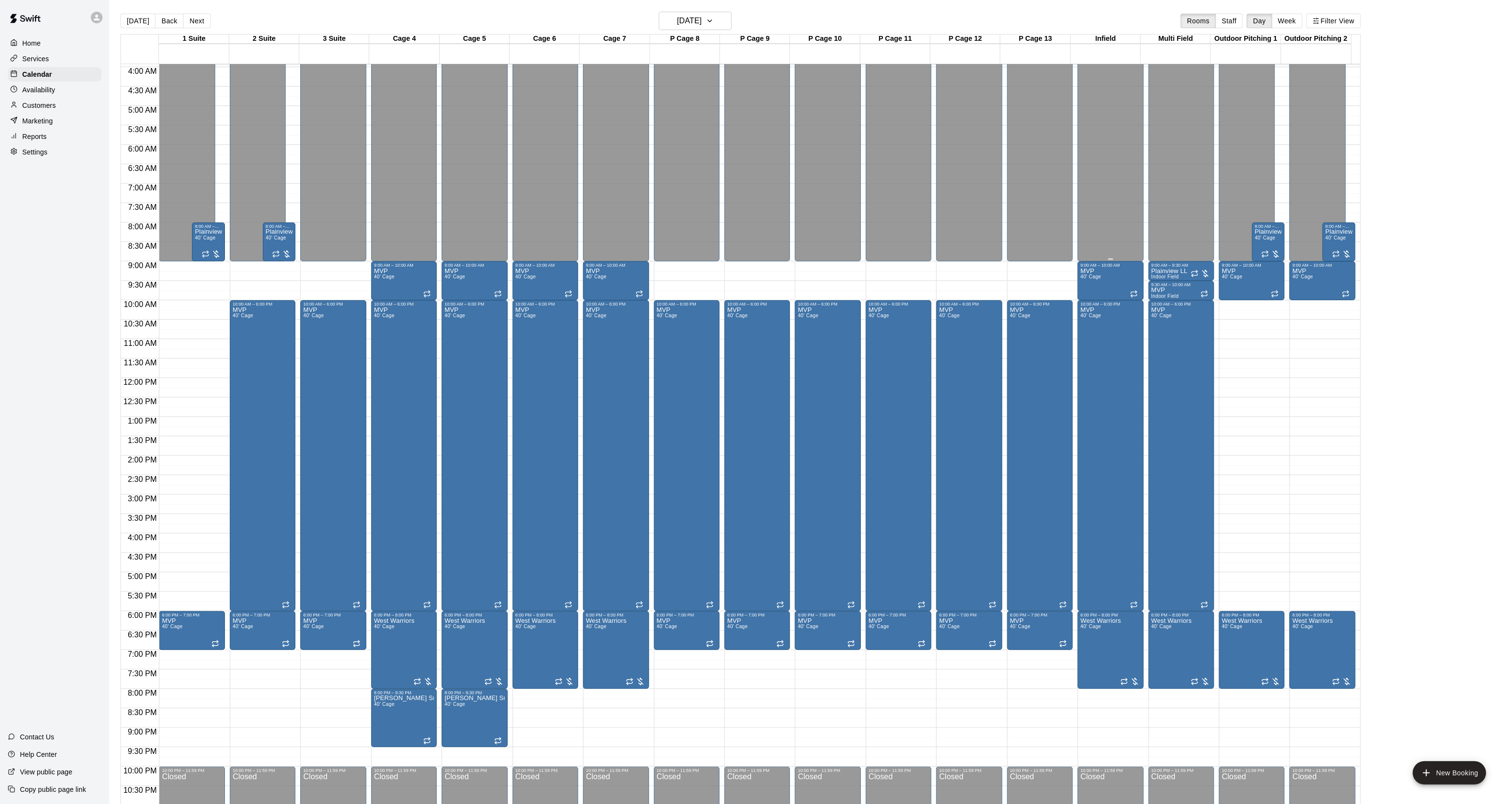
click at [1109, 229] on div "Closed" at bounding box center [1110, 91] width 60 height 347
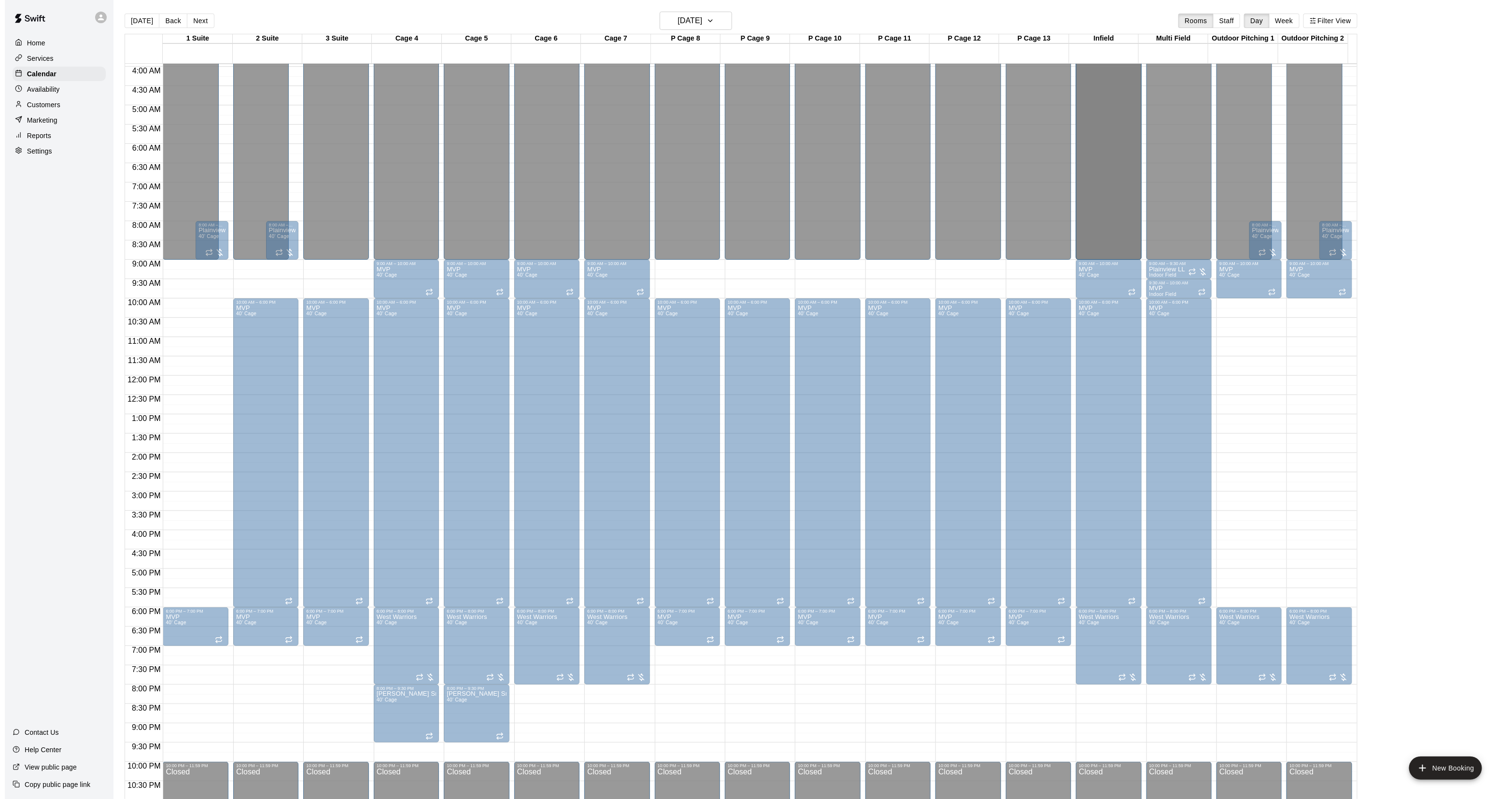
scroll to position [0, 0]
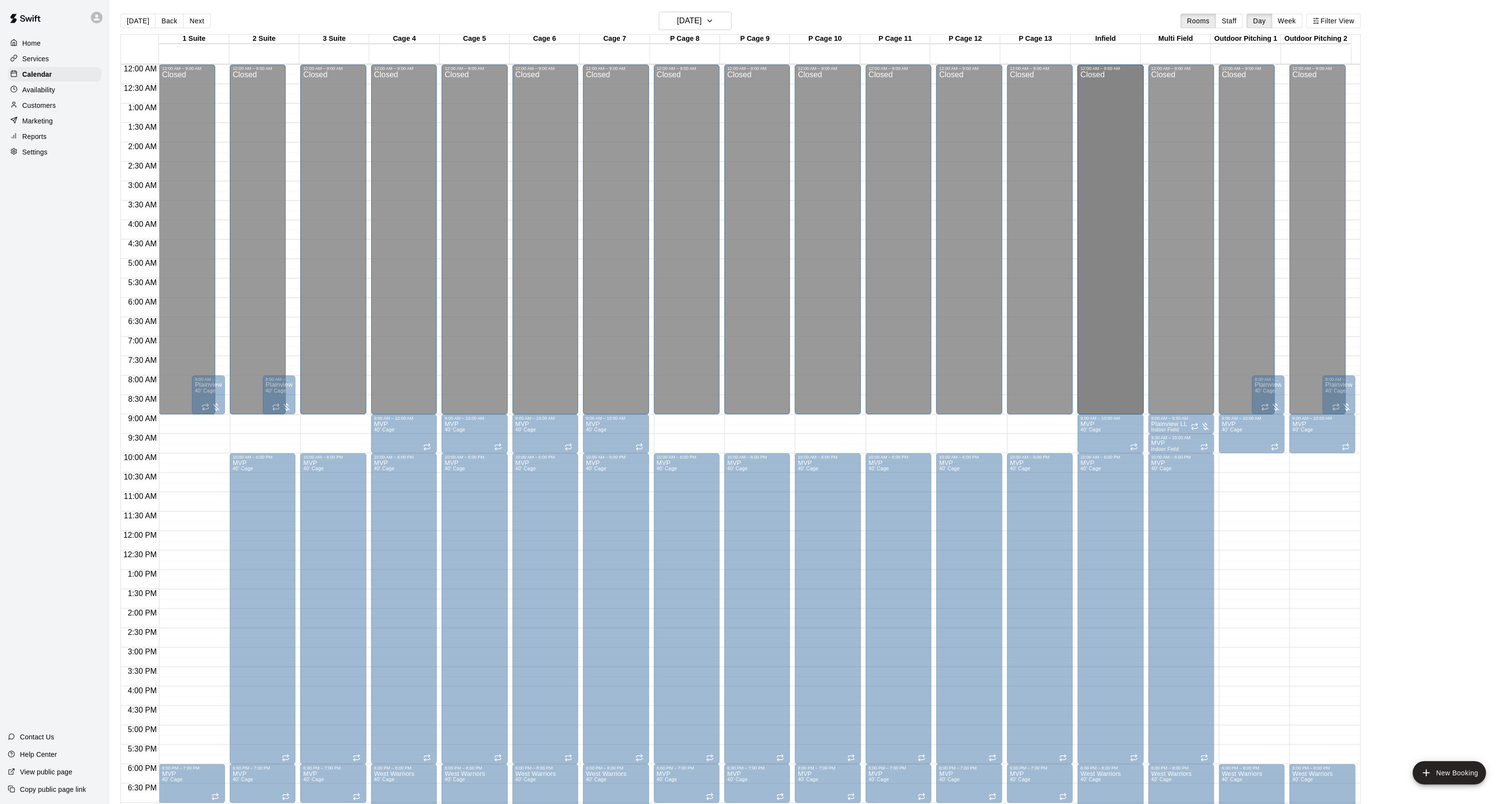
drag, startPoint x: 1103, startPoint y: 229, endPoint x: 1101, endPoint y: 242, distance: 13.2
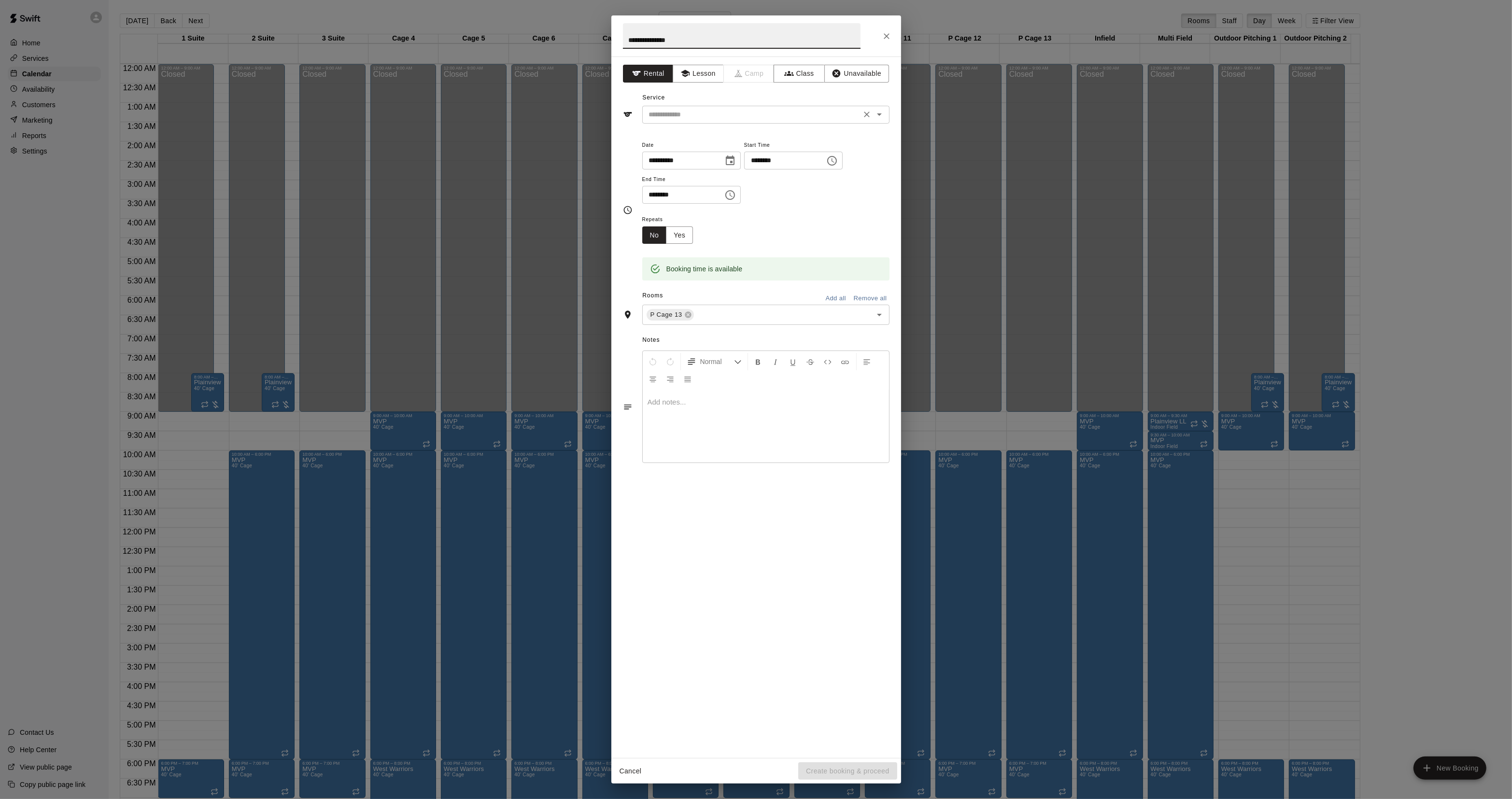
click at [677, 123] on div "​" at bounding box center [766, 114] width 247 height 18
type input "**********"
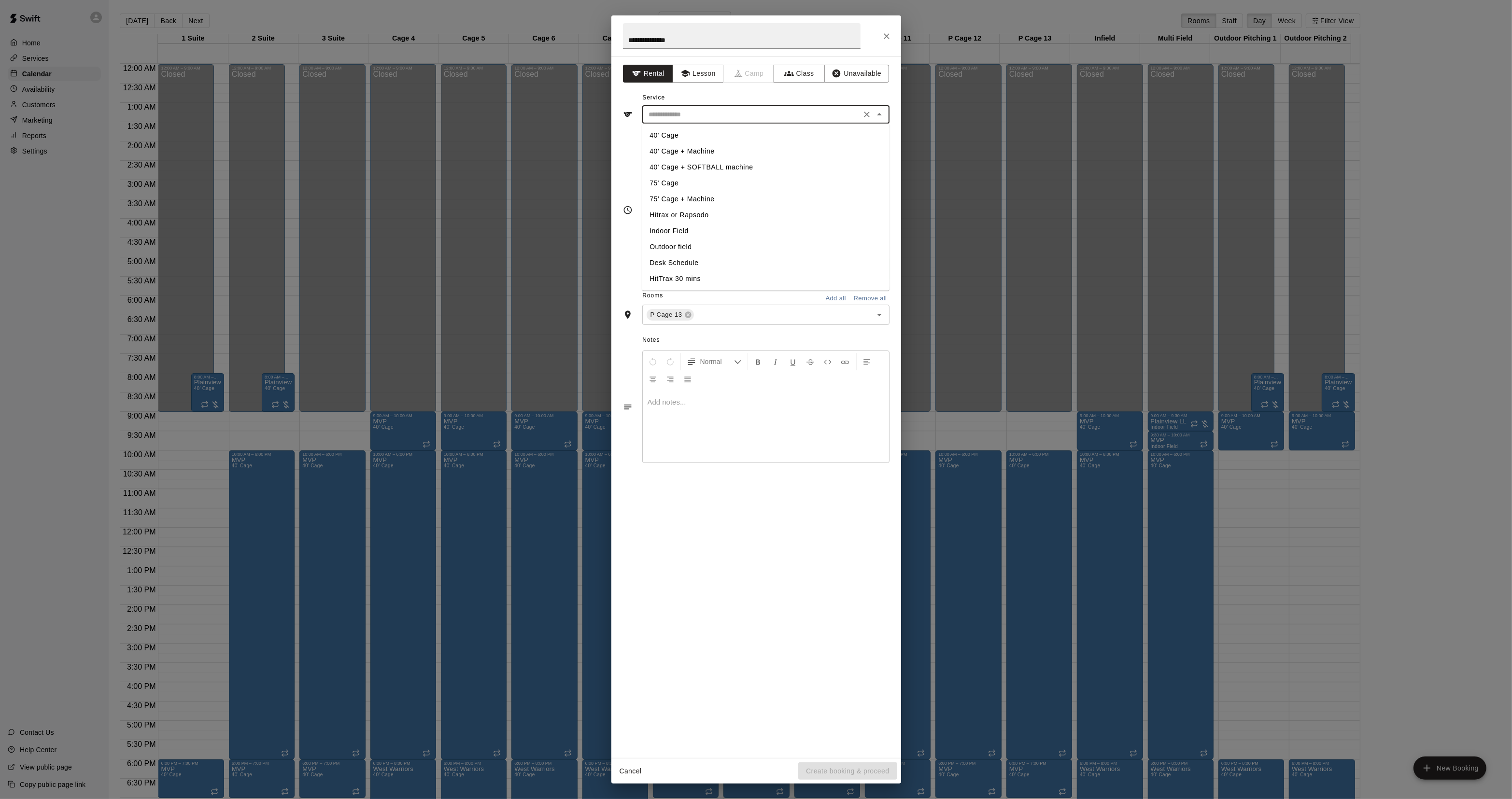
click at [666, 226] on li "Indoor Field" at bounding box center [765, 231] width 247 height 16
type input "**********"
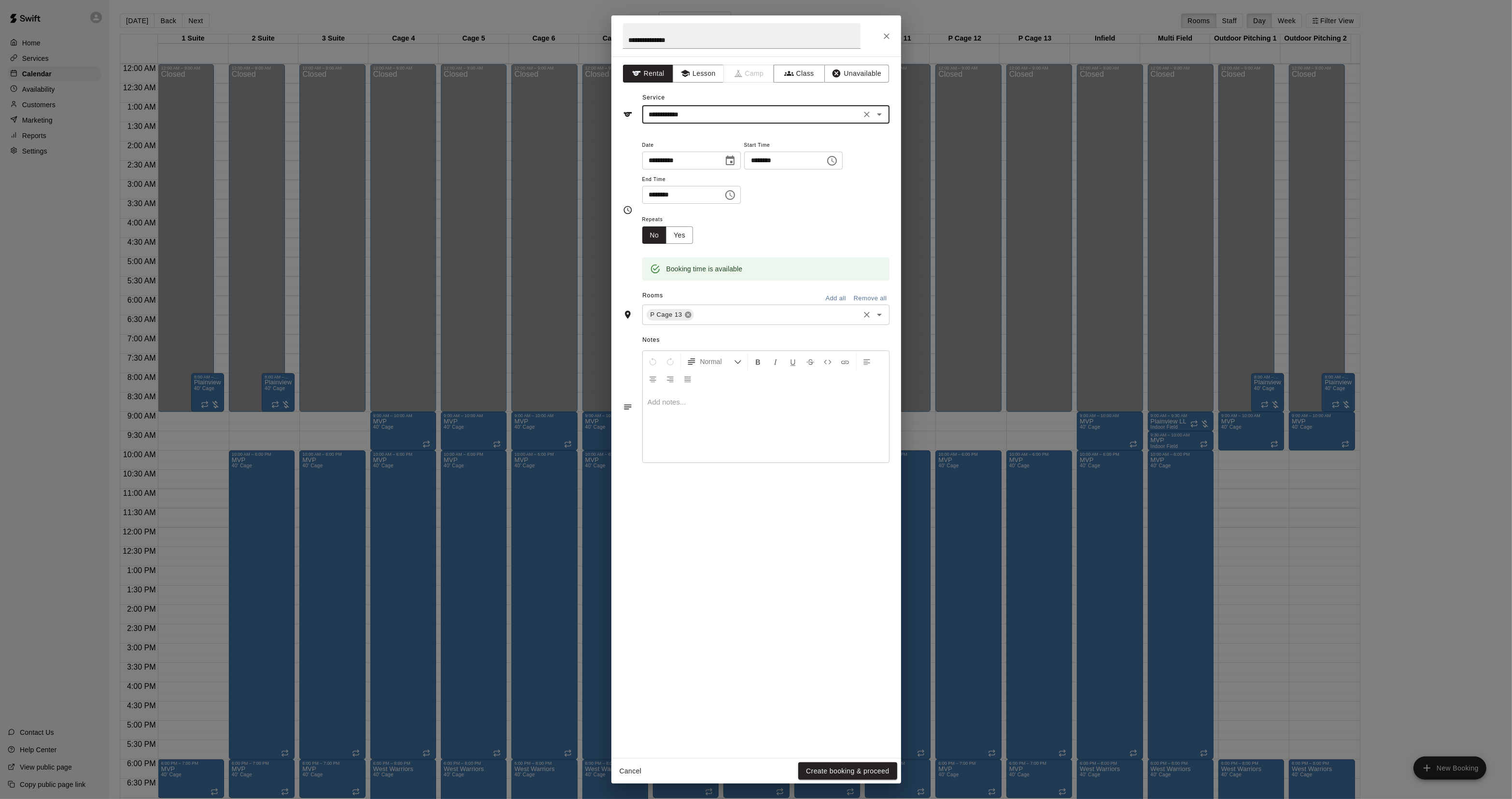
click at [687, 314] on icon at bounding box center [687, 315] width 7 height 7
click at [675, 282] on input "text" at bounding box center [758, 277] width 225 height 12
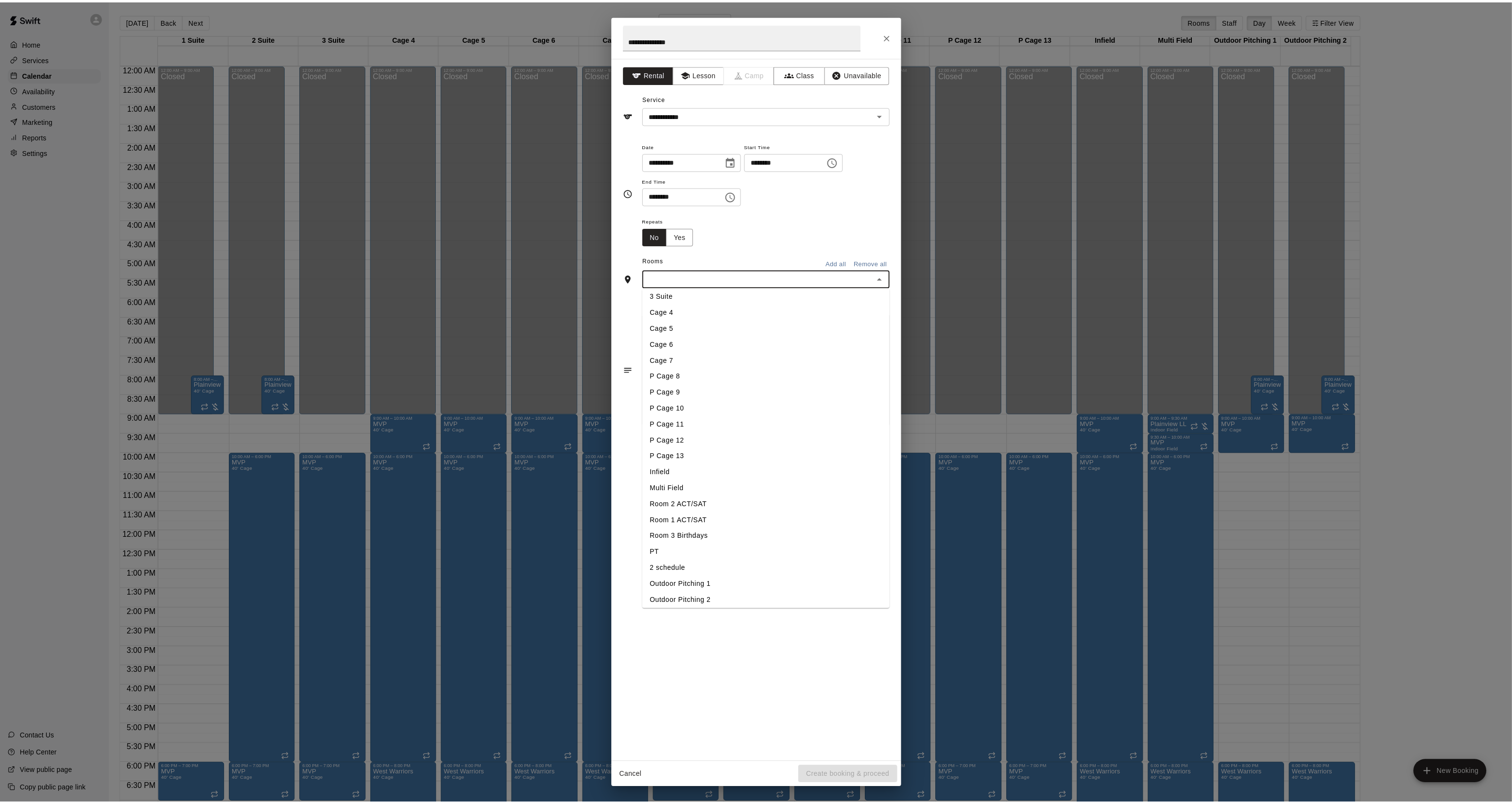
scroll to position [70, 0]
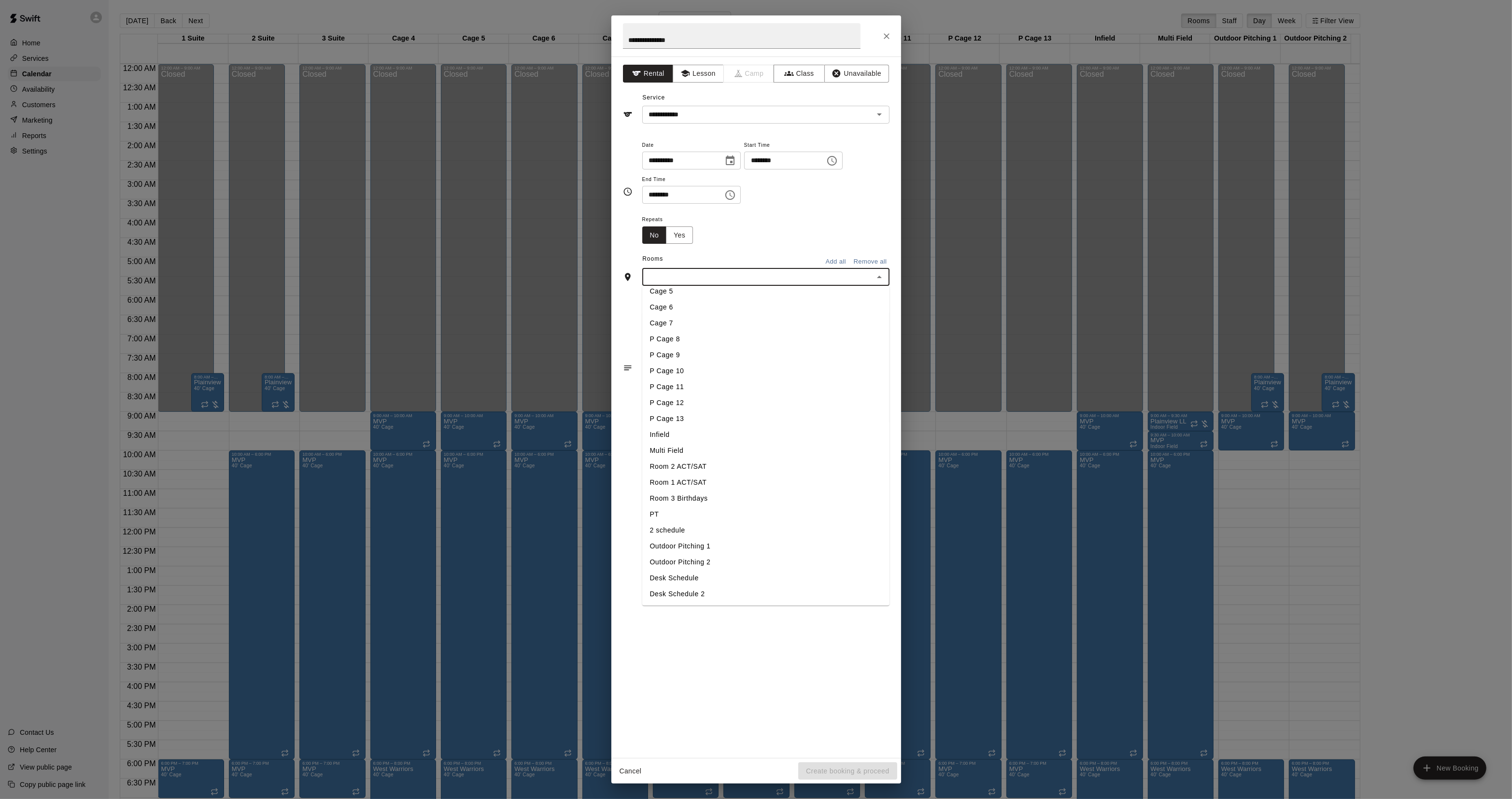
click at [670, 429] on li "Infield" at bounding box center [766, 435] width 247 height 16
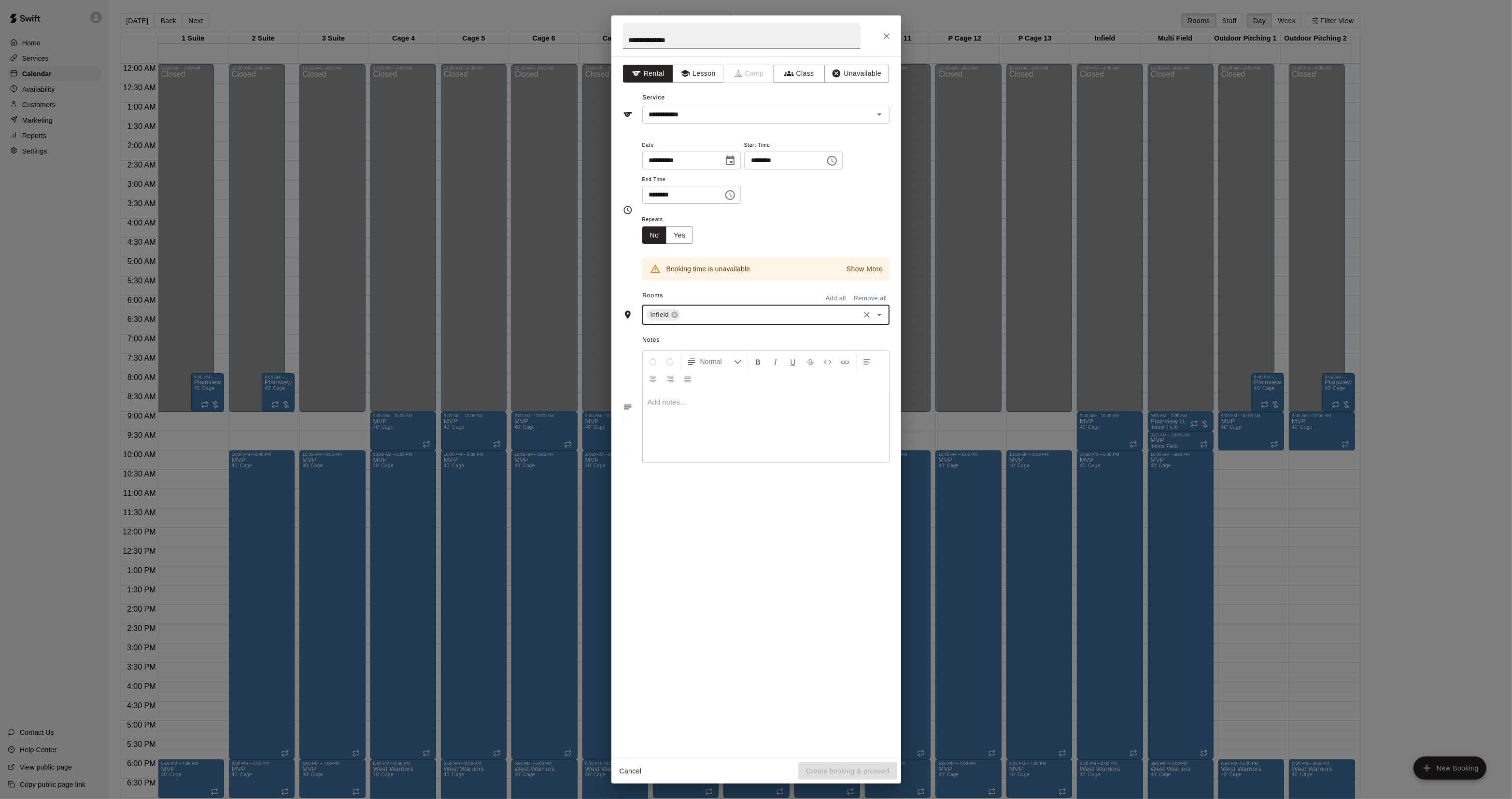
click at [855, 269] on p "Show More" at bounding box center [865, 269] width 37 height 10
click at [768, 157] on input "********" at bounding box center [781, 161] width 74 height 18
type input "********"
drag, startPoint x: 663, startPoint y: 196, endPoint x: 671, endPoint y: 190, distance: 10.0
click at [664, 196] on input "********" at bounding box center [679, 195] width 74 height 18
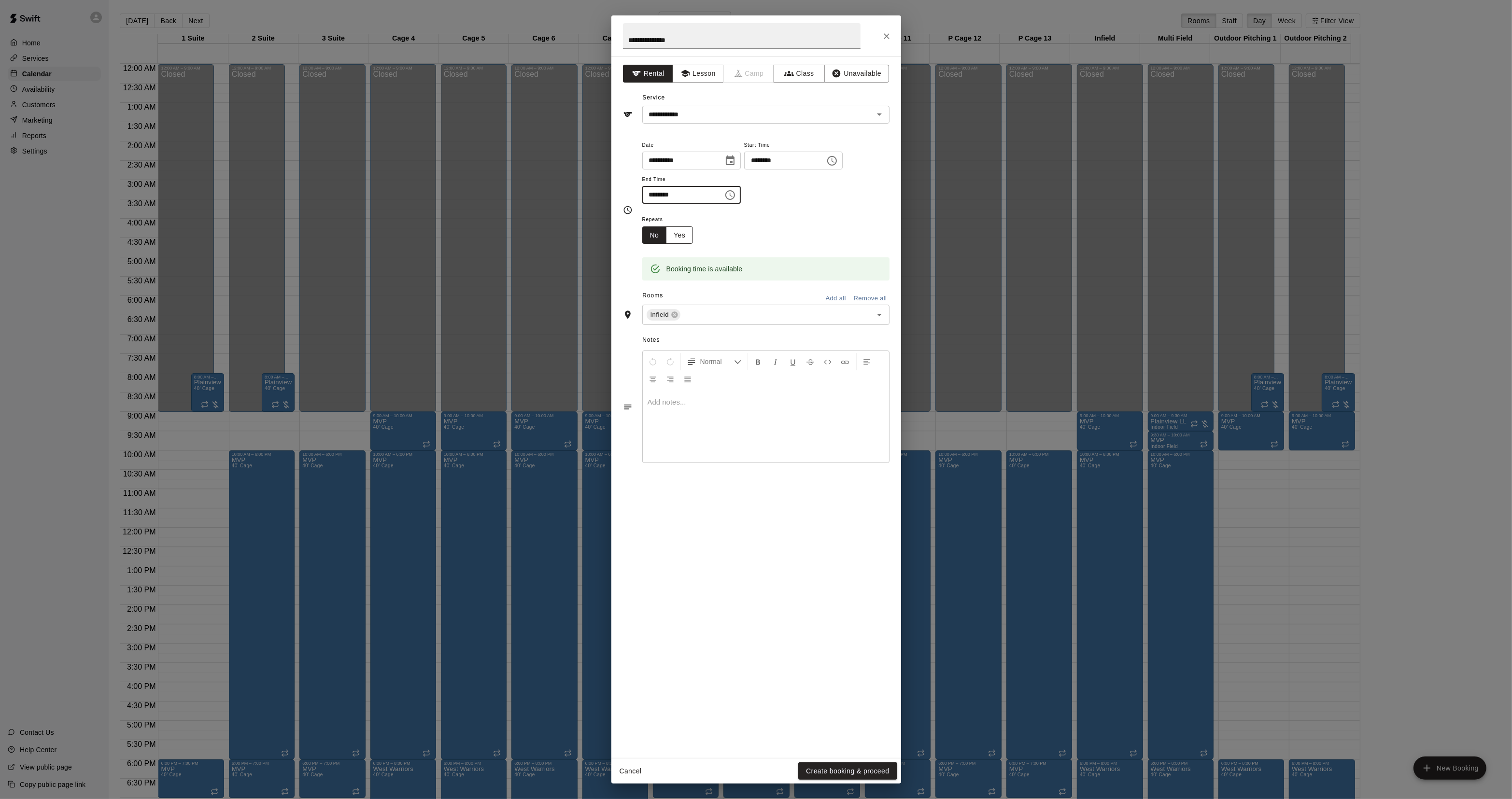
type input "********"
click at [686, 240] on button "Yes" at bounding box center [680, 235] width 27 height 18
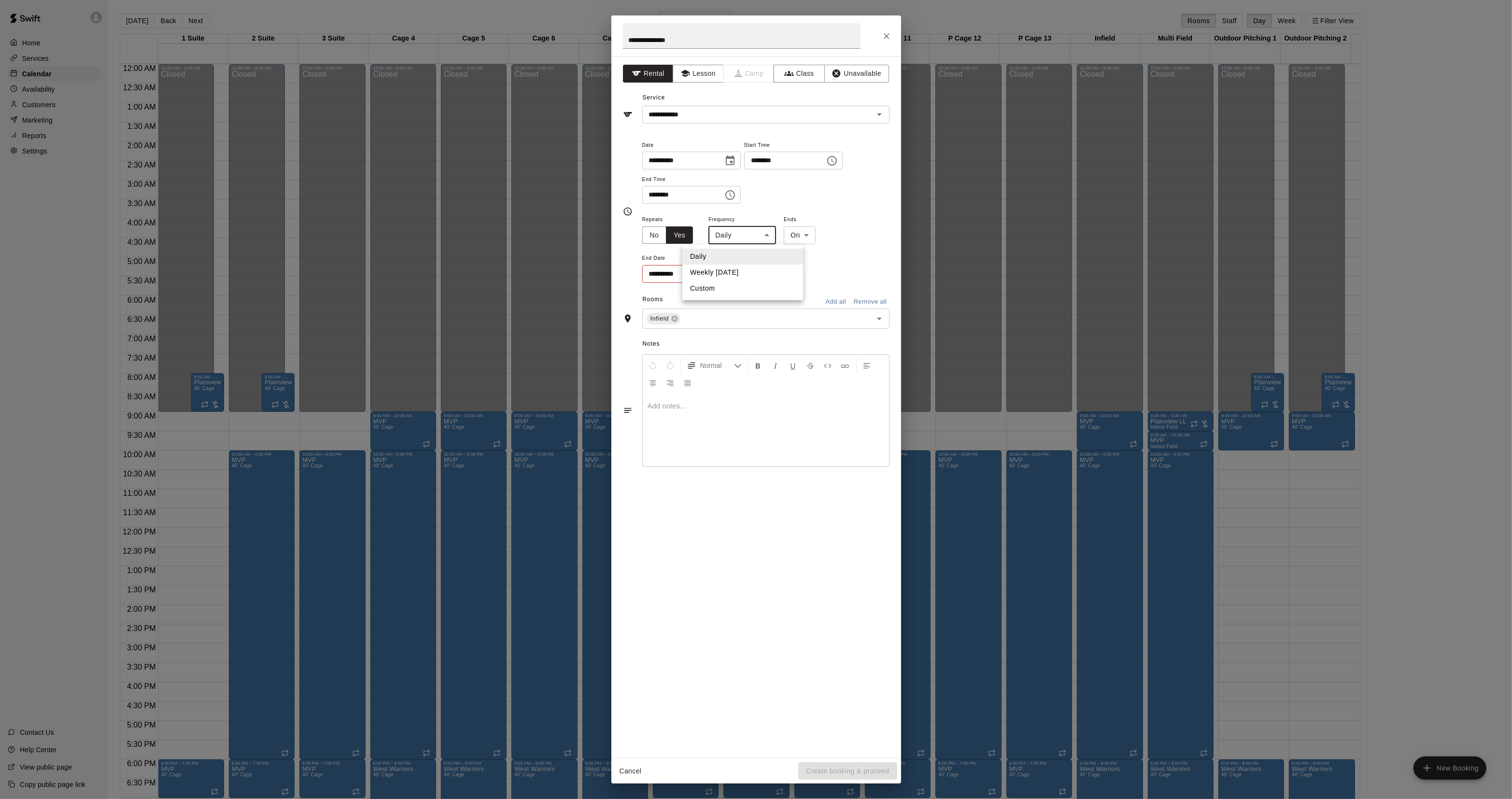
click at [730, 237] on body "Home Services Calendar Availability Customers Marketing Reports Settings Contac…" at bounding box center [756, 407] width 1512 height 814
click at [724, 273] on li "Weekly [DATE]" at bounding box center [743, 272] width 121 height 16
click at [841, 215] on div "**********" at bounding box center [766, 249] width 247 height 71
click at [762, 240] on body "Home Services Calendar Availability Customers Marketing Reports Settings Contac…" at bounding box center [756, 407] width 1512 height 814
click at [809, 251] on li "Daily" at bounding box center [752, 256] width 121 height 16
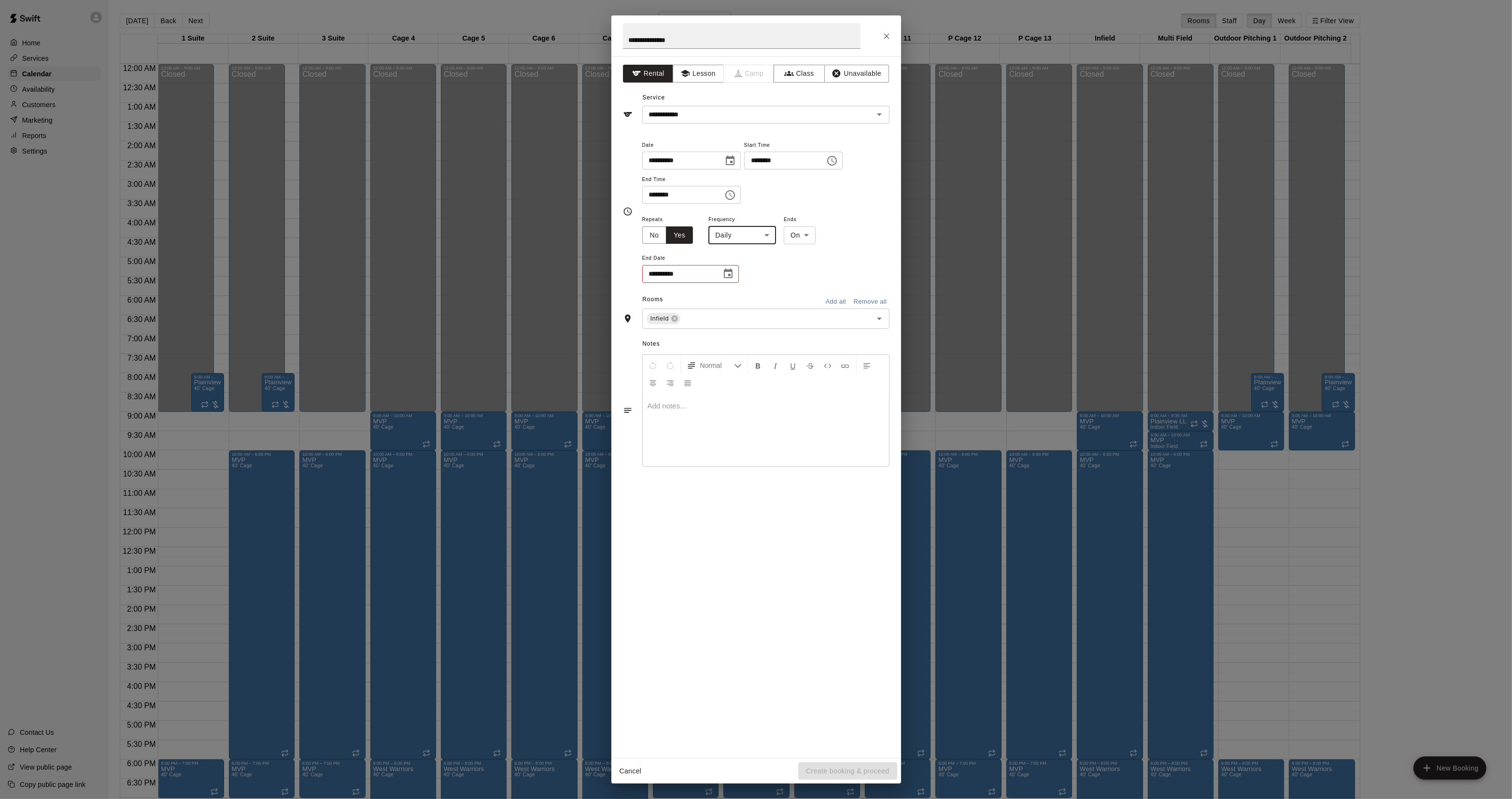
click at [746, 238] on body "Home Services Calendar Availability Customers Marketing Reports Settings Contac…" at bounding box center [756, 407] width 1512 height 814
click at [739, 274] on li "Weekly [DATE]" at bounding box center [743, 272] width 121 height 16
type input "******"
click at [829, 239] on body "Home Services Calendar Availability Customers Marketing Reports Settings Contac…" at bounding box center [756, 407] width 1512 height 814
click at [819, 274] on li "After" at bounding box center [817, 272] width 31 height 16
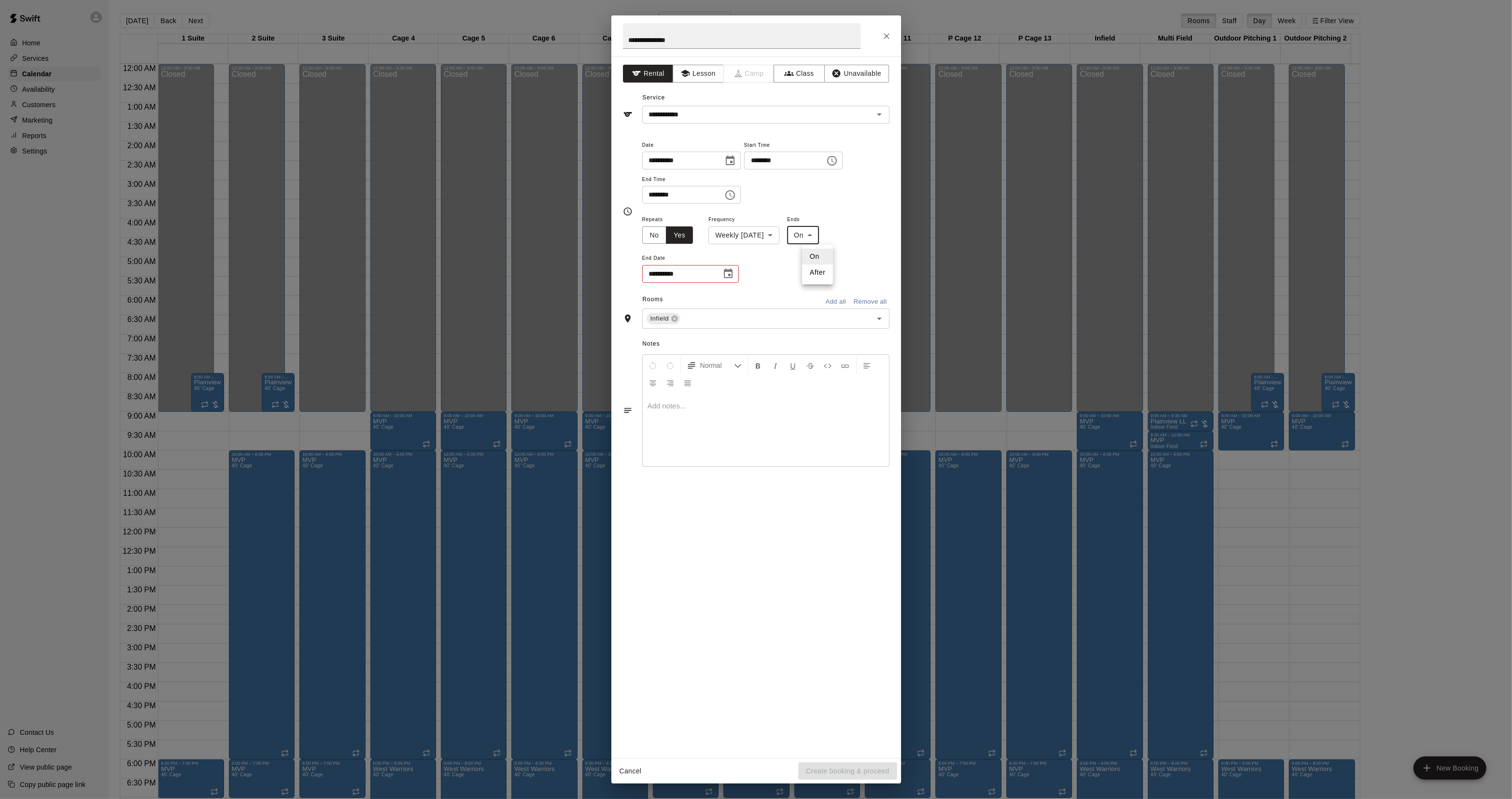
type input "*****"
click at [684, 274] on input "*" at bounding box center [667, 274] width 50 height 18
click at [692, 274] on input "*" at bounding box center [667, 274] width 50 height 18
click at [664, 278] on input "*" at bounding box center [667, 274] width 50 height 18
type input "**"
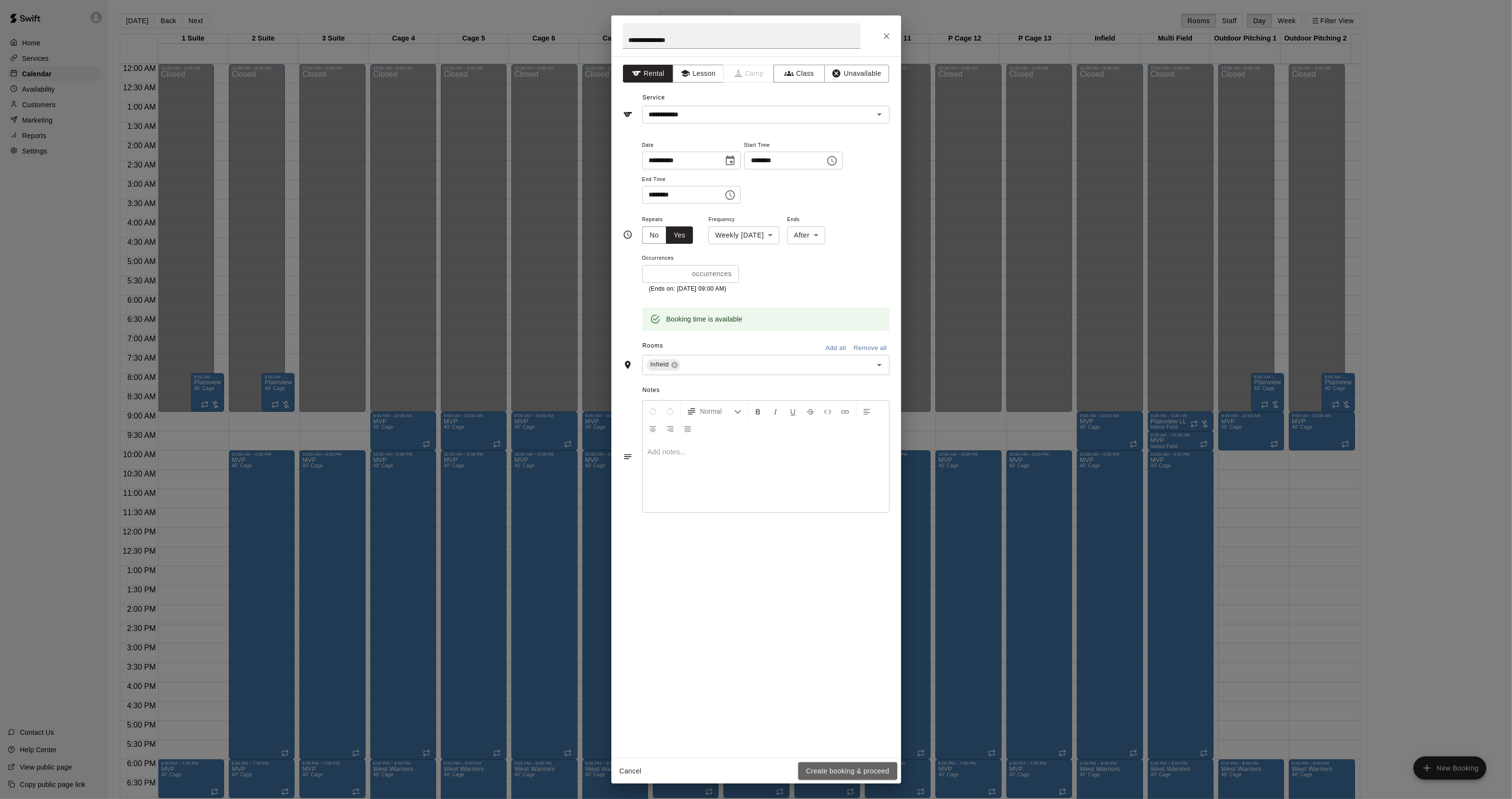
click at [832, 765] on button "Create booking & proceed" at bounding box center [848, 771] width 98 height 18
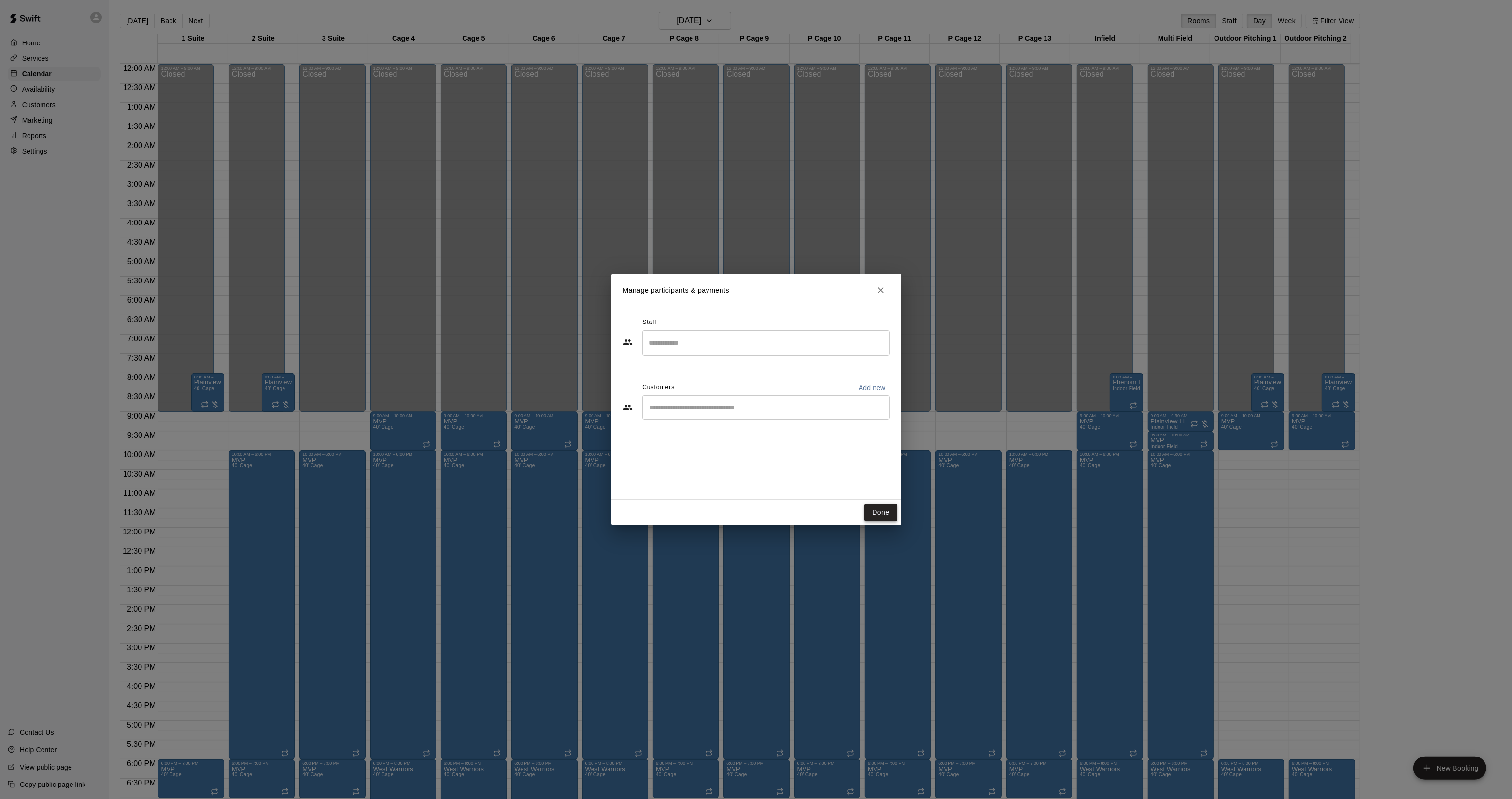
click at [880, 507] on button "Done" at bounding box center [880, 512] width 33 height 18
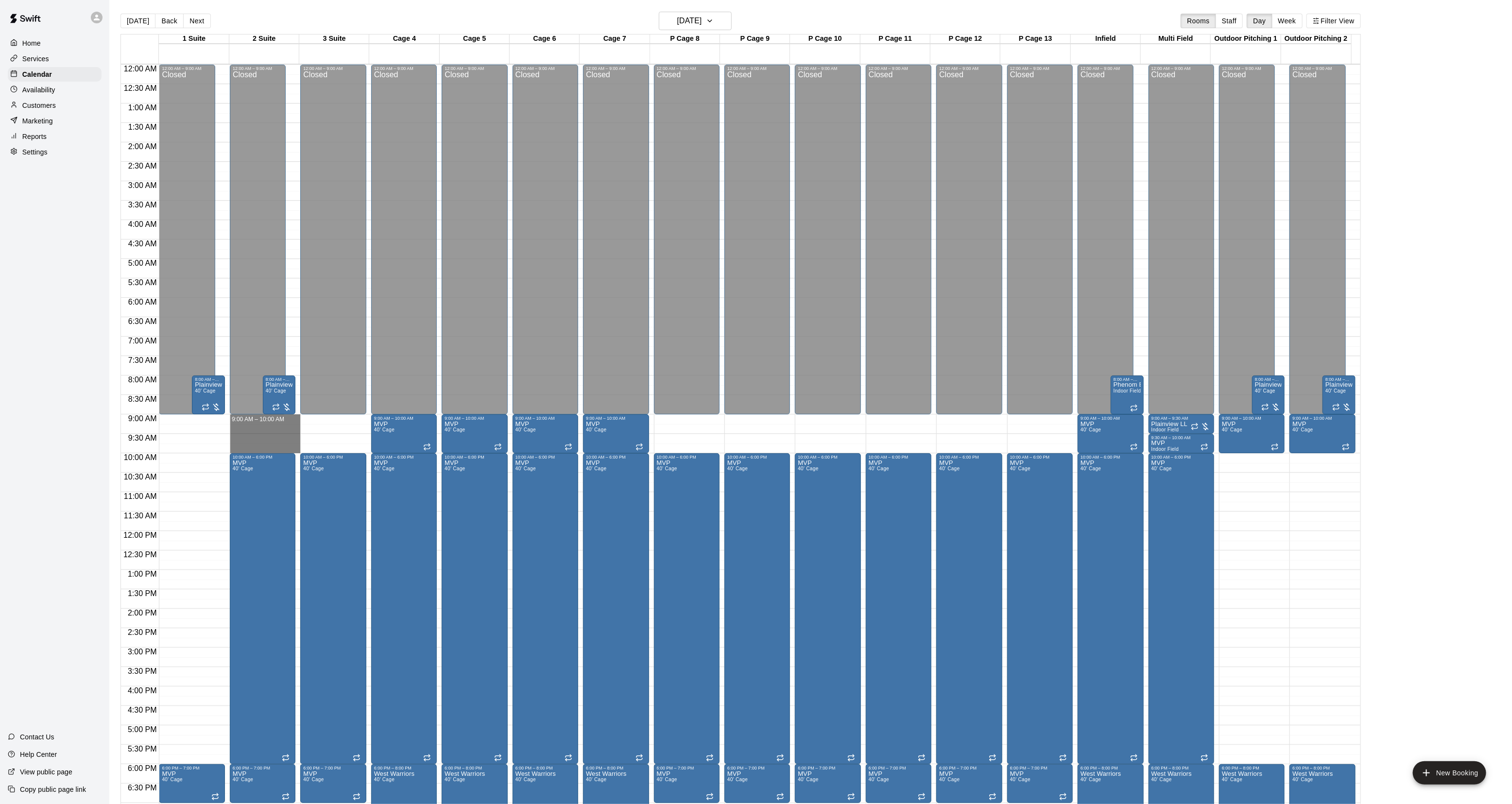
drag, startPoint x: 250, startPoint y: 423, endPoint x: 247, endPoint y: 449, distance: 26.2
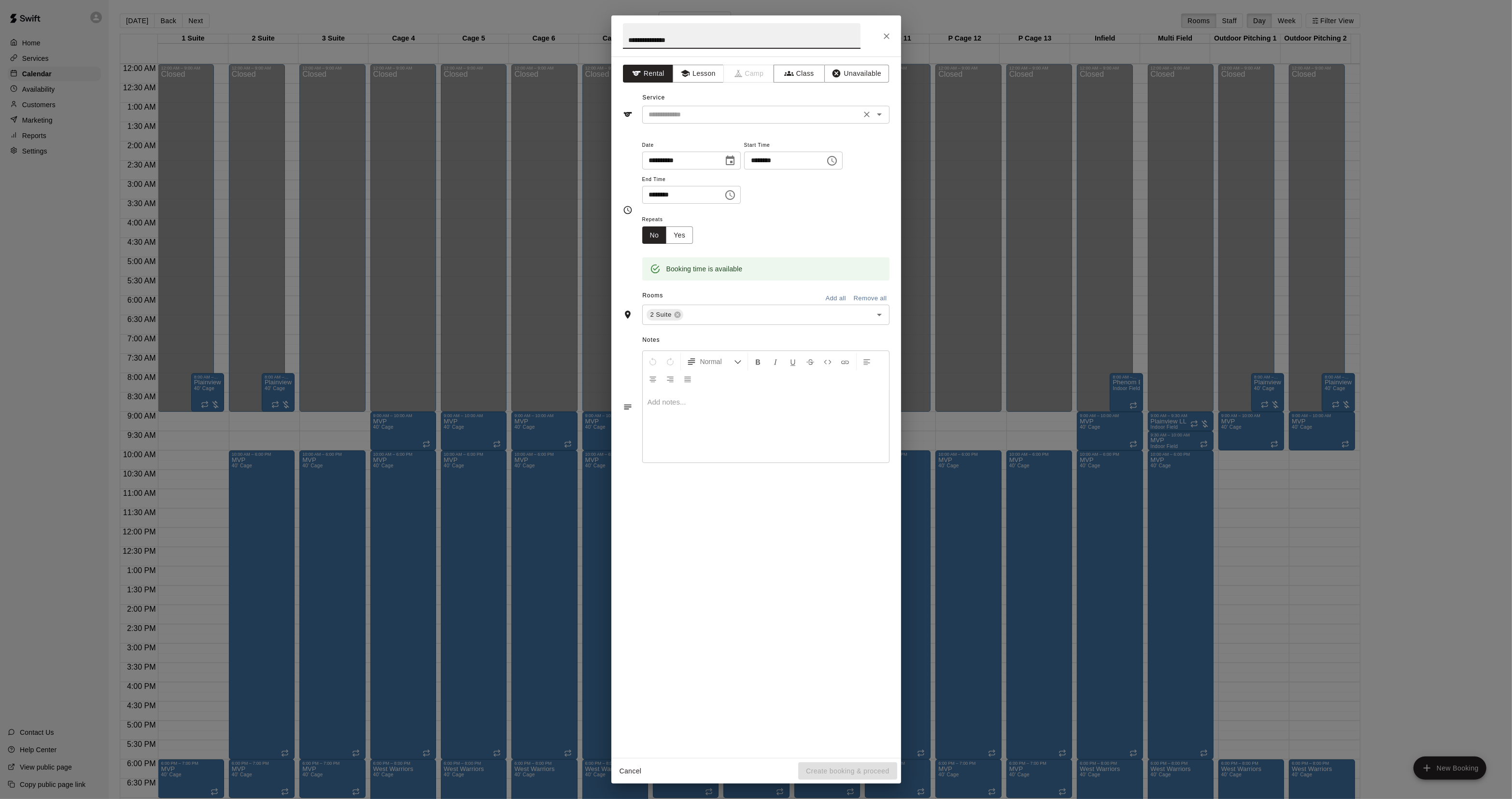
type input "**********"
click at [726, 120] on input "text" at bounding box center [752, 114] width 213 height 12
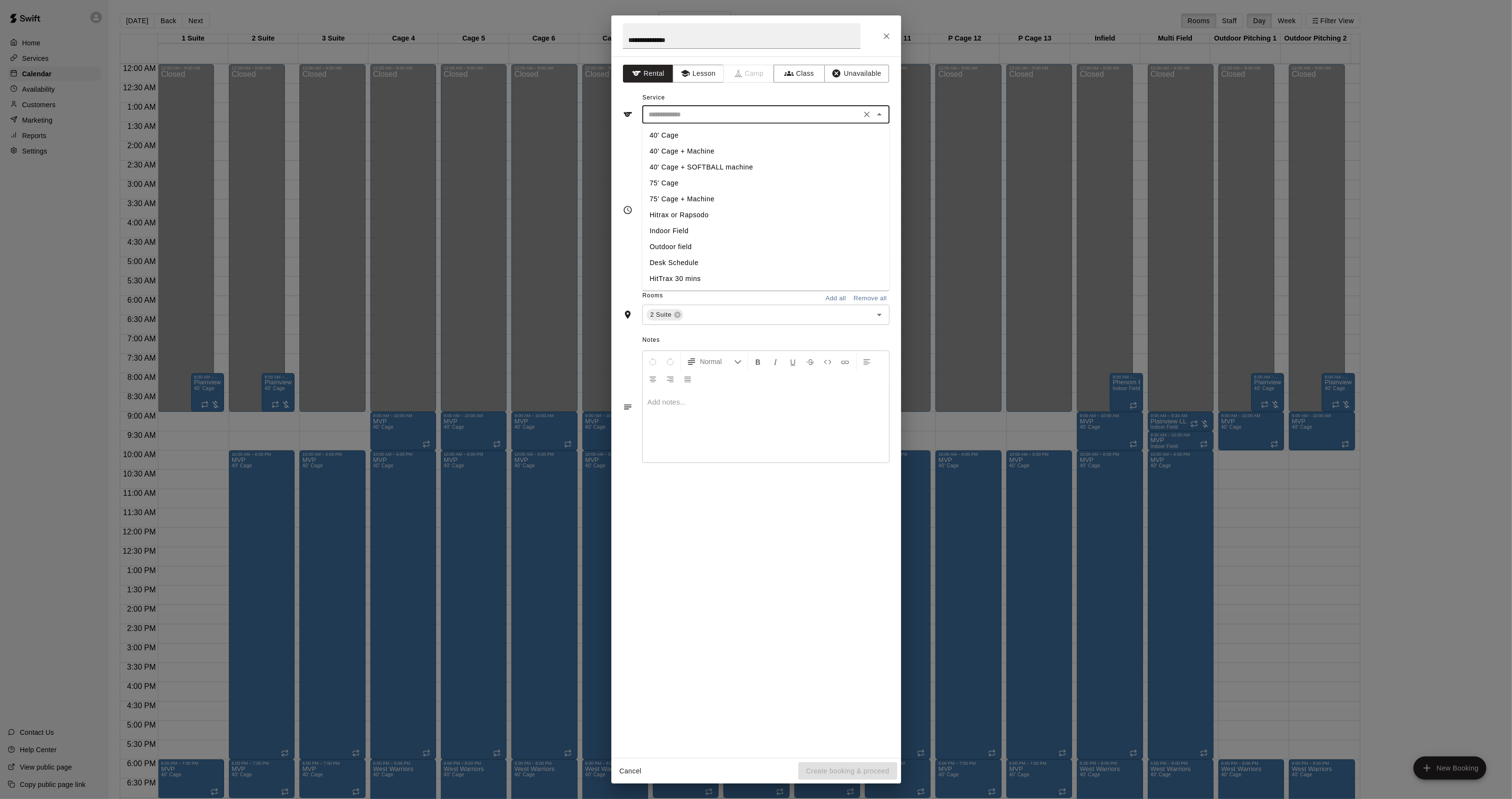
click at [669, 140] on li "40' Cage" at bounding box center [765, 135] width 247 height 16
type input "********"
click at [687, 320] on input "text" at bounding box center [771, 315] width 173 height 12
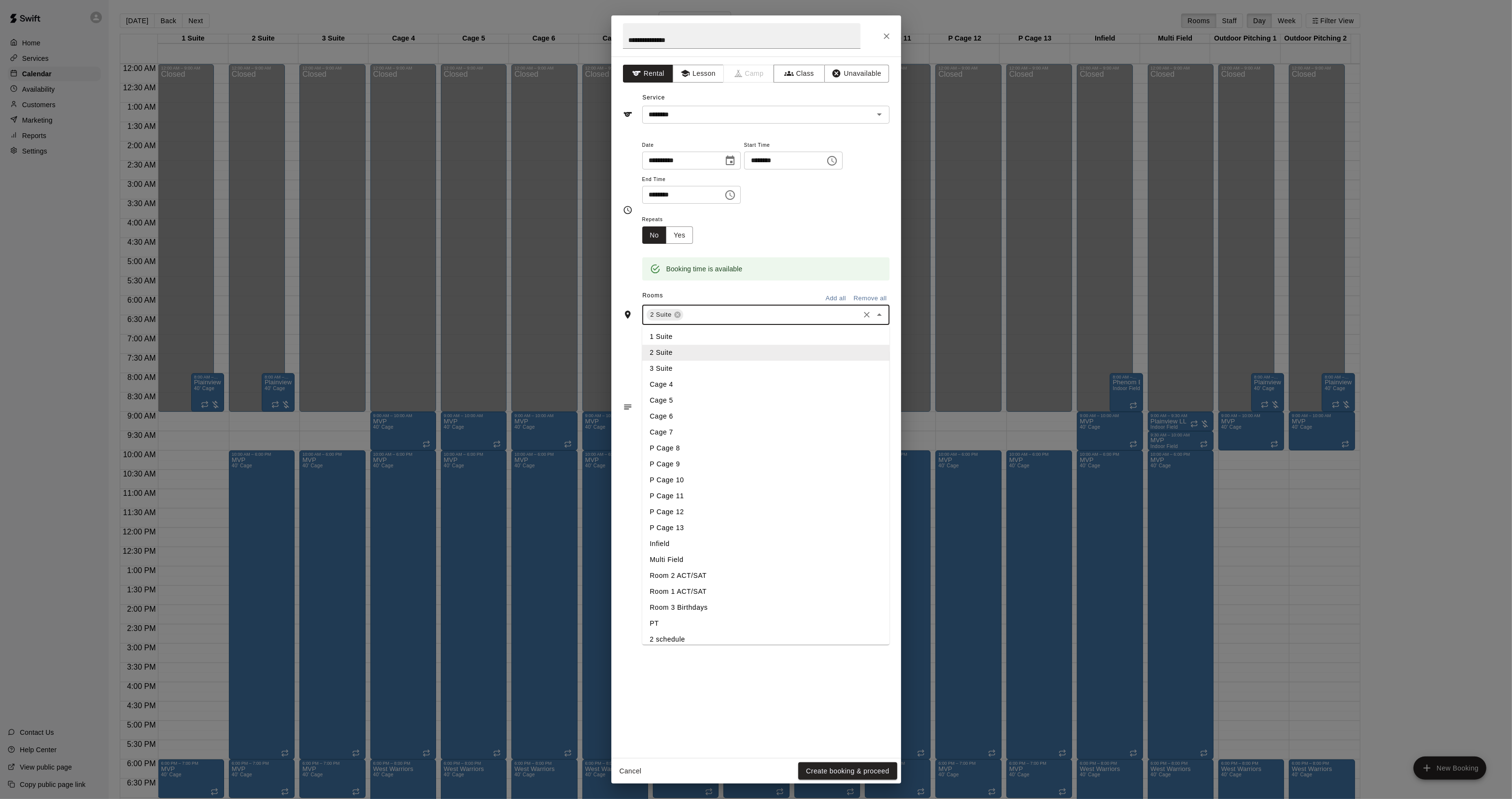
click at [676, 368] on li "3 Suite" at bounding box center [766, 369] width 247 height 16
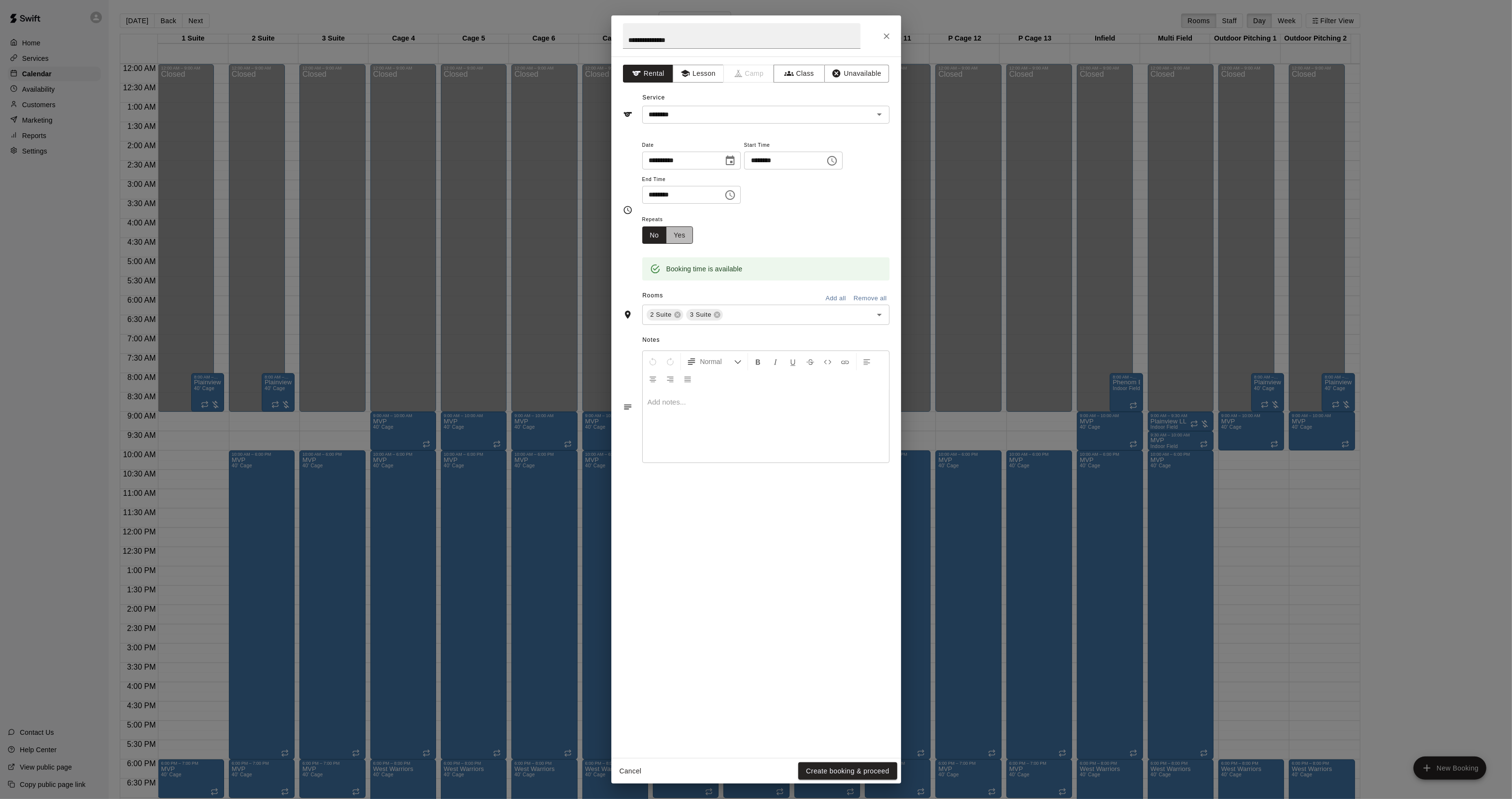
click at [684, 243] on button "Yes" at bounding box center [680, 235] width 27 height 18
click at [714, 239] on body "Home Services Calendar Availability Customers Marketing Reports Settings Contac…" at bounding box center [756, 407] width 1512 height 814
click at [727, 270] on li "Weekly [DATE]" at bounding box center [743, 272] width 121 height 16
type input "******"
click at [812, 241] on body "Home Services Calendar Availability Customers Marketing Reports Settings Contac…" at bounding box center [756, 407] width 1512 height 814
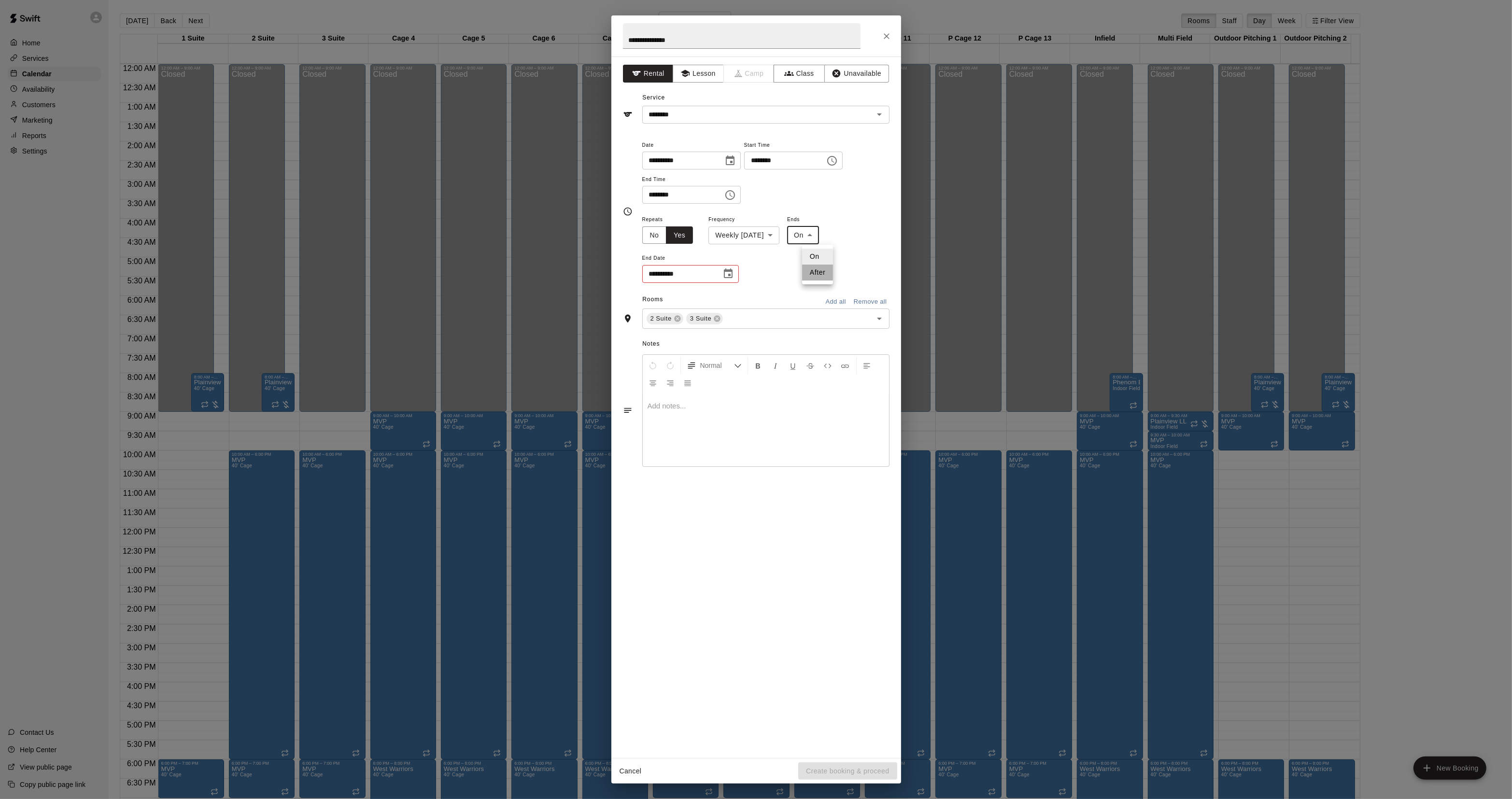
click at [820, 273] on li "After" at bounding box center [817, 272] width 31 height 16
type input "*****"
click at [663, 276] on input "*" at bounding box center [667, 274] width 50 height 18
type input "**"
drag, startPoint x: 842, startPoint y: 763, endPoint x: 842, endPoint y: 698, distance: 65.0
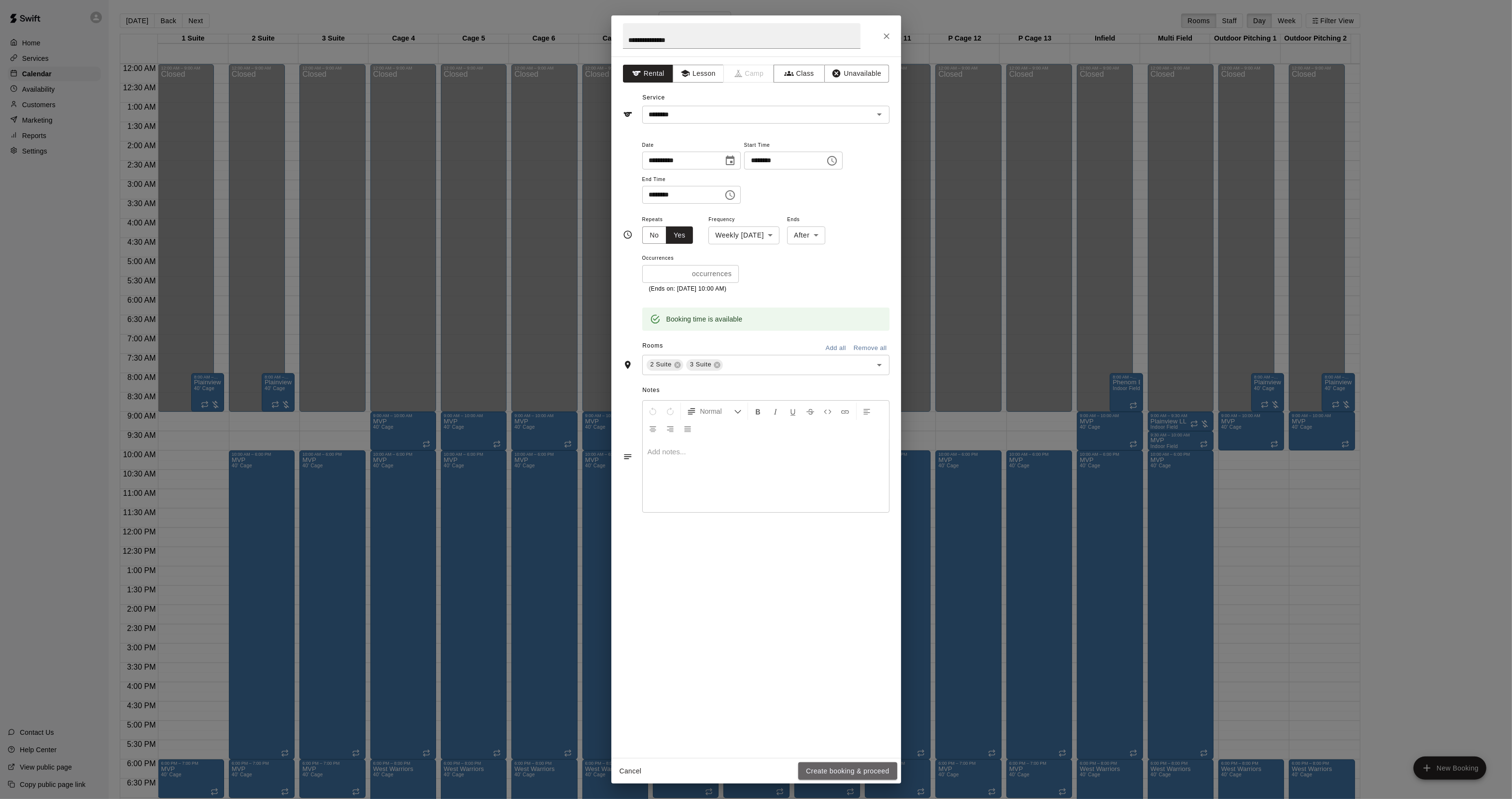
click at [842, 762] on button "Create booking & proceed" at bounding box center [848, 771] width 98 height 18
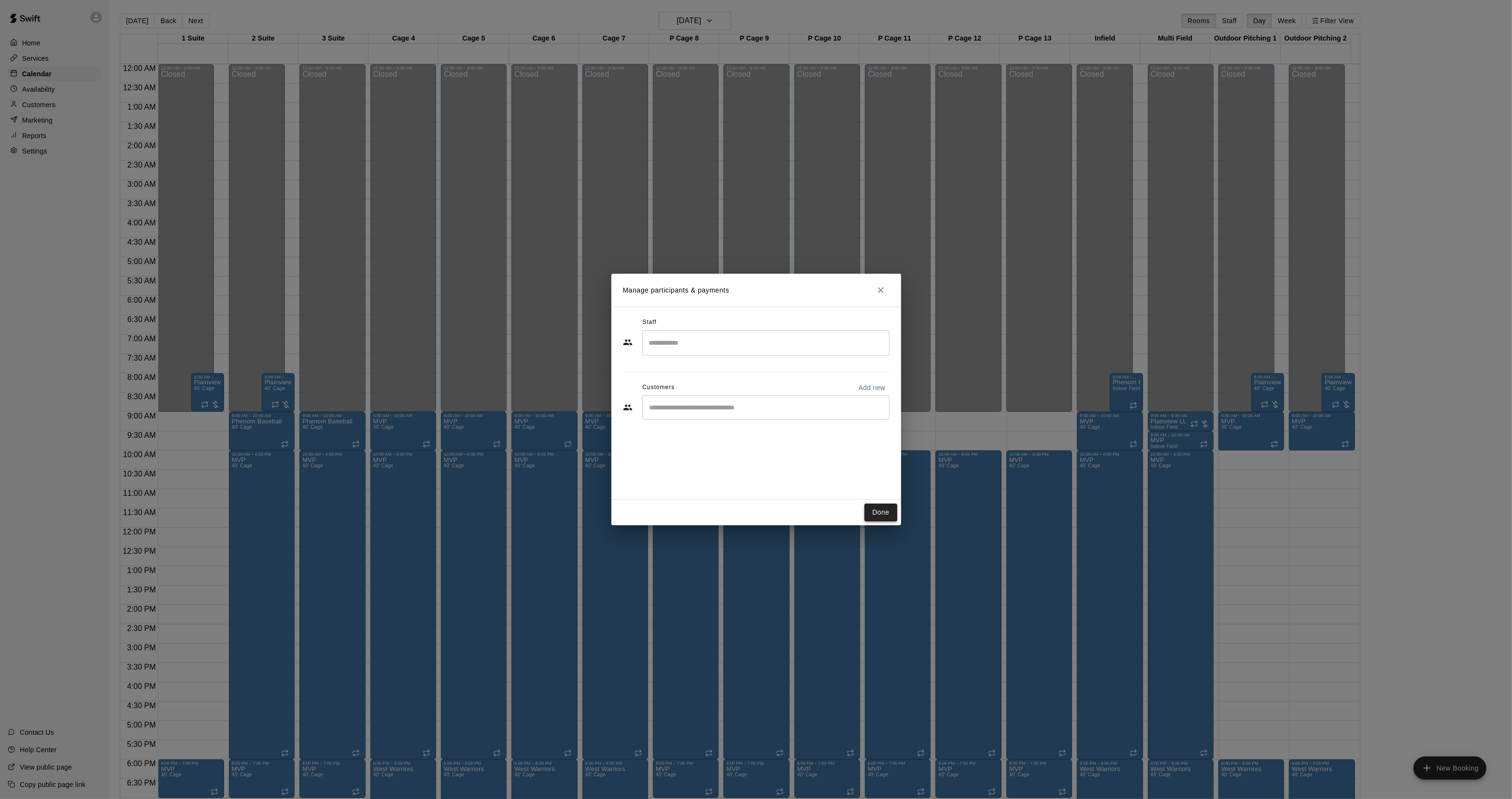
click at [878, 513] on button "Done" at bounding box center [880, 512] width 33 height 18
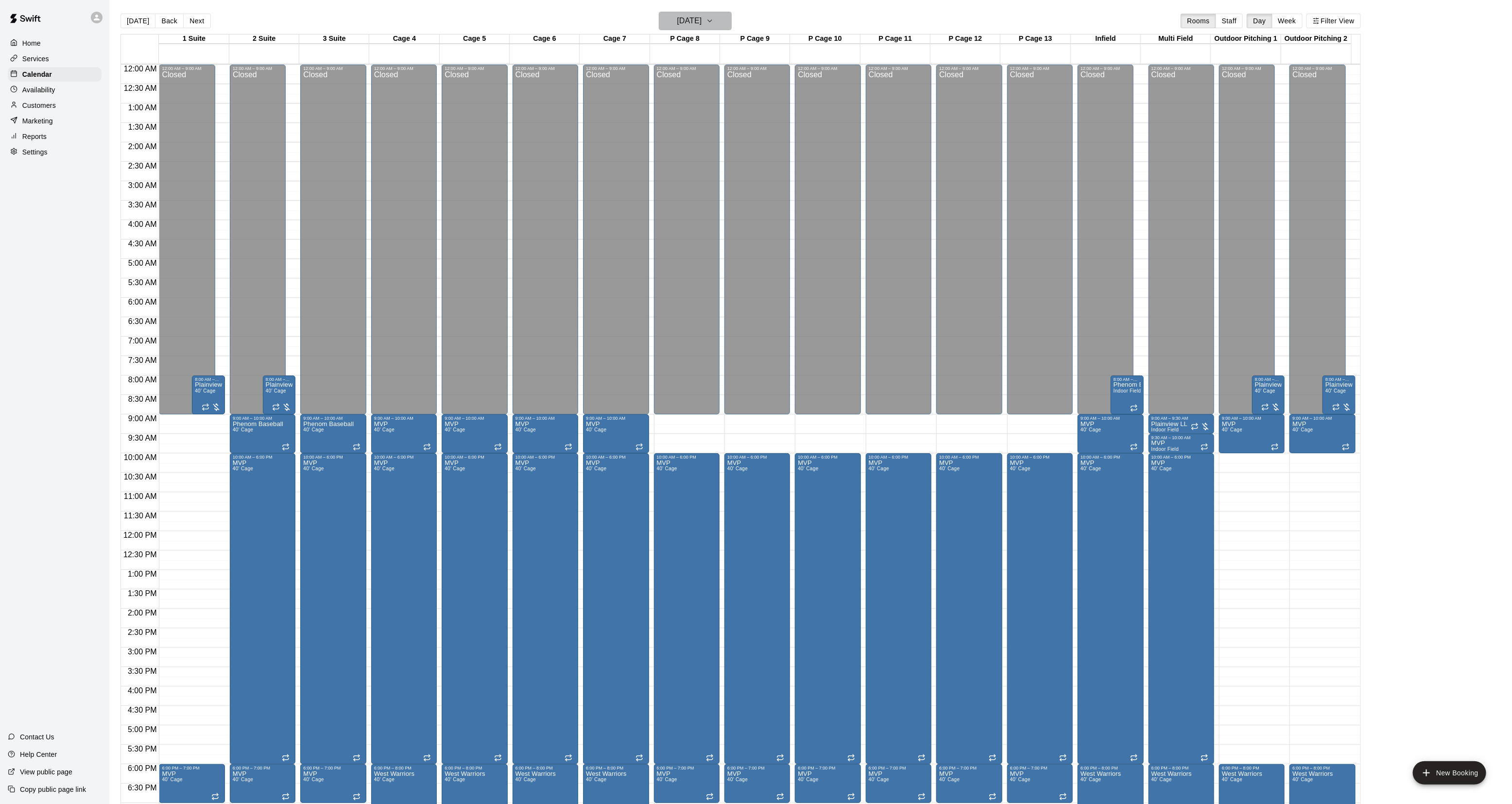
click at [677, 20] on h6 "[DATE]" at bounding box center [689, 21] width 25 height 14
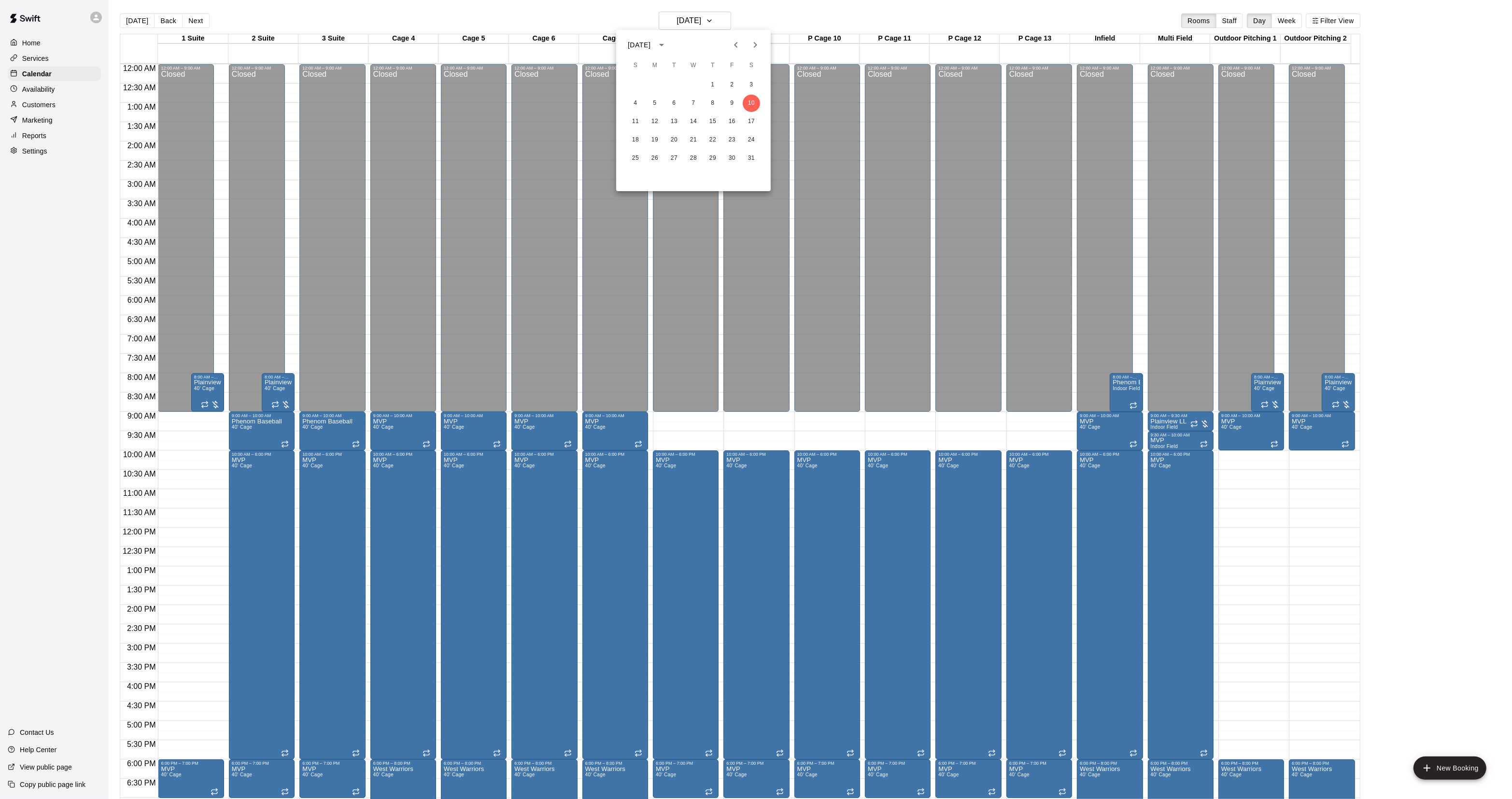
click at [749, 44] on button "Next month" at bounding box center [755, 44] width 20 height 20
click at [671, 119] on button "17" at bounding box center [674, 121] width 17 height 17
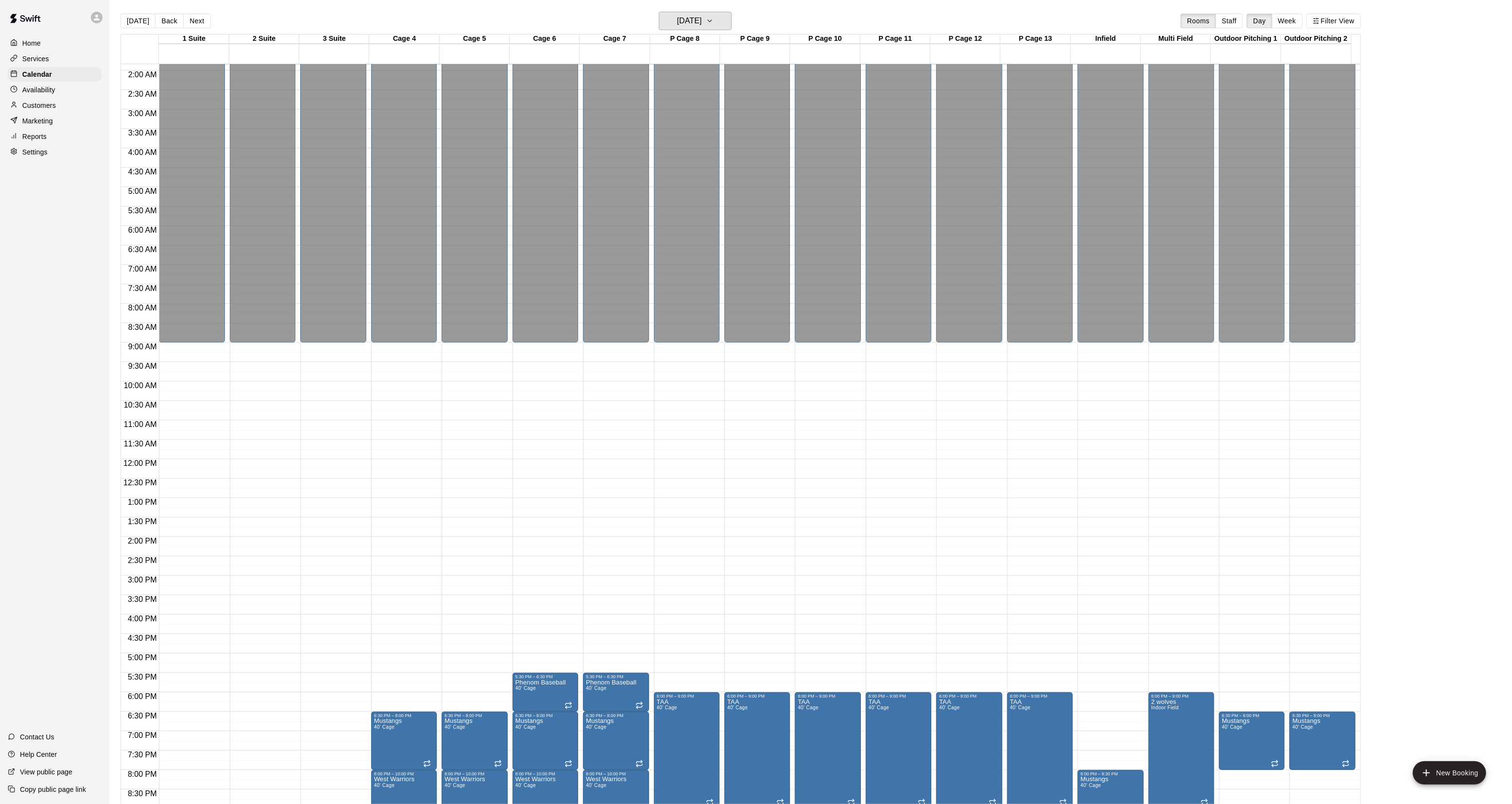
scroll to position [183, 0]
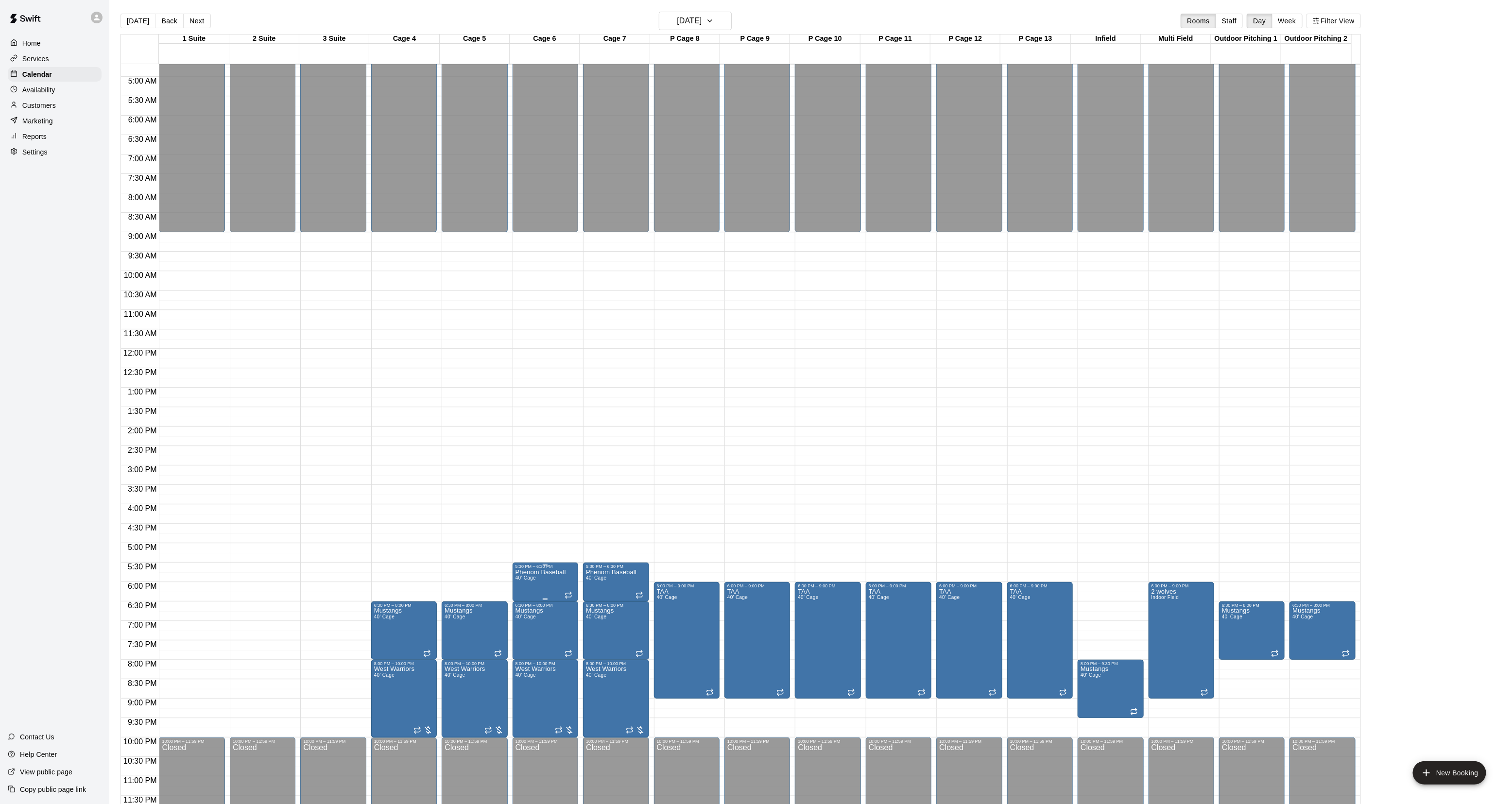
click at [538, 572] on p "Phenom Baseball" at bounding box center [541, 572] width 51 height 0
click at [521, 631] on icon "delete" at bounding box center [524, 629] width 7 height 9
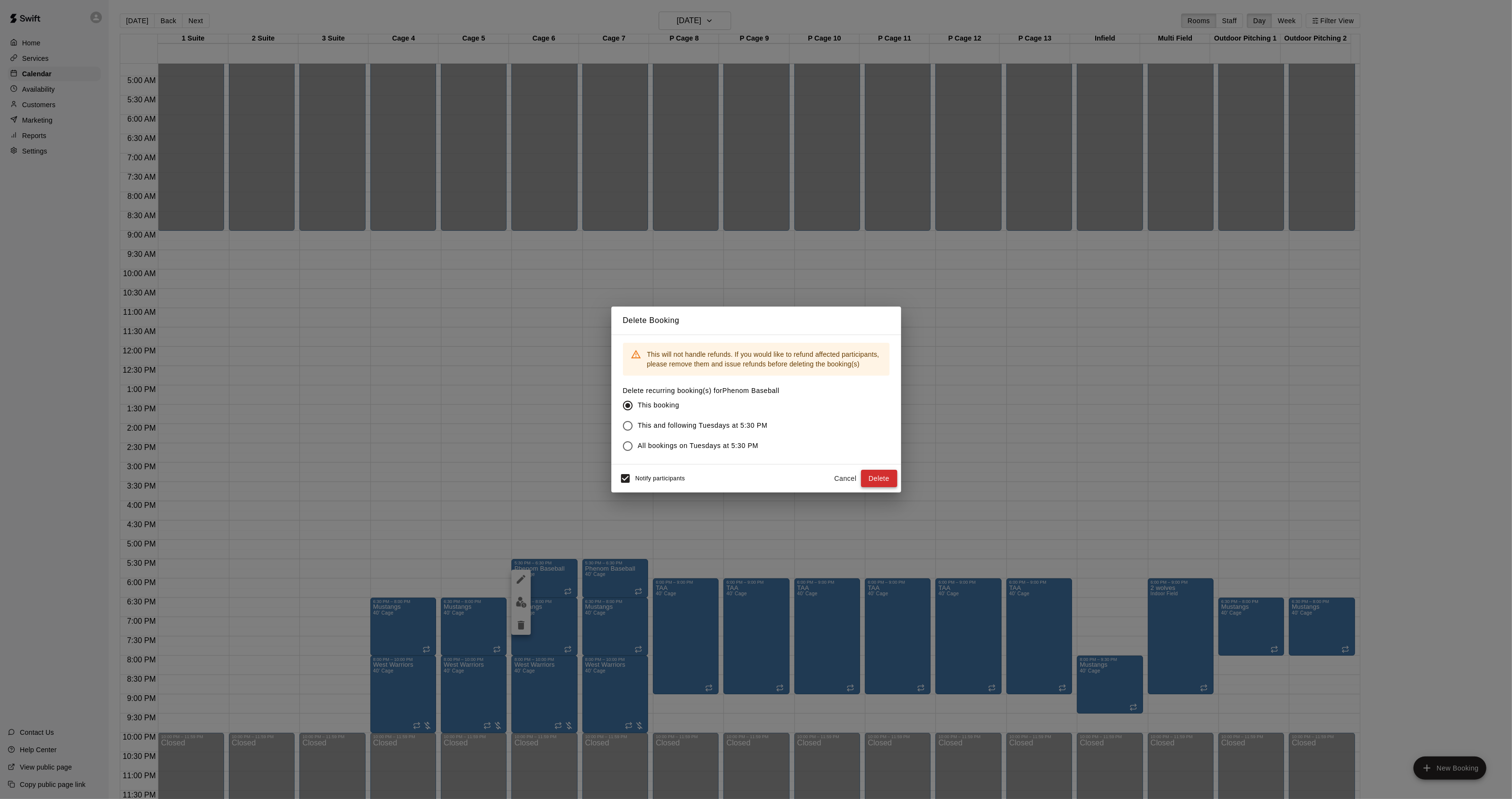
click at [877, 481] on button "Delete" at bounding box center [878, 479] width 36 height 18
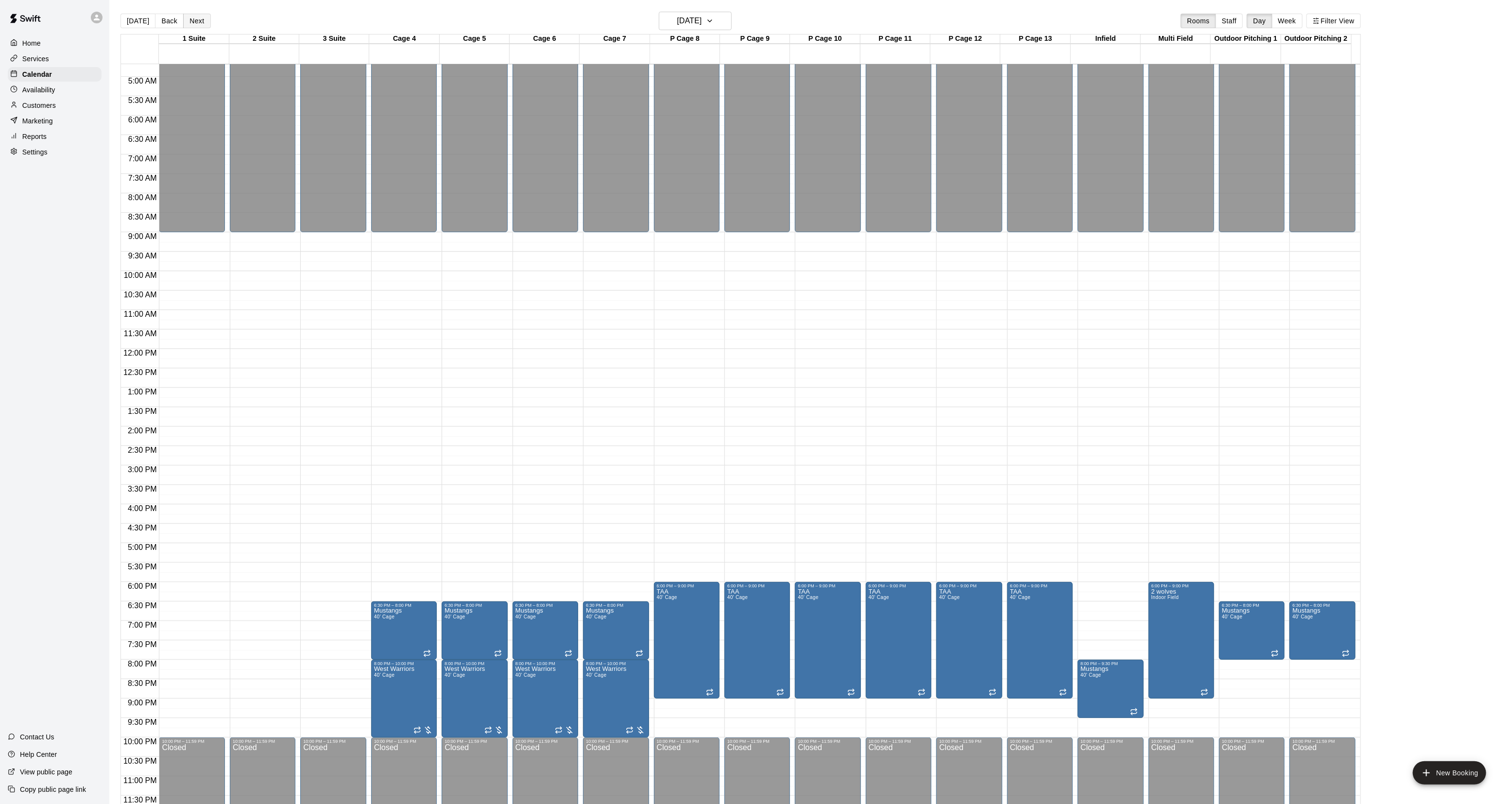
click at [198, 23] on button "Next" at bounding box center [197, 21] width 27 height 14
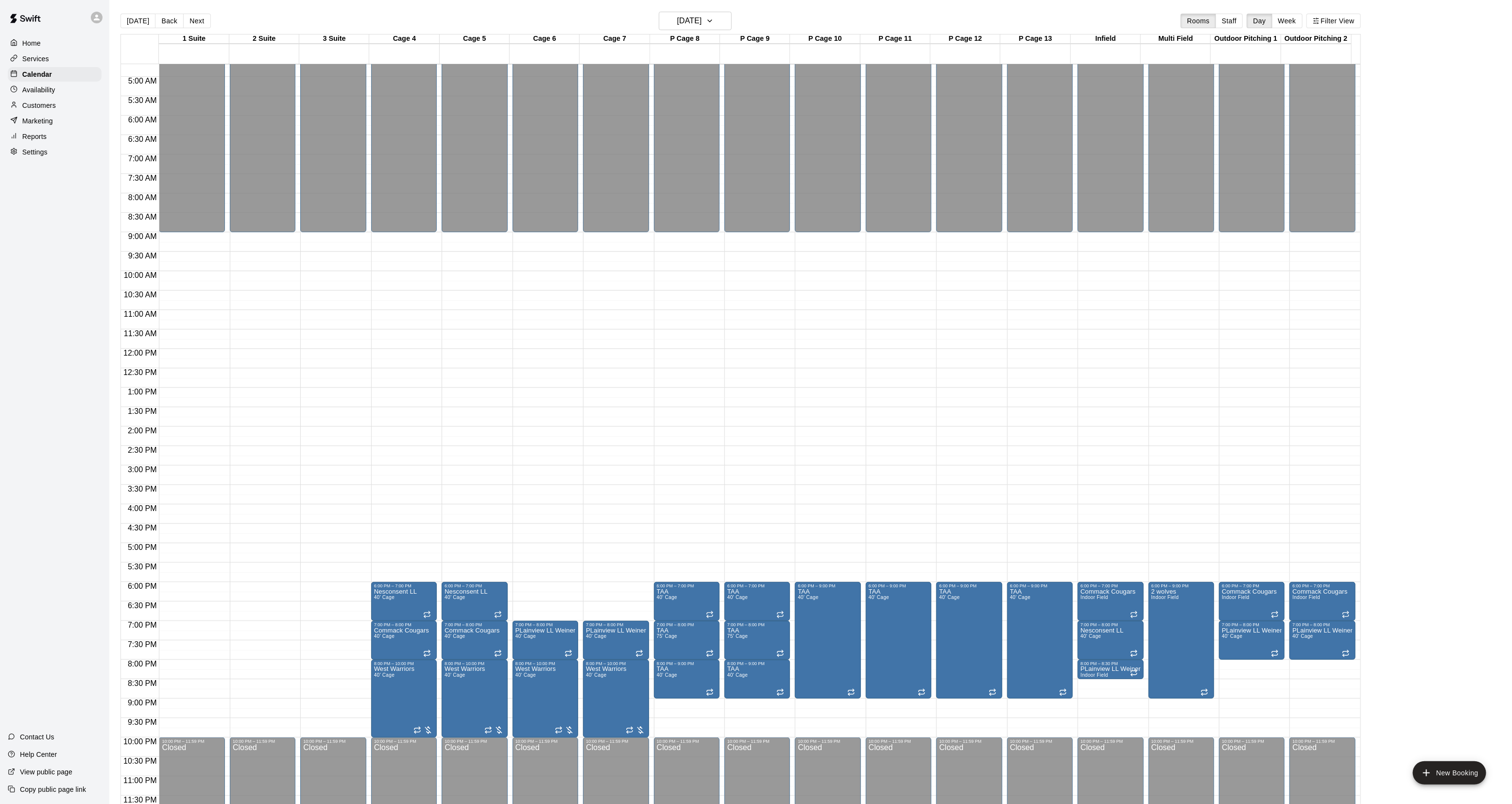
click at [195, 10] on main "[DATE] Back [DATE][DATE] Rooms Staff Day Week Filter View 1 Suite 18 Wed 2 Suit…" at bounding box center [811, 409] width 1403 height 820
click at [187, 28] on button "Next" at bounding box center [197, 21] width 27 height 14
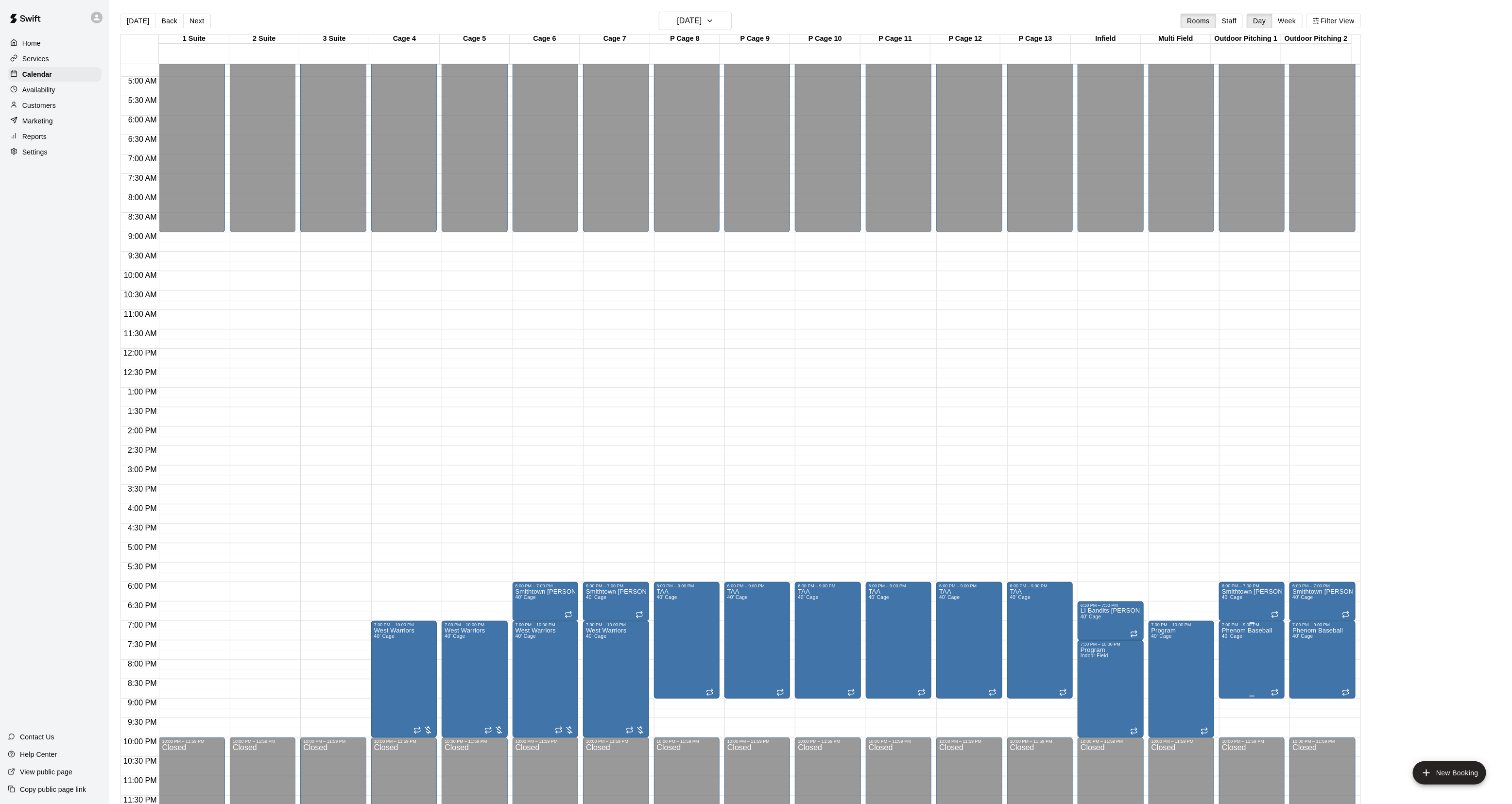
click at [1236, 686] on button "delete" at bounding box center [1230, 685] width 20 height 20
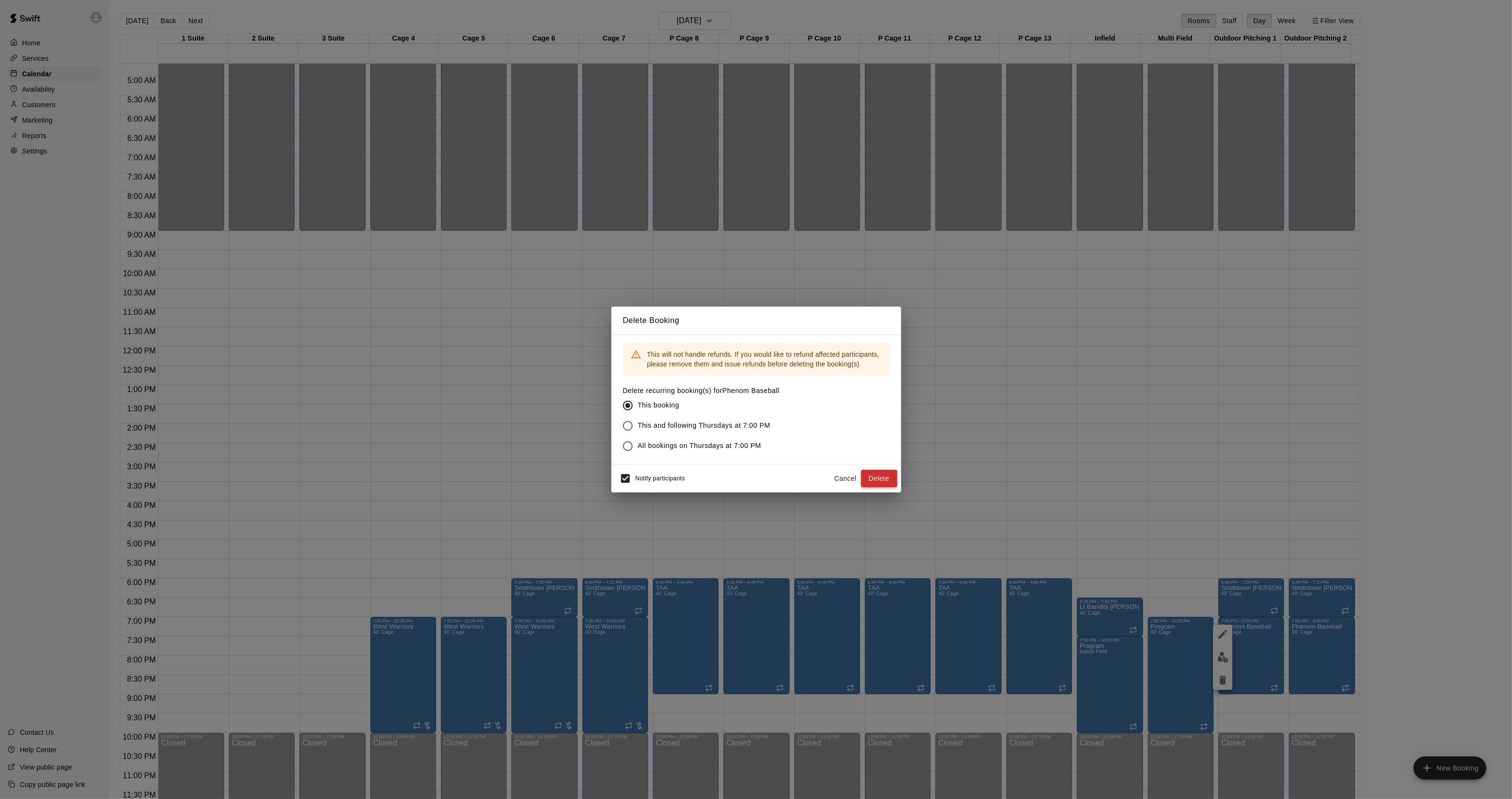
click at [885, 478] on button "Delete" at bounding box center [878, 479] width 36 height 18
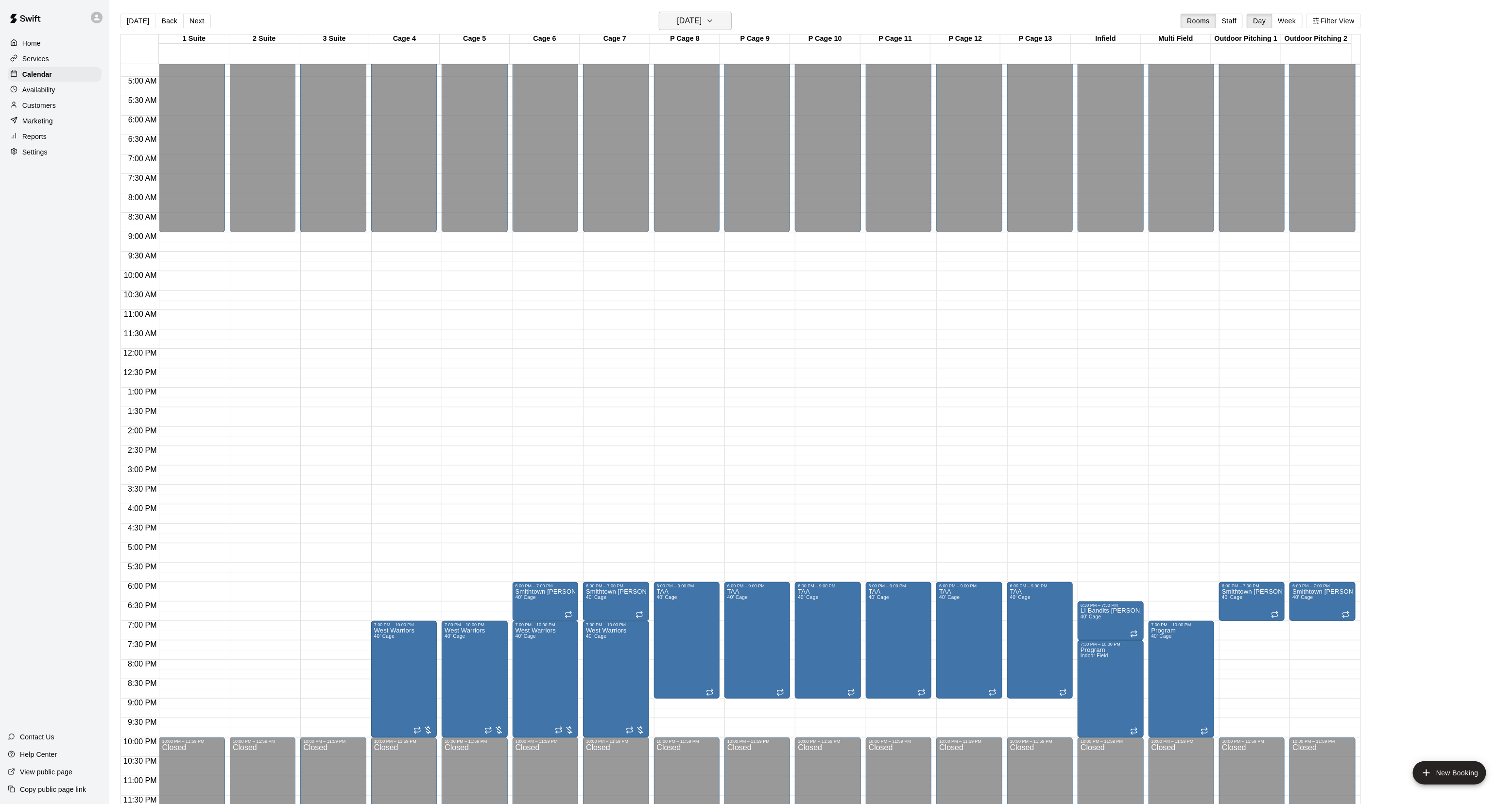
click at [723, 13] on button "[DATE]" at bounding box center [695, 21] width 73 height 19
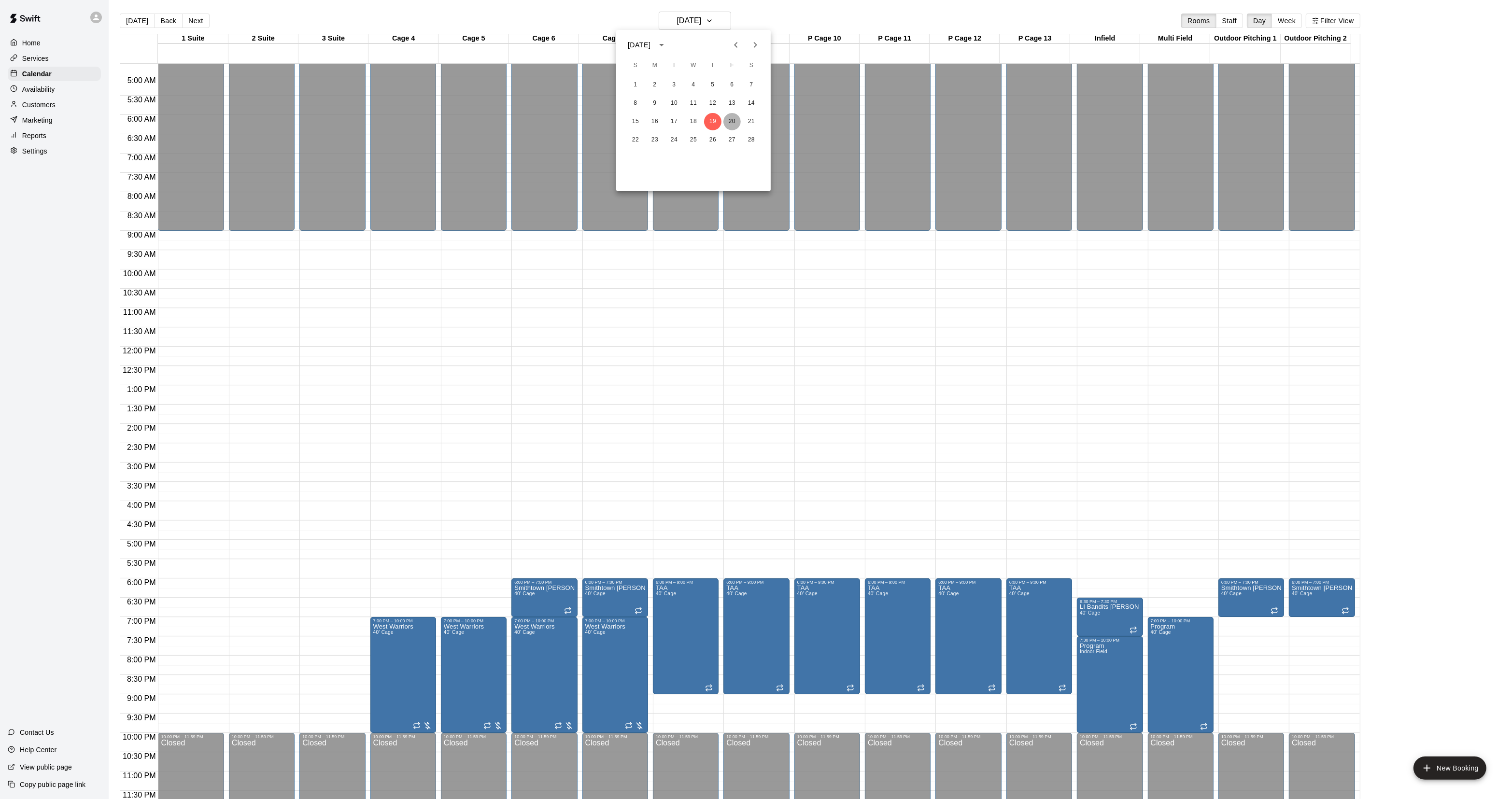
click at [738, 119] on button "20" at bounding box center [731, 121] width 17 height 17
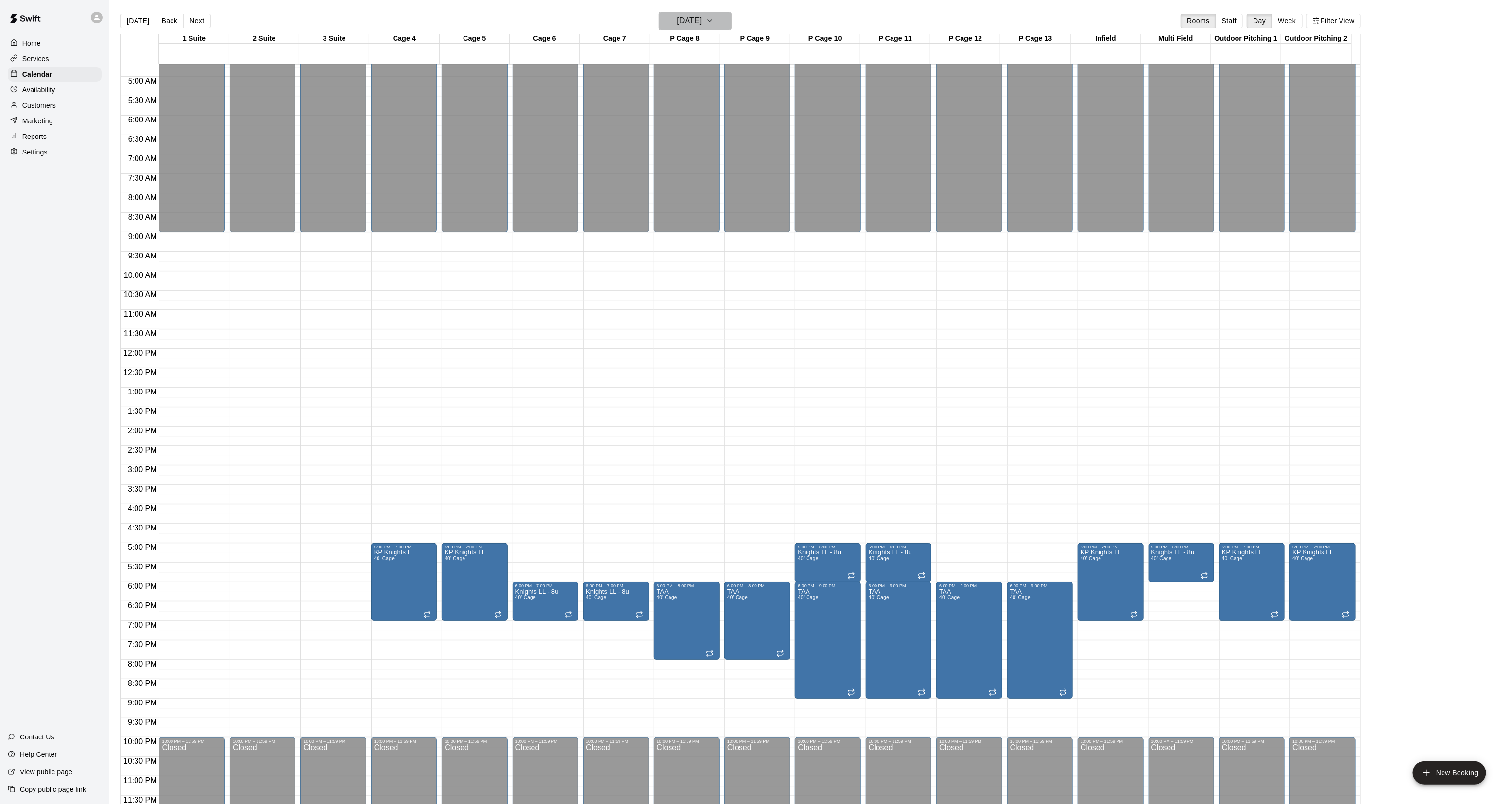
click at [683, 19] on h6 "[DATE]" at bounding box center [689, 21] width 25 height 14
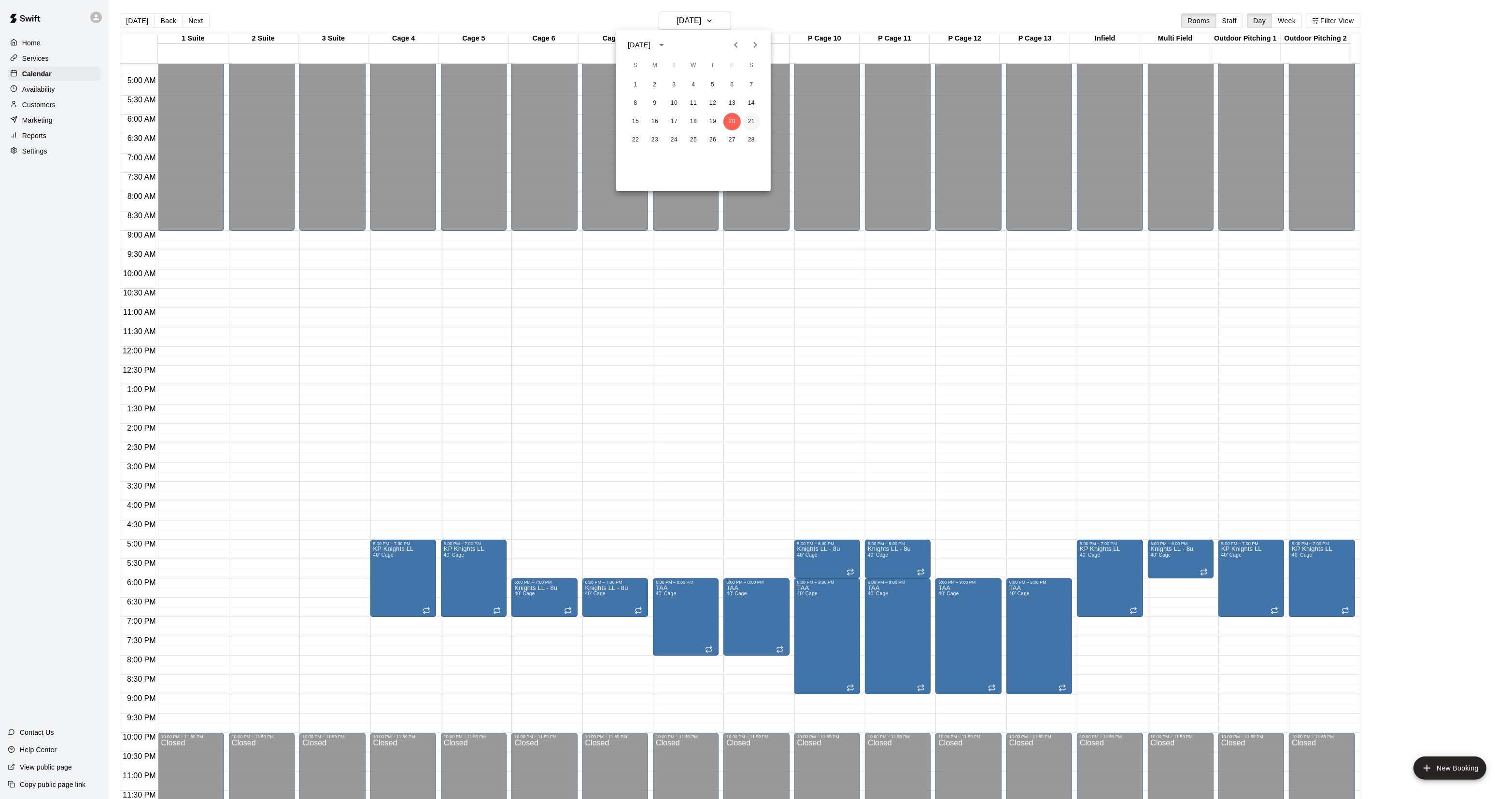
click at [753, 123] on button "21" at bounding box center [751, 121] width 17 height 17
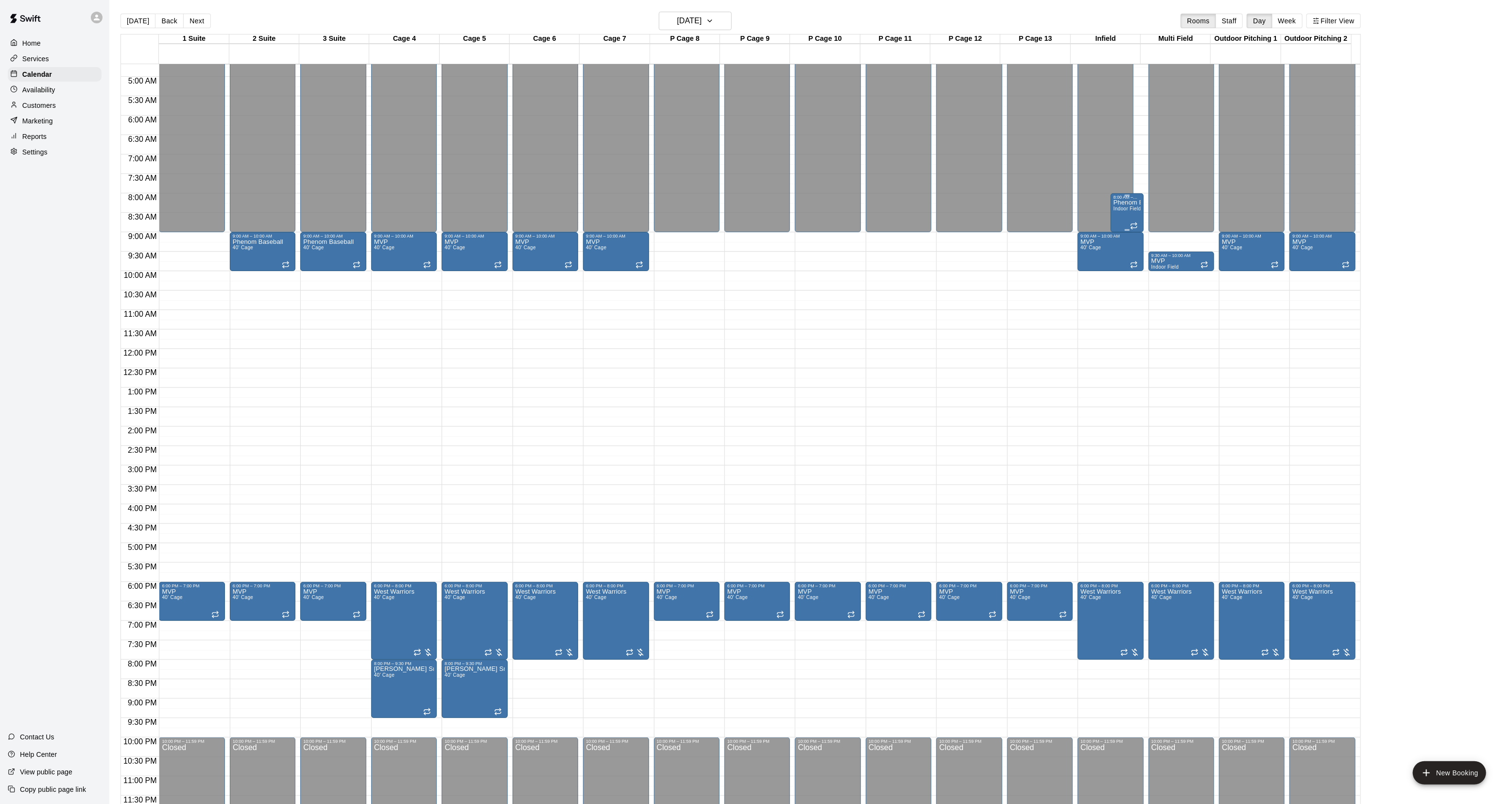
click at [1131, 217] on div "Phenom Baseball Indoor Field" at bounding box center [1128, 602] width 27 height 804
click at [1128, 258] on button "delete" at bounding box center [1122, 257] width 20 height 20
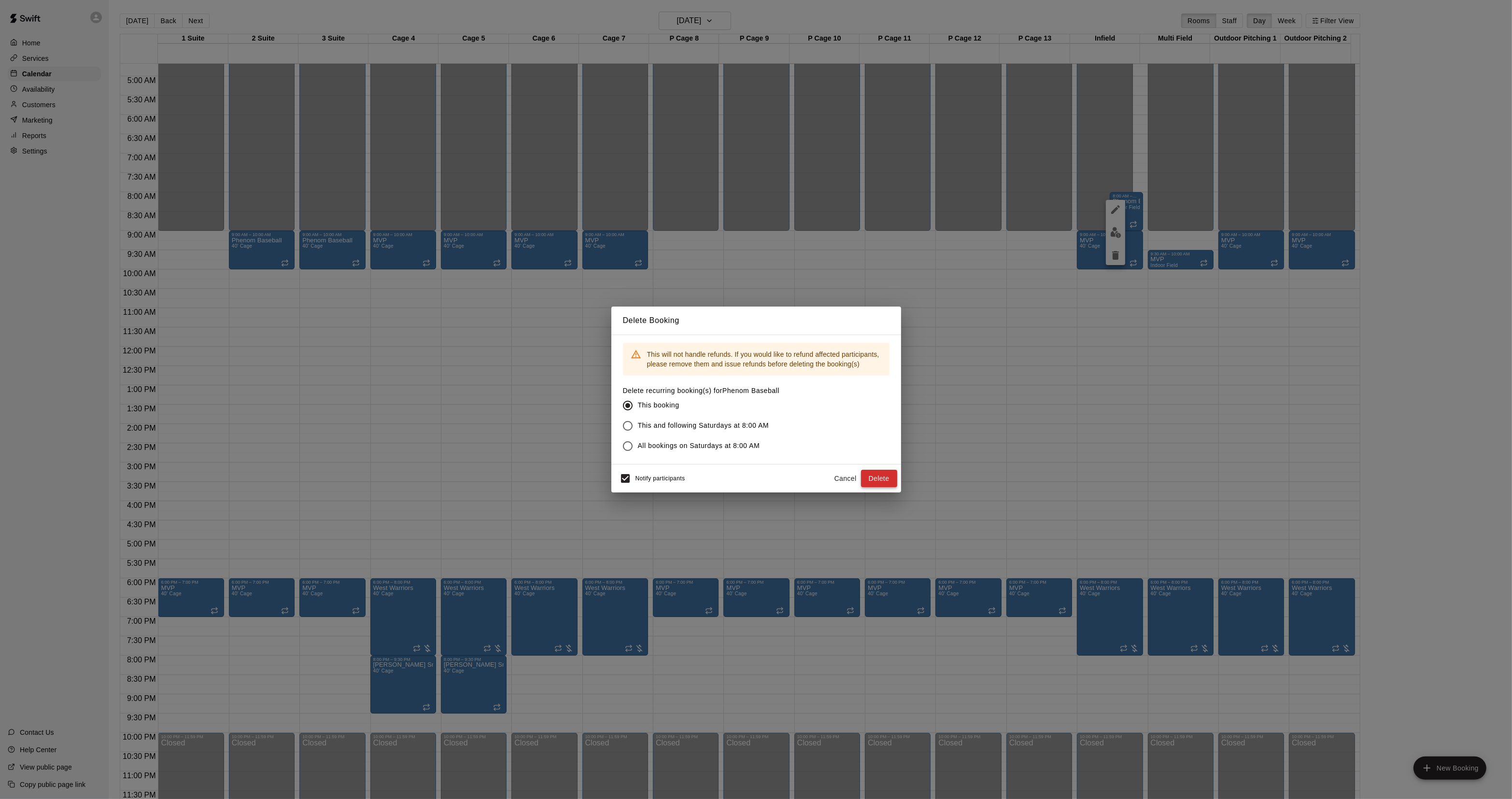
click at [881, 476] on button "Delete" at bounding box center [878, 479] width 36 height 18
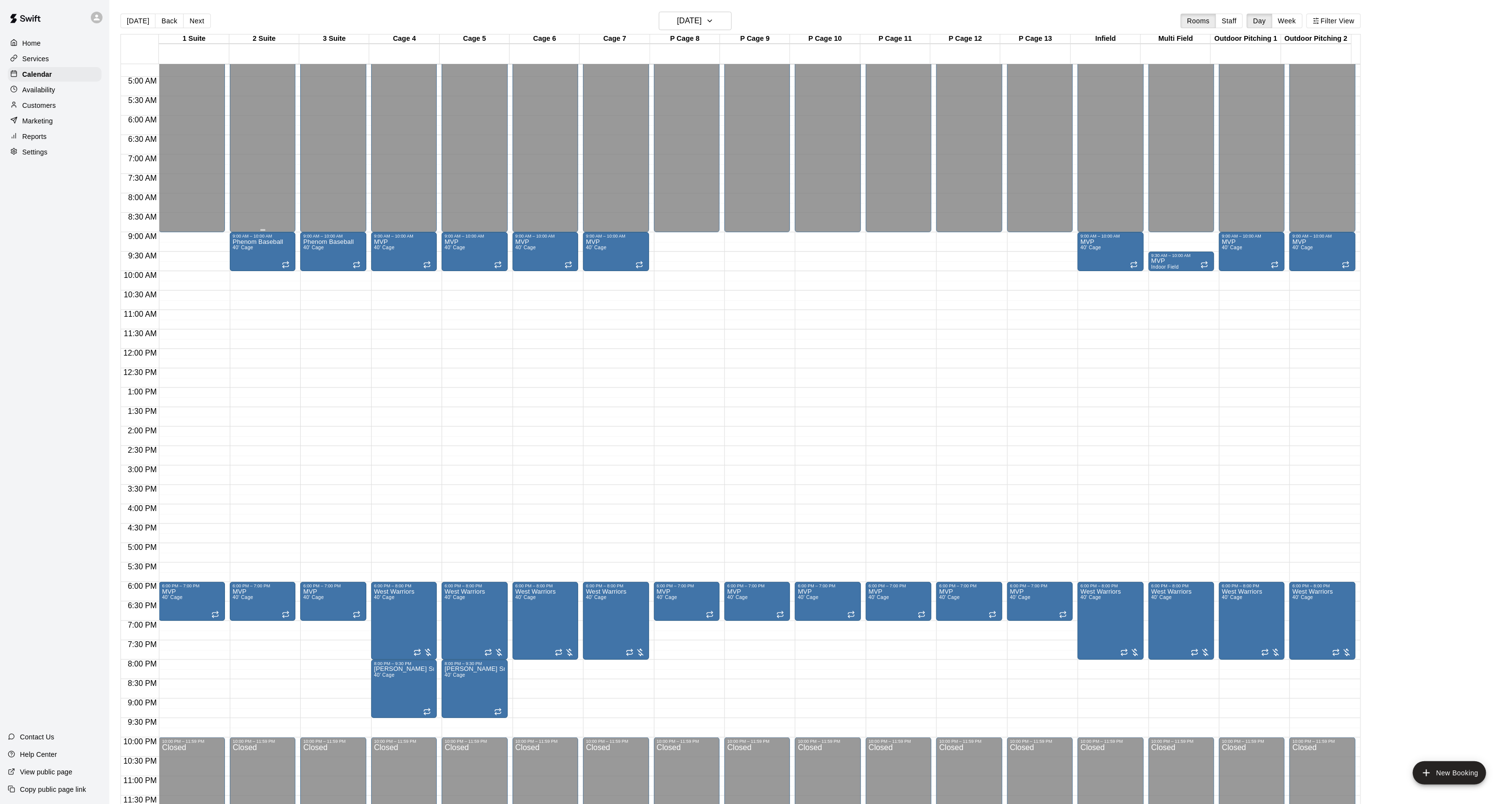
click at [247, 225] on div "Closed" at bounding box center [263, 62] width 60 height 347
click at [267, 249] on div "Phenom Baseball 40' Cage" at bounding box center [258, 640] width 51 height 804
click at [248, 294] on button "delete" at bounding box center [242, 295] width 20 height 20
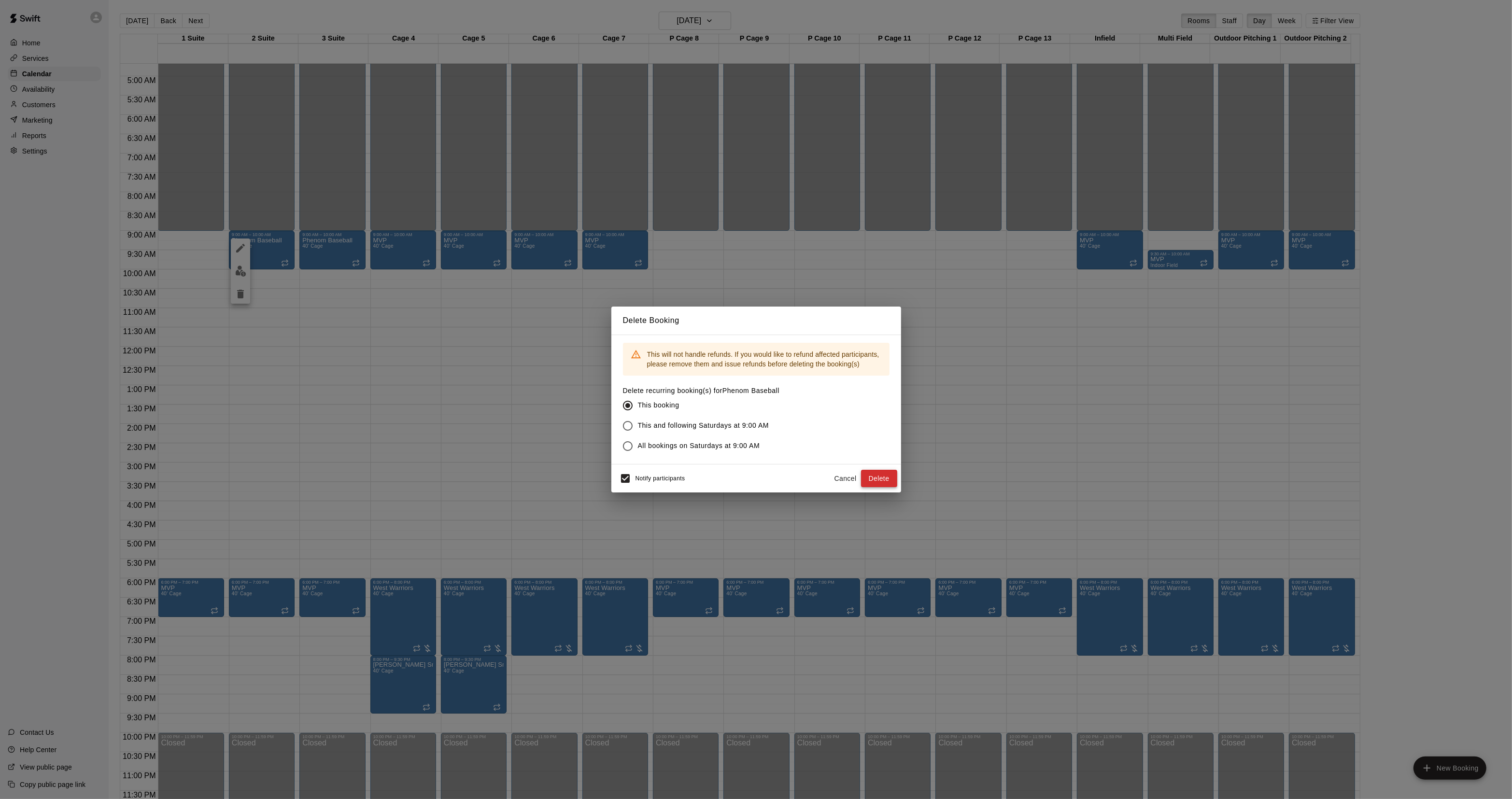
click at [880, 483] on button "Delete" at bounding box center [878, 479] width 36 height 18
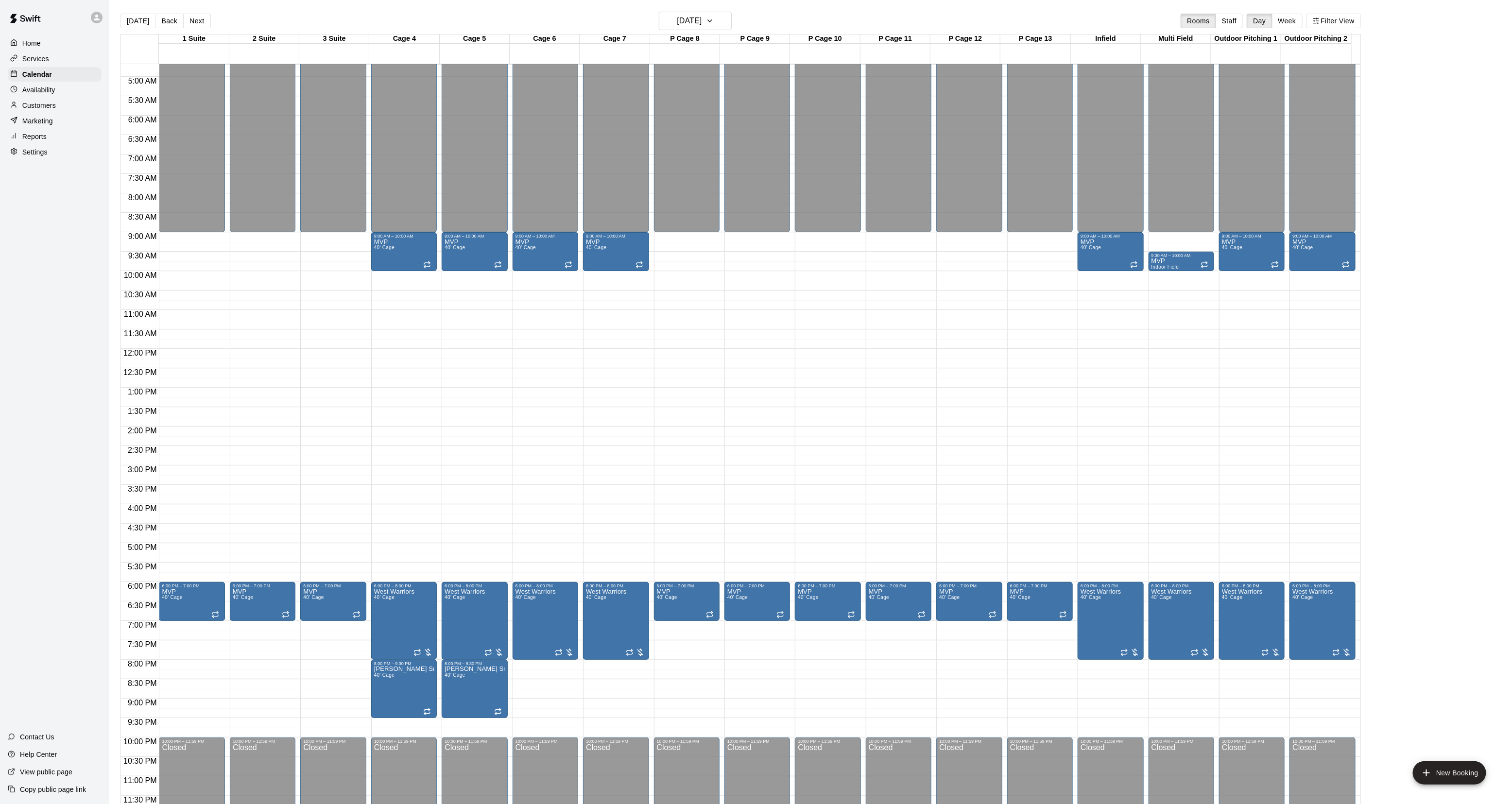
click at [140, 22] on button "[DATE]" at bounding box center [138, 21] width 35 height 14
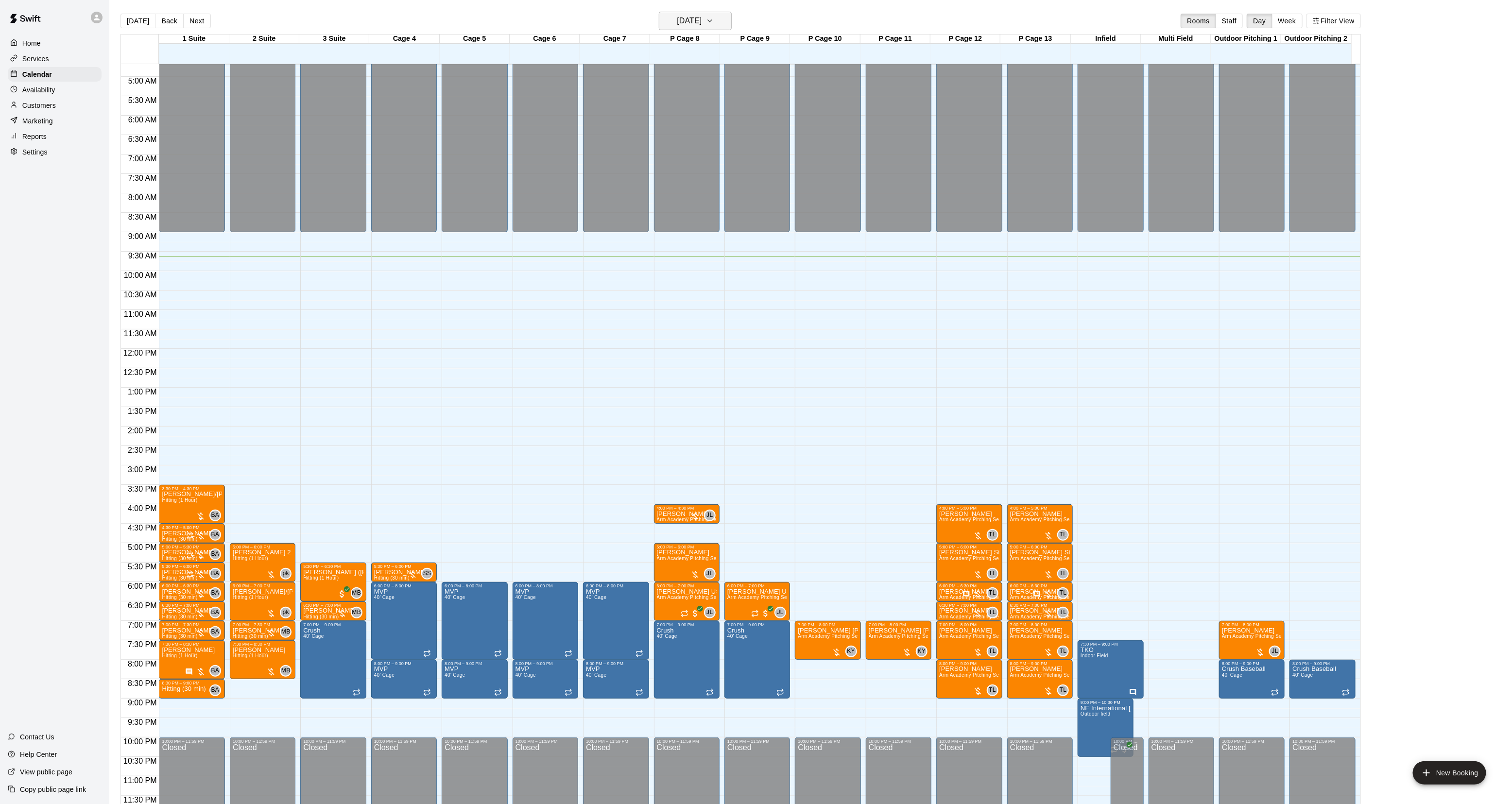
click at [727, 25] on button "[DATE]" at bounding box center [695, 21] width 73 height 19
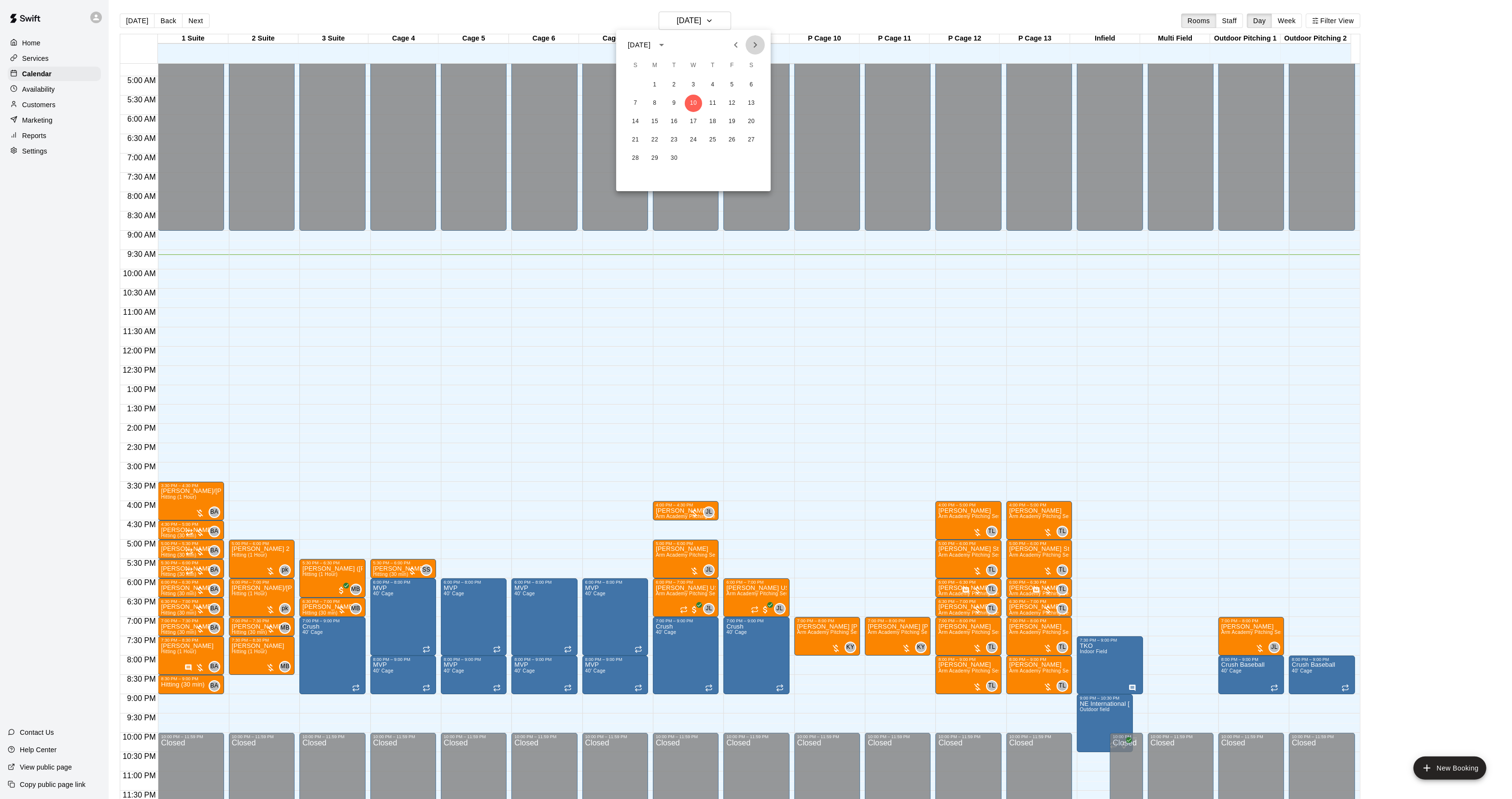
click at [761, 48] on button "Next month" at bounding box center [755, 44] width 20 height 20
click at [655, 108] on button "5" at bounding box center [654, 103] width 17 height 17
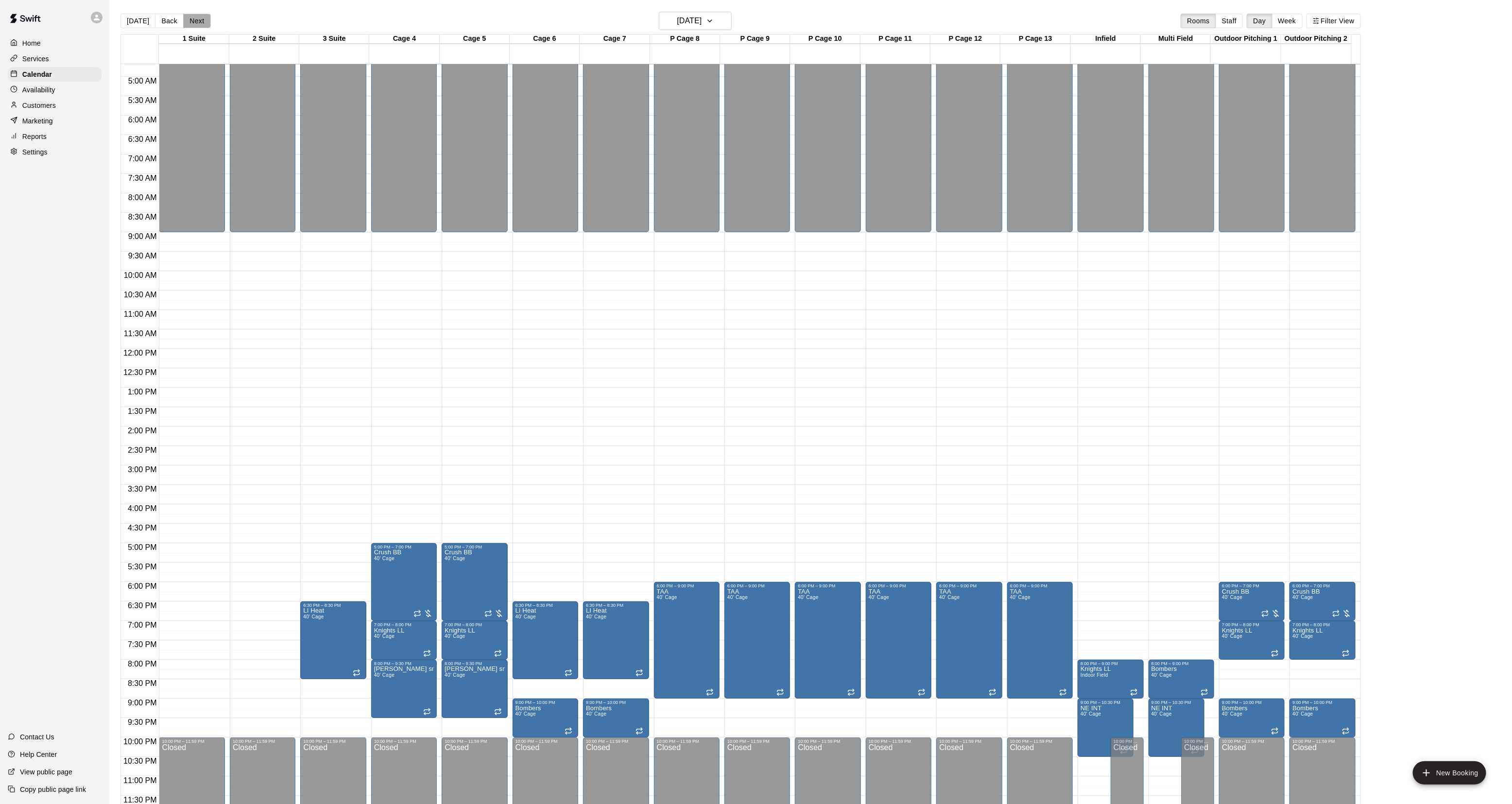
click at [190, 23] on button "Next" at bounding box center [197, 21] width 27 height 14
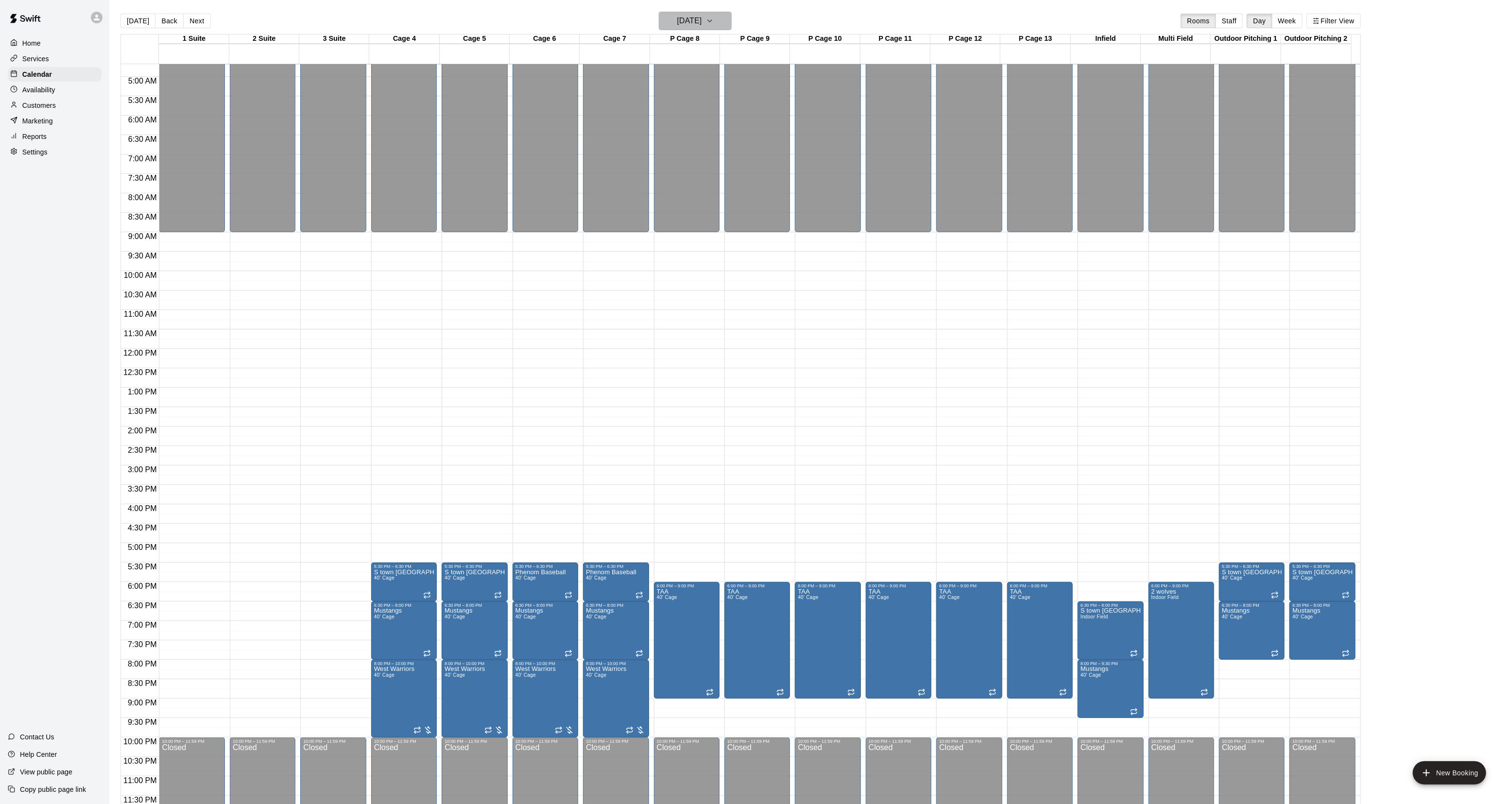
click at [697, 23] on h6 "[DATE]" at bounding box center [689, 21] width 25 height 14
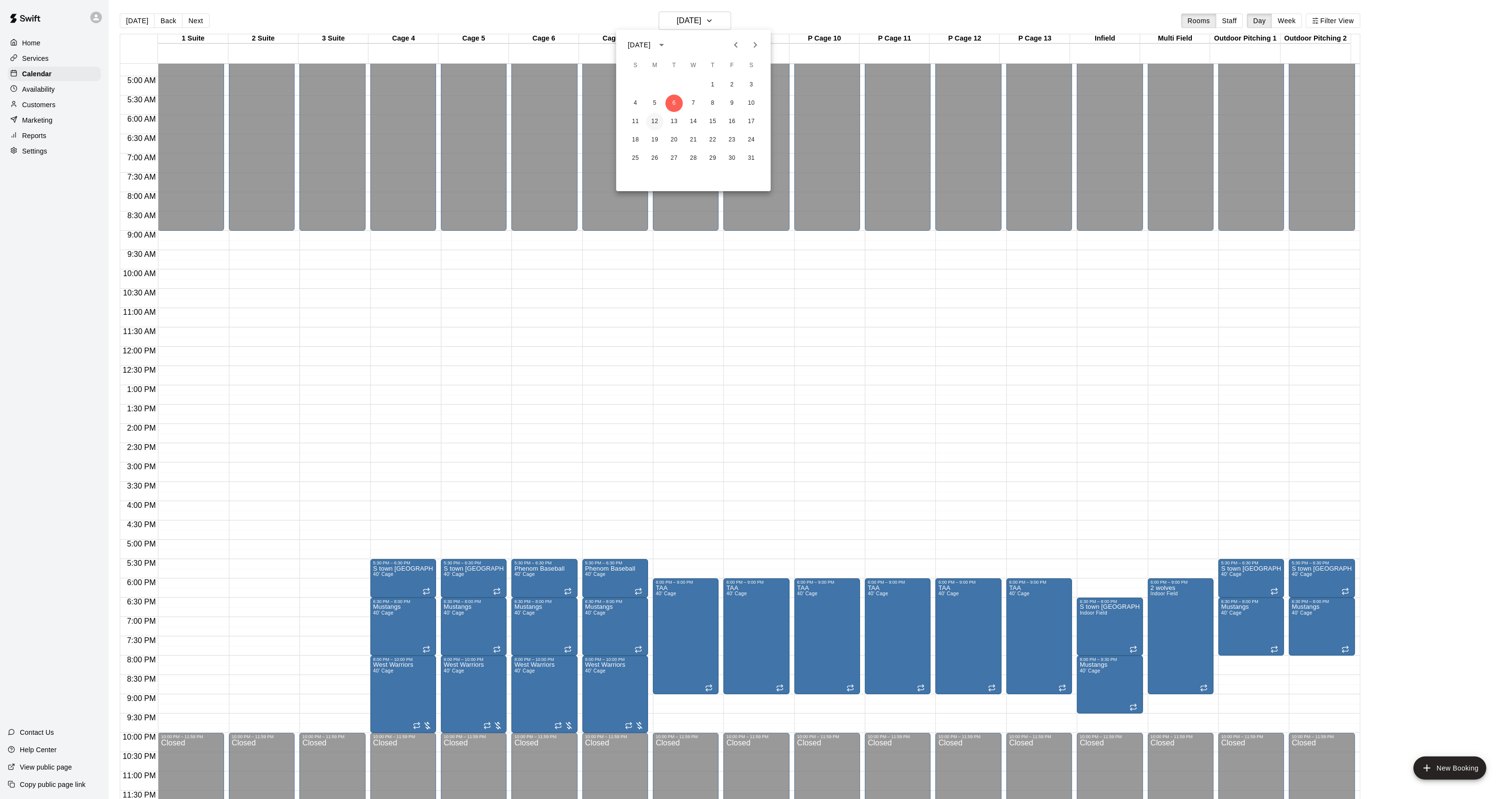
click at [657, 122] on button "12" at bounding box center [654, 121] width 17 height 17
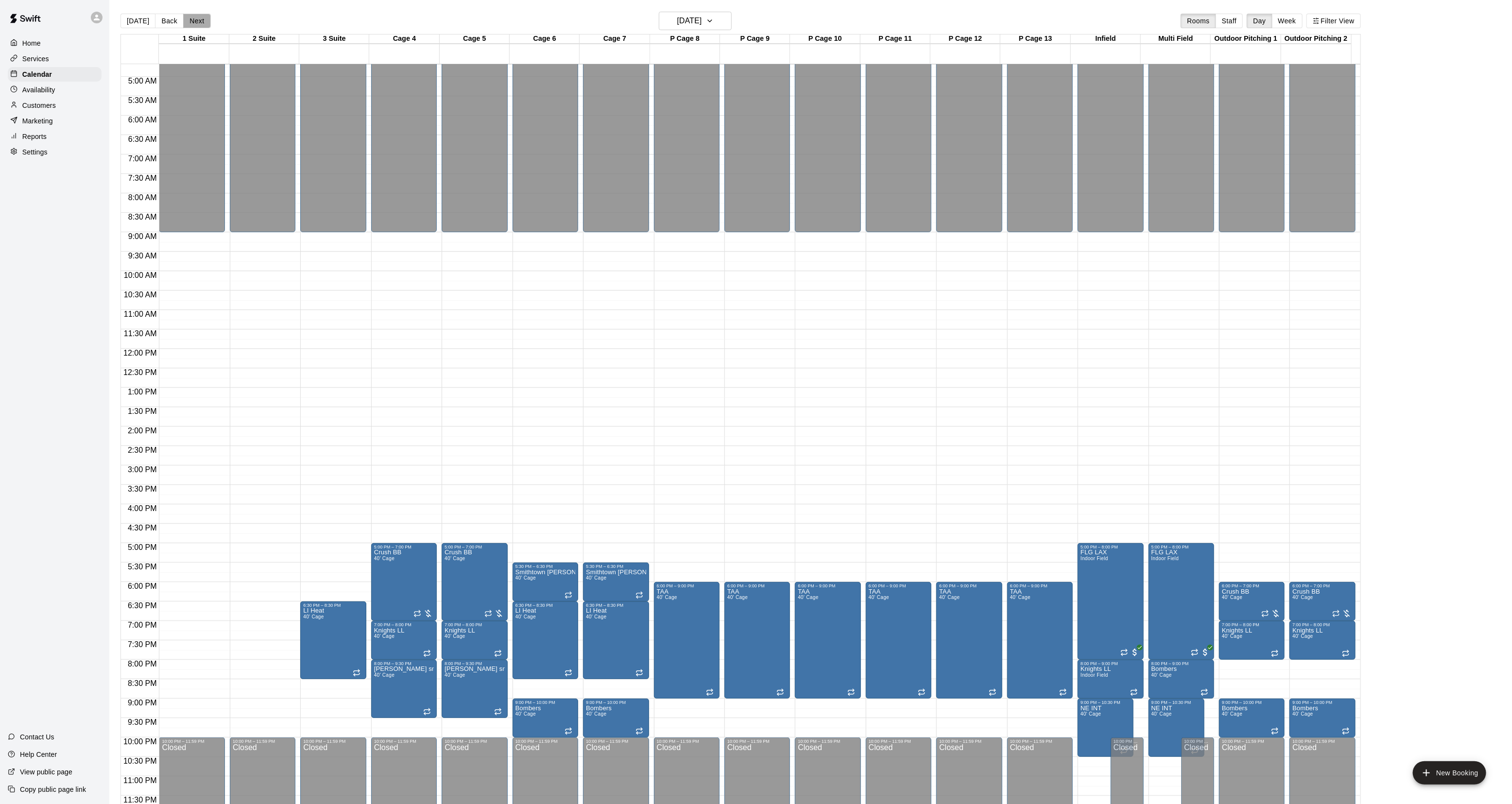
click at [192, 20] on button "Next" at bounding box center [197, 21] width 27 height 14
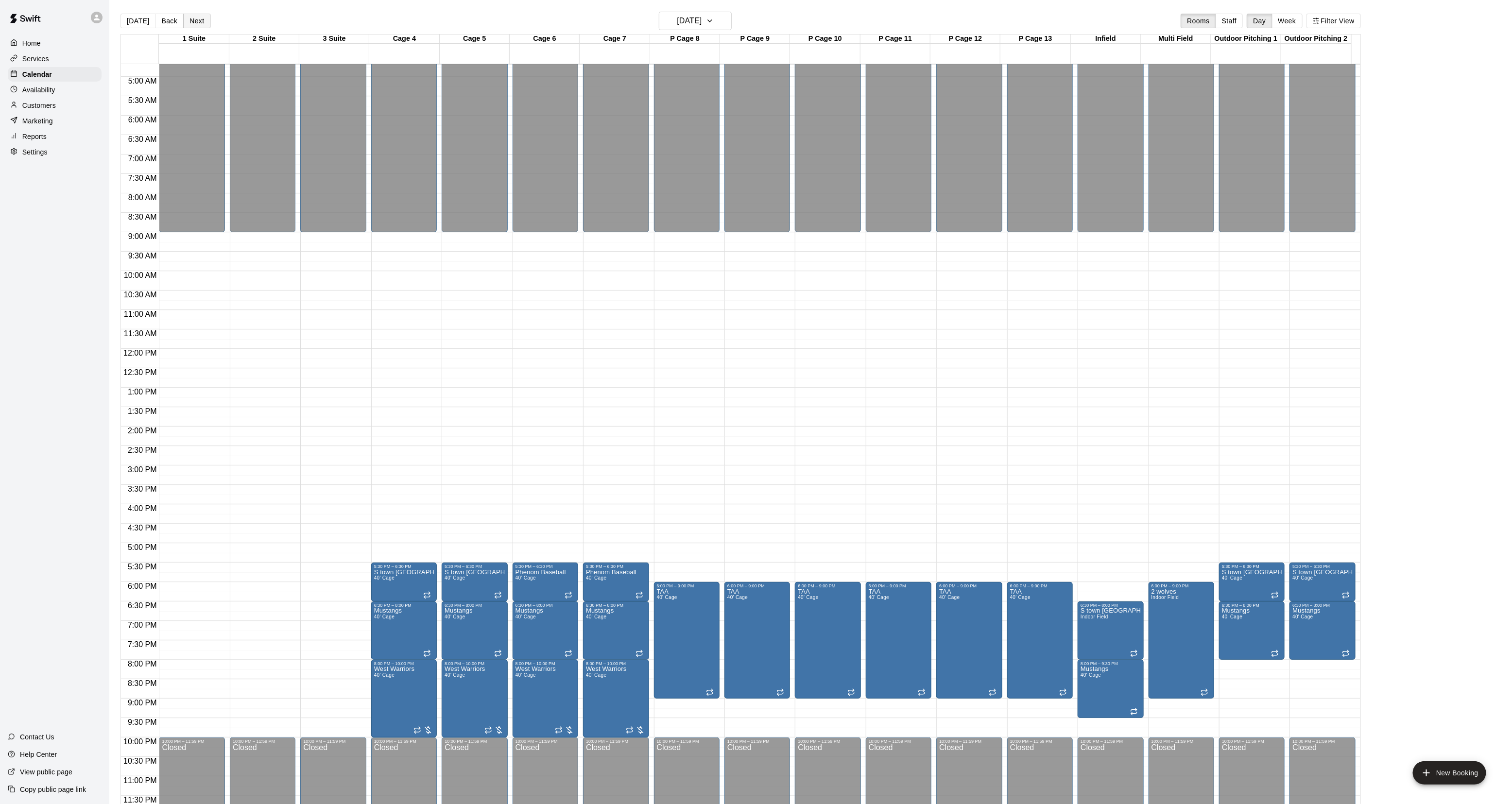
click at [203, 25] on button "Next" at bounding box center [197, 21] width 27 height 14
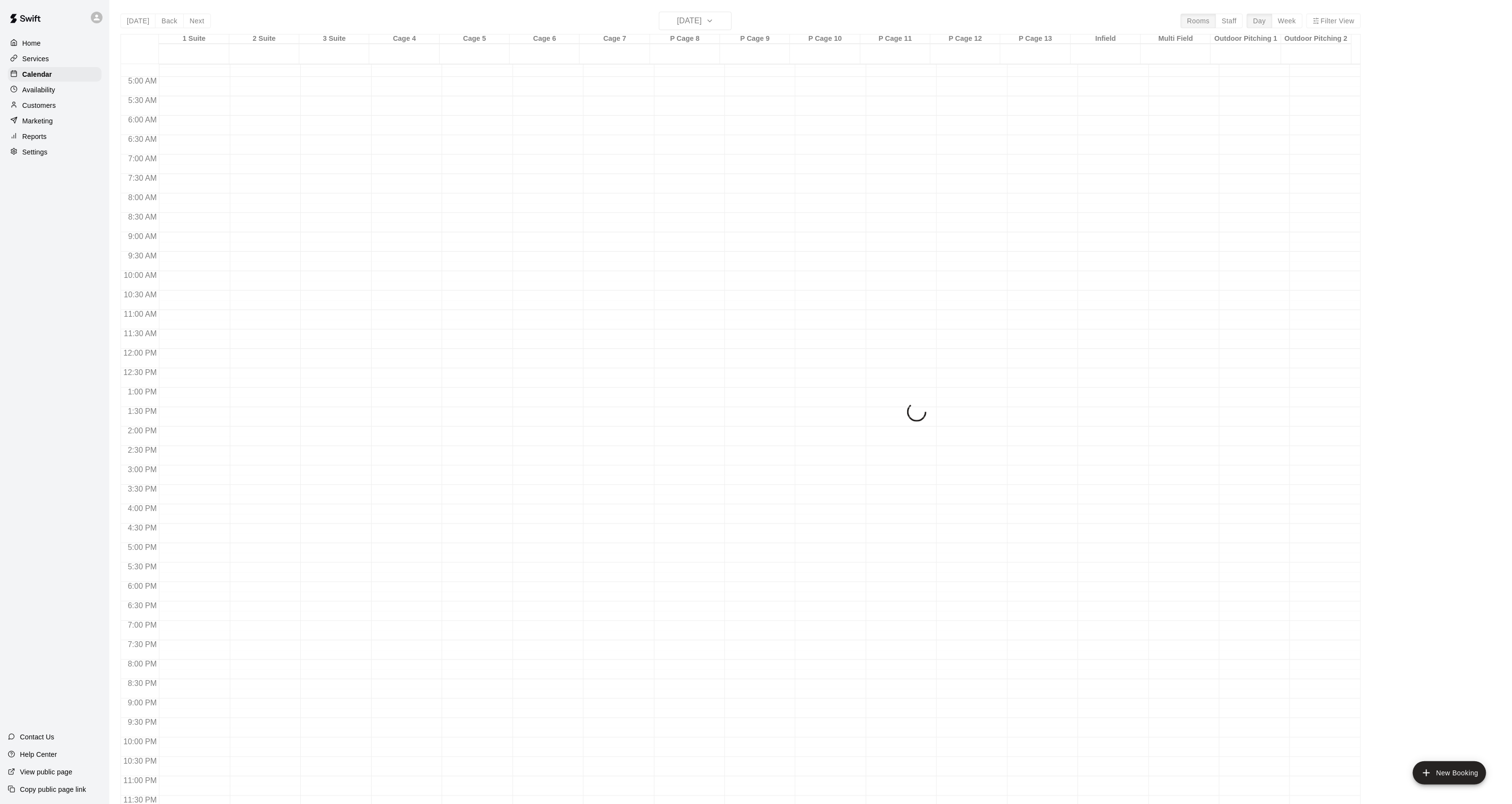
click at [203, 25] on div "[DATE] Back [DATE][DATE] Rooms Staff Day Week Filter View 1 Suite 14 Wed 2 Suit…" at bounding box center [741, 414] width 1240 height 804
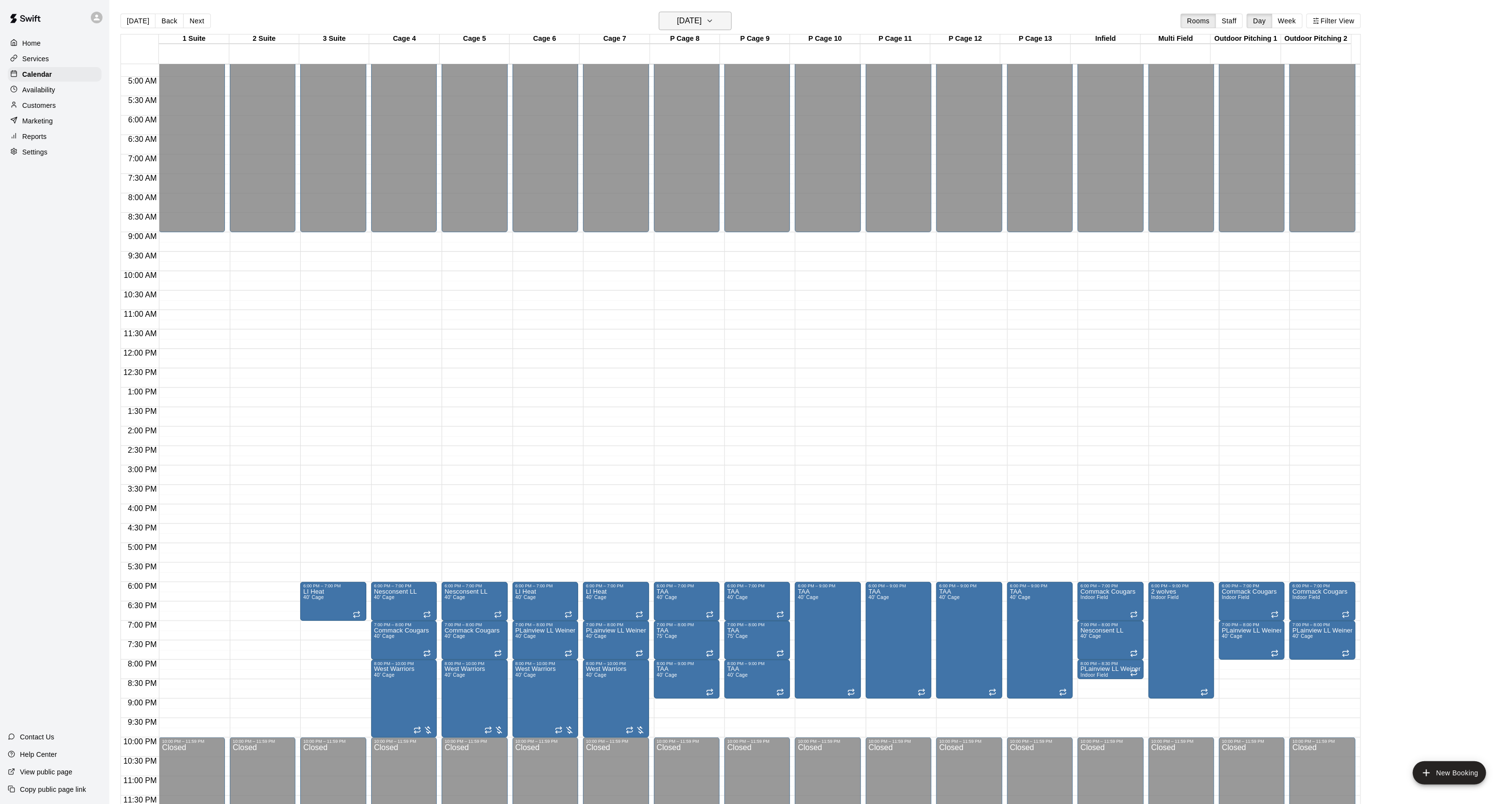
click at [677, 16] on h6 "[DATE]" at bounding box center [689, 21] width 25 height 14
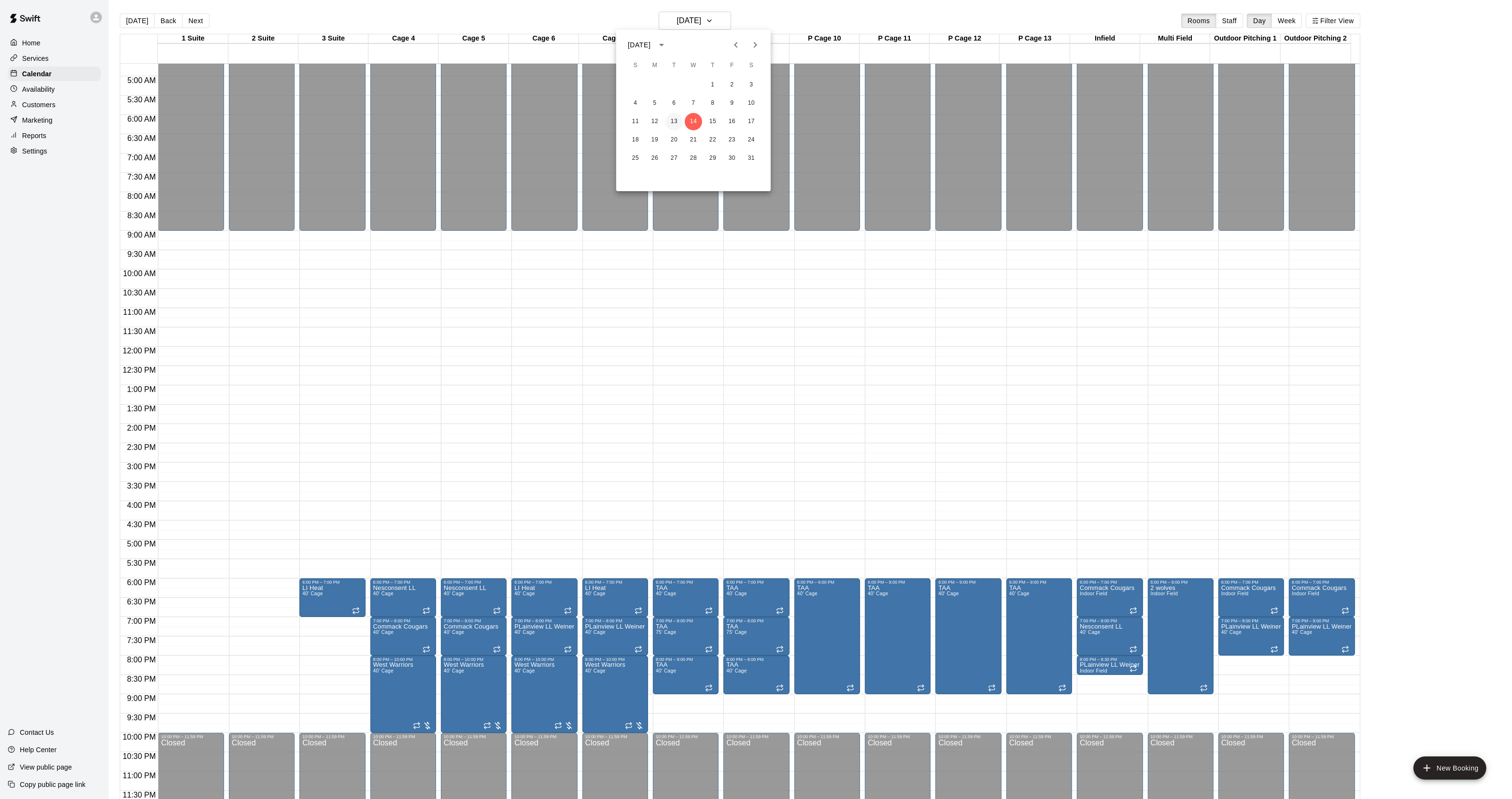
click at [669, 119] on button "13" at bounding box center [674, 121] width 17 height 17
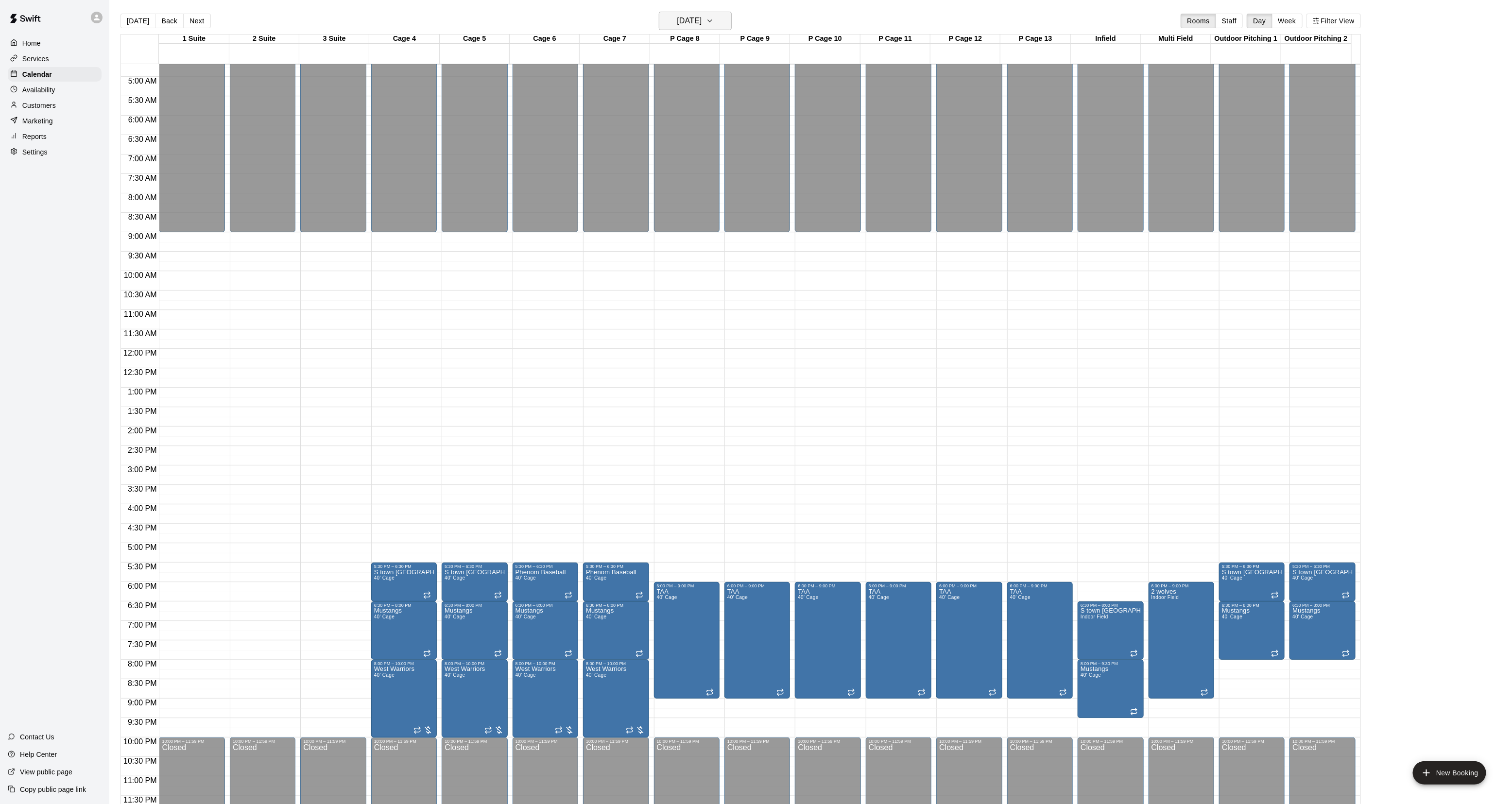
click at [677, 14] on h6 "[DATE]" at bounding box center [689, 21] width 25 height 14
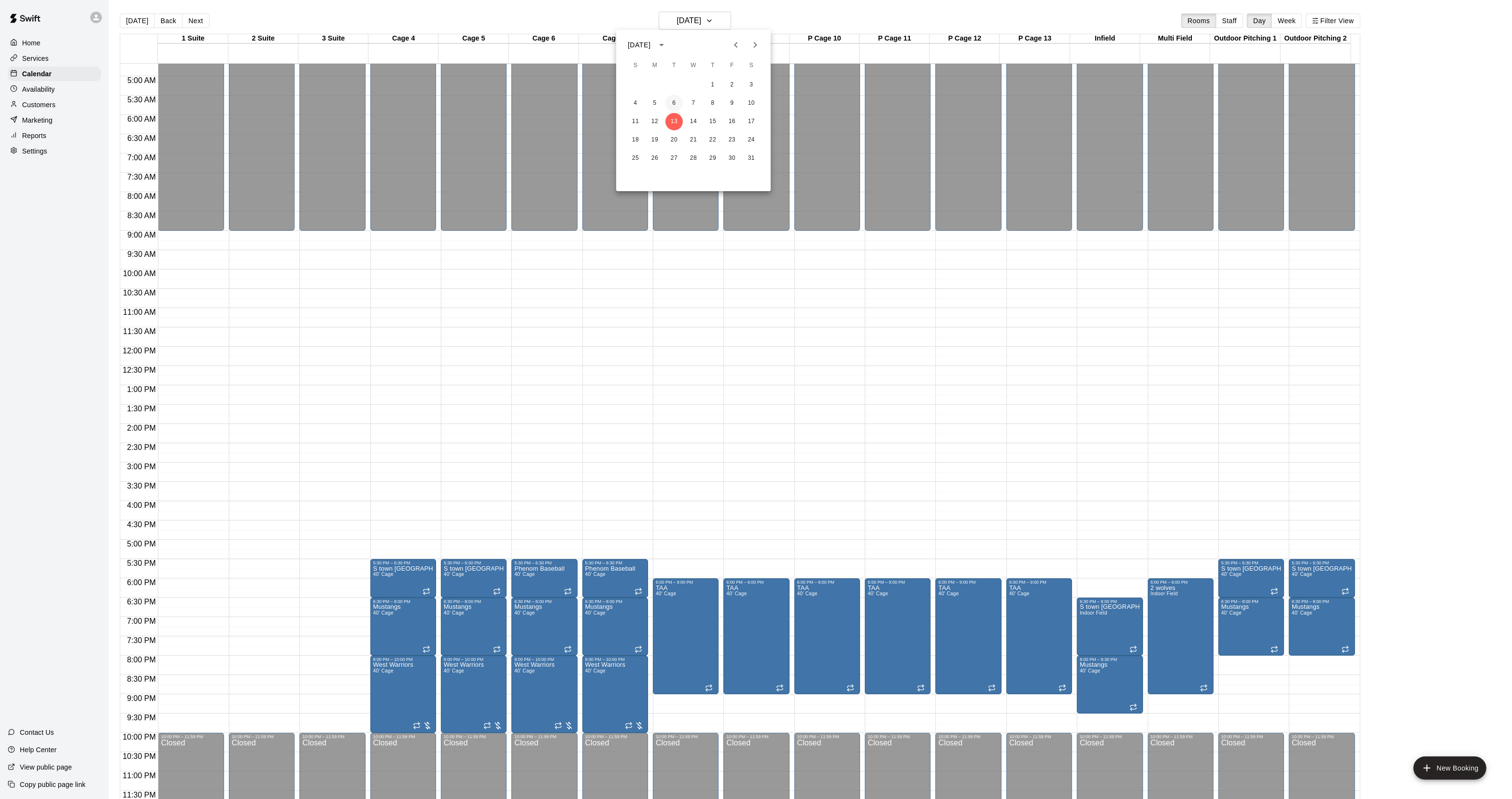
click at [674, 105] on button "6" at bounding box center [674, 103] width 17 height 17
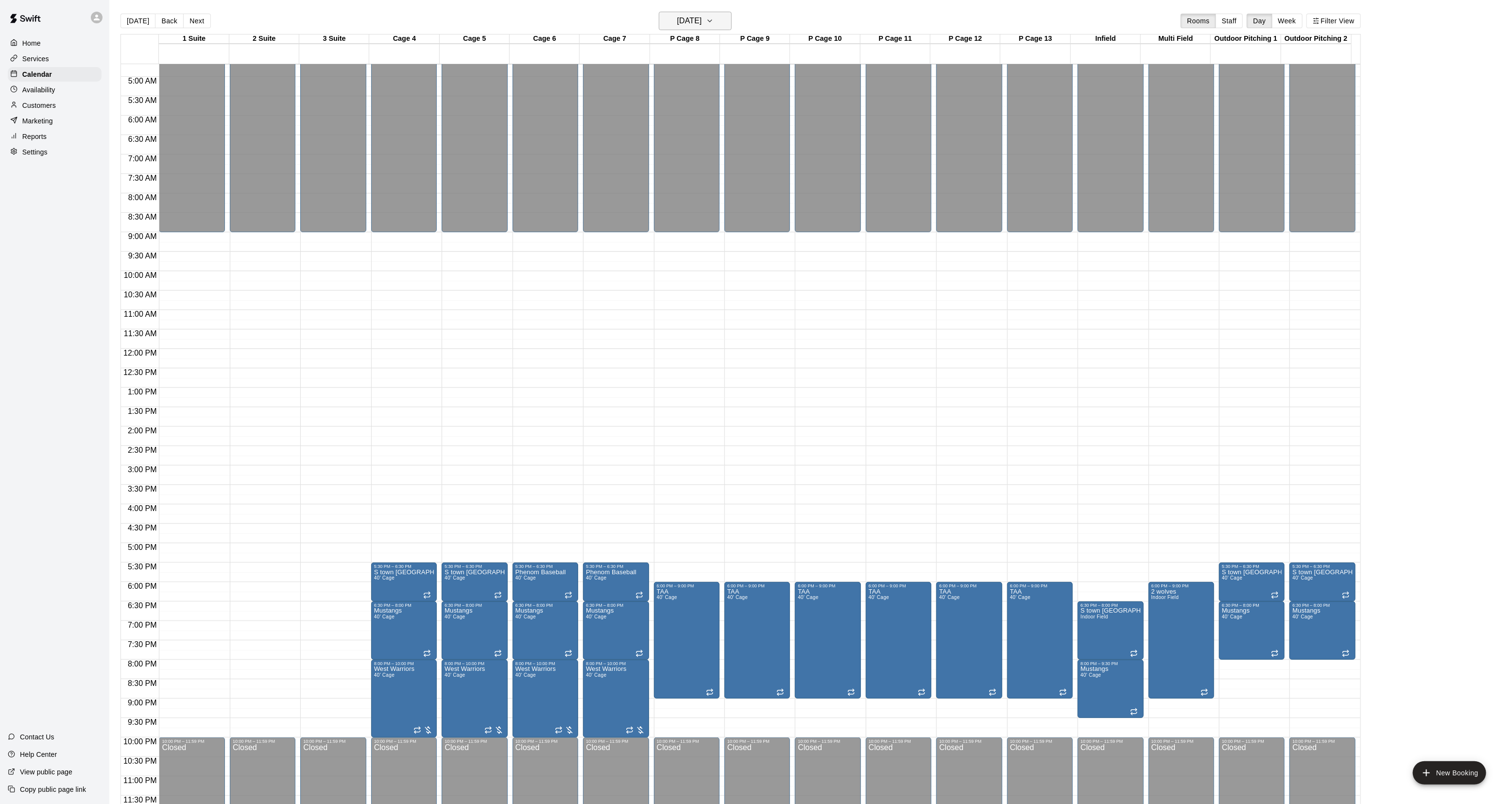
click at [683, 20] on h6 "[DATE]" at bounding box center [689, 21] width 25 height 14
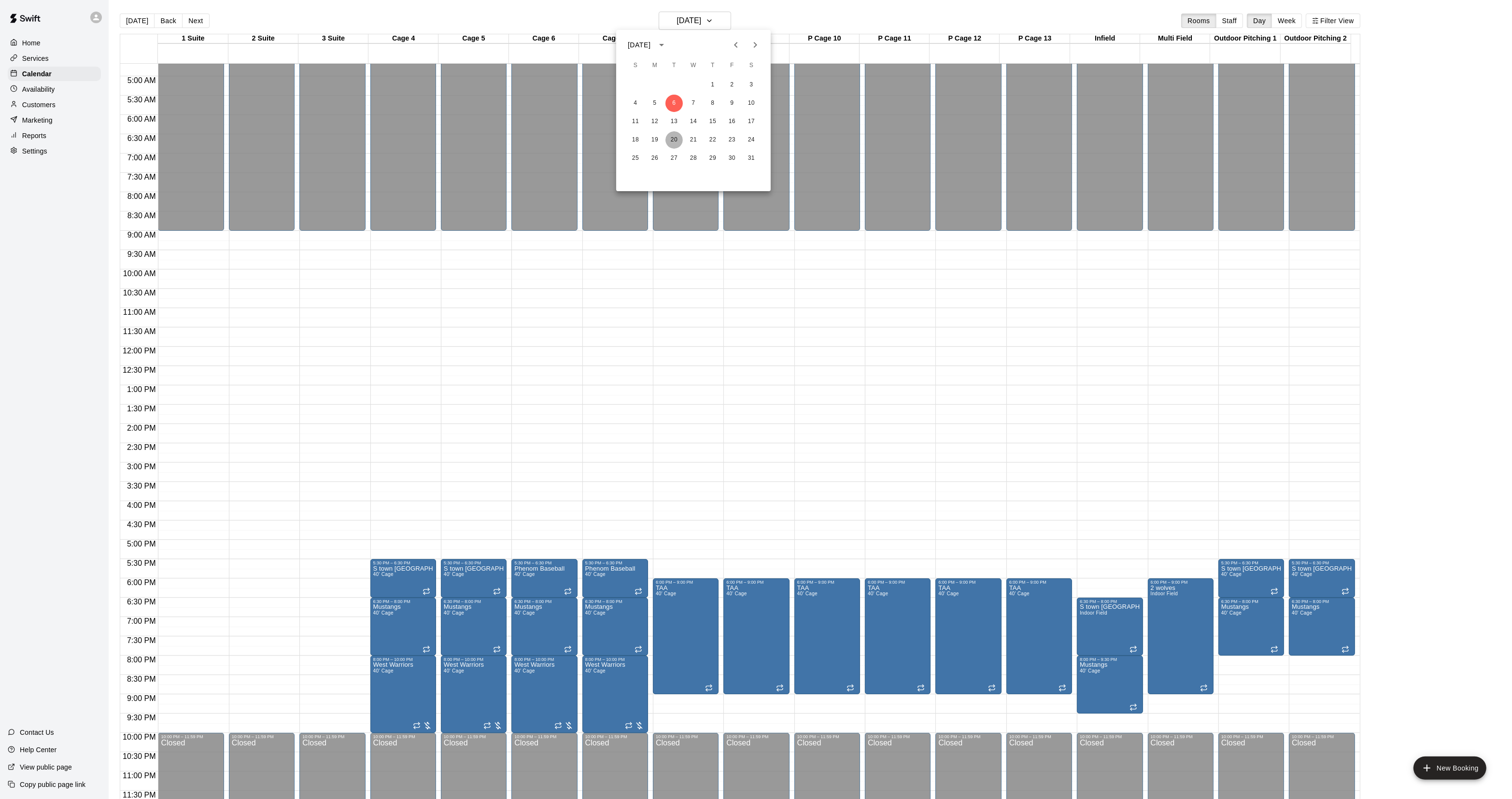
drag, startPoint x: 672, startPoint y: 145, endPoint x: 670, endPoint y: 139, distance: 6.3
click at [672, 147] on button "20" at bounding box center [674, 139] width 17 height 17
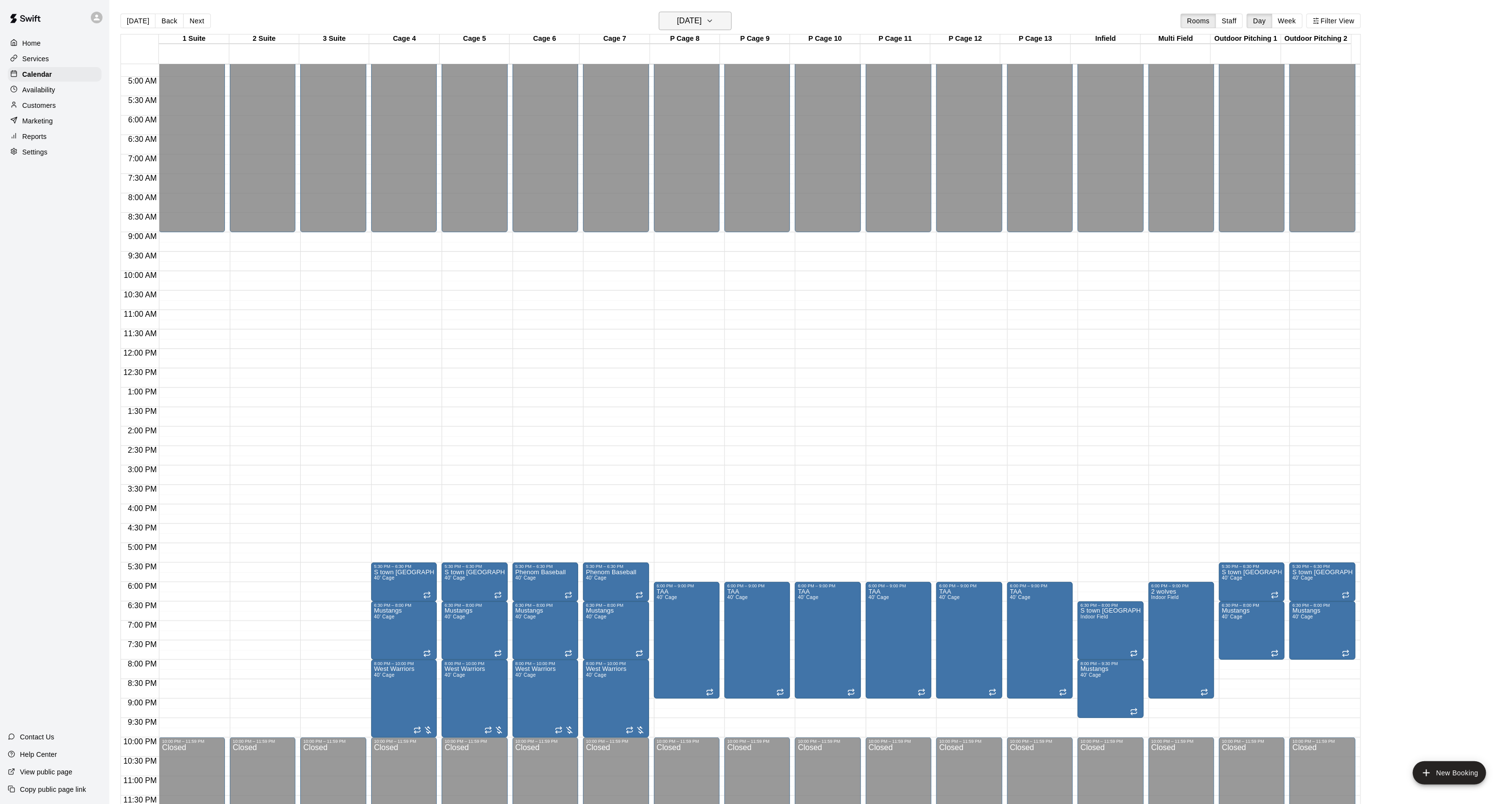
click at [677, 20] on h6 "[DATE]" at bounding box center [689, 21] width 25 height 14
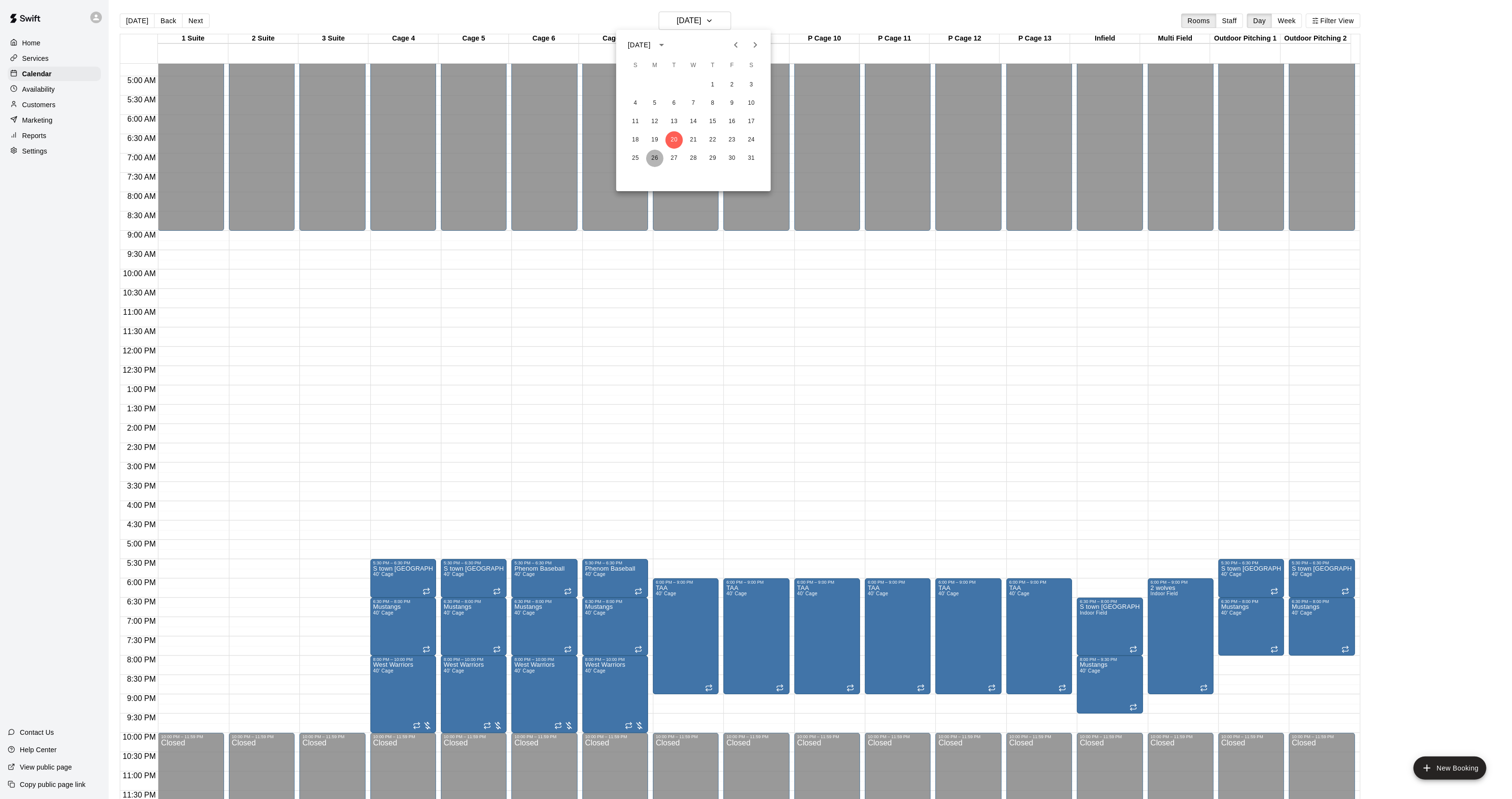
click at [652, 160] on button "26" at bounding box center [654, 158] width 17 height 17
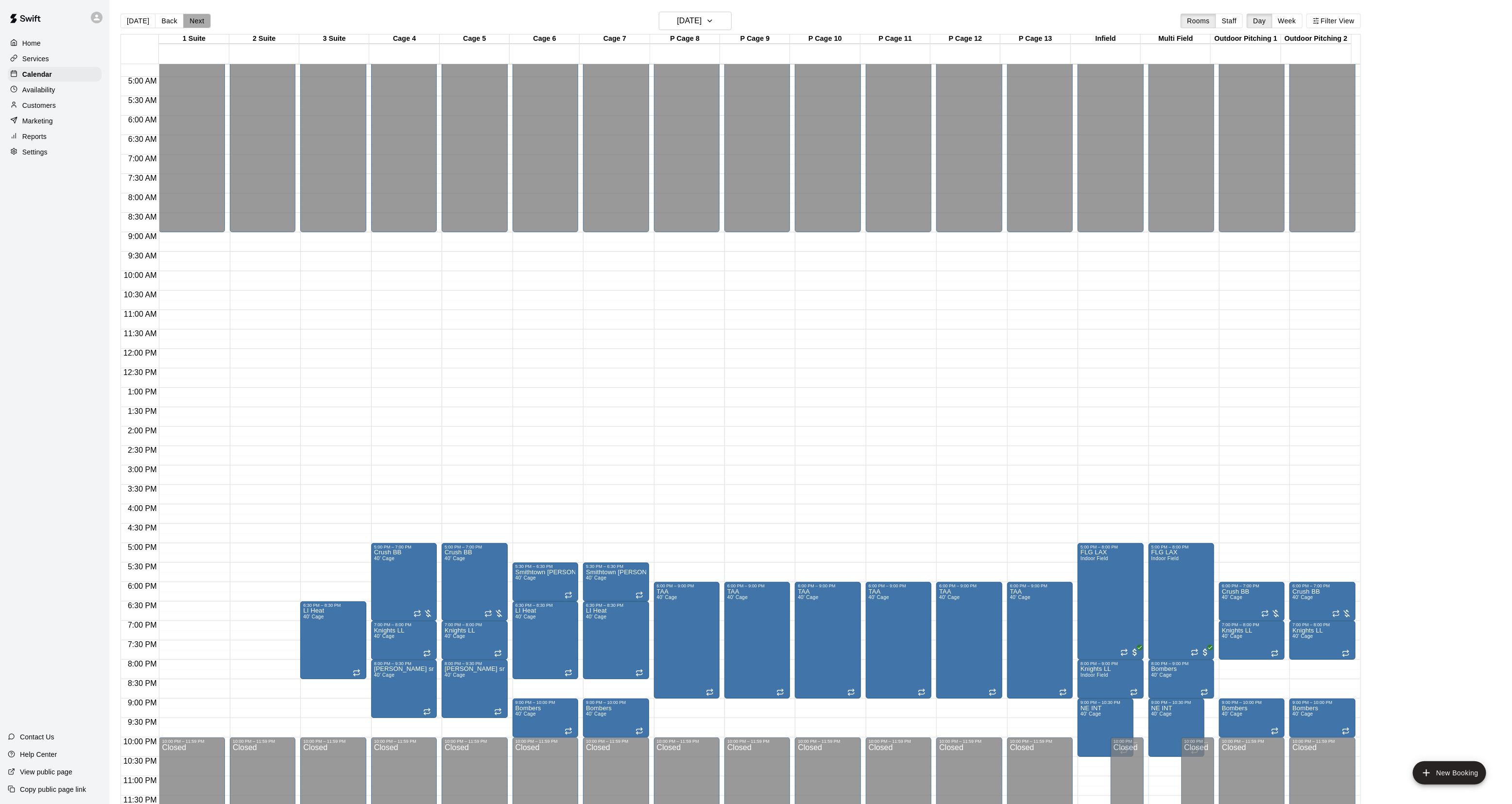
click at [195, 20] on button "Next" at bounding box center [197, 21] width 27 height 14
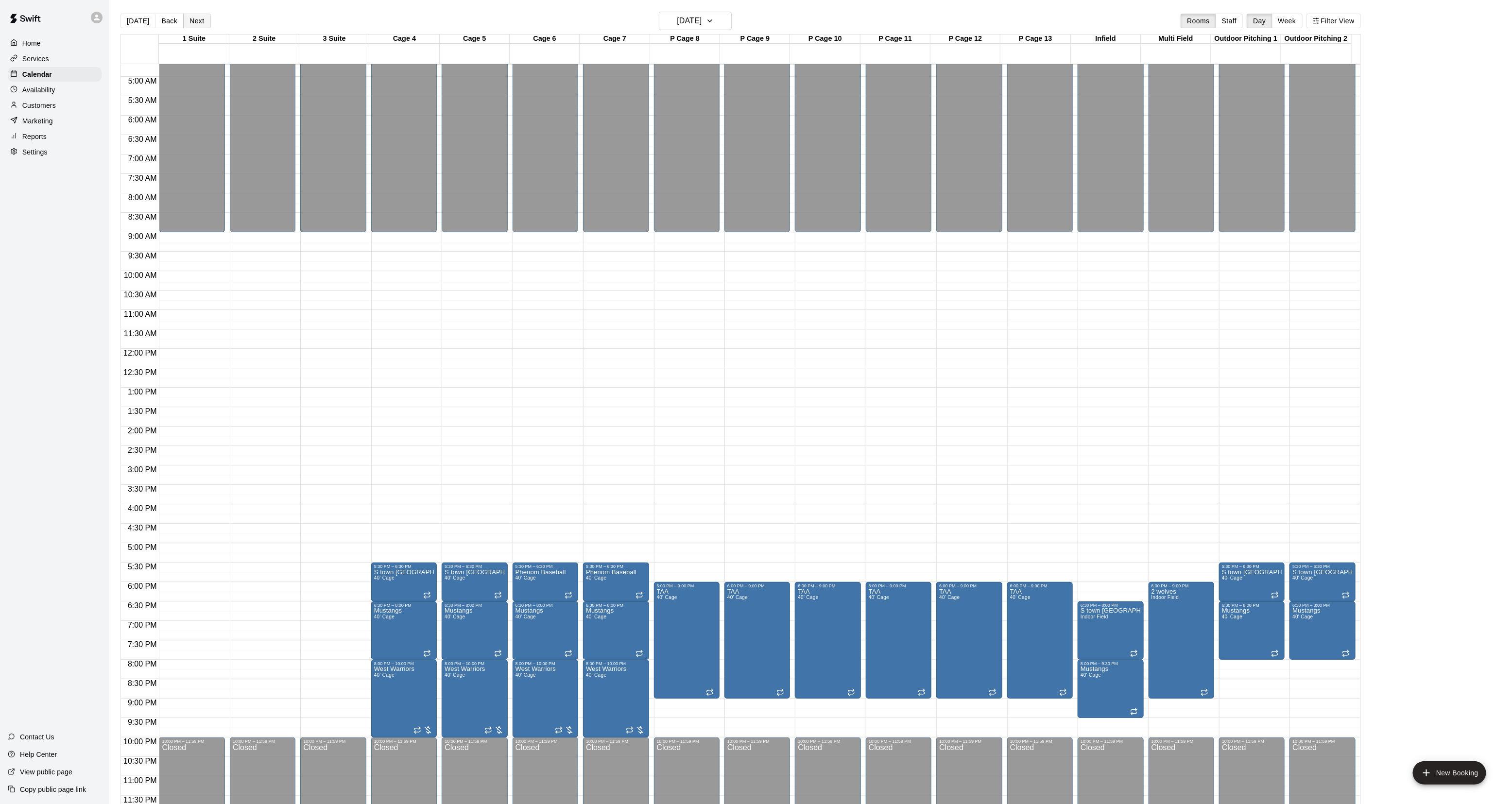
click at [187, 22] on button "Next" at bounding box center [197, 21] width 27 height 14
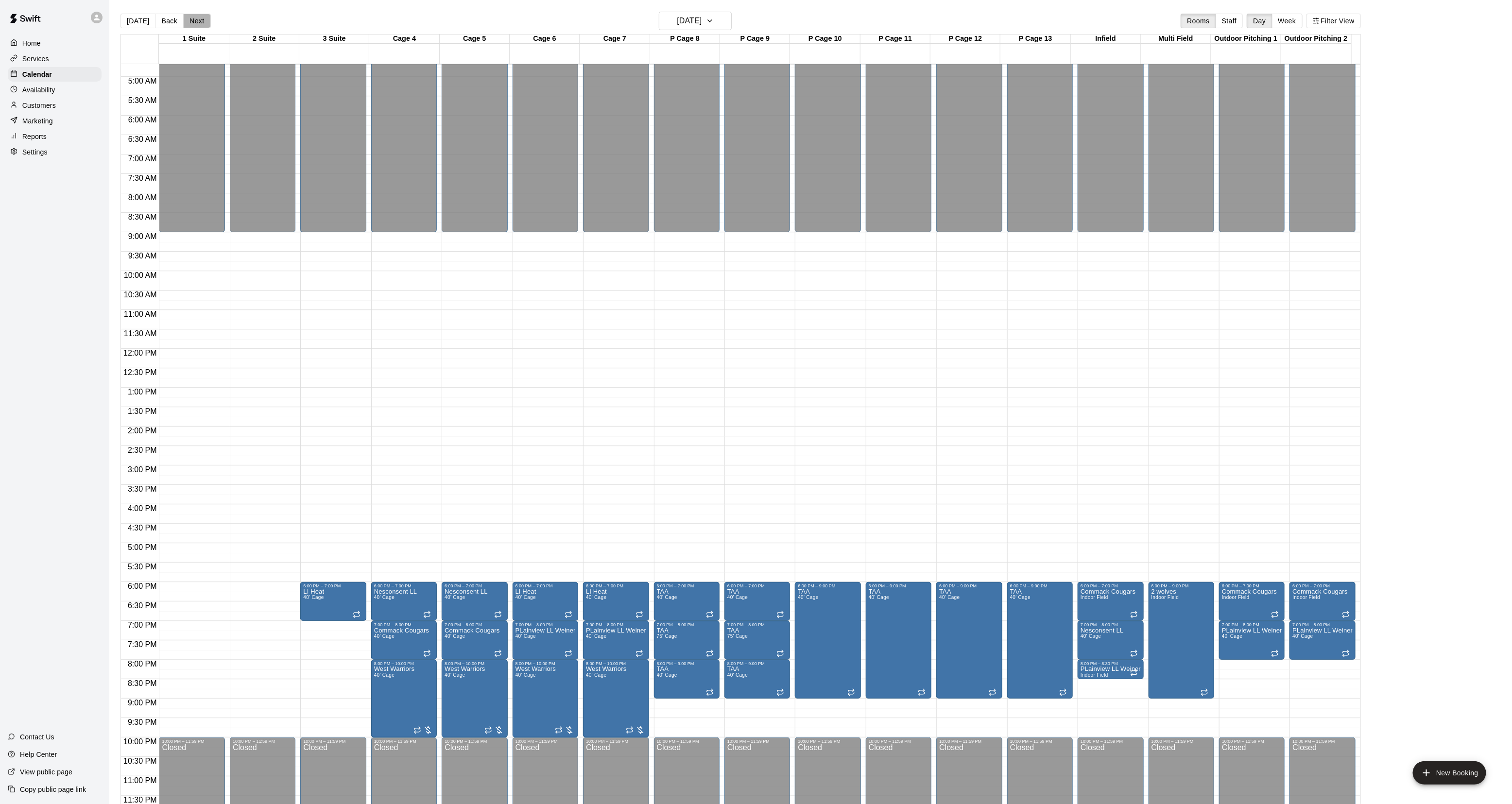
click at [187, 22] on button "Next" at bounding box center [197, 21] width 27 height 14
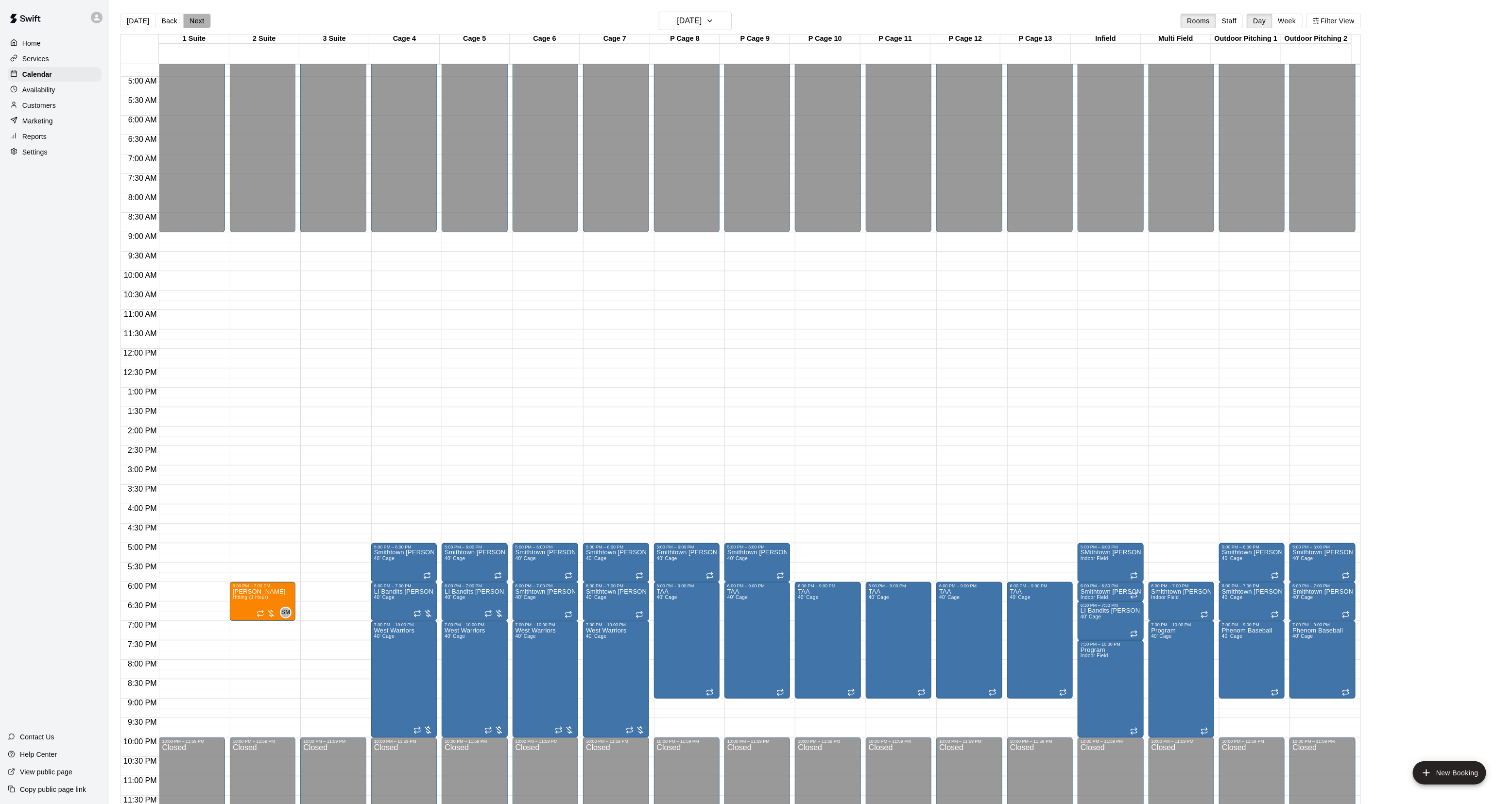
click at [187, 22] on button "Next" at bounding box center [197, 21] width 27 height 14
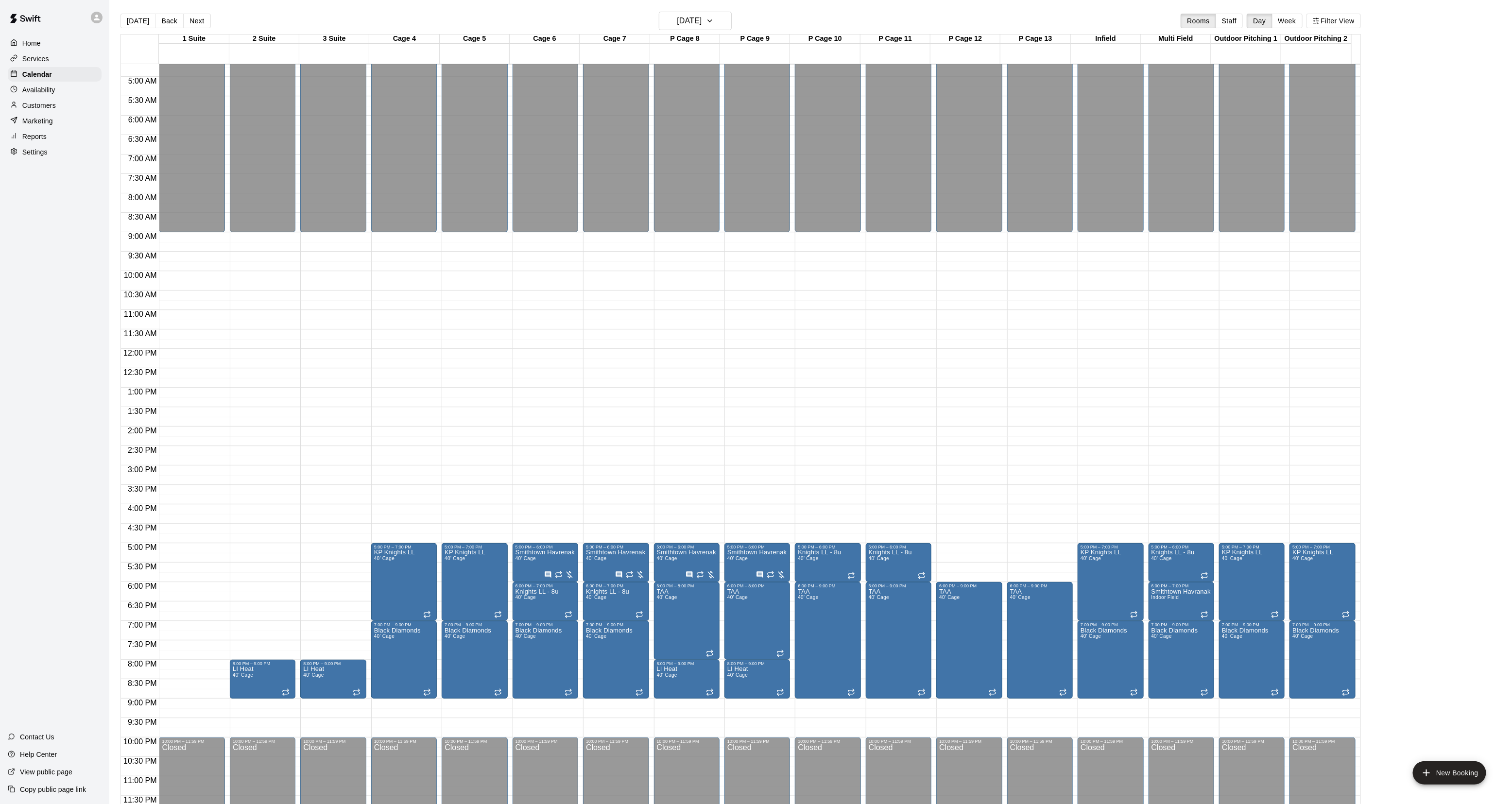
click at [187, 22] on button "Next" at bounding box center [197, 21] width 27 height 14
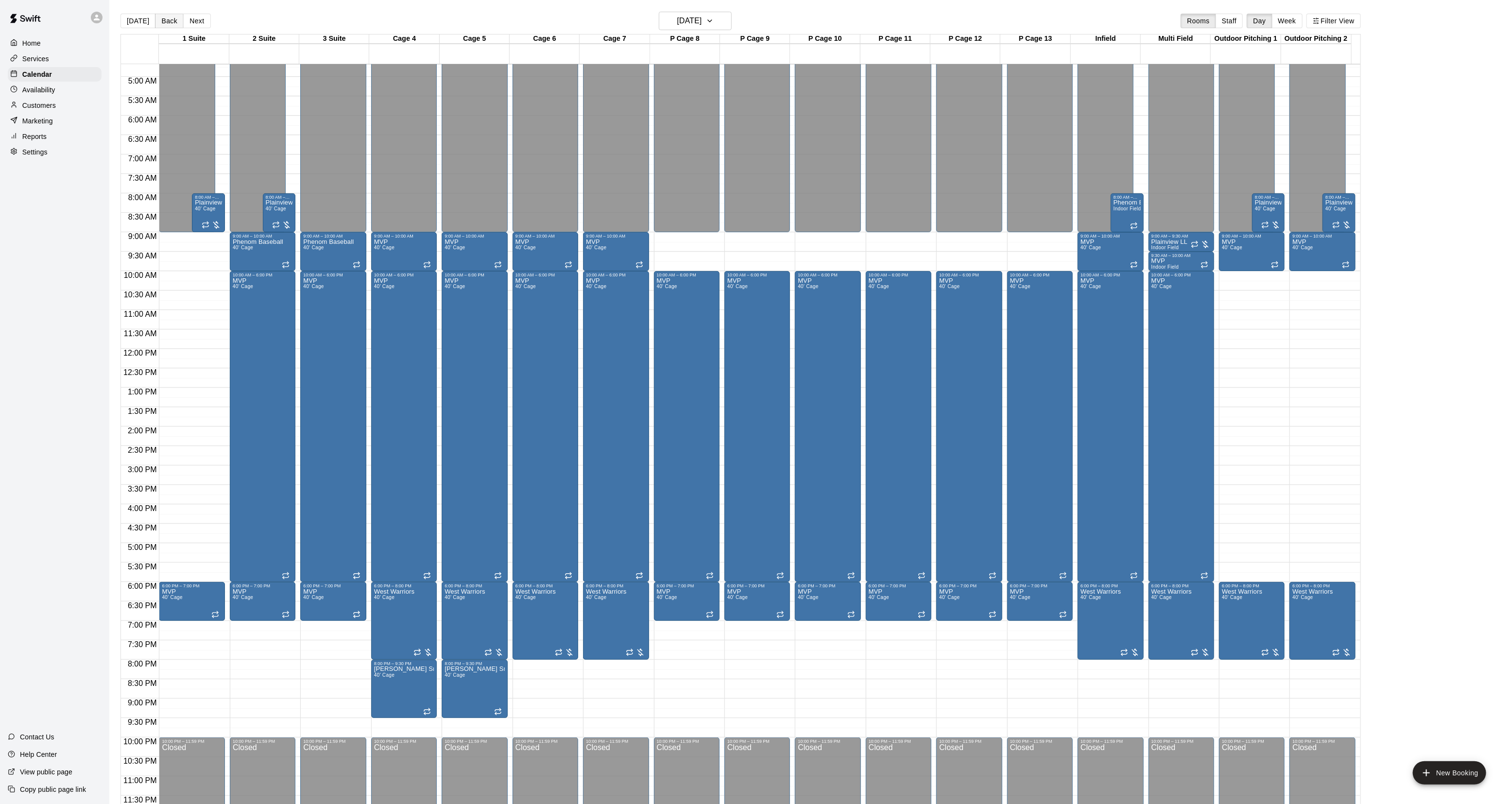
click at [163, 22] on button "Back" at bounding box center [170, 21] width 29 height 14
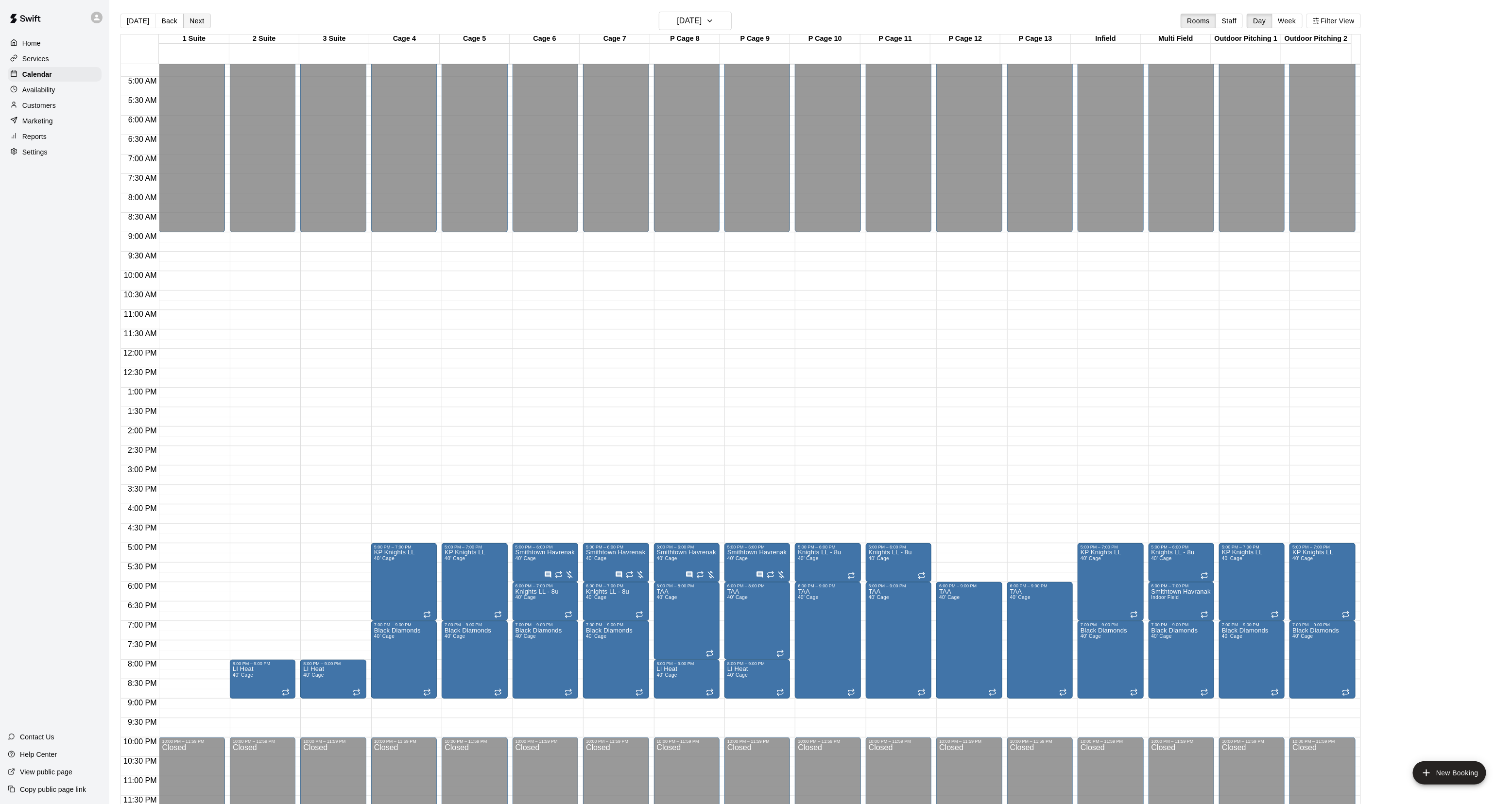
click at [196, 22] on button "Next" at bounding box center [197, 21] width 27 height 14
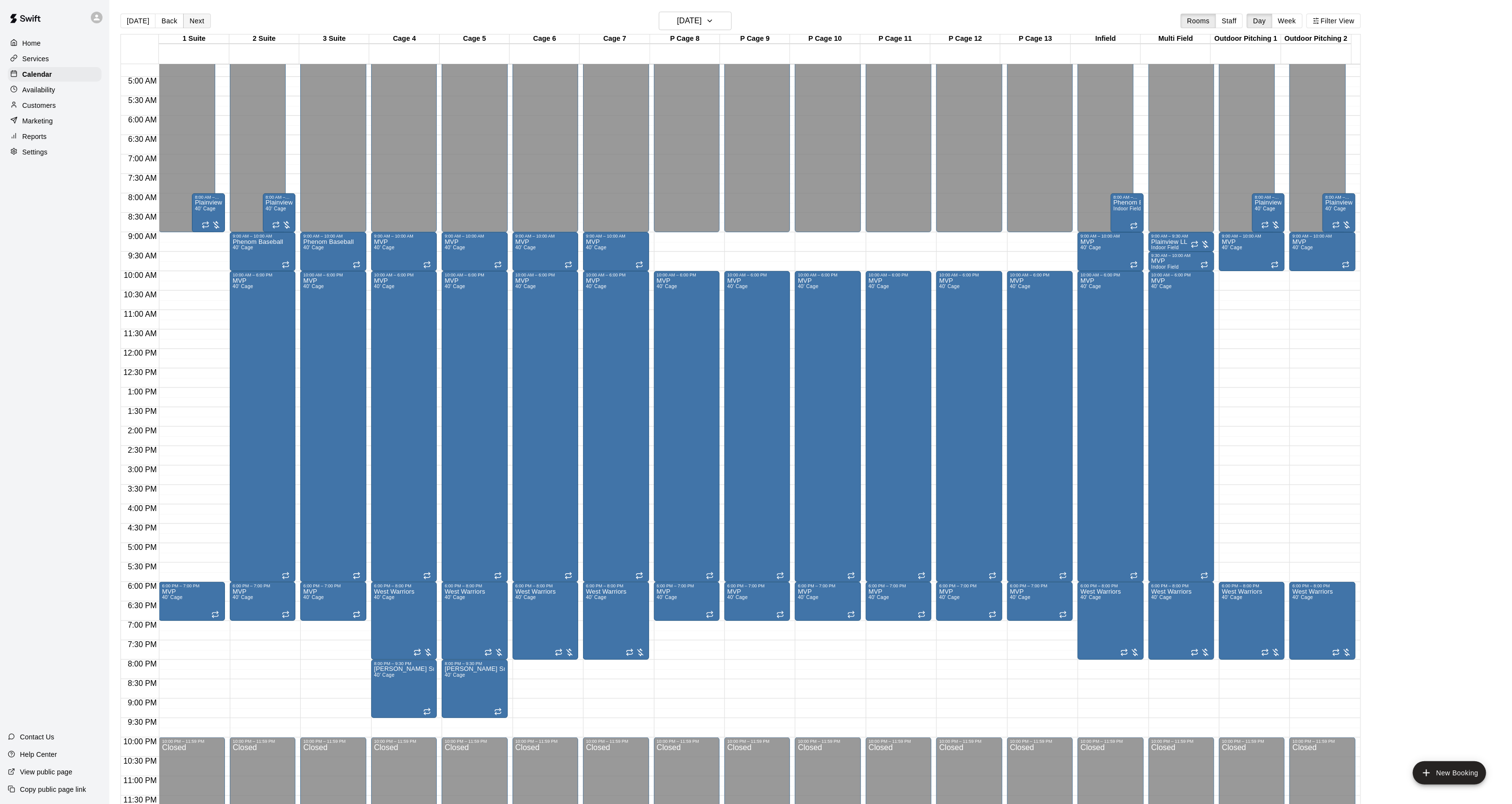
click at [205, 22] on button "Next" at bounding box center [197, 21] width 27 height 14
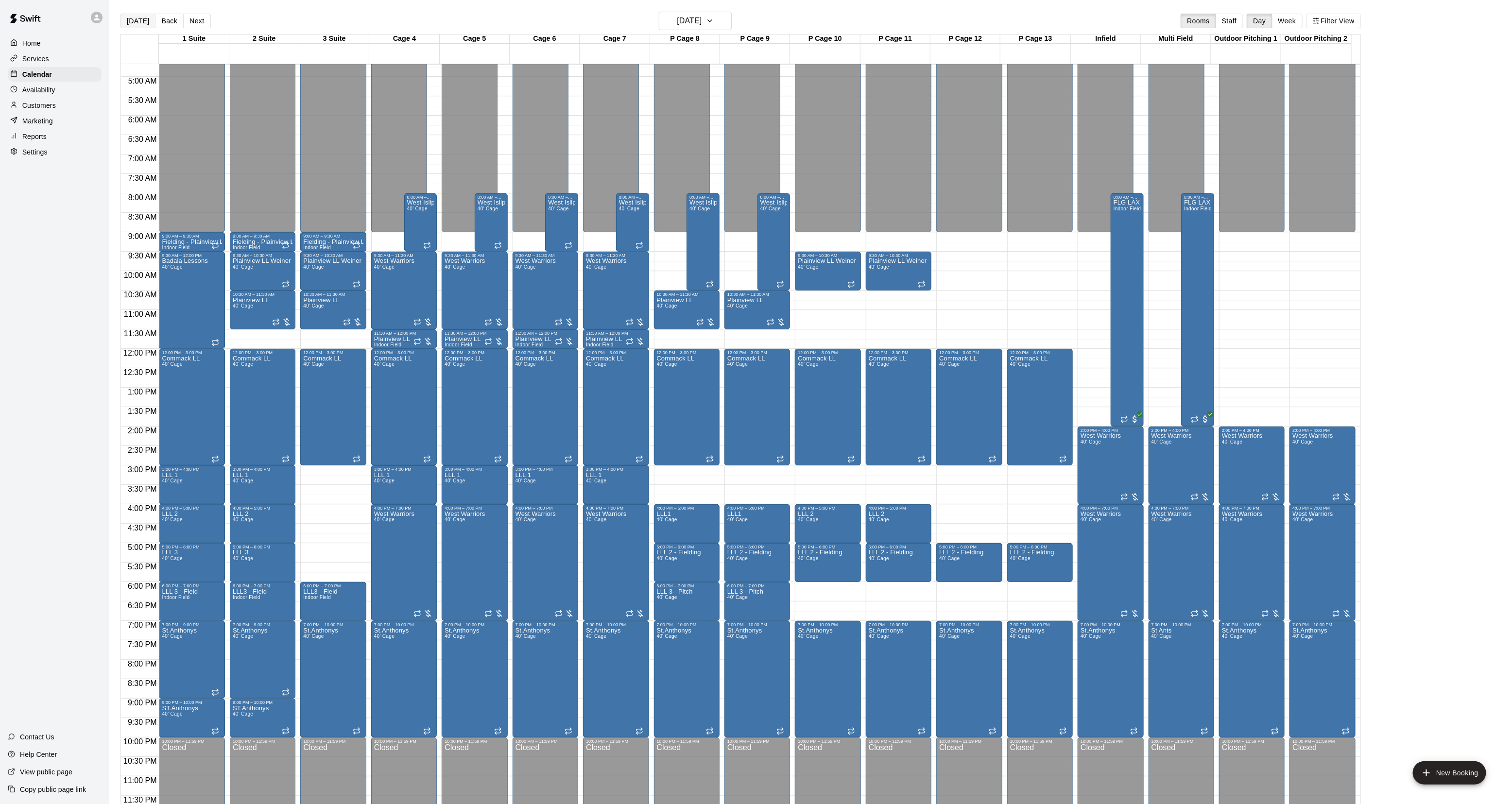
click at [130, 20] on button "[DATE]" at bounding box center [138, 21] width 35 height 14
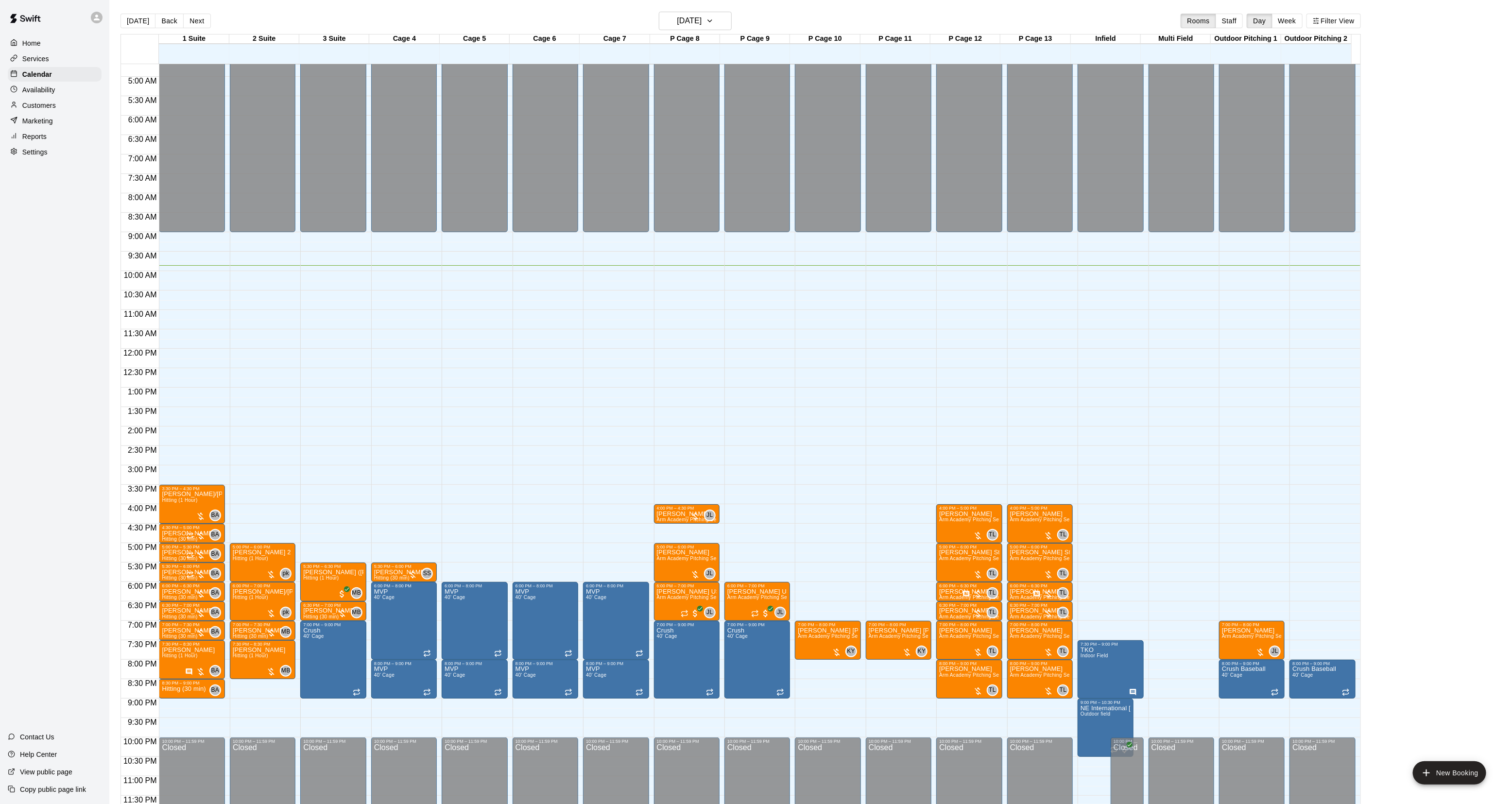
click at [193, 27] on button "Next" at bounding box center [197, 21] width 27 height 14
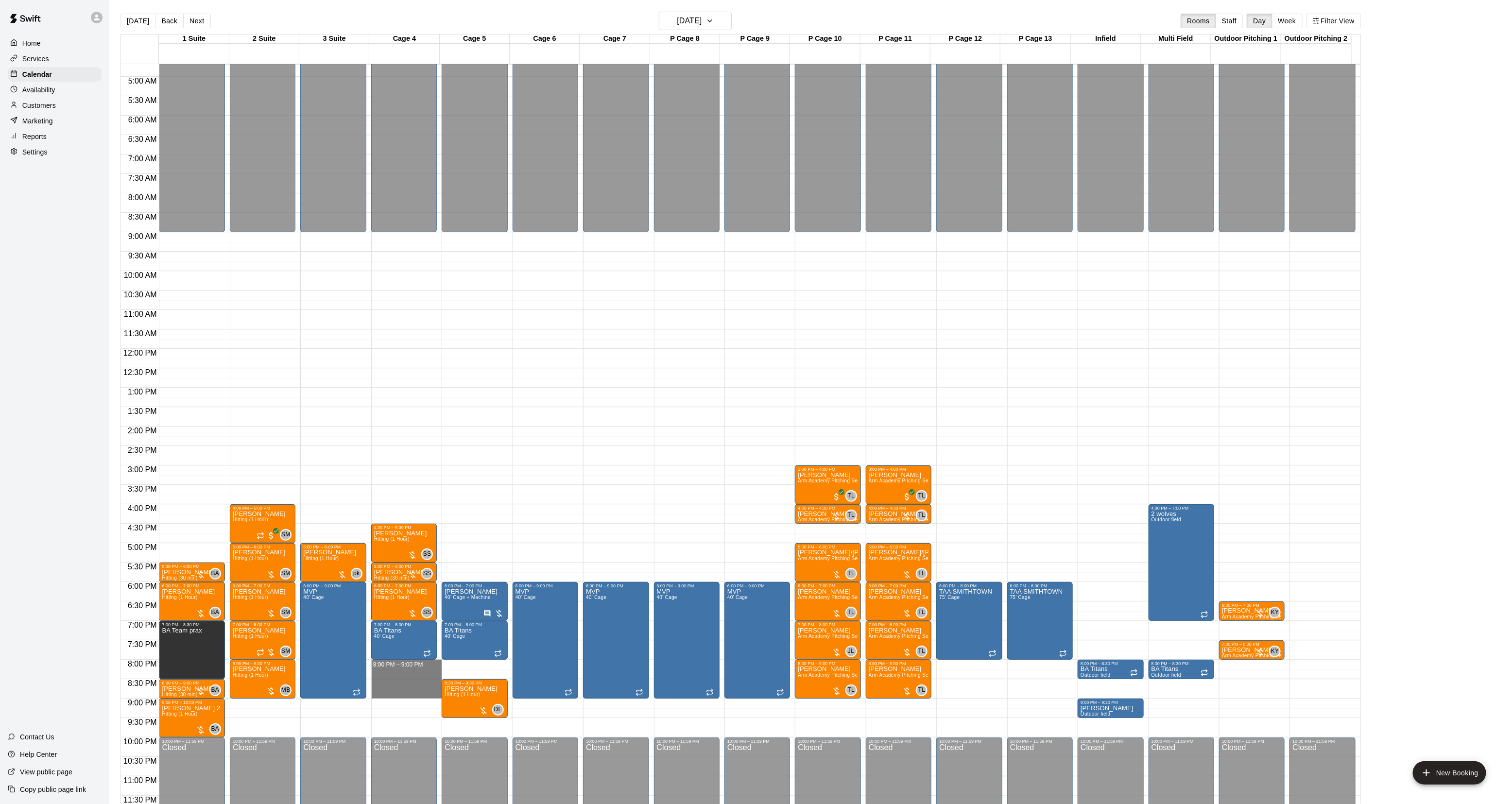
drag, startPoint x: 393, startPoint y: 661, endPoint x: 399, endPoint y: 695, distance: 34.5
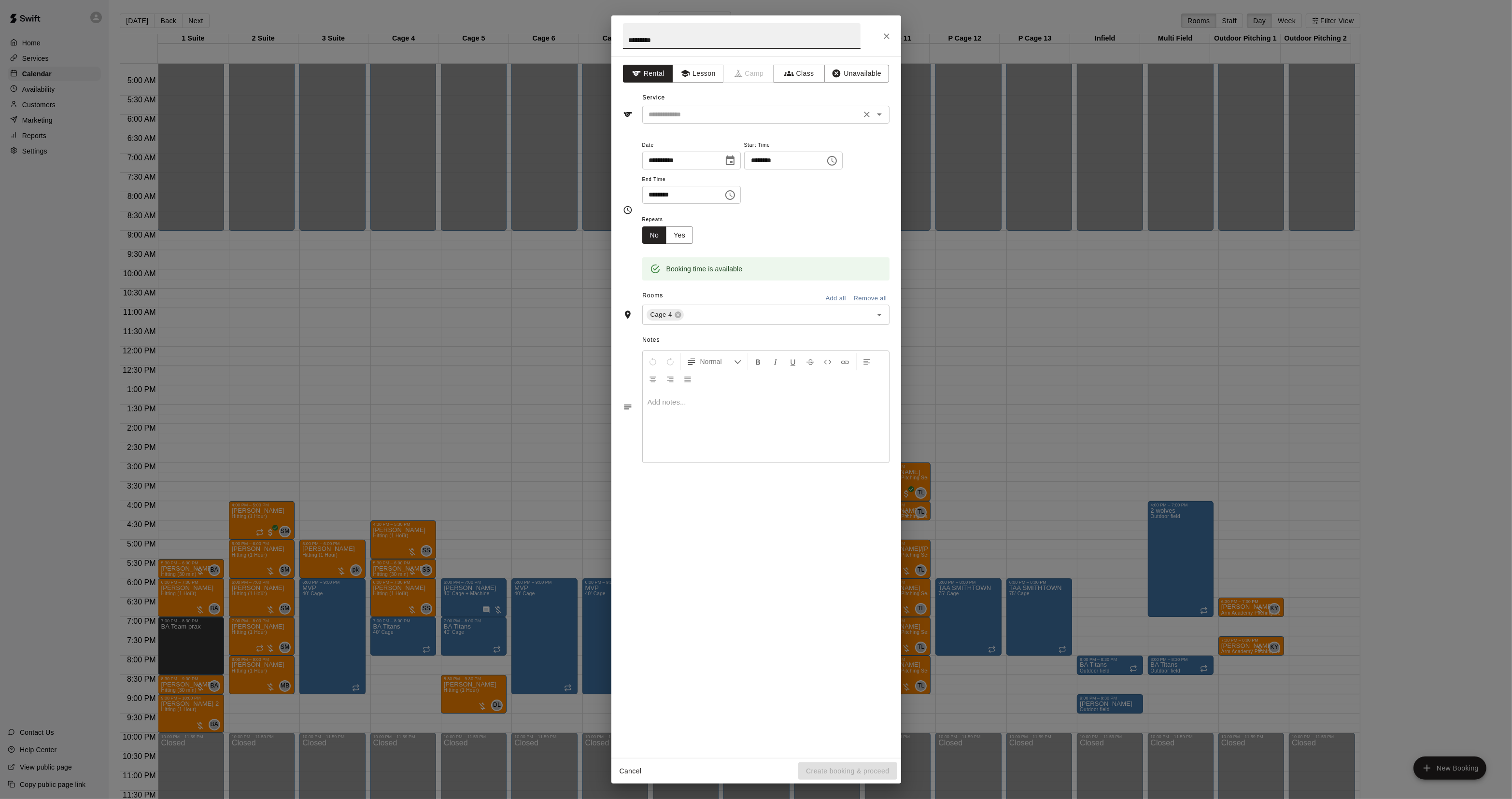
type input "********"
click at [657, 119] on input "text" at bounding box center [752, 114] width 213 height 12
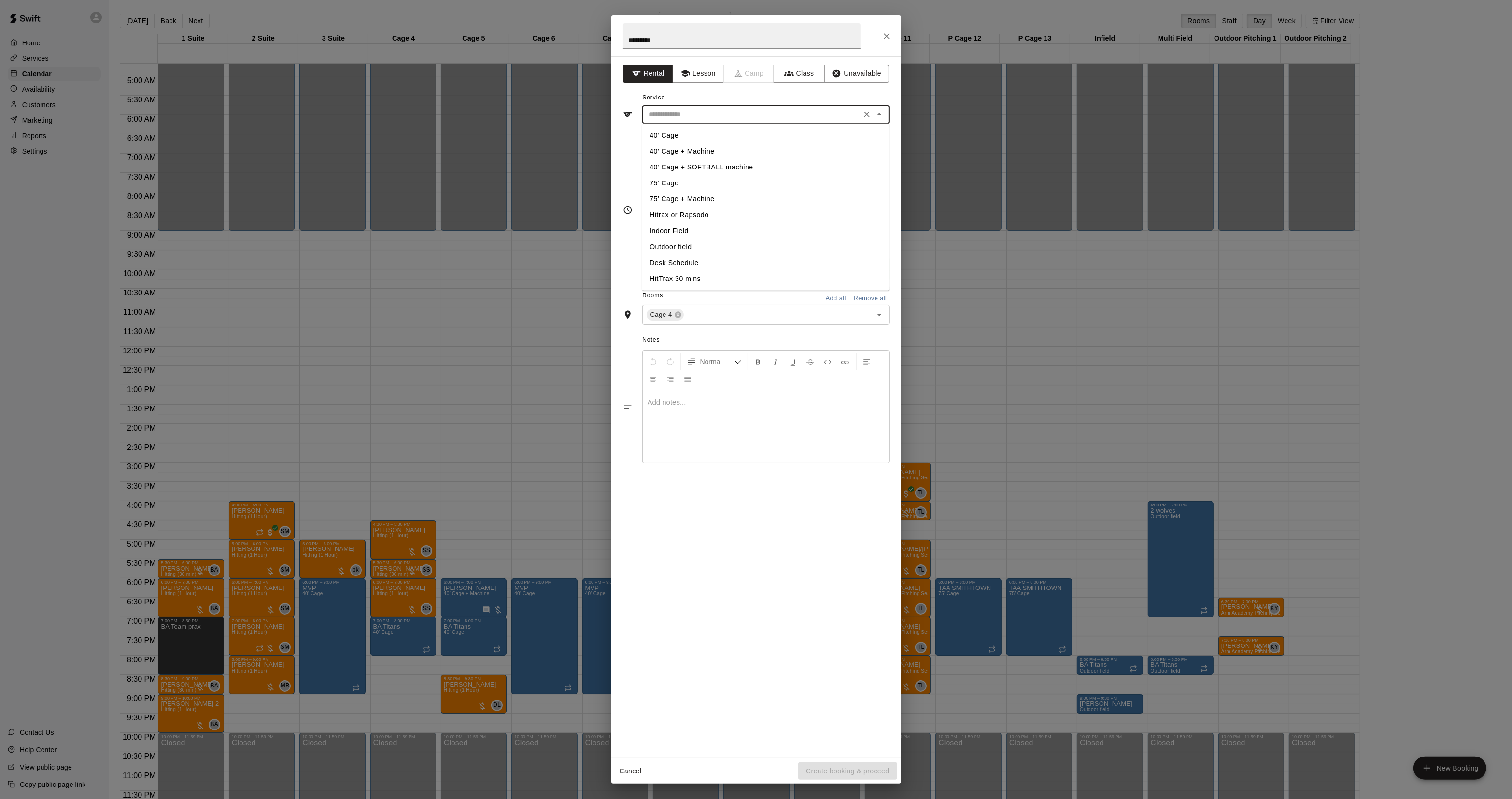
click at [653, 151] on li "40’ Cage + Machine" at bounding box center [765, 151] width 247 height 16
type input "**********"
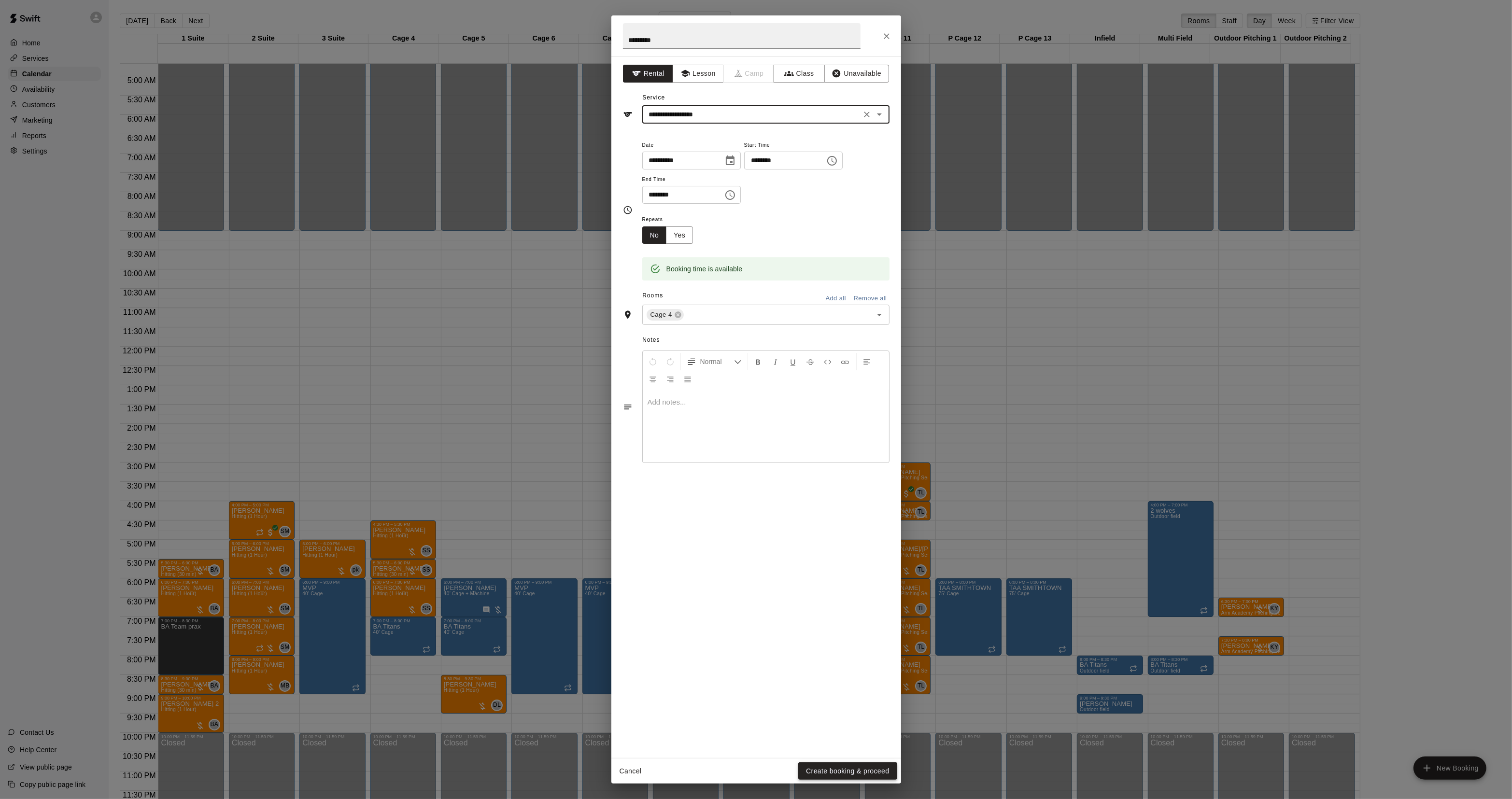
click at [811, 776] on button "Create booking & proceed" at bounding box center [848, 771] width 98 height 18
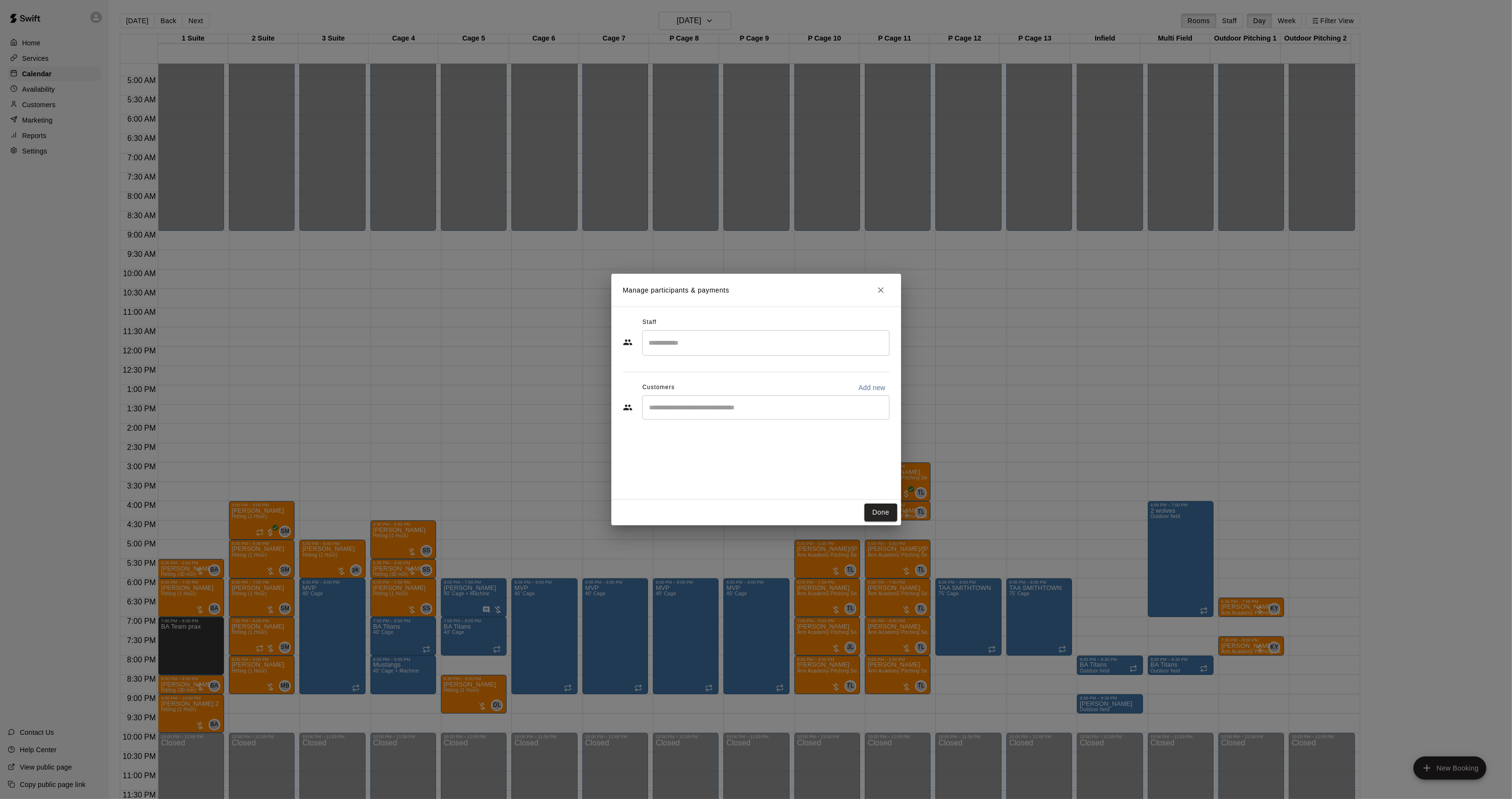
click at [709, 422] on div "Staff ​ Customers Add new ​" at bounding box center [756, 372] width 266 height 114
click at [705, 418] on div "​" at bounding box center [766, 408] width 247 height 24
type input "**********"
click at [687, 430] on p "[PERSON_NAME]" at bounding box center [698, 430] width 59 height 10
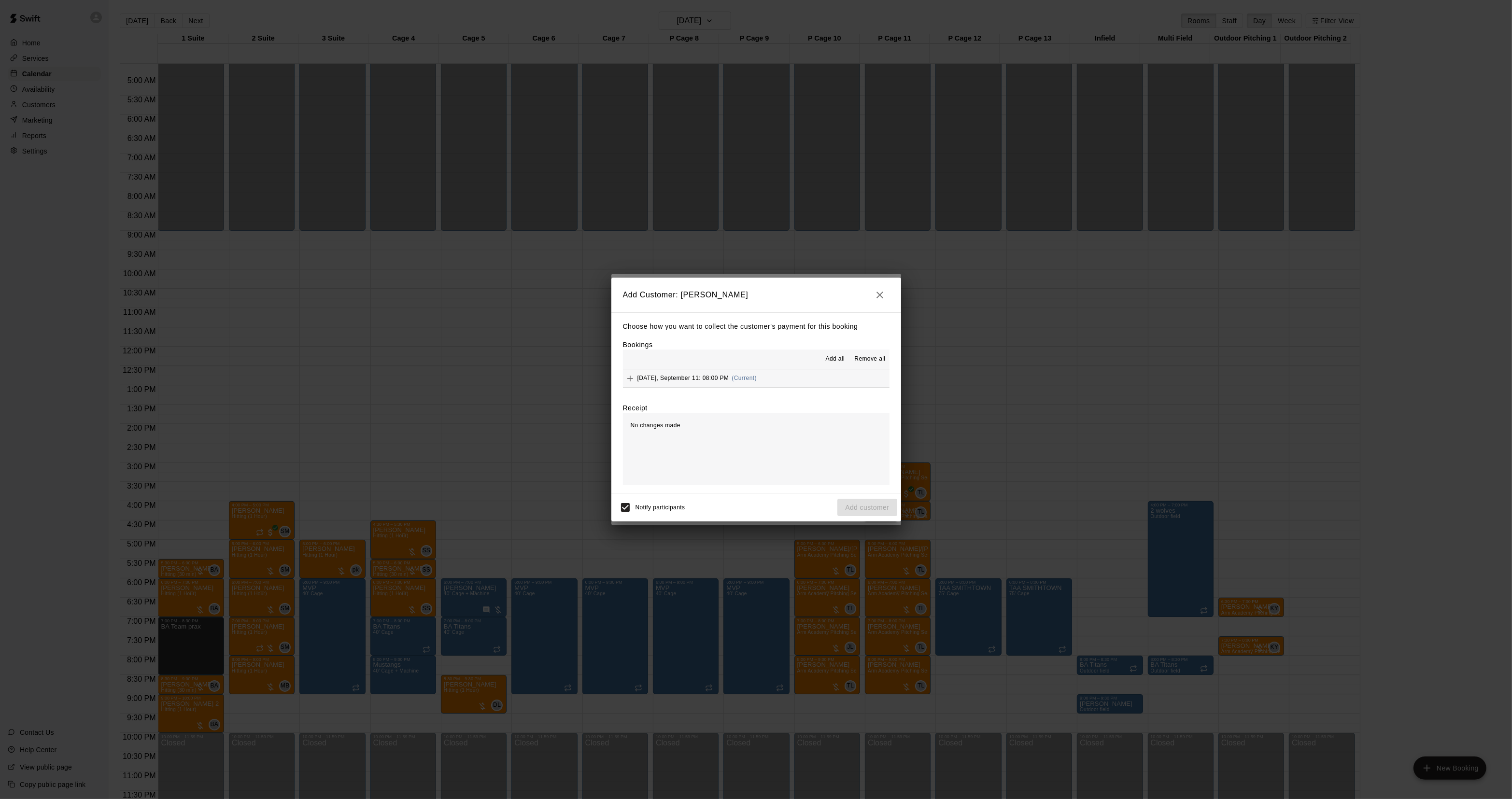
click at [740, 381] on span "(Current)" at bounding box center [744, 378] width 25 height 7
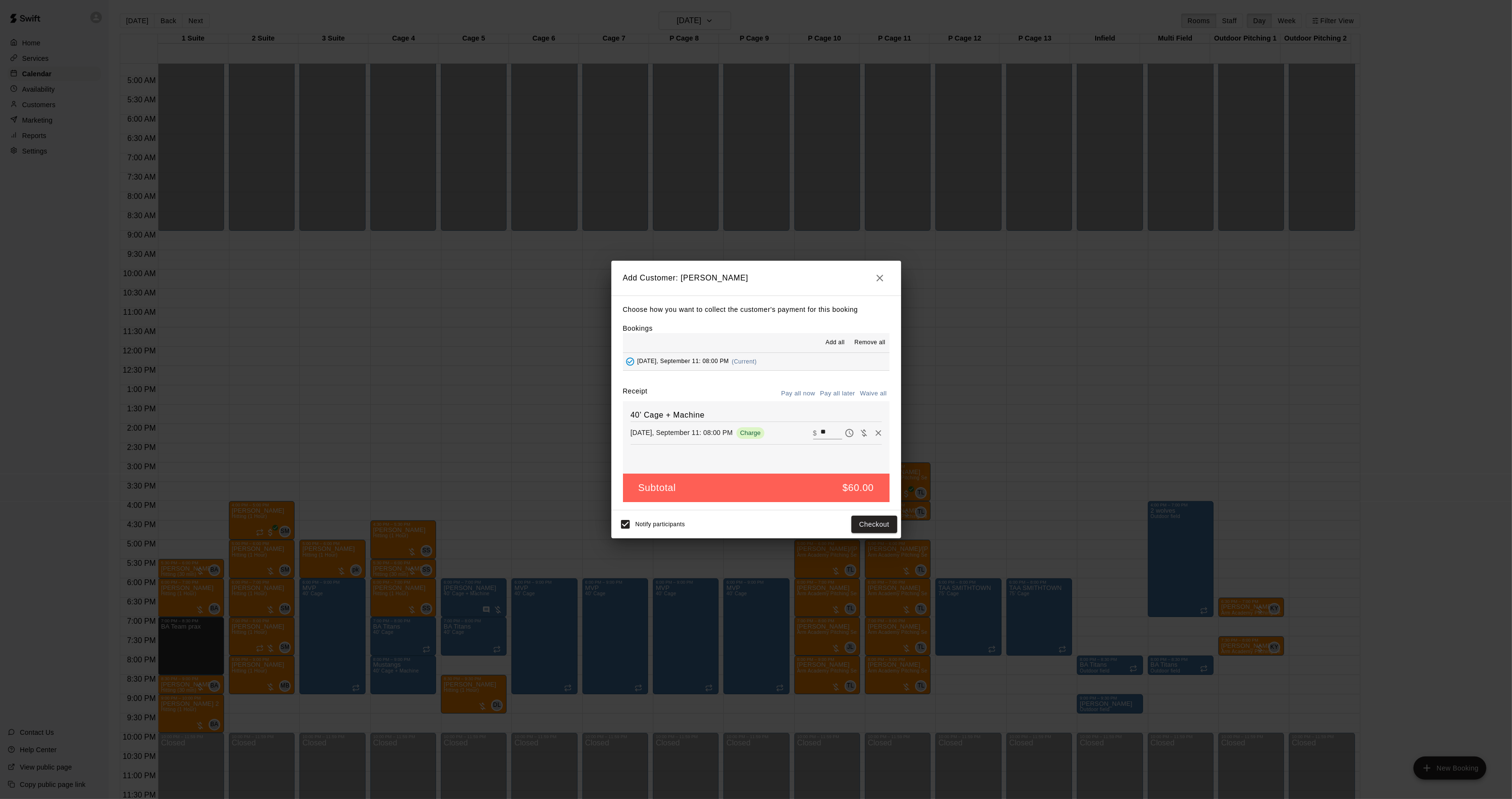
click at [835, 393] on button "Pay all later" at bounding box center [838, 393] width 40 height 15
click at [856, 525] on button "Add customer" at bounding box center [867, 524] width 59 height 18
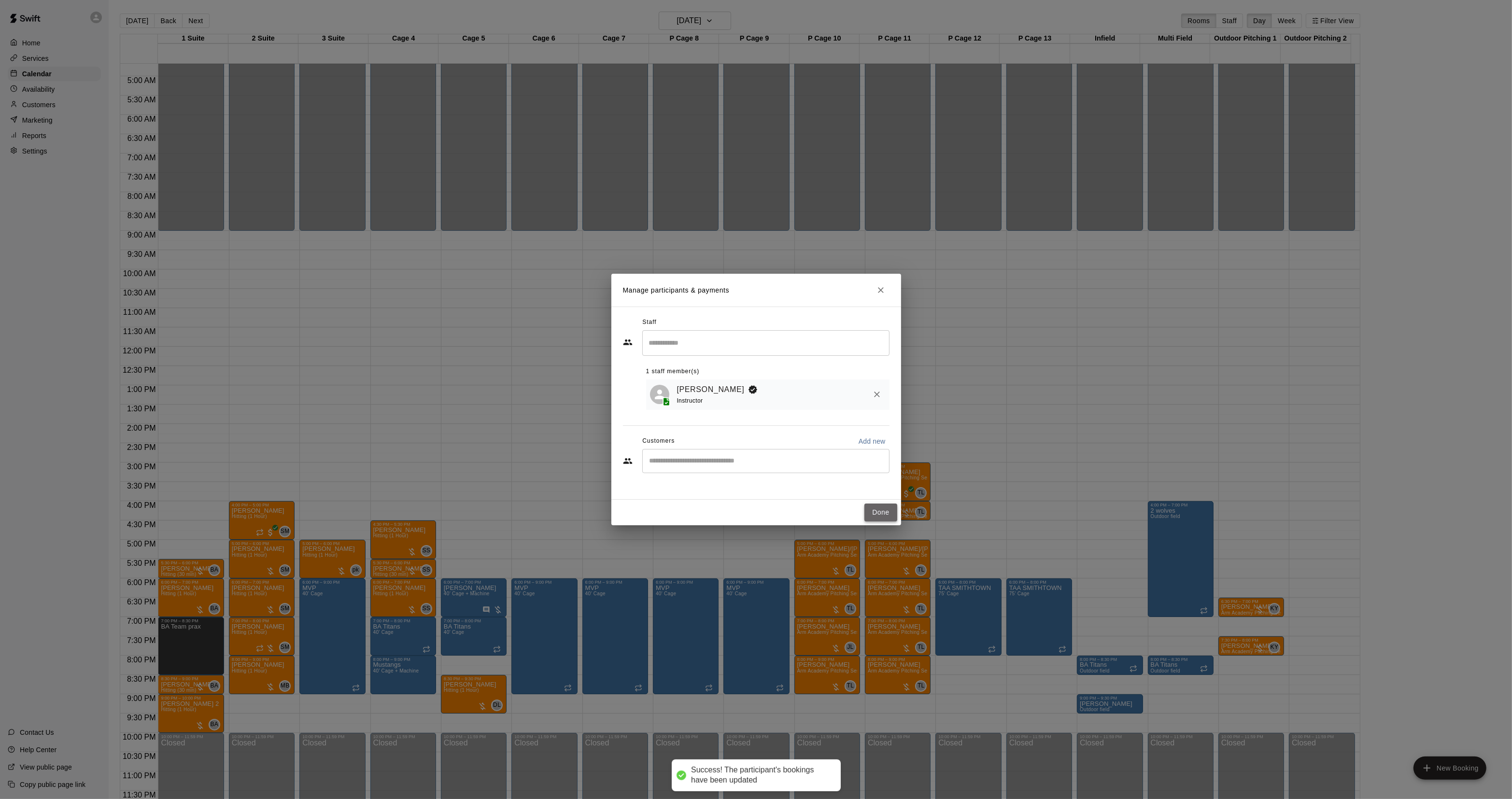
click at [870, 506] on button "Done" at bounding box center [880, 512] width 33 height 18
